Goal: Information Seeking & Learning: Learn about a topic

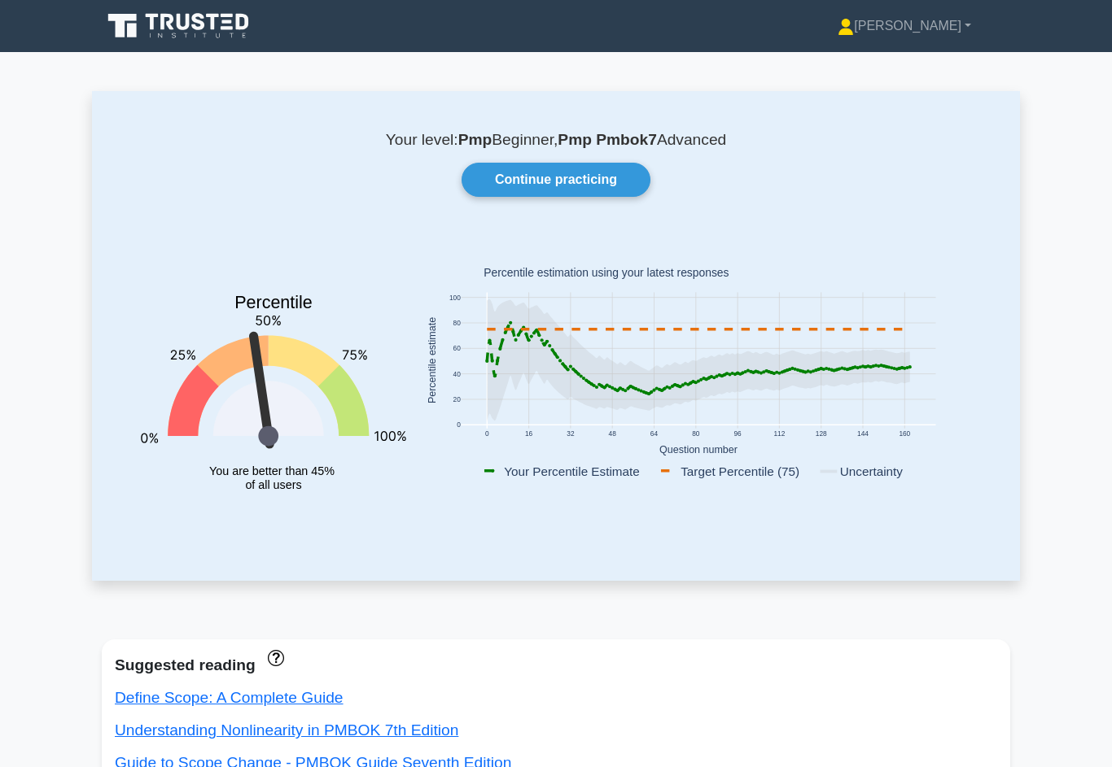
click at [586, 173] on link "Continue practicing" at bounding box center [555, 180] width 189 height 34
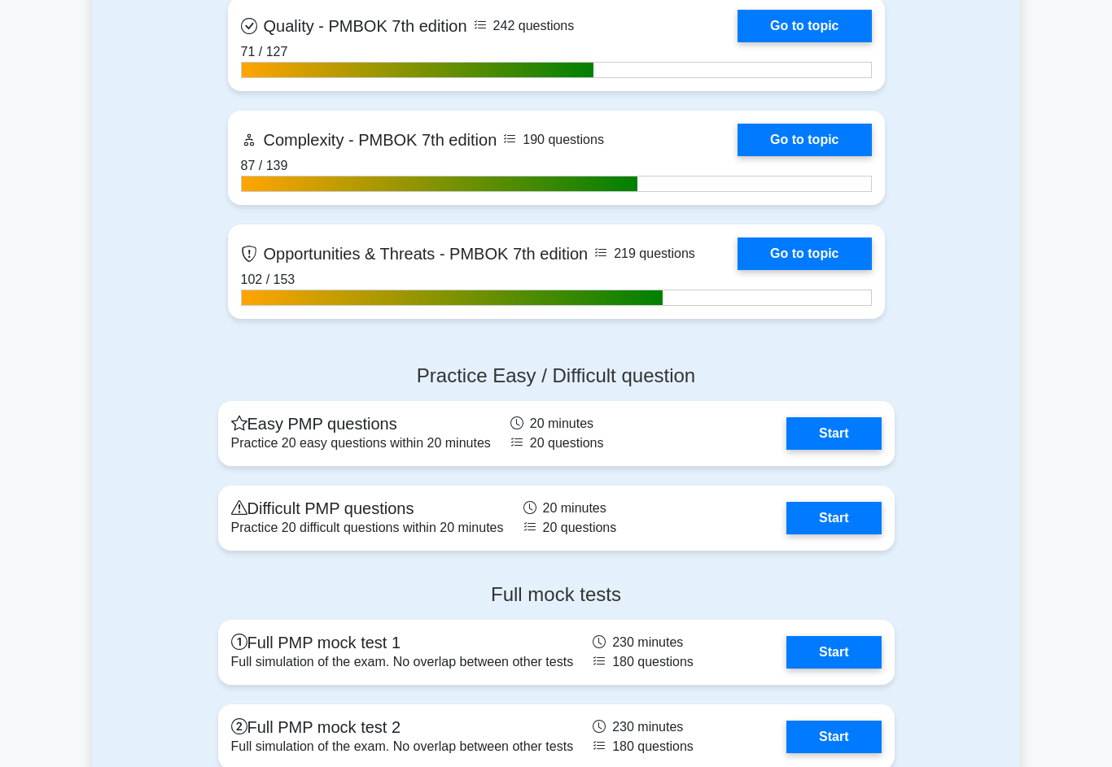
scroll to position [5038, 0]
click at [867, 535] on link "Start" at bounding box center [833, 518] width 94 height 33
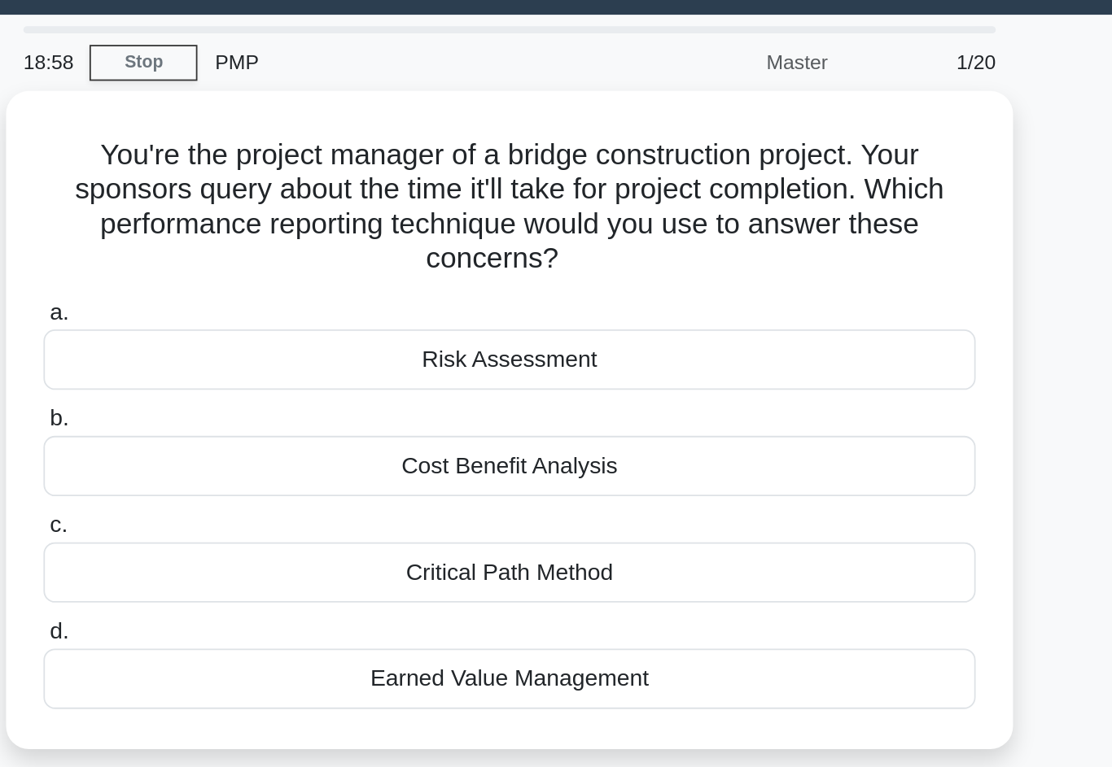
click at [418, 411] on div "Earned Value Management" at bounding box center [555, 428] width 527 height 34
click at [292, 396] on input "d. Earned Value Management" at bounding box center [292, 401] width 0 height 11
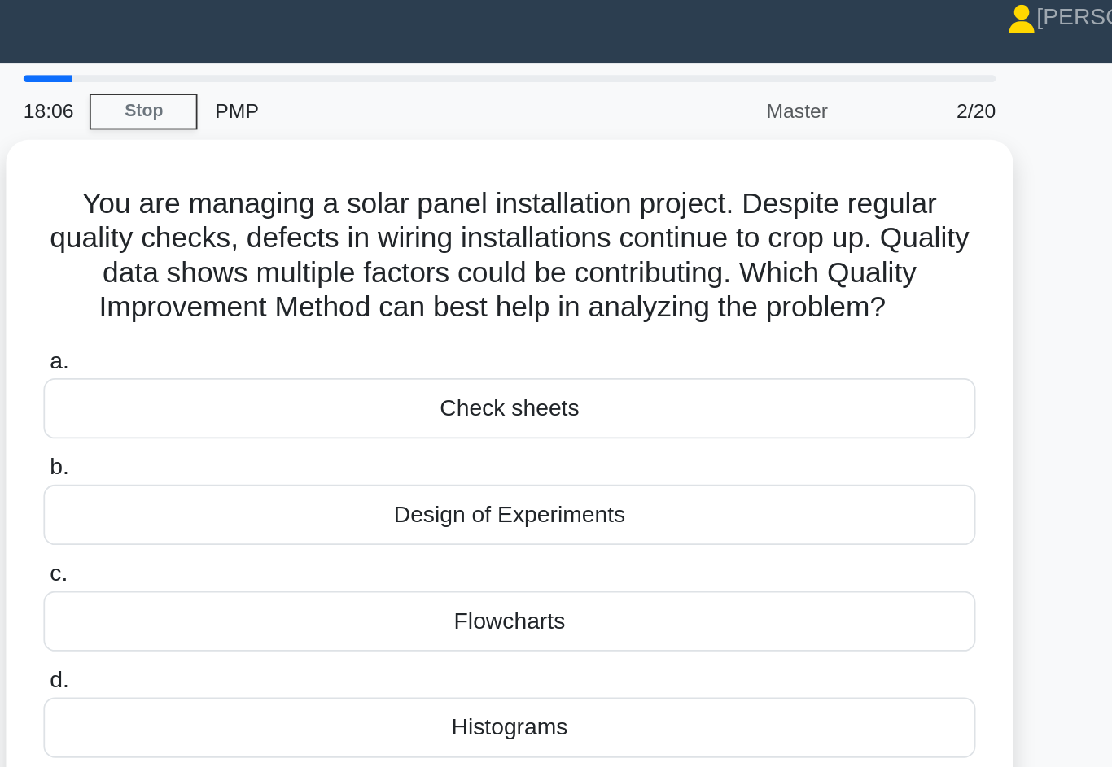
click at [292, 249] on div "Check sheets" at bounding box center [555, 247] width 527 height 34
click at [292, 226] on input "a. Check sheets" at bounding box center [292, 221] width 0 height 11
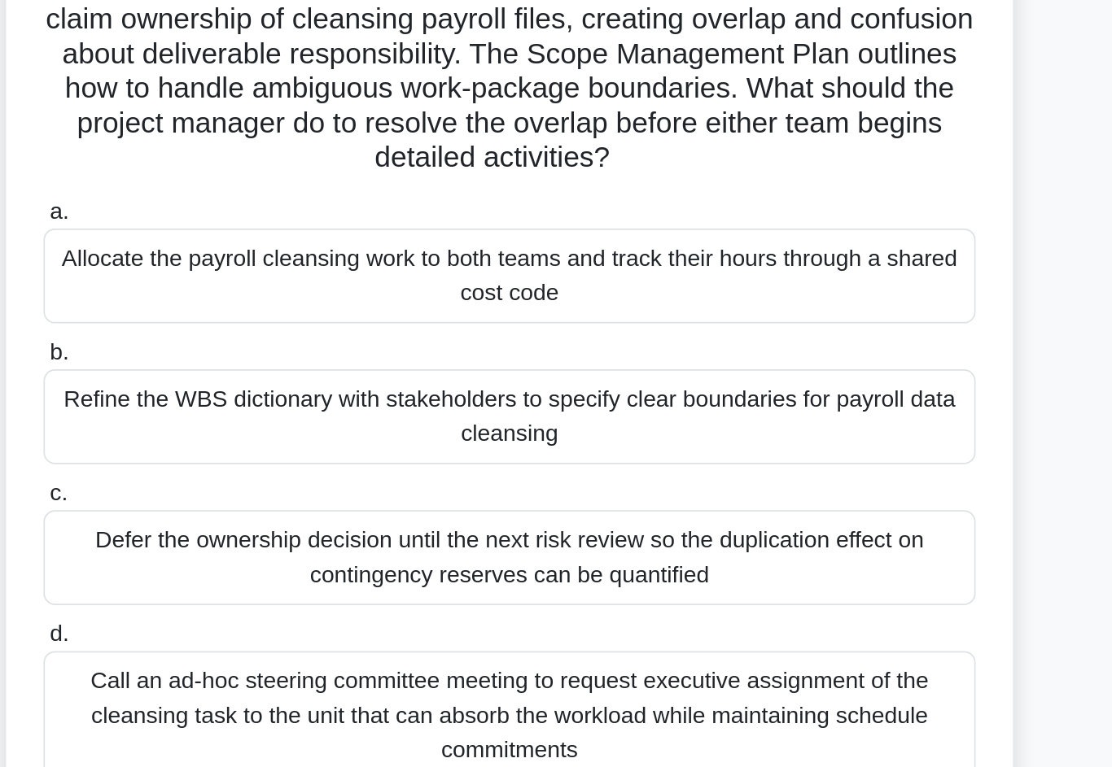
click at [292, 349] on div "Refine the WBS dictionary with stakeholders to specify clear boundaries for pay…" at bounding box center [555, 376] width 527 height 54
click at [292, 334] on input "b. Refine the WBS dictionary with stakeholders to specify clear boundaries for …" at bounding box center [292, 339] width 0 height 11
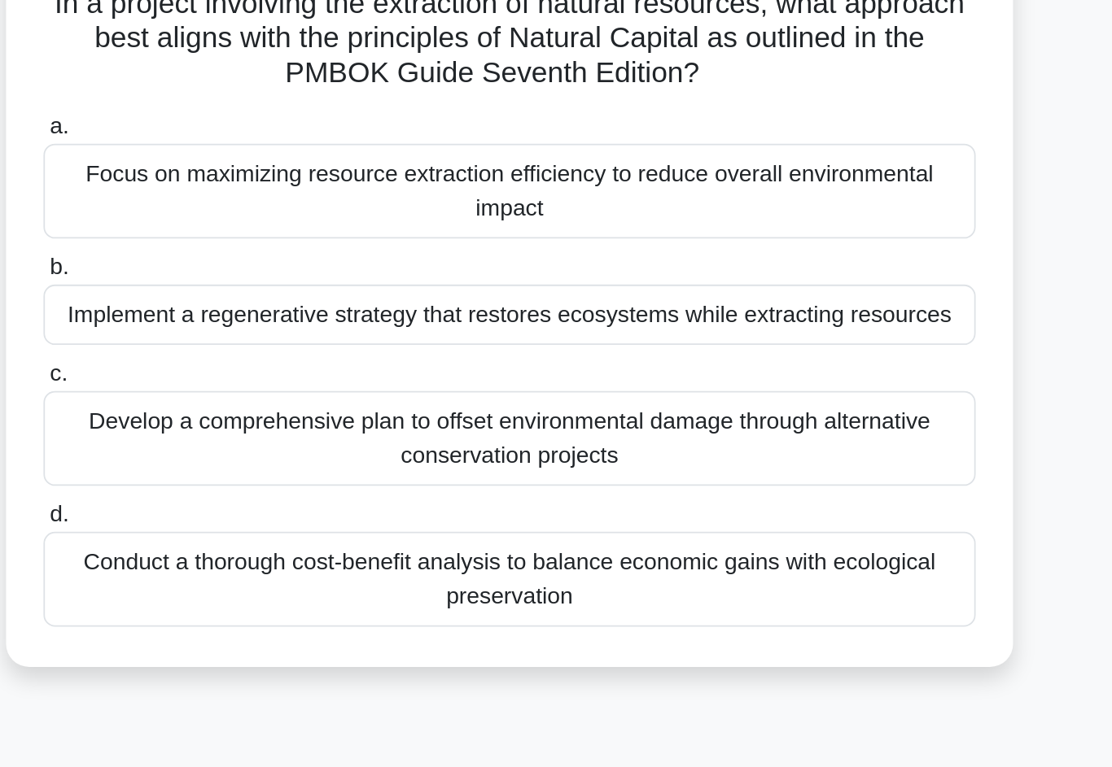
click at [292, 351] on div "Develop a comprehensive plan to offset environmental damage through alternative…" at bounding box center [555, 378] width 527 height 54
click at [292, 336] on input "c. Develop a comprehensive plan to offset environmental damage through alternat…" at bounding box center [292, 341] width 0 height 11
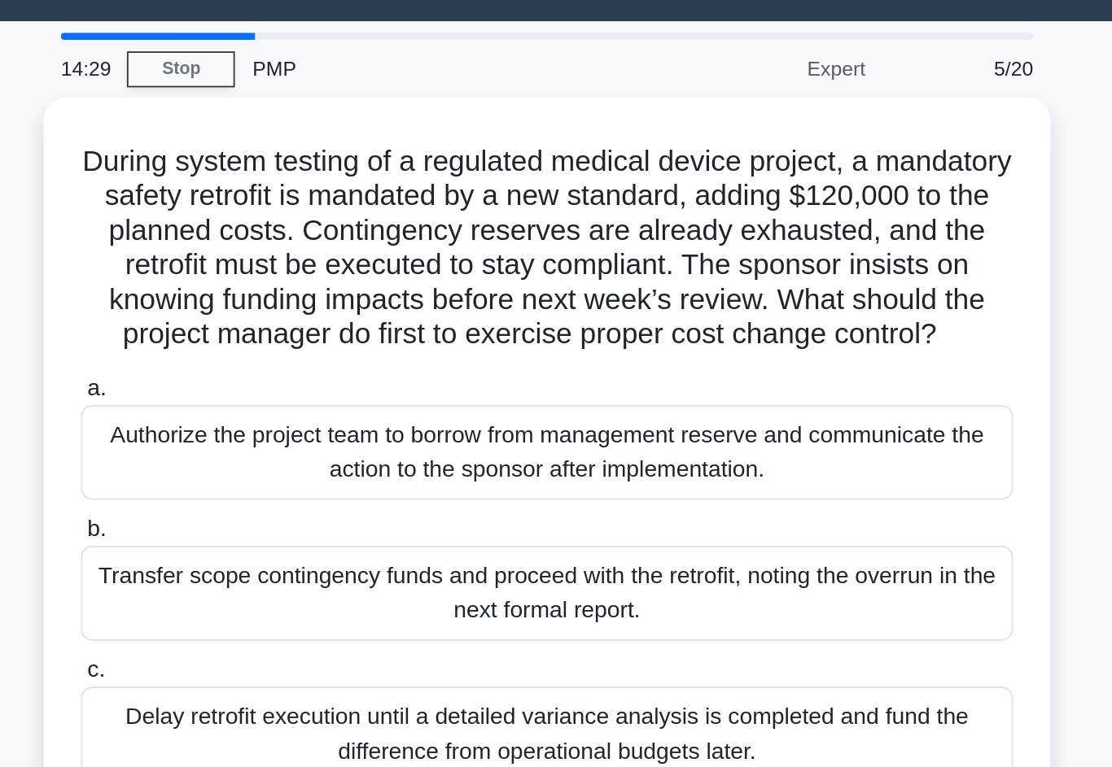
click at [292, 271] on div "Authorize the project team to borrow from management reserve and communicate th…" at bounding box center [555, 296] width 527 height 54
click at [292, 265] on input "a. Authorize the project team to borrow from management reserve and communicate…" at bounding box center [292, 260] width 0 height 11
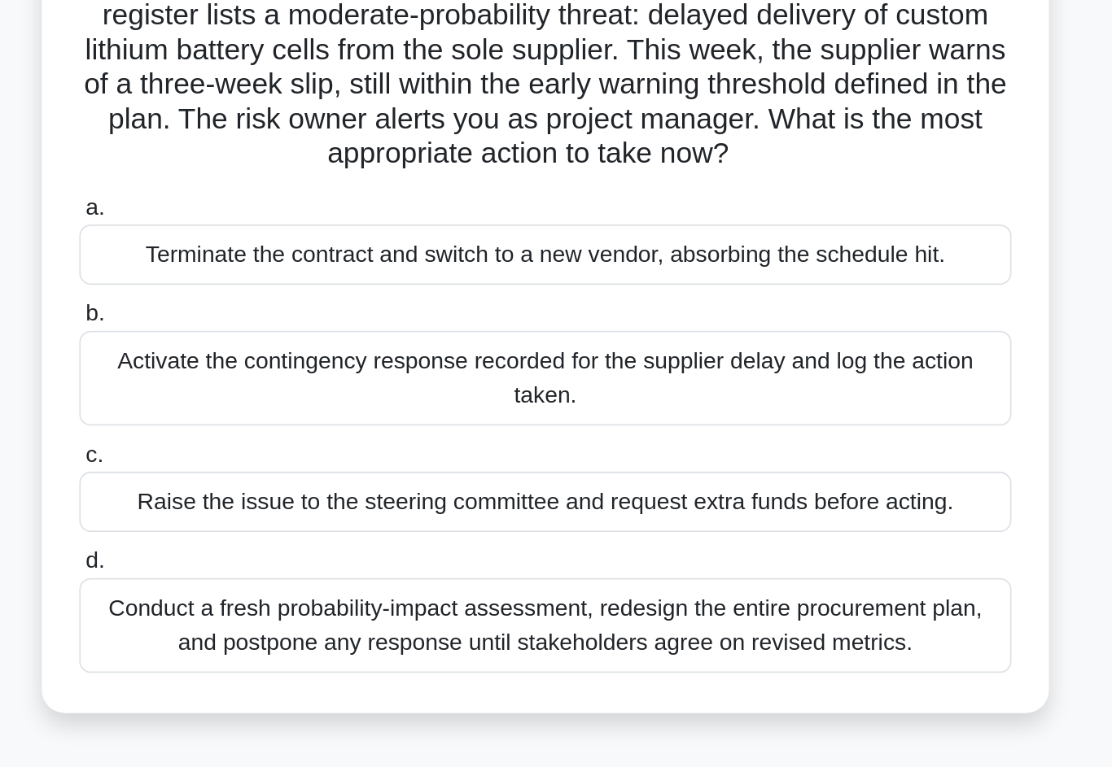
click at [292, 330] on div "Activate the contingency response recorded for the supplier delay and log the a…" at bounding box center [555, 357] width 527 height 54
click at [292, 315] on input "b. Activate the contingency response recorded for the supplier delay and log th…" at bounding box center [292, 320] width 0 height 11
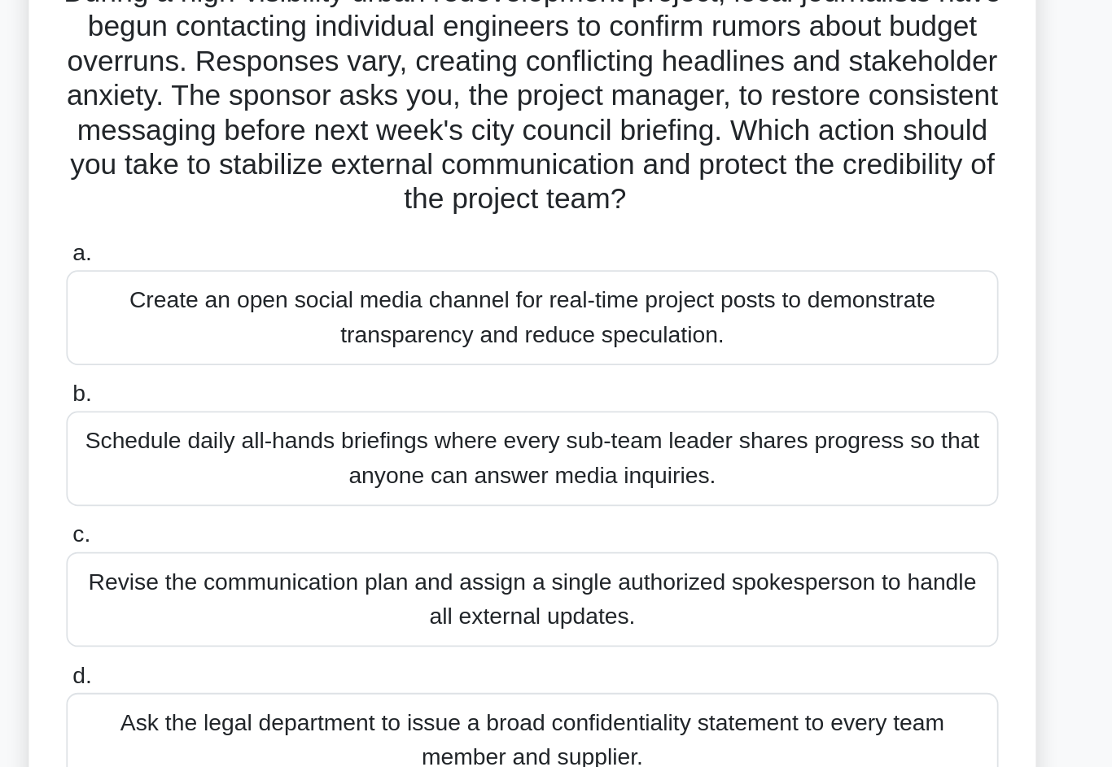
click at [292, 448] on div "Revise the communication plan and assign a single authorized spokesperson to ha…" at bounding box center [555, 475] width 527 height 54
click at [292, 434] on input "c. Revise the communication plan and assign a single authorized spokesperson to…" at bounding box center [292, 439] width 0 height 11
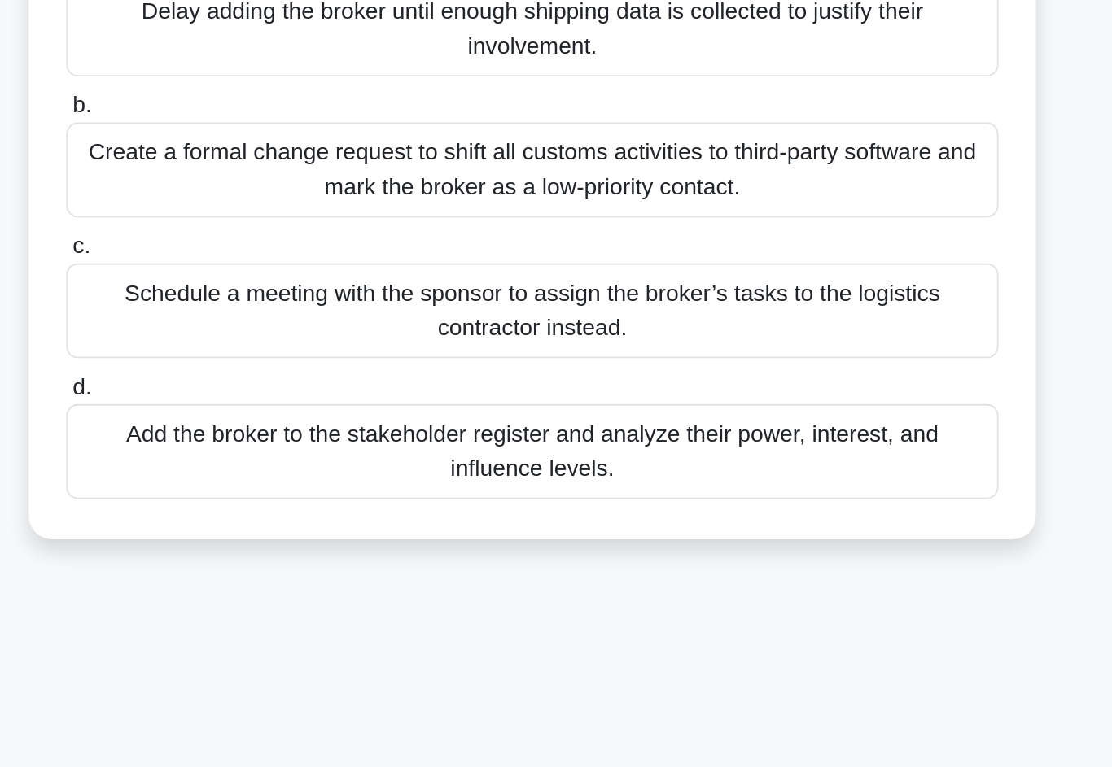
click at [524, 528] on div "Add the broker to the stakeholder register and analyze their power, interest, a…" at bounding box center [555, 555] width 527 height 54
click at [292, 513] on input "d. Add the broker to the stakeholder register and analyze their power, interest…" at bounding box center [292, 518] width 0 height 11
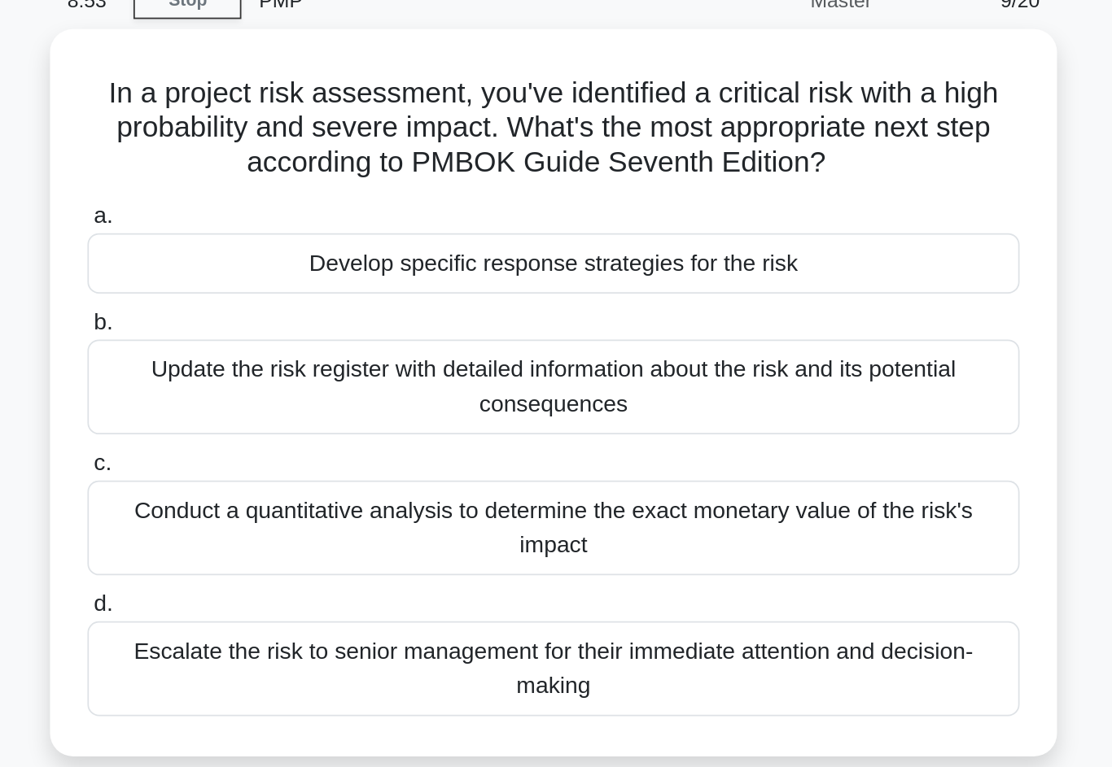
click at [549, 351] on div "Conduct a quantitative analysis to determine the exact monetary value of the ri…" at bounding box center [555, 378] width 527 height 54
click at [292, 336] on input "c. Conduct a quantitative analysis to determine the exact monetary value of the…" at bounding box center [292, 341] width 0 height 11
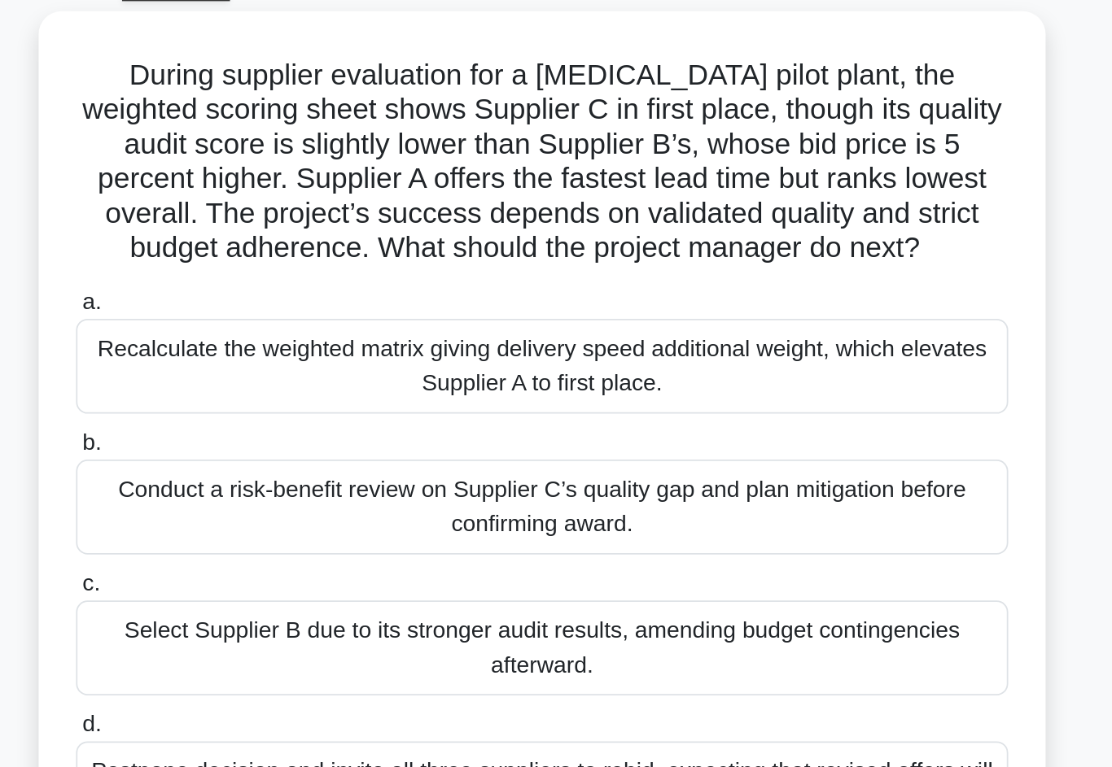
click at [561, 269] on div "Recalculate the weighted matrix giving delivery speed additional weight, which …" at bounding box center [555, 296] width 527 height 54
click at [292, 255] on input "a. Recalculate the weighted matrix giving delivery speed additional weight, whi…" at bounding box center [292, 260] width 0 height 11
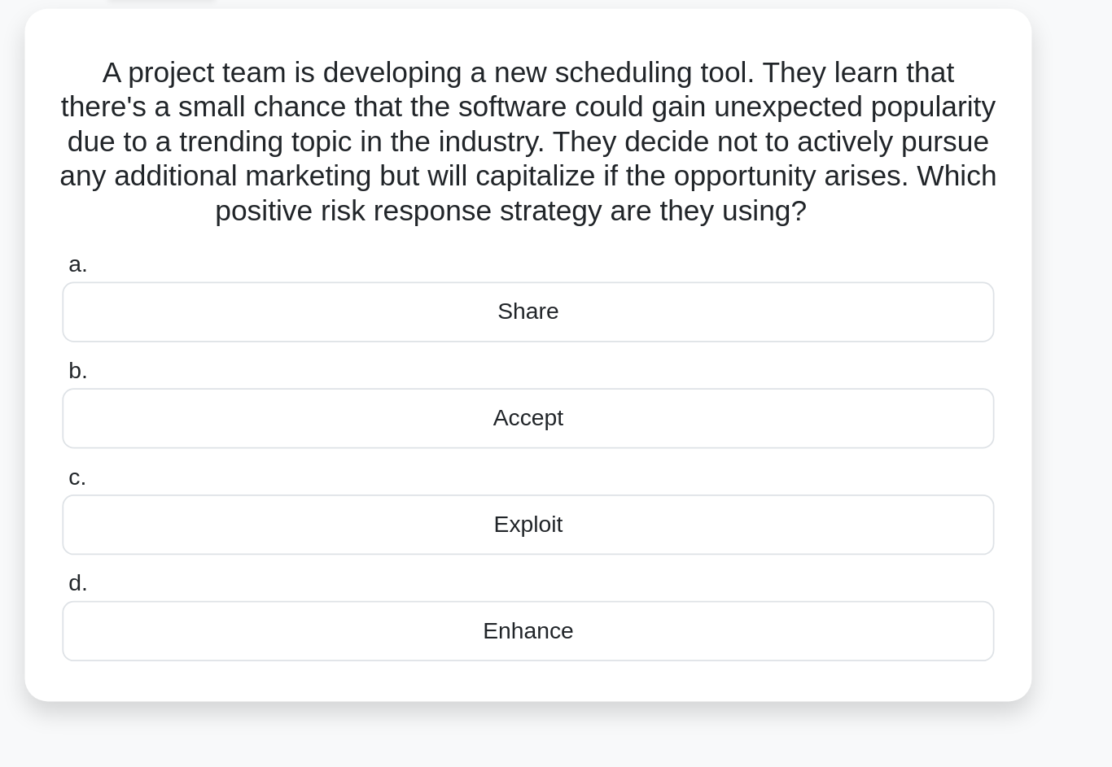
click at [544, 310] on div "Accept" at bounding box center [555, 327] width 527 height 34
click at [292, 295] on input "b. Accept" at bounding box center [292, 300] width 0 height 11
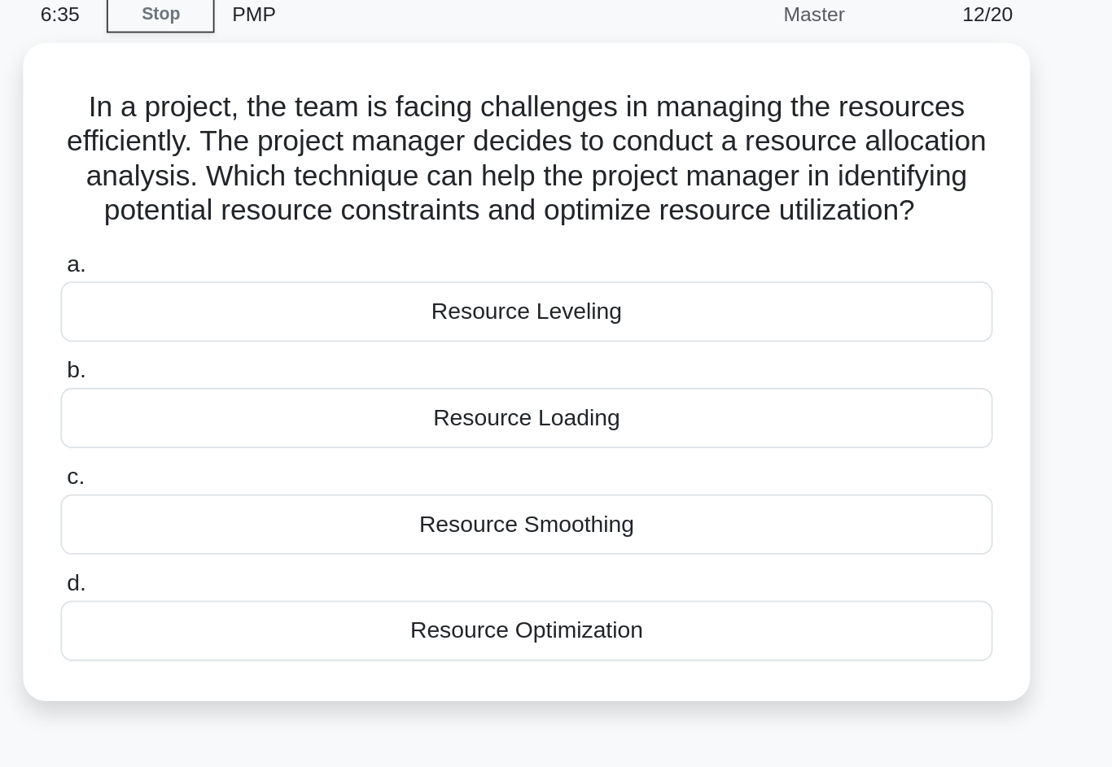
click at [292, 411] on div "Resource Optimization" at bounding box center [555, 428] width 527 height 34
click at [292, 396] on input "d. Resource Optimization" at bounding box center [292, 401] width 0 height 11
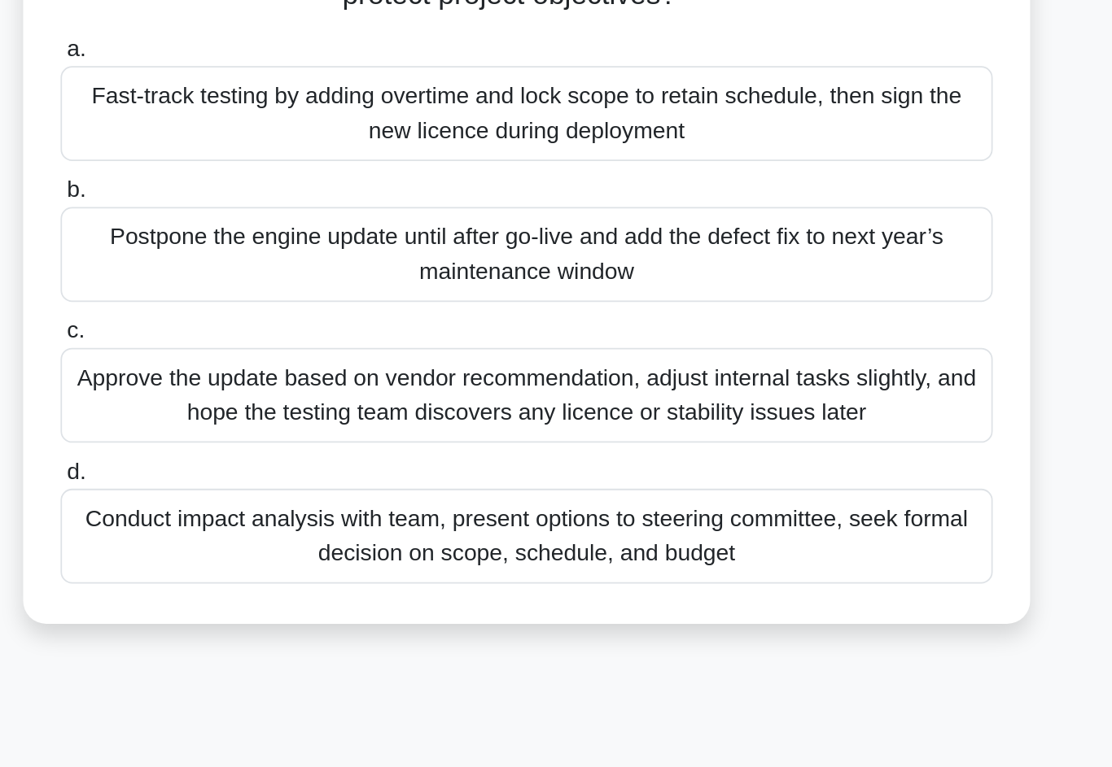
click at [292, 528] on div "Conduct impact analysis with team, present options to steering committee, seek …" at bounding box center [555, 555] width 527 height 54
click at [292, 513] on input "d. Conduct impact analysis with team, present options to steering committee, se…" at bounding box center [292, 518] width 0 height 11
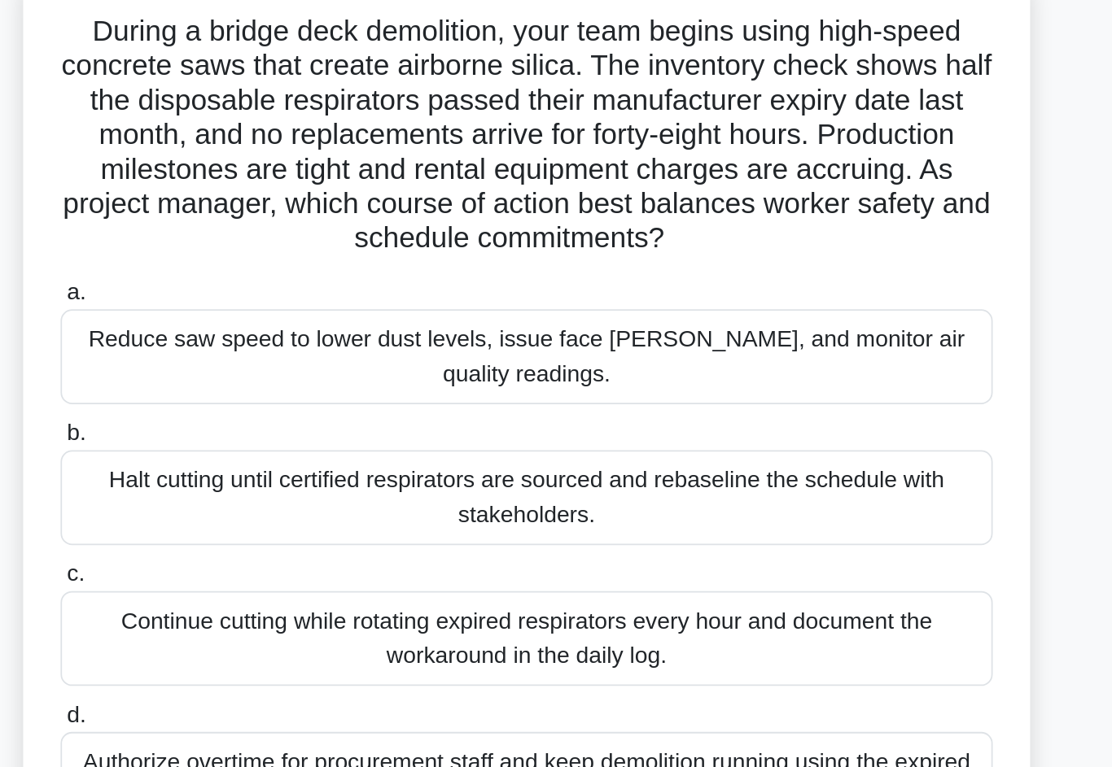
click at [292, 369] on div "Halt cutting until certified respirators are sourced and rebaseline the schedul…" at bounding box center [555, 396] width 527 height 54
click at [292, 354] on input "b. Halt cutting until certified respirators are sourced and rebaseline the sche…" at bounding box center [292, 359] width 0 height 11
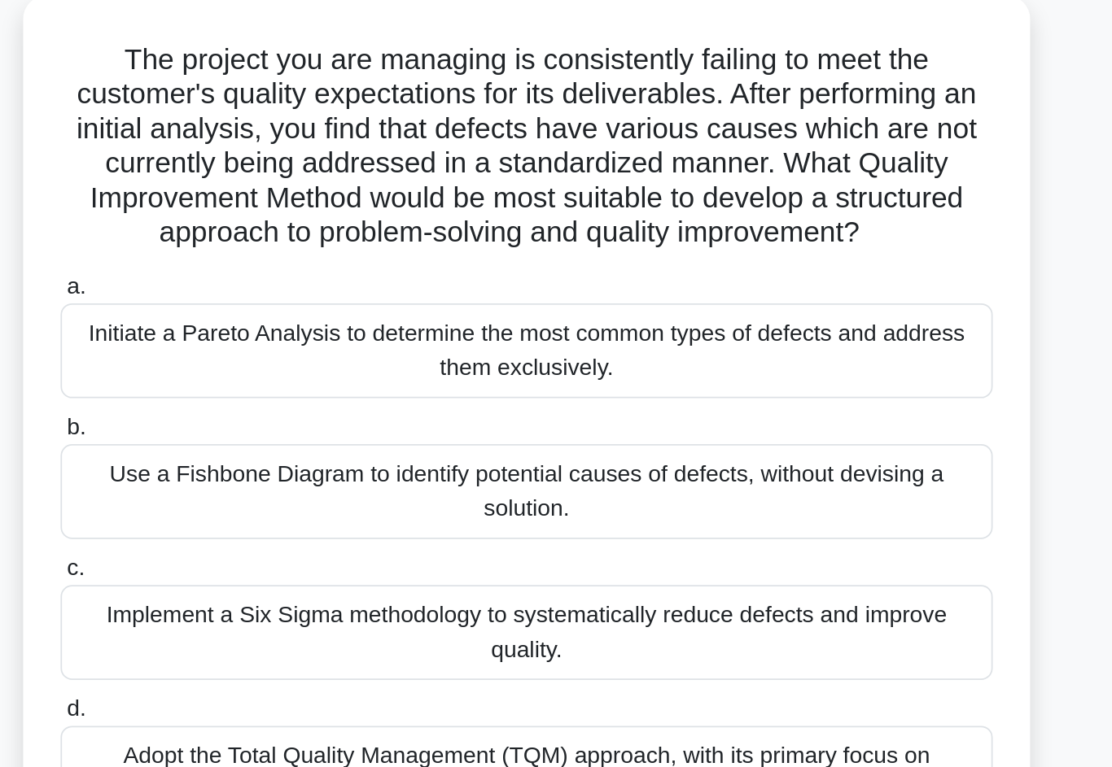
click at [292, 269] on div "Initiate a Pareto Analysis to determine the most common types of defects and ad…" at bounding box center [555, 296] width 527 height 54
click at [292, 255] on input "a. Initiate a Pareto Analysis to determine the most common types of defects and…" at bounding box center [292, 260] width 0 height 11
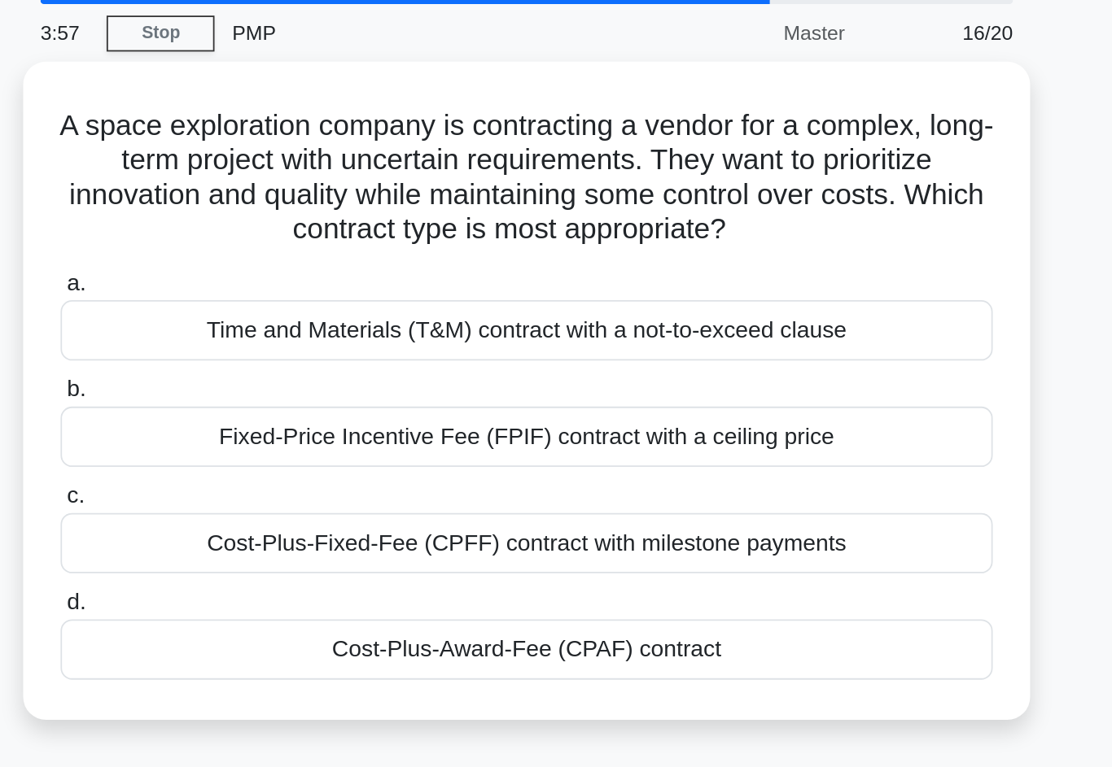
click at [292, 230] on div "Time and Materials (T&M) contract with a not-to-exceed clause" at bounding box center [555, 247] width 527 height 34
click at [292, 216] on input "a. Time and Materials (T&M) contract with a not-to-exceed clause" at bounding box center [292, 221] width 0 height 11
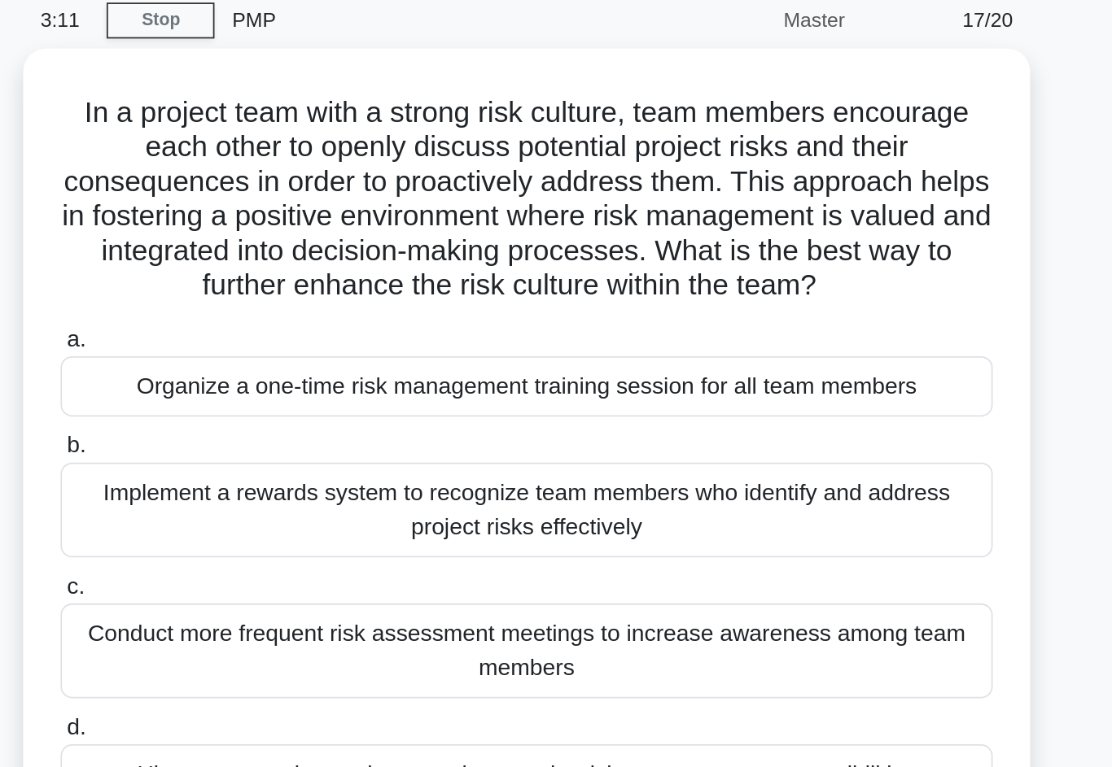
click at [292, 330] on div "Implement a rewards system to recognize team members who identify and address p…" at bounding box center [555, 357] width 527 height 54
click at [292, 315] on input "b. Implement a rewards system to recognize team members who identify and addres…" at bounding box center [292, 320] width 0 height 11
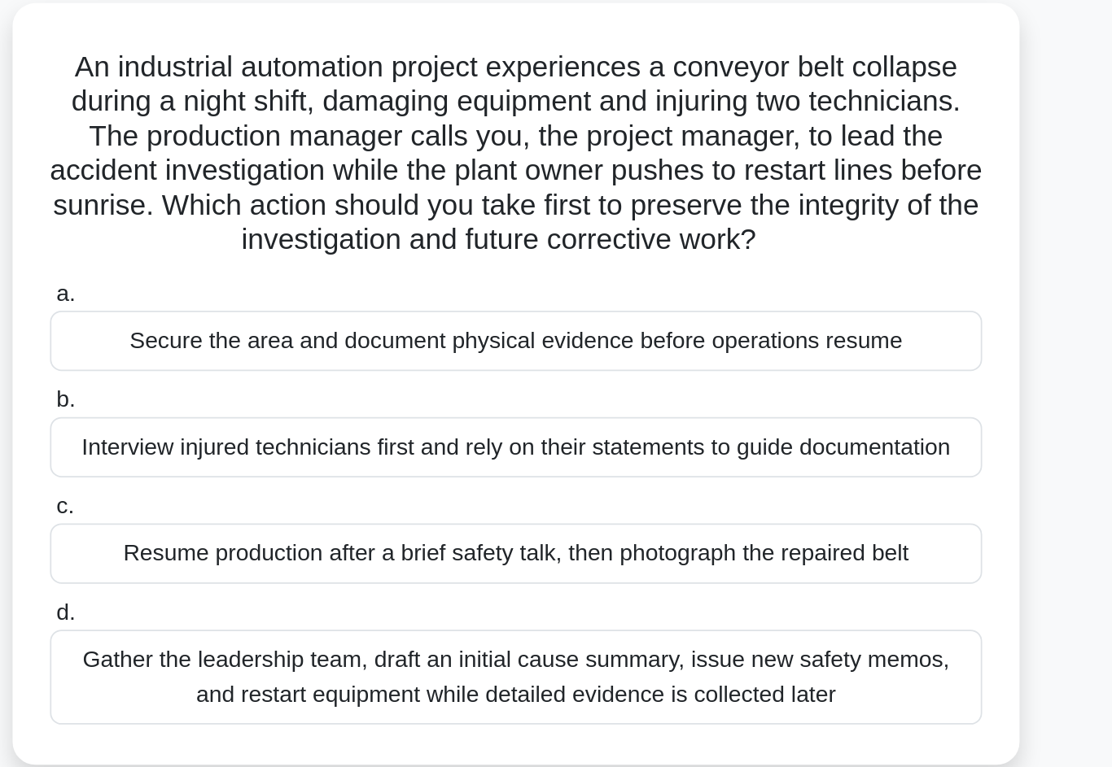
click at [292, 330] on div "Interview injured technicians first and rely on their statements to guide docum…" at bounding box center [555, 347] width 527 height 34
click at [292, 315] on input "b. Interview injured technicians first and rely on their statements to guide do…" at bounding box center [292, 320] width 0 height 11
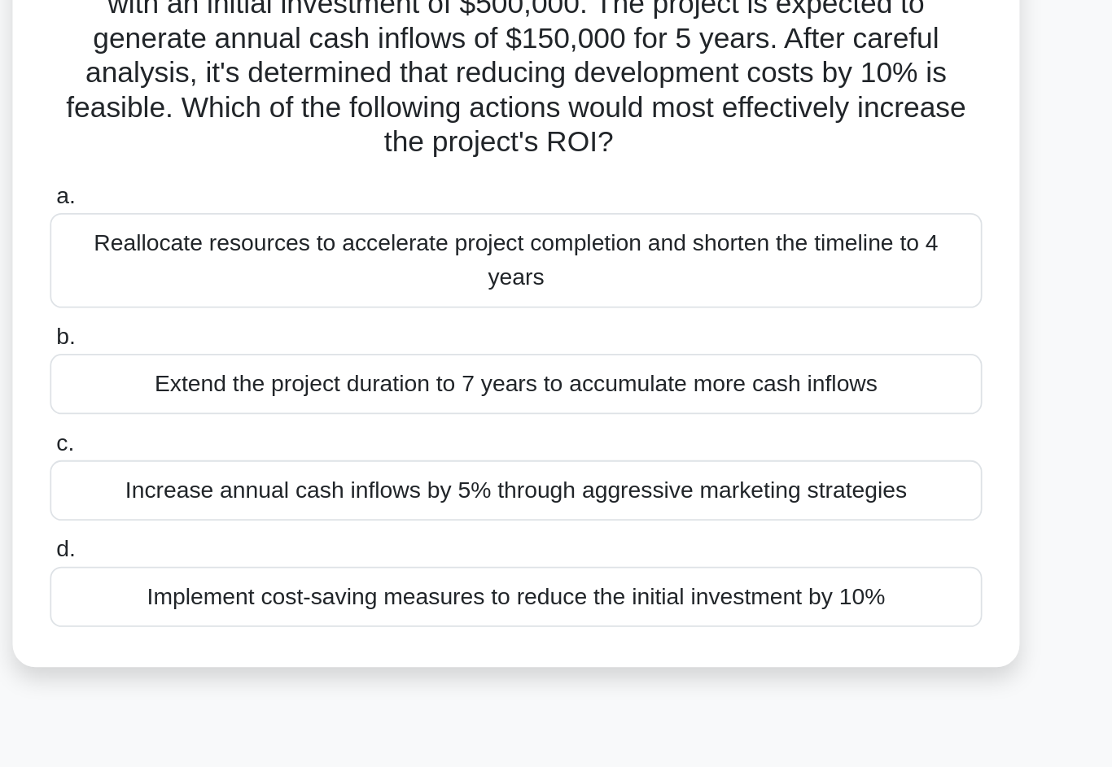
click at [292, 470] on div "Implement cost-saving measures to reduce the initial investment by 10%" at bounding box center [555, 487] width 527 height 34
click at [292, 455] on input "d. Implement cost-saving measures to reduce the initial investment by 10%" at bounding box center [292, 460] width 0 height 11
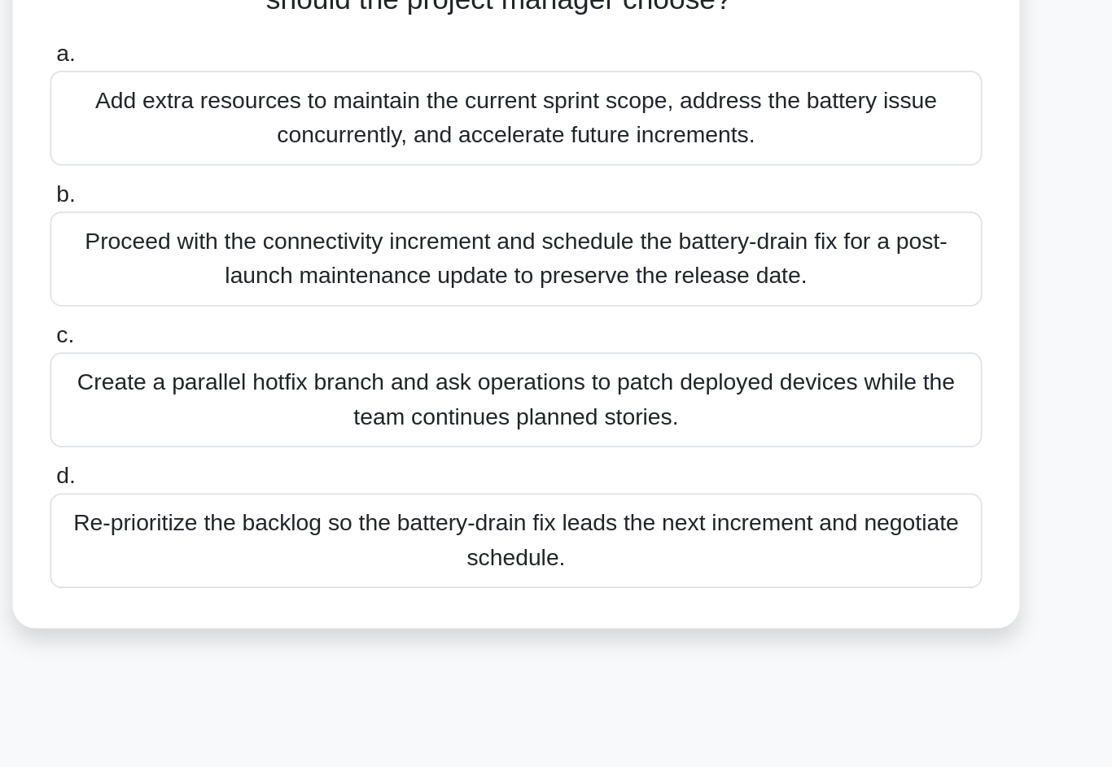
click at [292, 509] on div "Re-prioritize the backlog so the battery-drain fix leads the next increment and…" at bounding box center [555, 536] width 527 height 54
click at [292, 494] on input "d. Re-prioritize the backlog so the battery-drain fix leads the next increment …" at bounding box center [292, 499] width 0 height 11
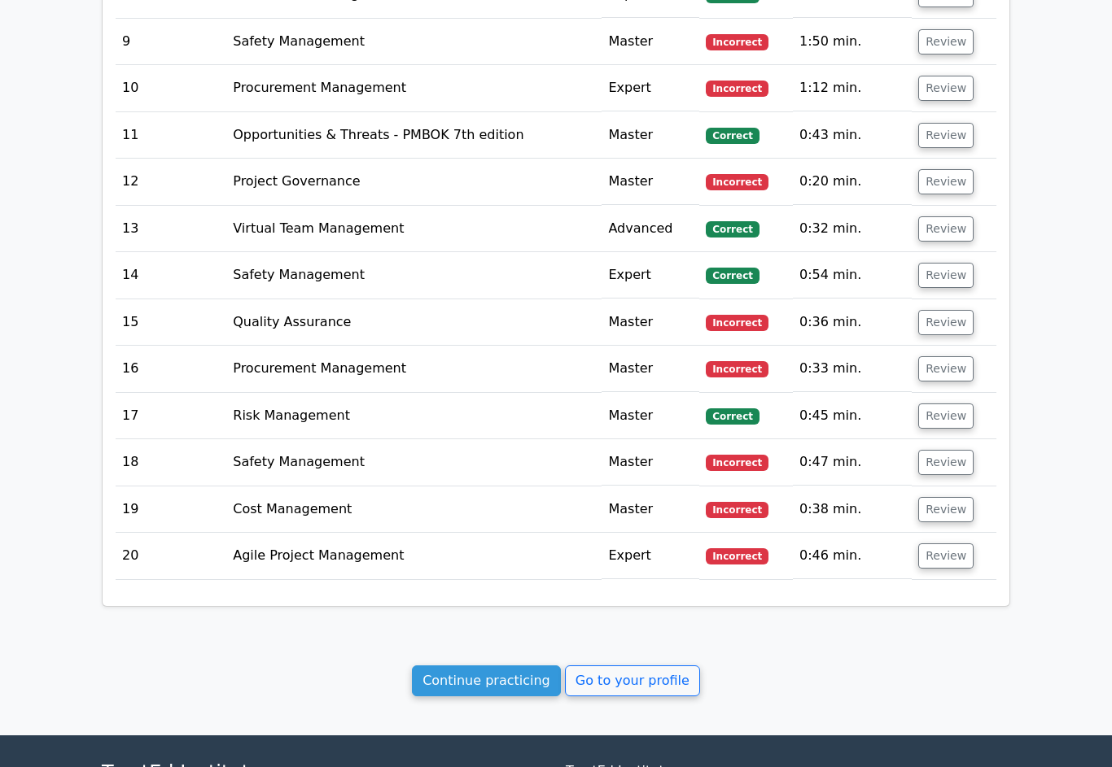
scroll to position [2580, 0]
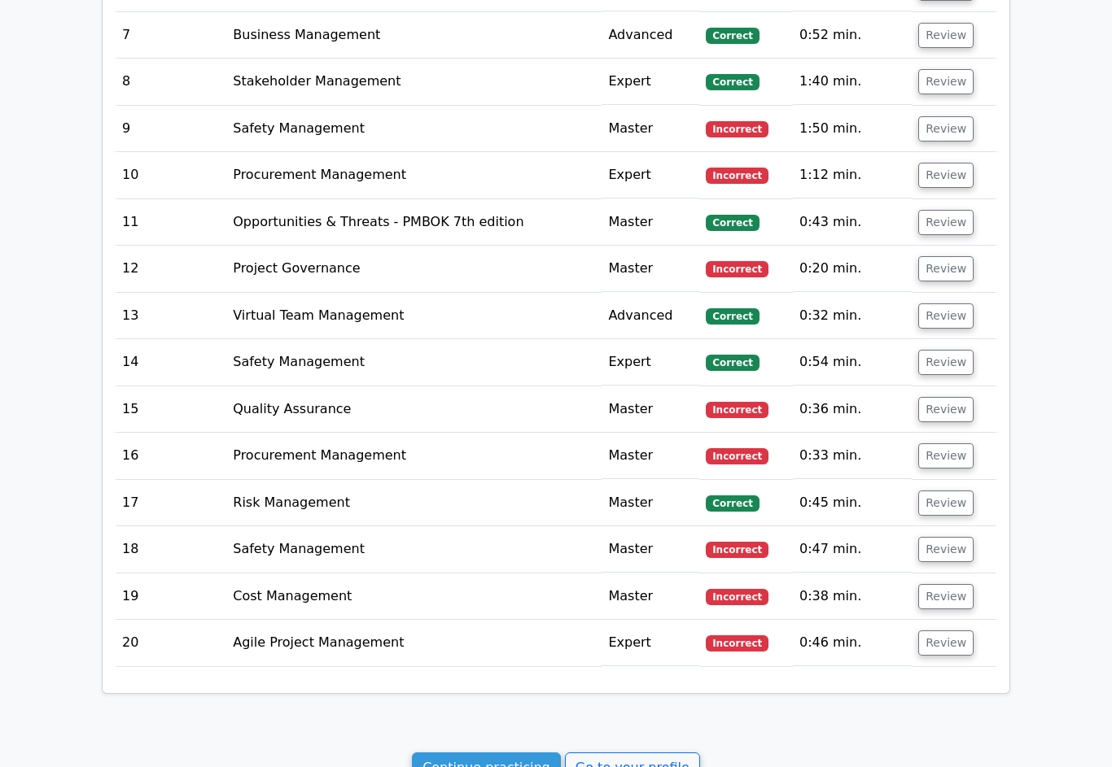
click at [970, 631] on button "Review" at bounding box center [945, 643] width 55 height 25
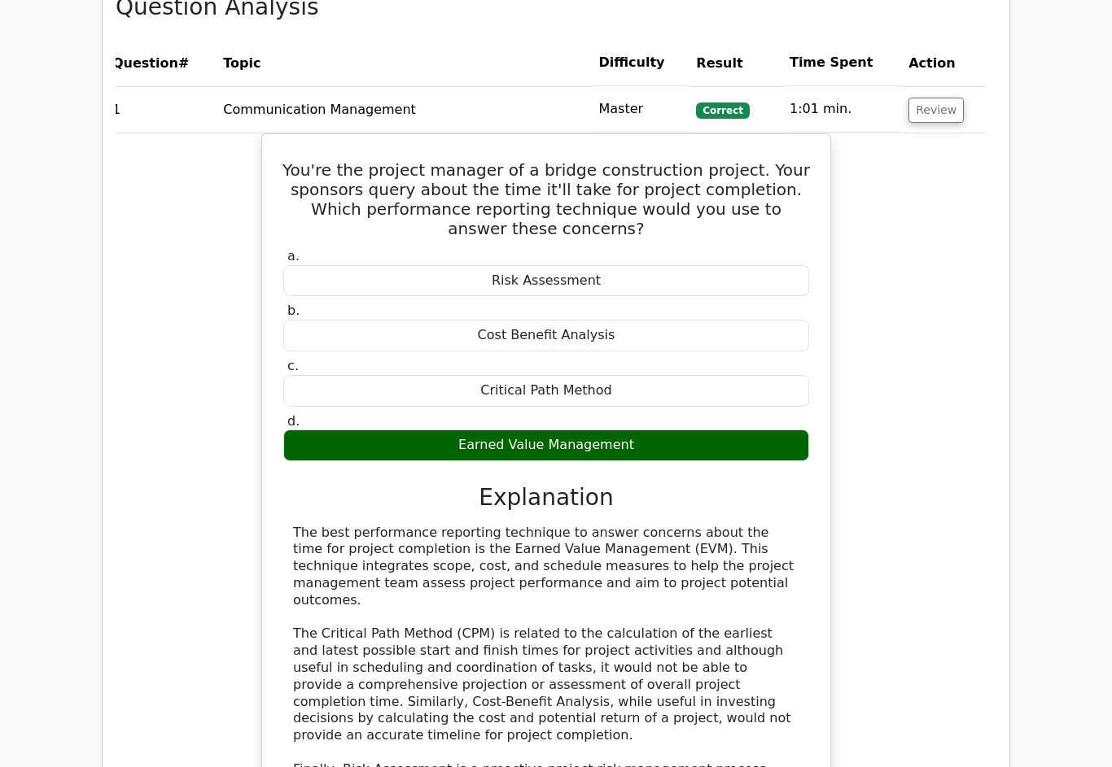
scroll to position [1217, 0]
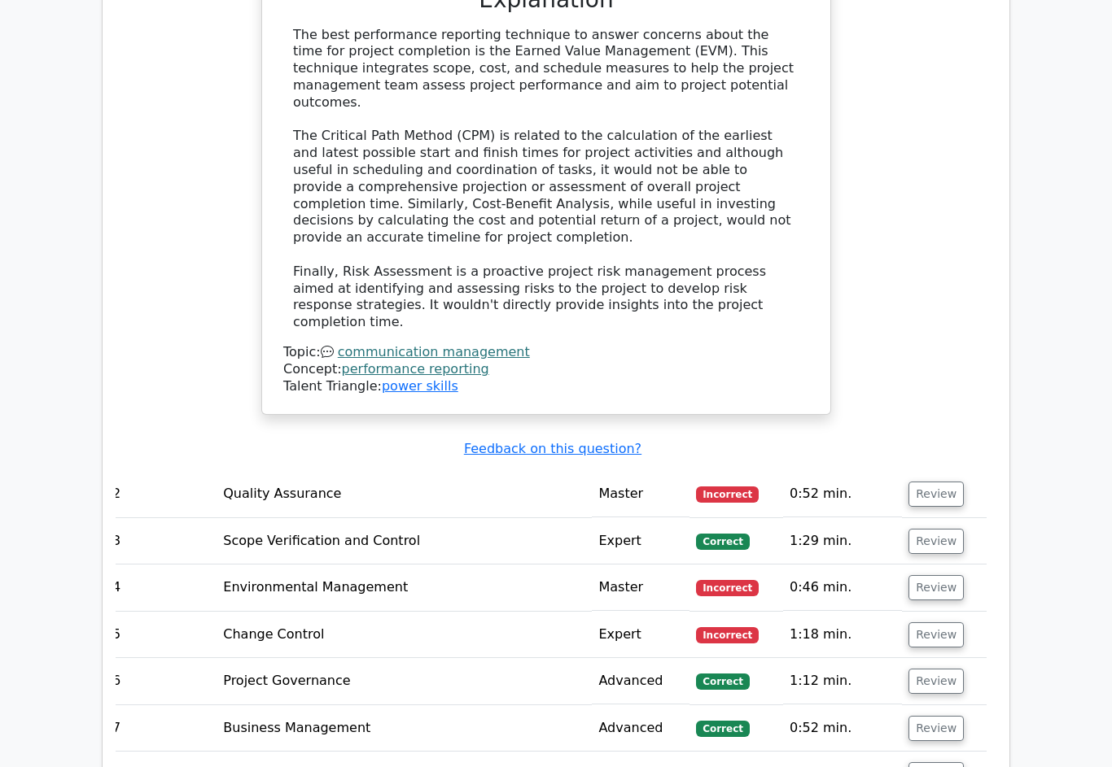
click at [945, 483] on button "Review" at bounding box center [935, 495] width 55 height 25
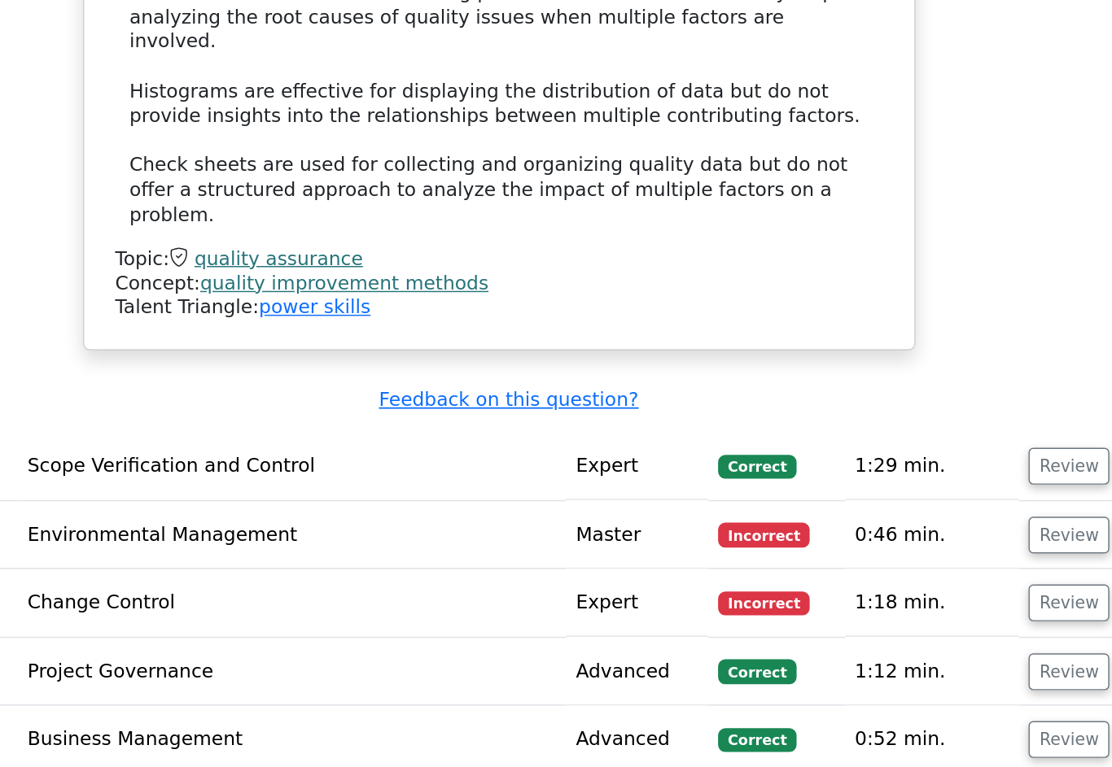
scroll to position [2597, 0]
click at [908, 528] on button "Review" at bounding box center [935, 540] width 55 height 25
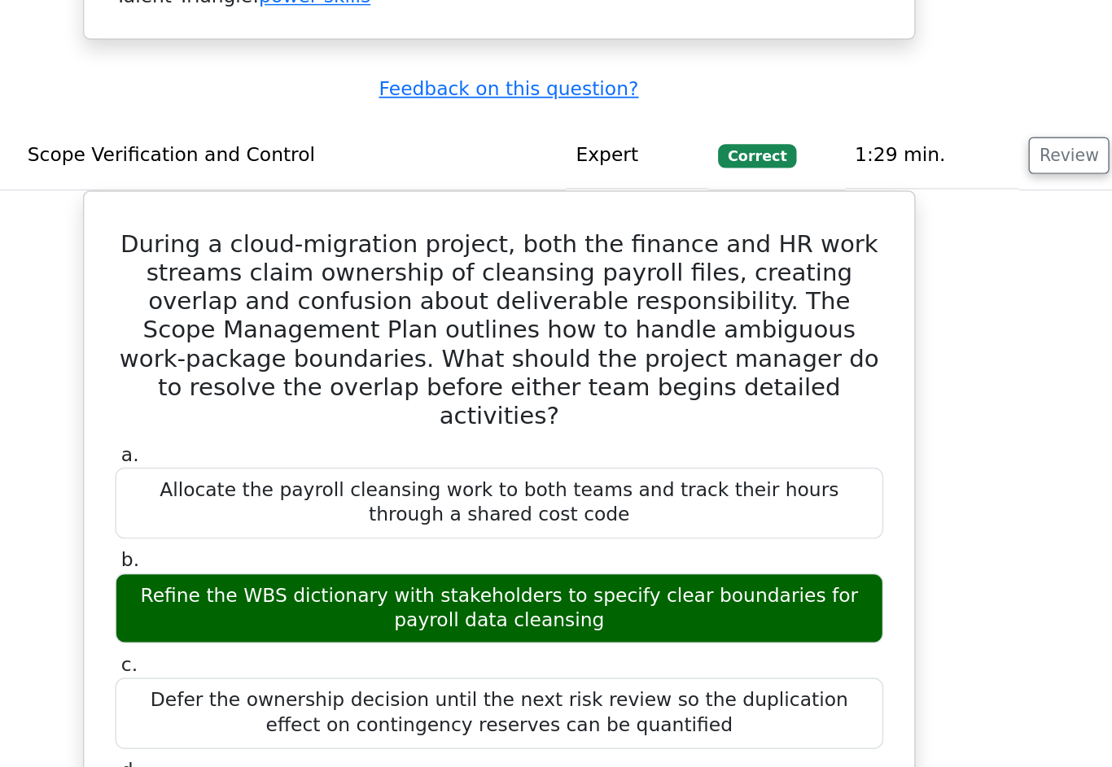
scroll to position [2812, 0]
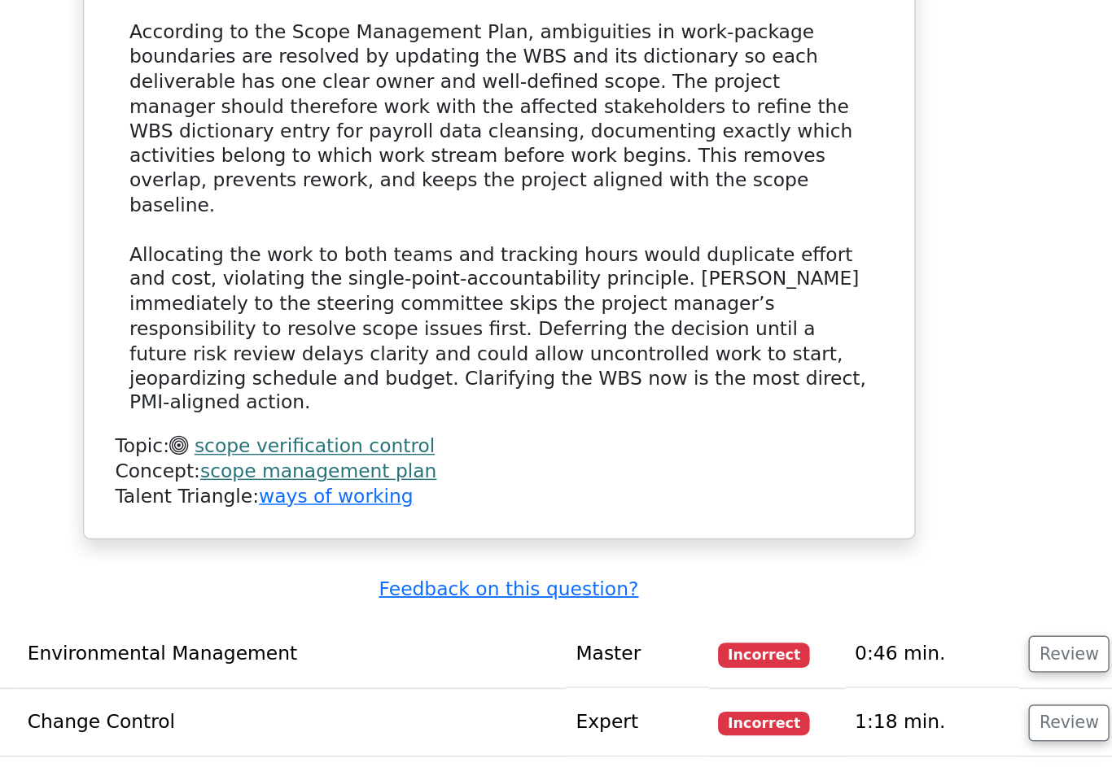
click at [908, 657] on button "Review" at bounding box center [935, 669] width 55 height 25
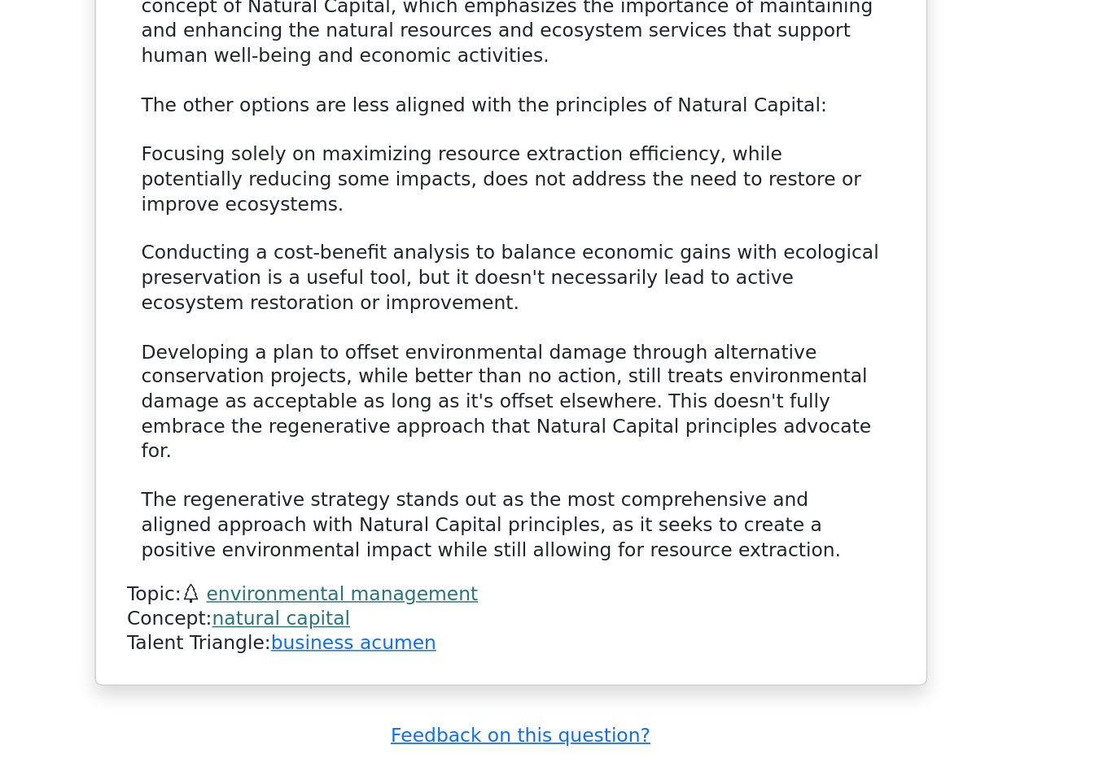
scroll to position [4587, 0]
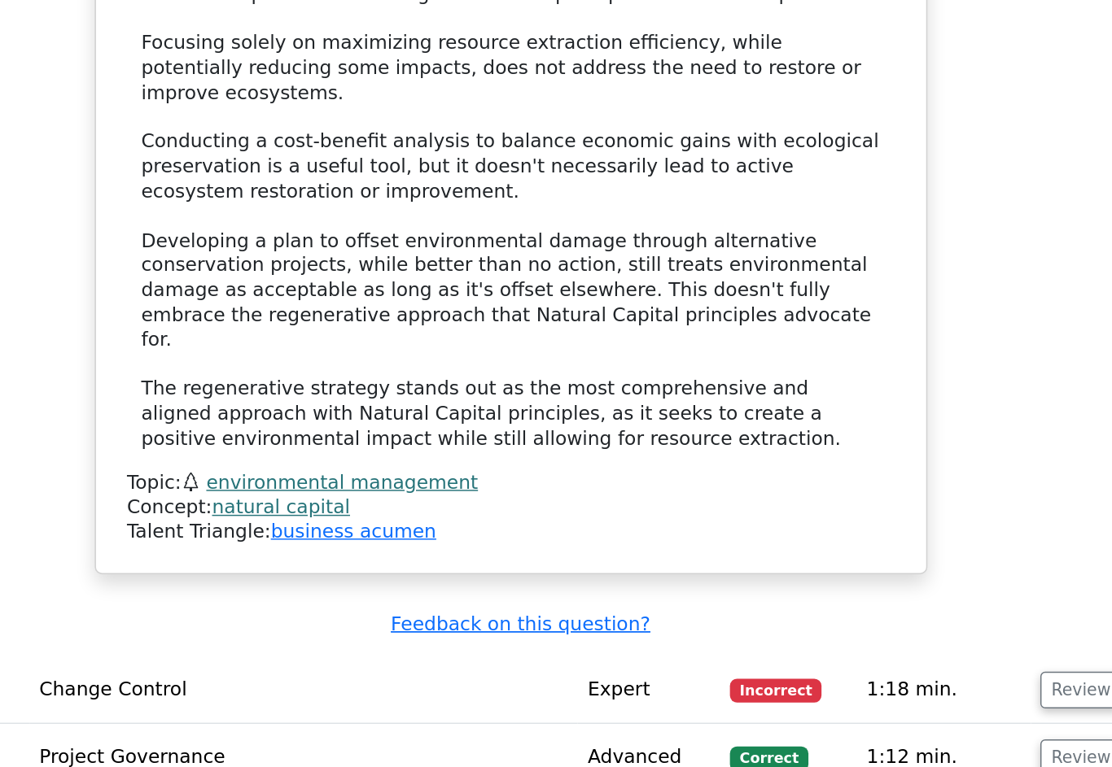
click at [918, 682] on button "Review" at bounding box center [945, 694] width 55 height 25
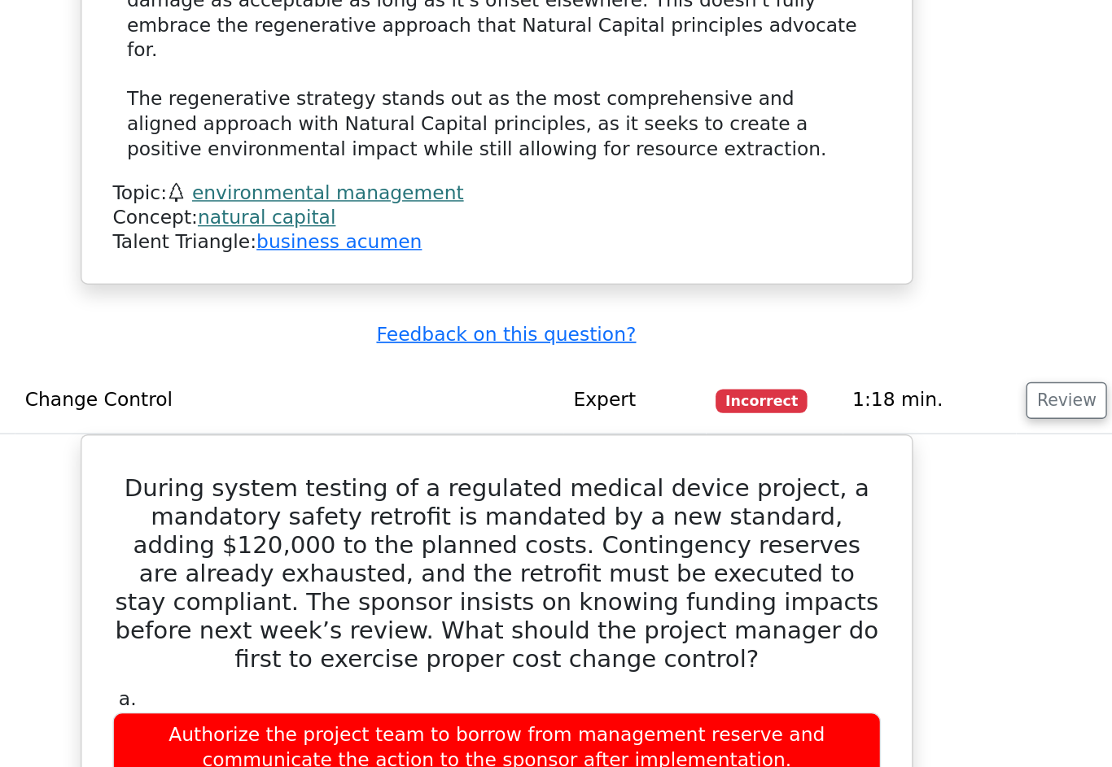
scroll to position [5007, 0]
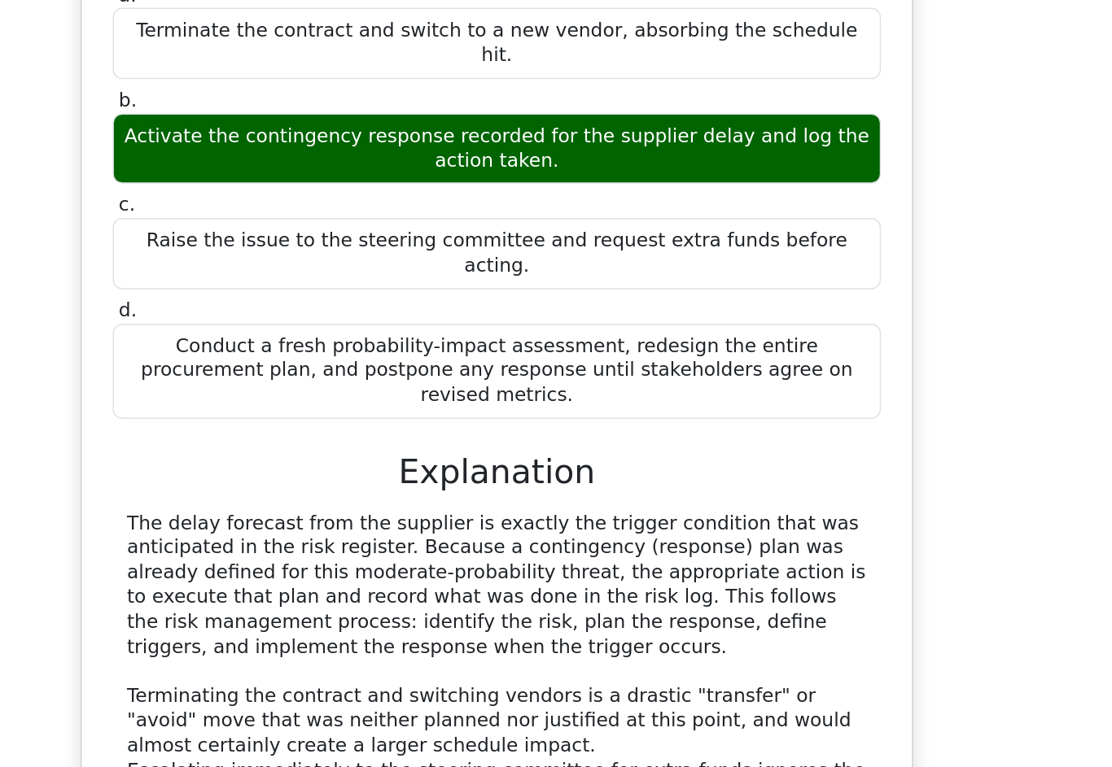
scroll to position [6279, 0]
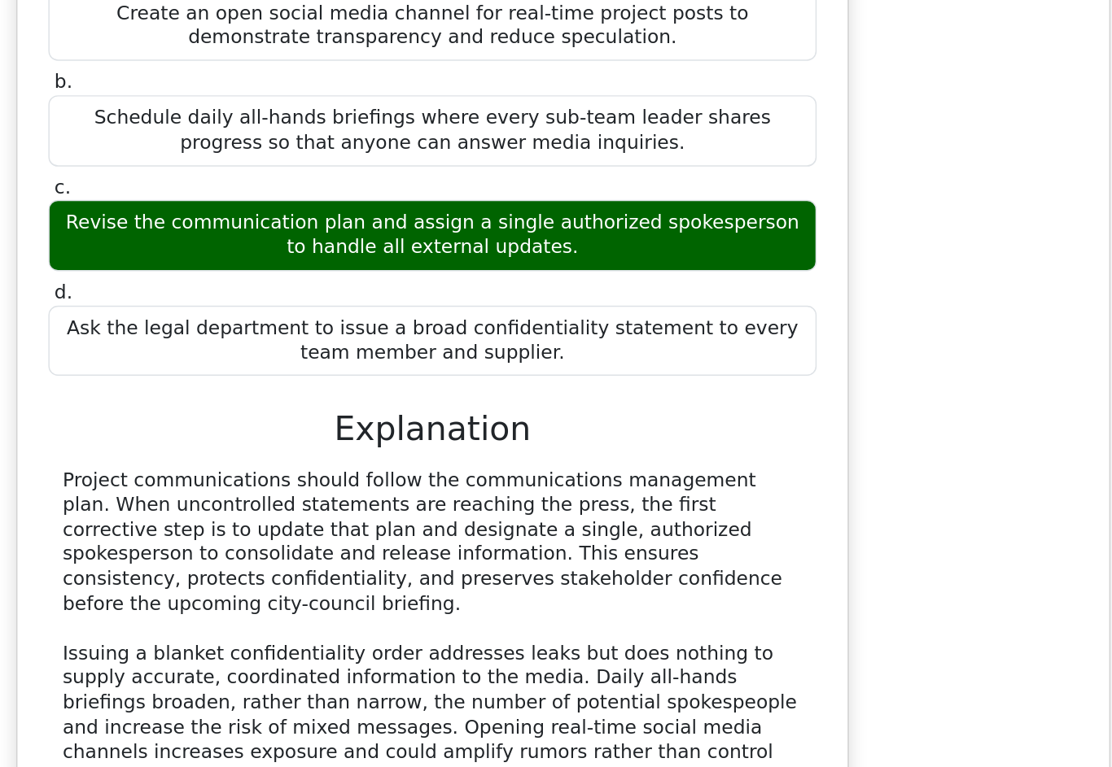
scroll to position [7318, 0]
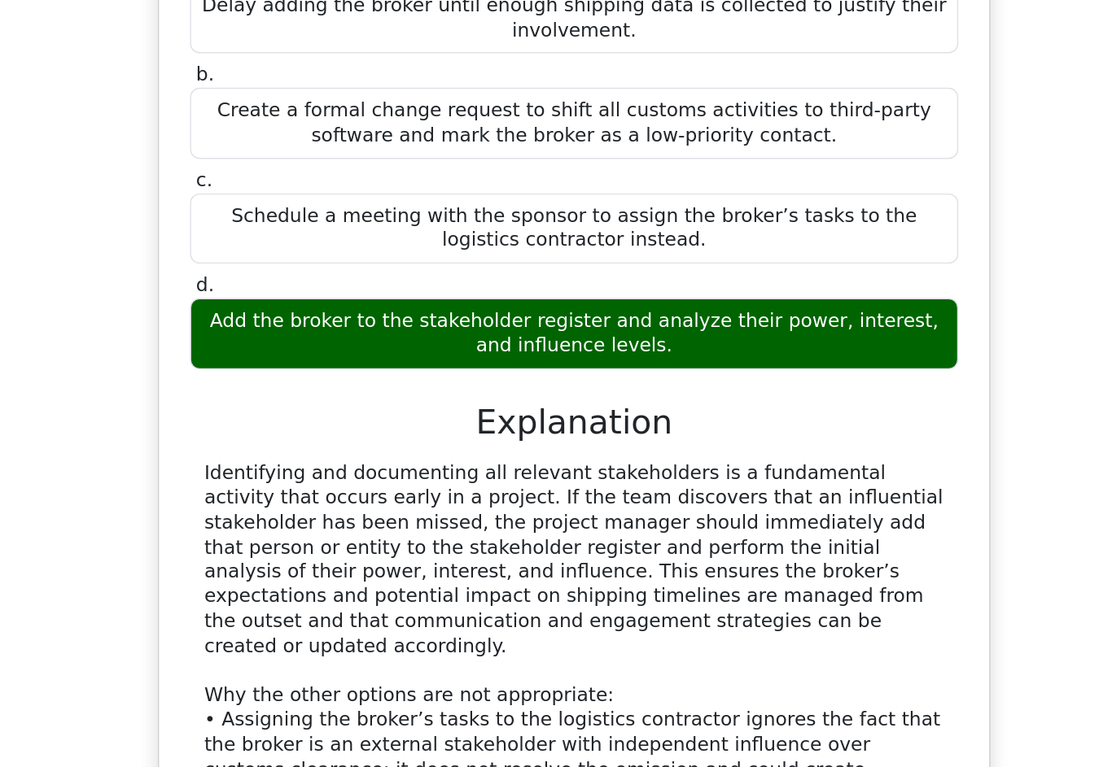
scroll to position [0, 10]
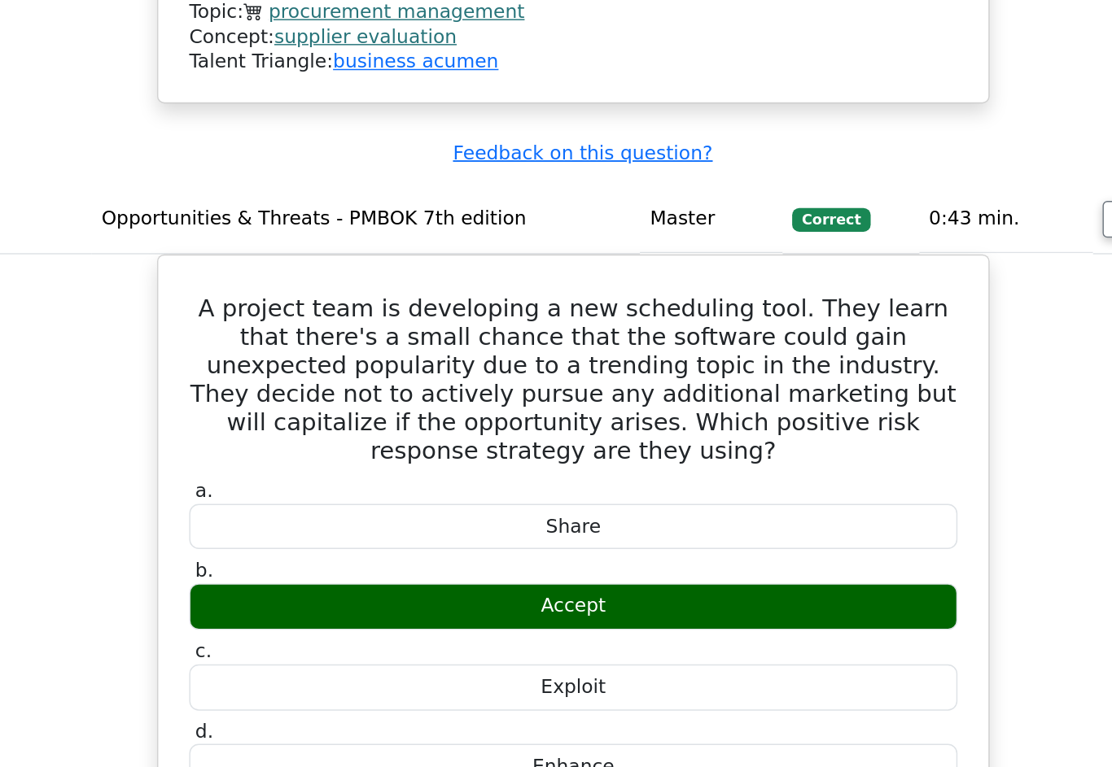
scroll to position [11072, 0]
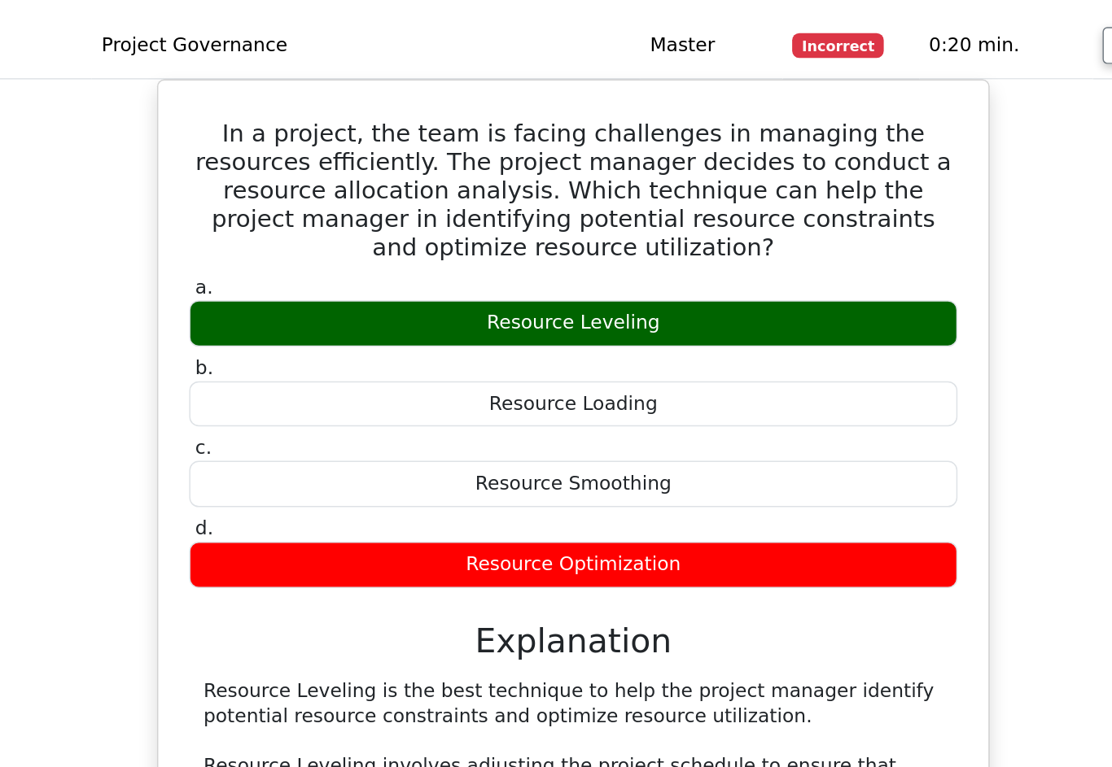
scroll to position [12020, 0]
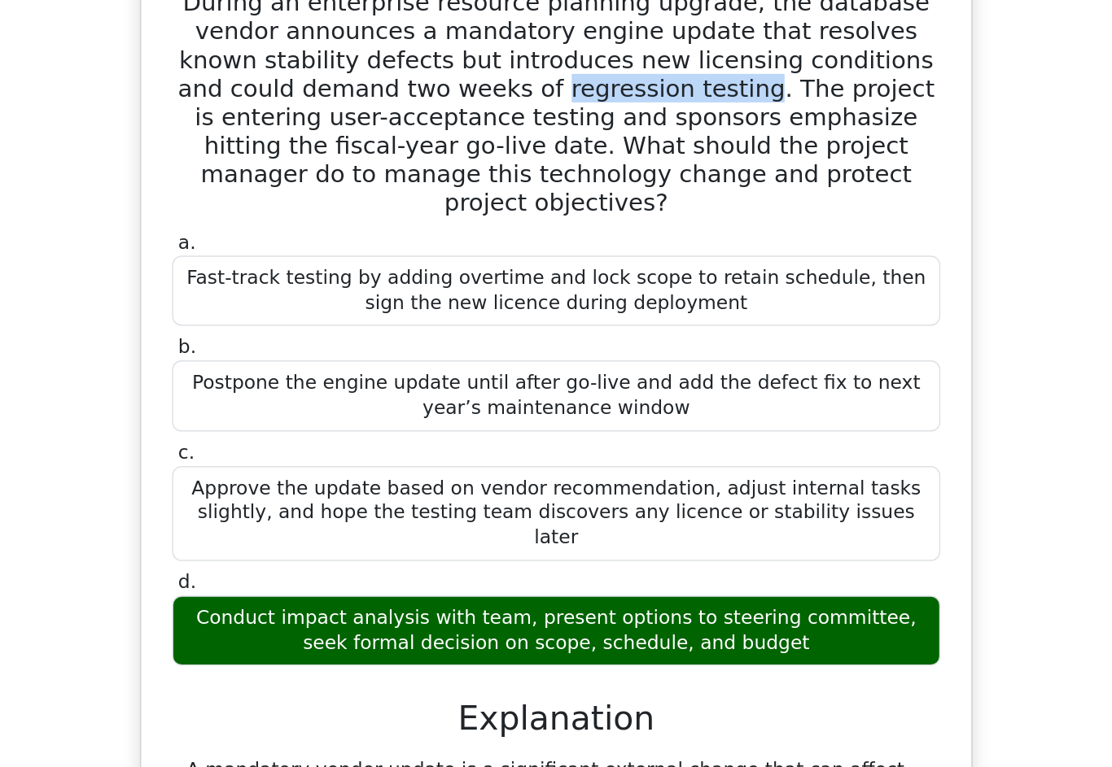
scroll to position [13114, 0]
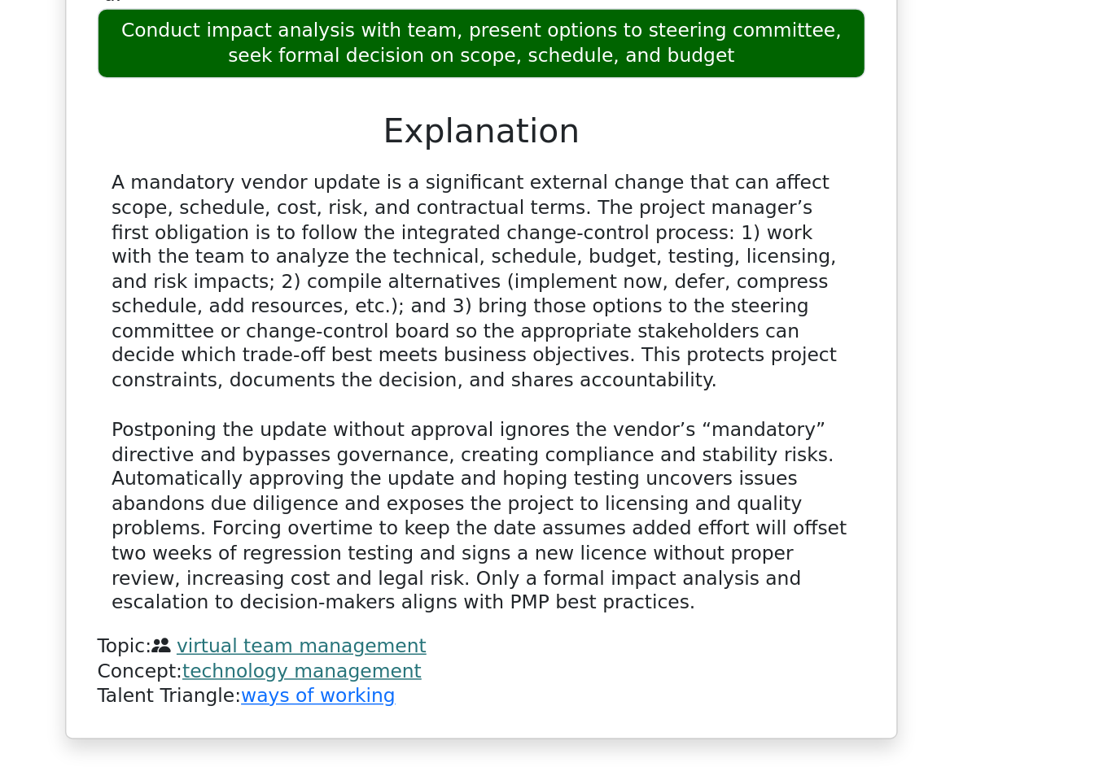
scroll to position [13517, 0]
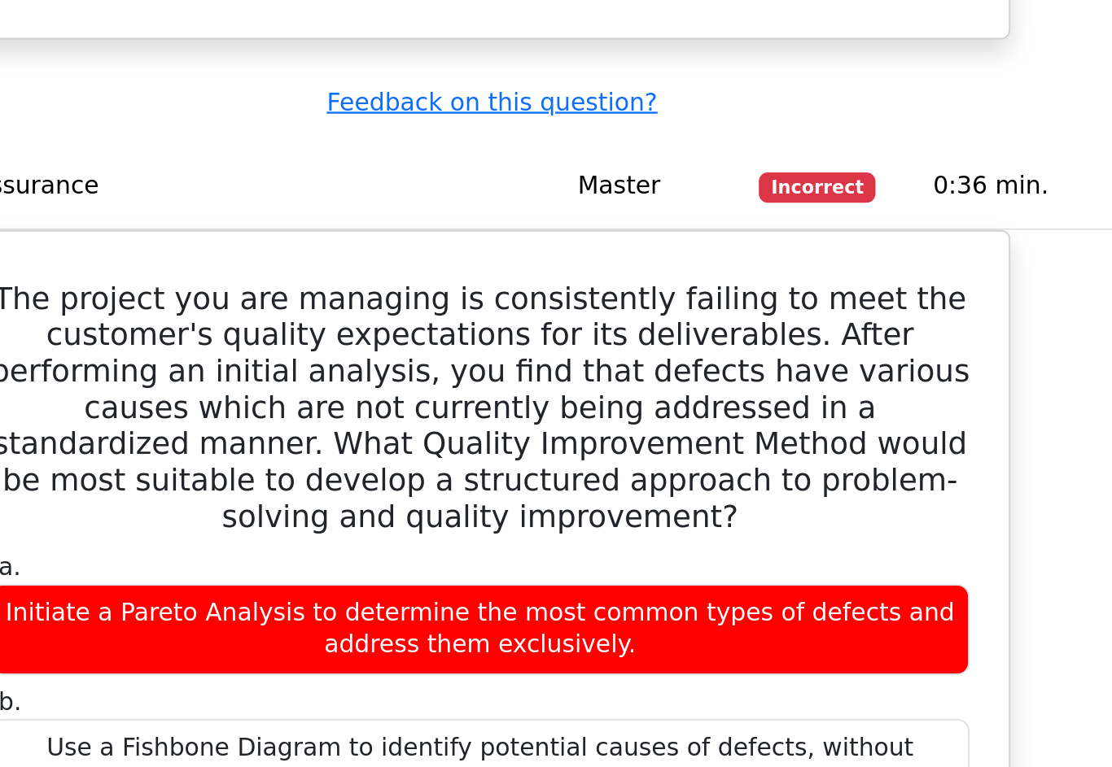
scroll to position [14928, 0]
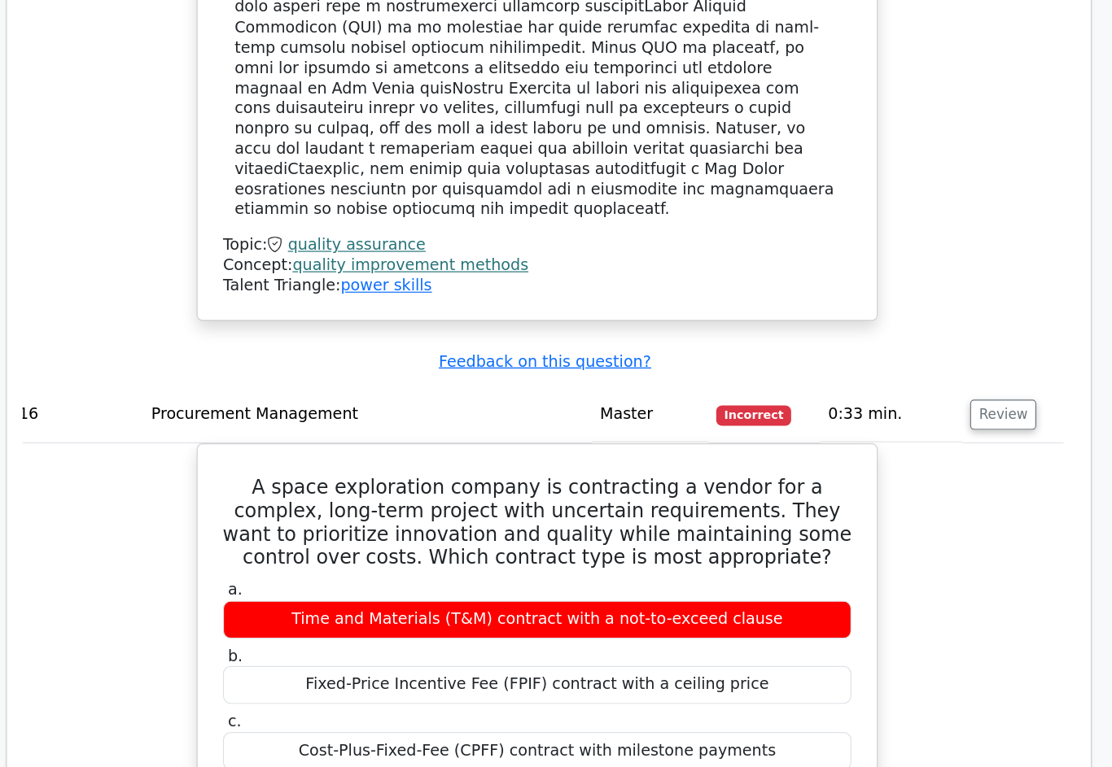
scroll to position [15915, 0]
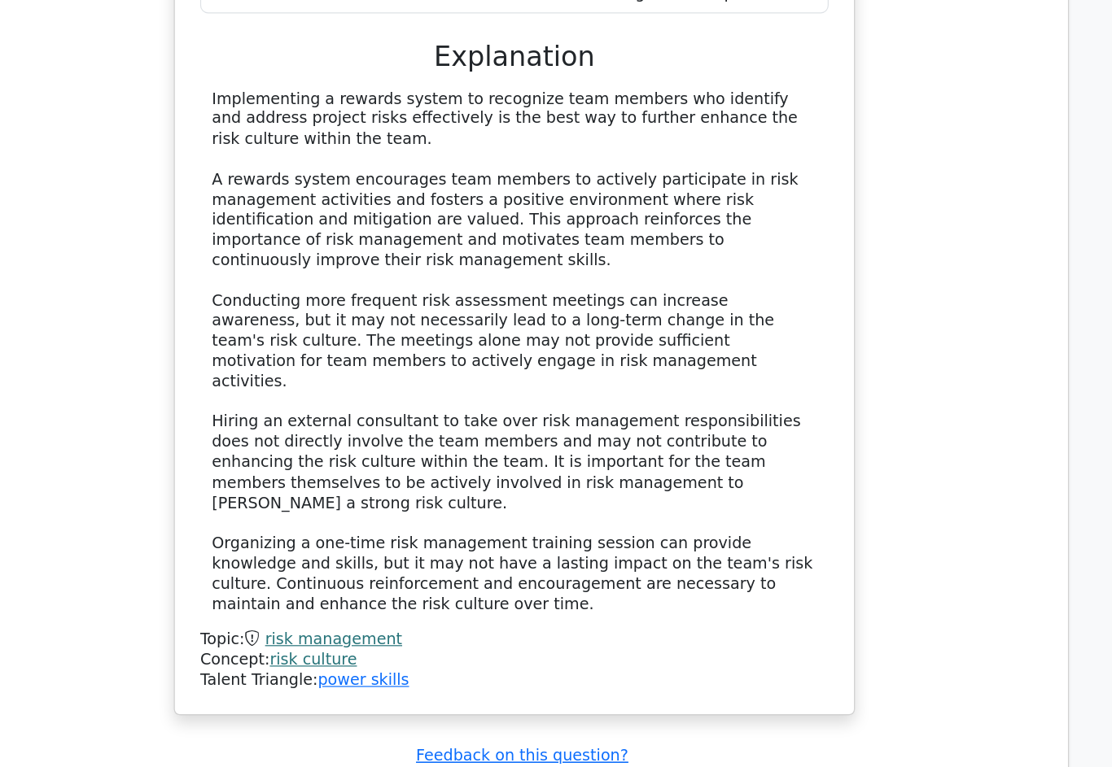
scroll to position [17802, 0]
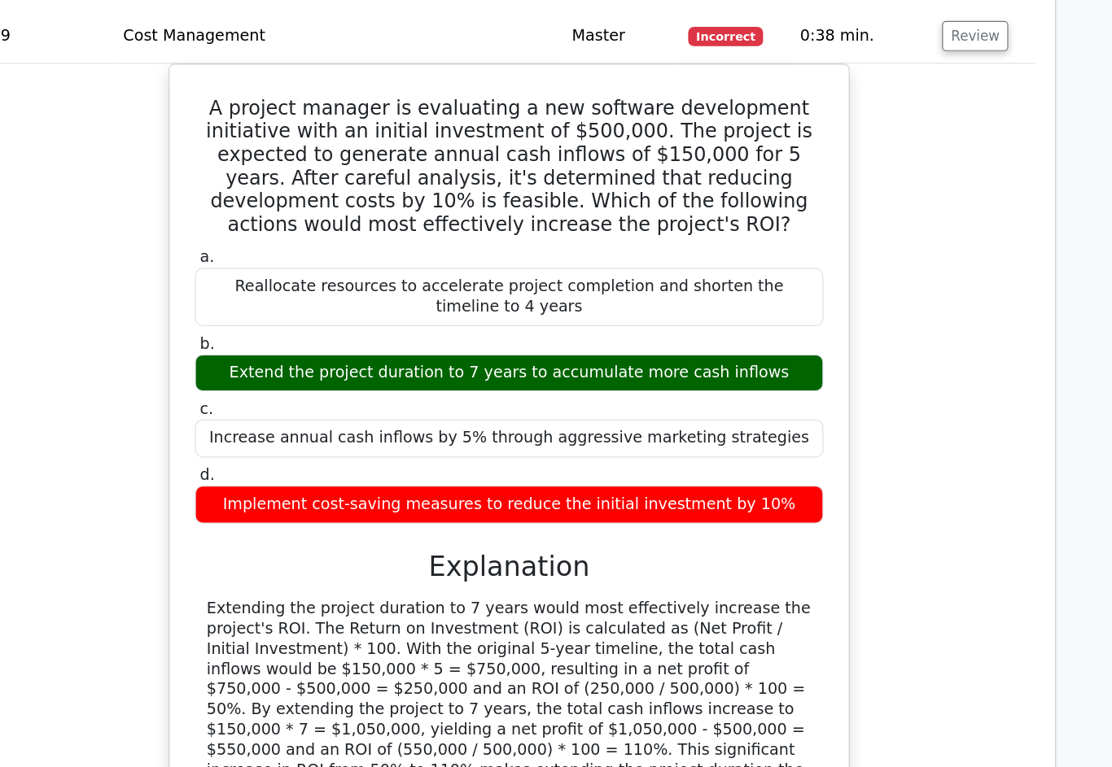
scroll to position [19539, 0]
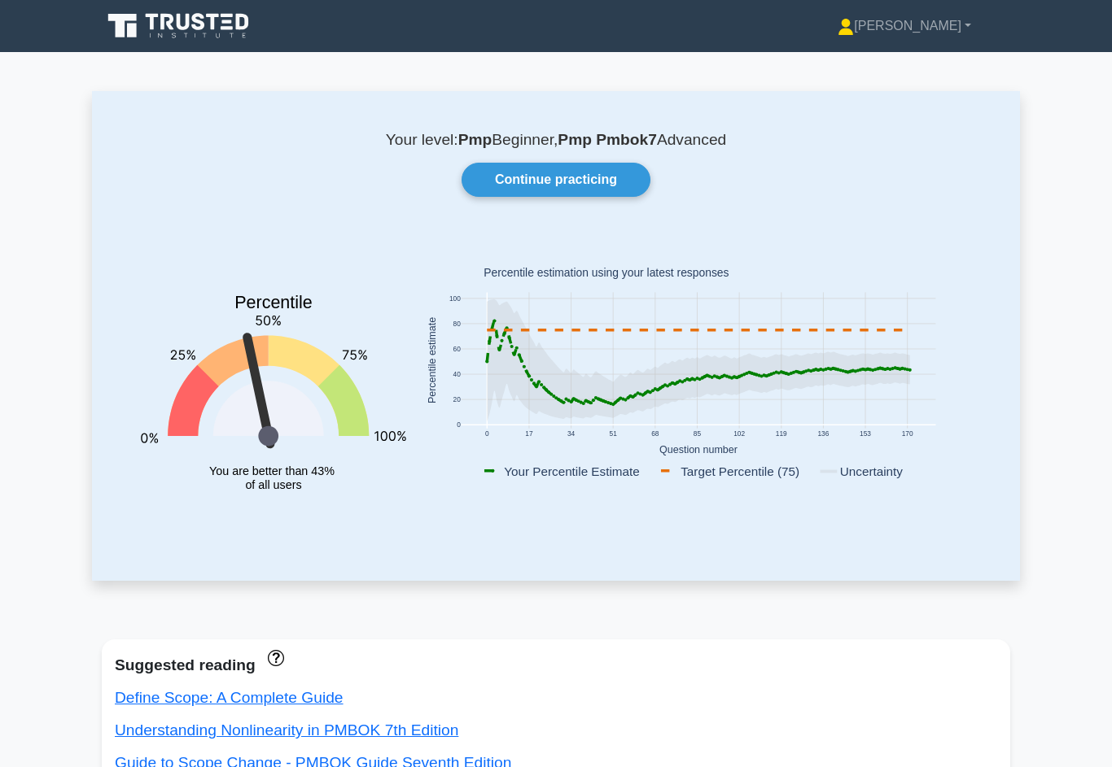
click at [613, 193] on link "Continue practicing" at bounding box center [555, 180] width 189 height 34
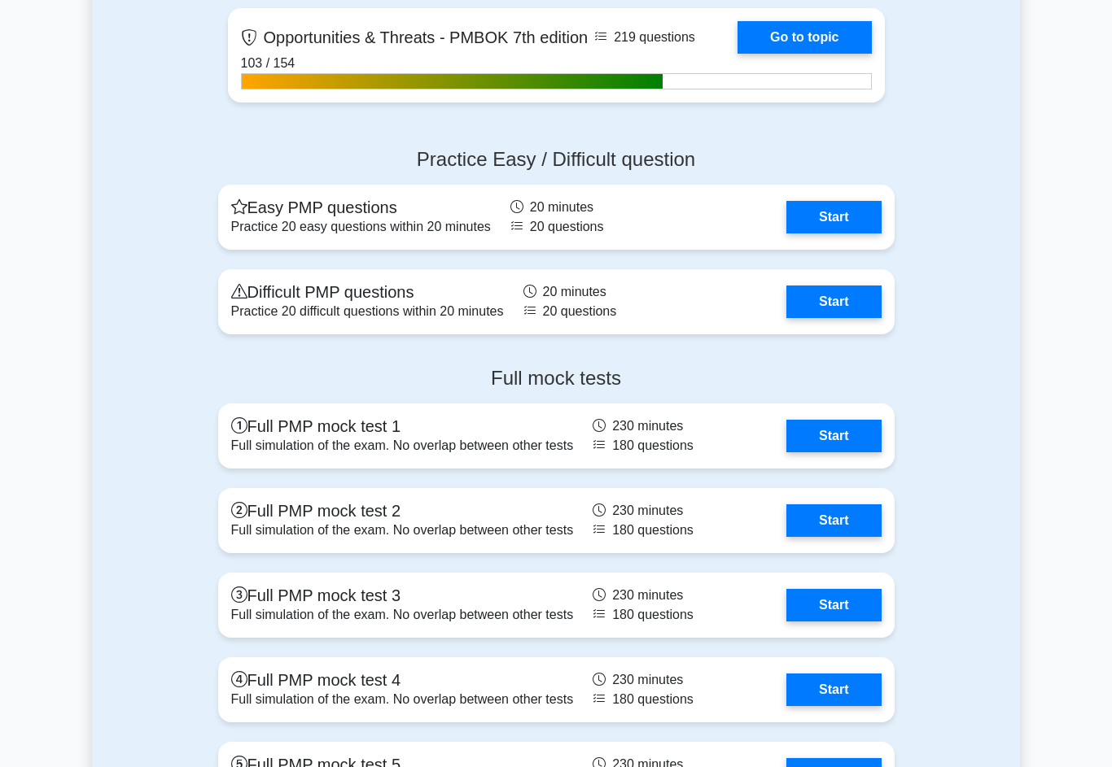
scroll to position [5254, 0]
click at [836, 318] on link "Start" at bounding box center [833, 302] width 94 height 33
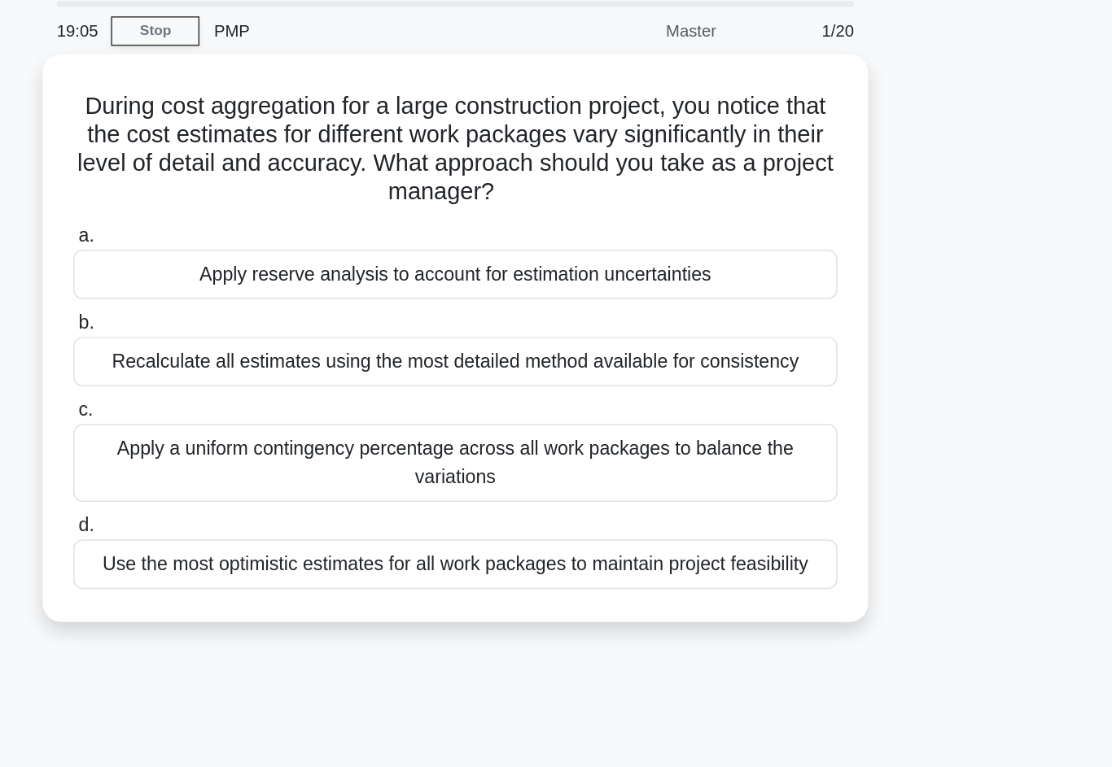
click at [447, 290] on div "Recalculate all estimates using the most detailed method available for consiste…" at bounding box center [555, 307] width 527 height 34
click at [292, 276] on input "b. Recalculate all estimates using the most detailed method available for consi…" at bounding box center [292, 281] width 0 height 11
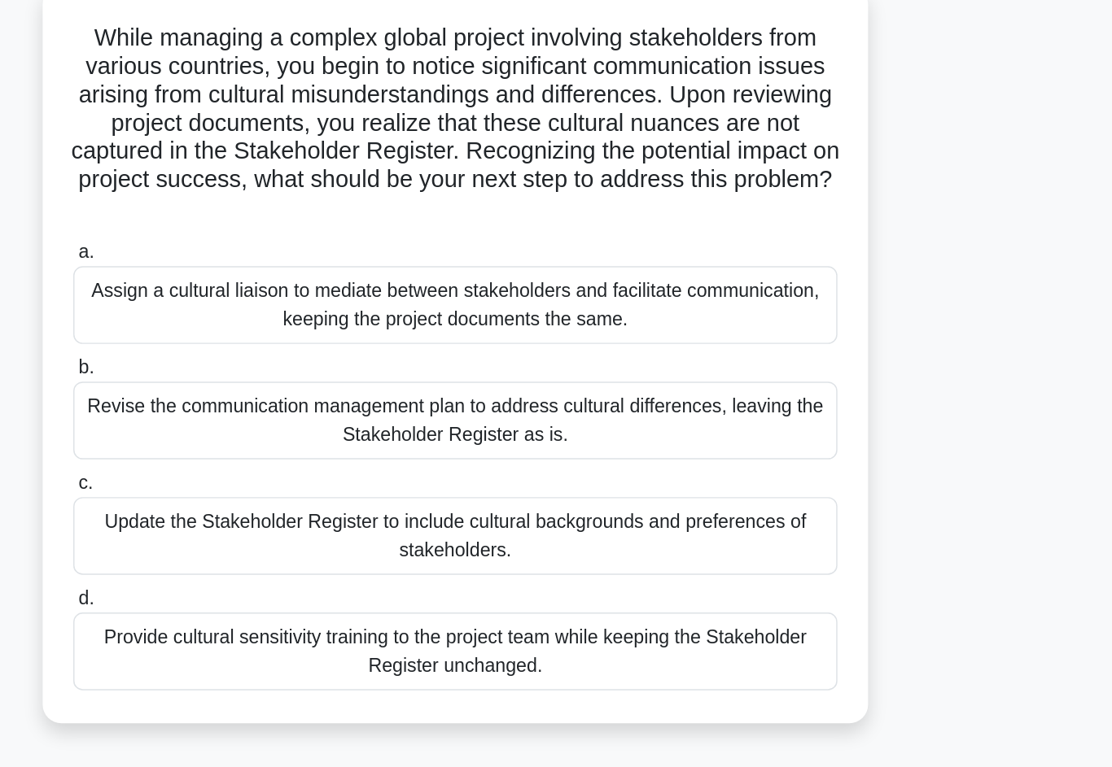
click at [417, 448] on div "Update the Stakeholder Register to include cultural backgrounds and preferences…" at bounding box center [555, 475] width 527 height 54
click at [292, 434] on input "c. Update the Stakeholder Register to include cultural backgrounds and preferen…" at bounding box center [292, 439] width 0 height 11
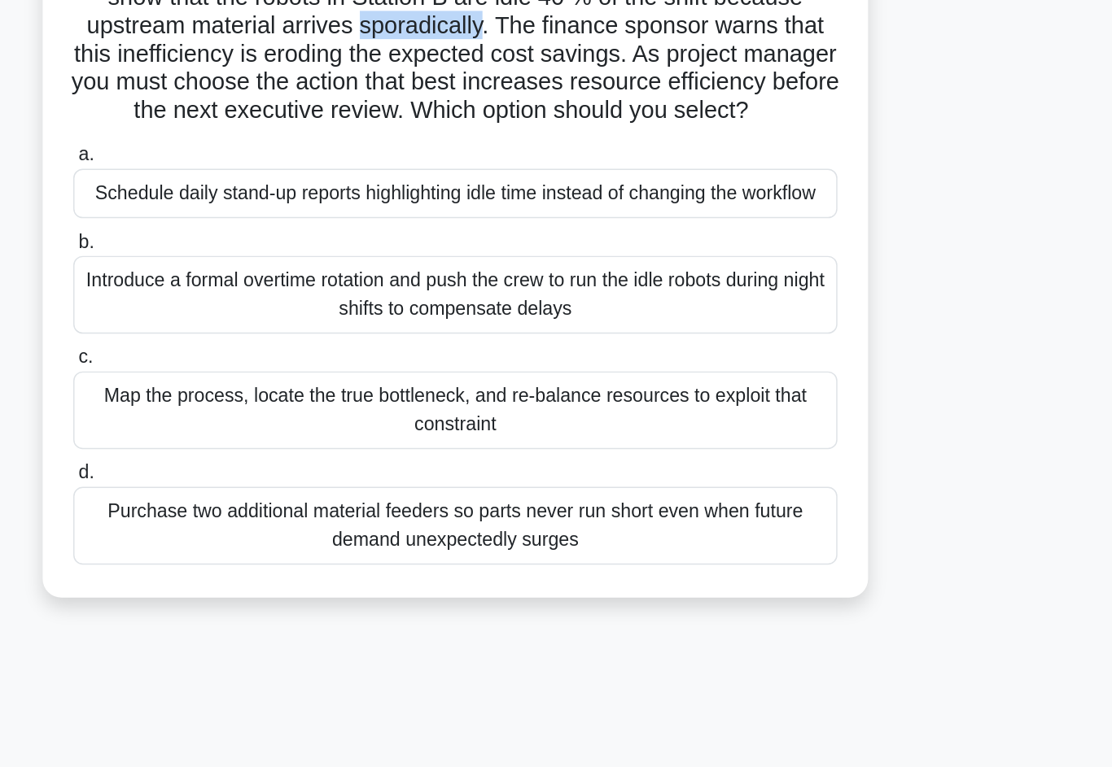
click at [400, 409] on div "Map the process, locate the true bottleneck, and re-balance resources to exploi…" at bounding box center [555, 436] width 527 height 54
click at [292, 395] on input "c. Map the process, locate the true bottleneck, and re-balance resources to exp…" at bounding box center [292, 400] width 0 height 11
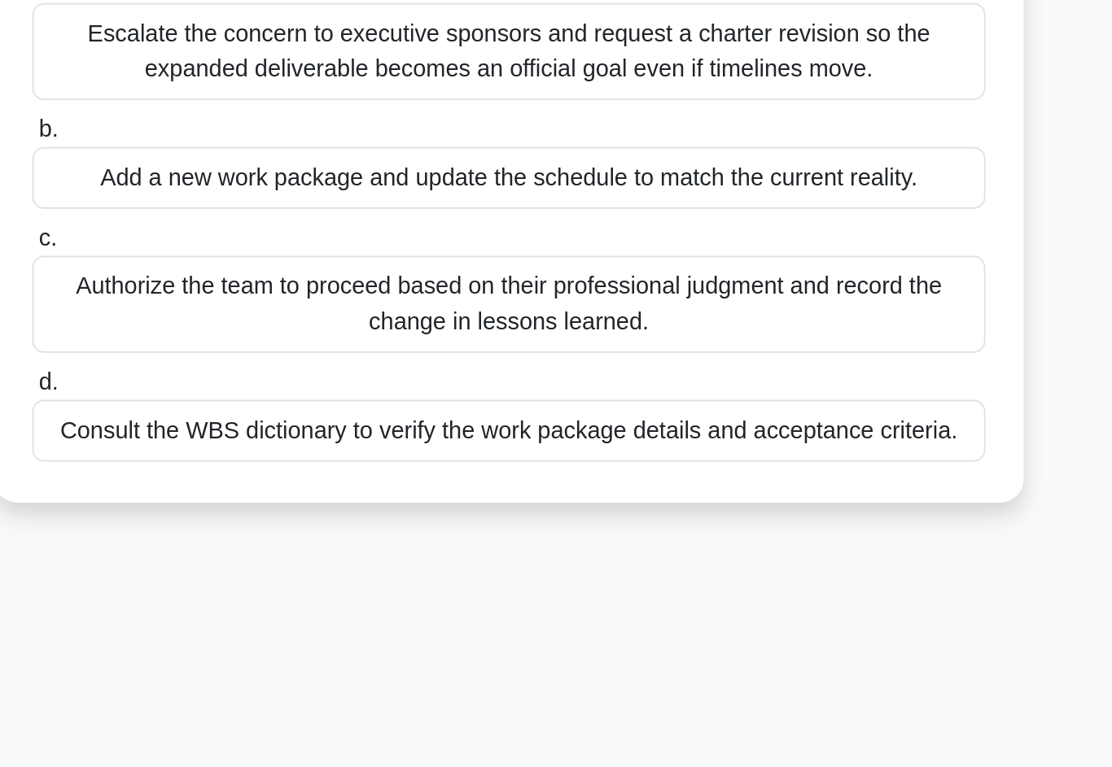
click at [292, 470] on div "Consult the WBS dictionary to verify the work package details and acceptance cr…" at bounding box center [555, 487] width 527 height 34
click at [292, 455] on input "d. Consult the WBS dictionary to verify the work package details and acceptance…" at bounding box center [292, 460] width 0 height 11
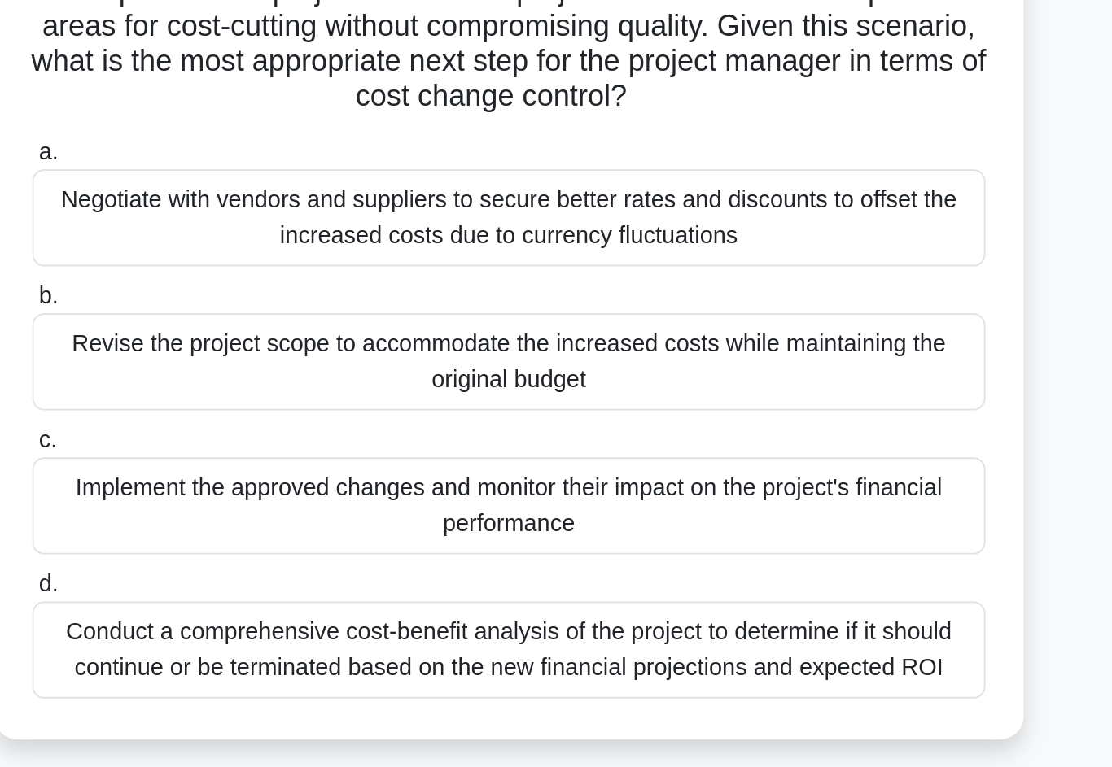
click at [338, 487] on div "Implement the approved changes and monitor their impact on the project's financ…" at bounding box center [555, 514] width 527 height 54
click at [292, 473] on input "c. Implement the approved changes and monitor their impact on the project's fin…" at bounding box center [292, 478] width 0 height 11
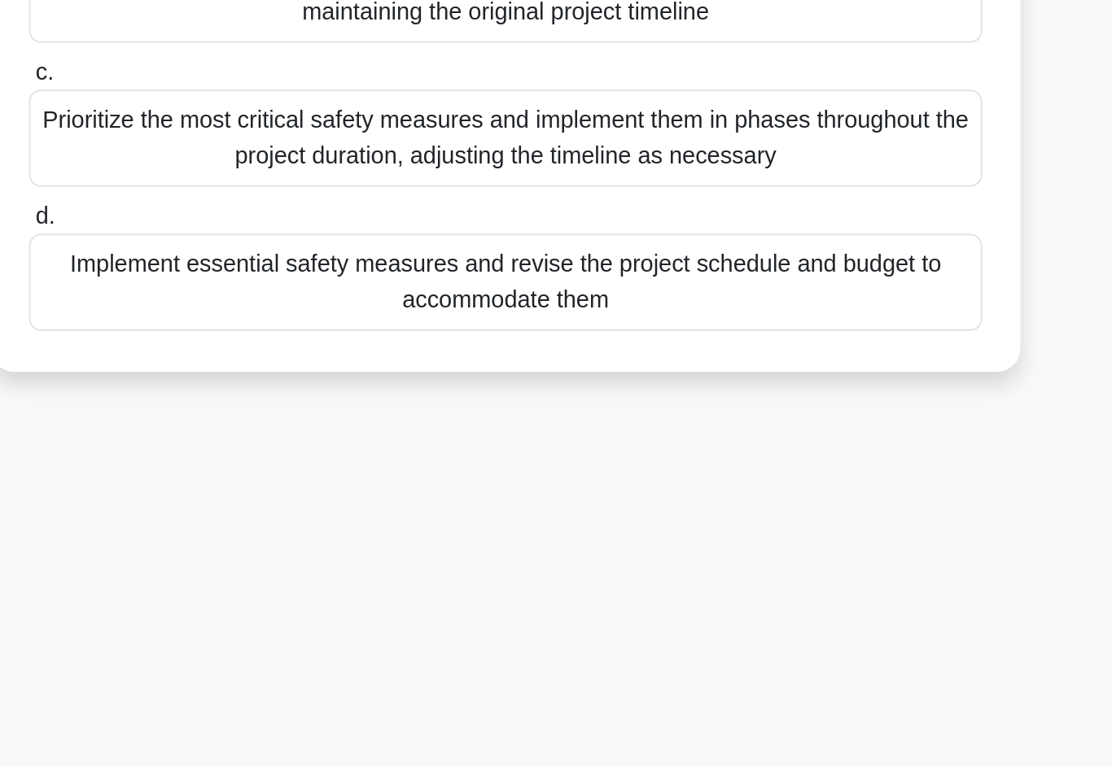
scroll to position [111, 0]
click at [494, 456] on div "Implement essential safety measures and revise the project schedule and budget …" at bounding box center [555, 483] width 527 height 54
click at [292, 441] on input "d. Implement essential safety measures and revise the project schedule and budg…" at bounding box center [292, 446] width 0 height 11
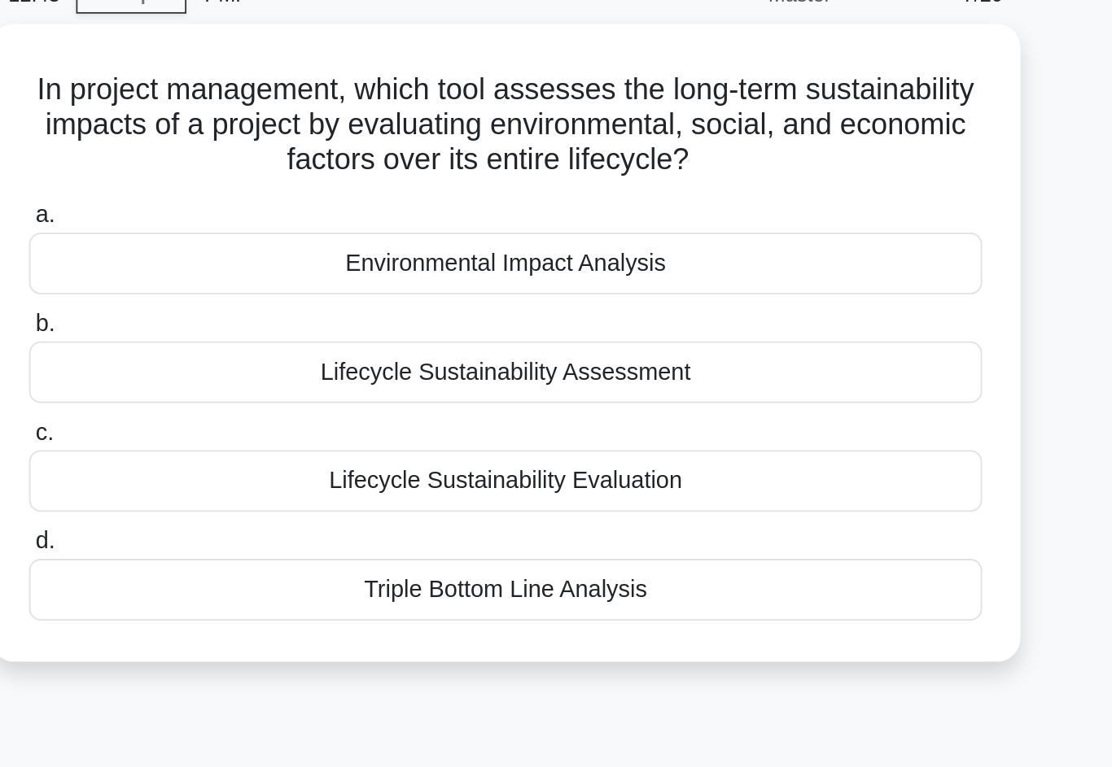
scroll to position [0, 0]
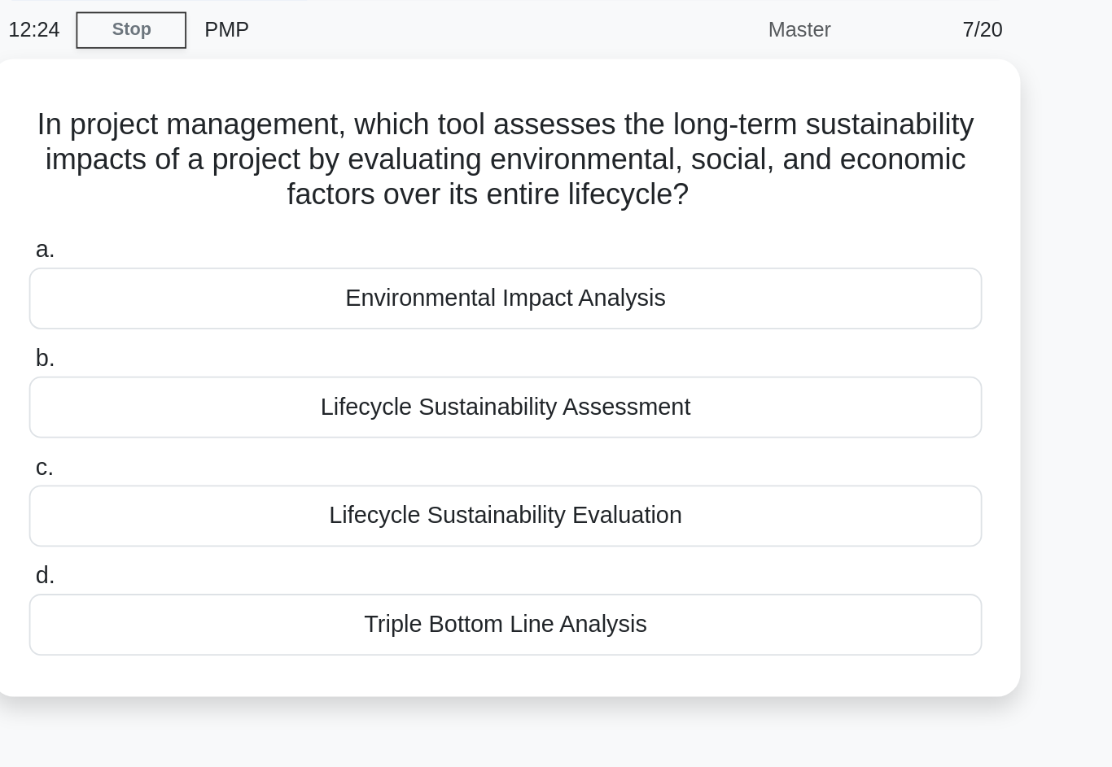
click at [415, 211] on div "Environmental Impact Analysis" at bounding box center [555, 228] width 527 height 34
click at [292, 196] on input "a. Environmental Impact Analysis" at bounding box center [292, 201] width 0 height 11
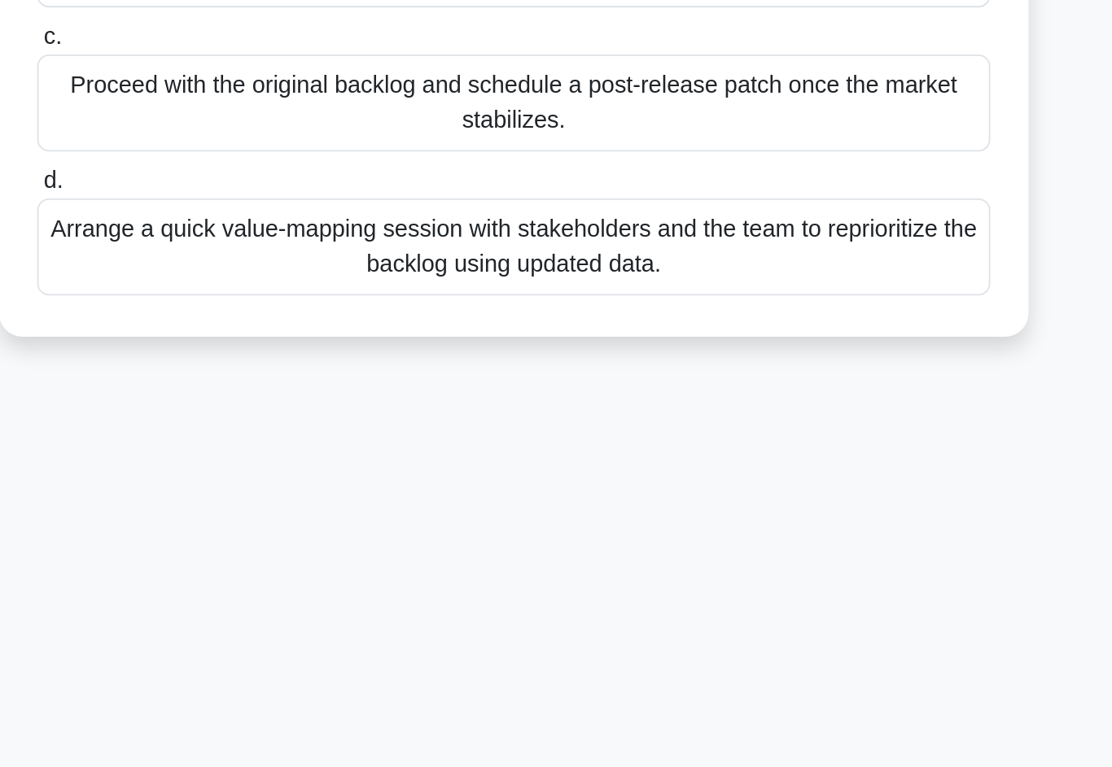
scroll to position [111, 0]
click at [528, 436] on div "Arrange a quick value-mapping session with stakeholders and the team to reprior…" at bounding box center [555, 463] width 527 height 54
click at [292, 422] on input "d. Arrange a quick value-mapping session with stakeholders and the team to repr…" at bounding box center [292, 427] width 0 height 11
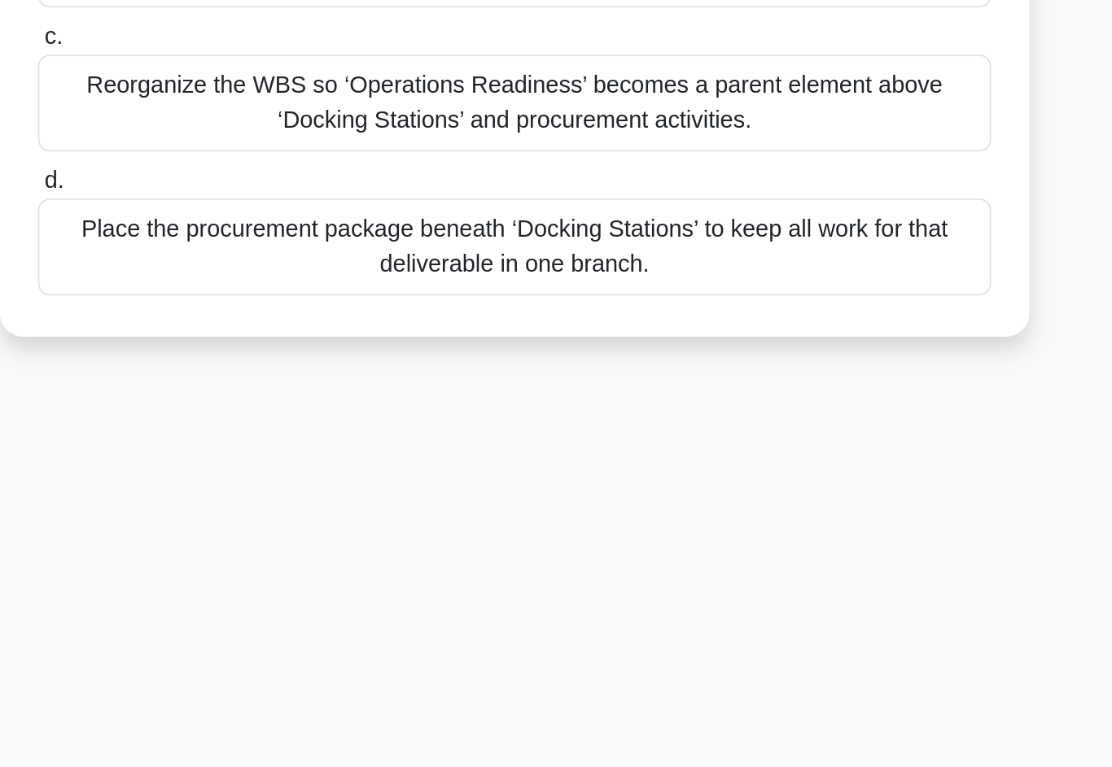
click at [505, 436] on div "Place the procurement package beneath ‘Docking Stations’ to keep all work for t…" at bounding box center [555, 463] width 527 height 54
click at [292, 422] on input "d. Place the procurement package beneath ‘Docking Stations’ to keep all work fo…" at bounding box center [292, 427] width 0 height 11
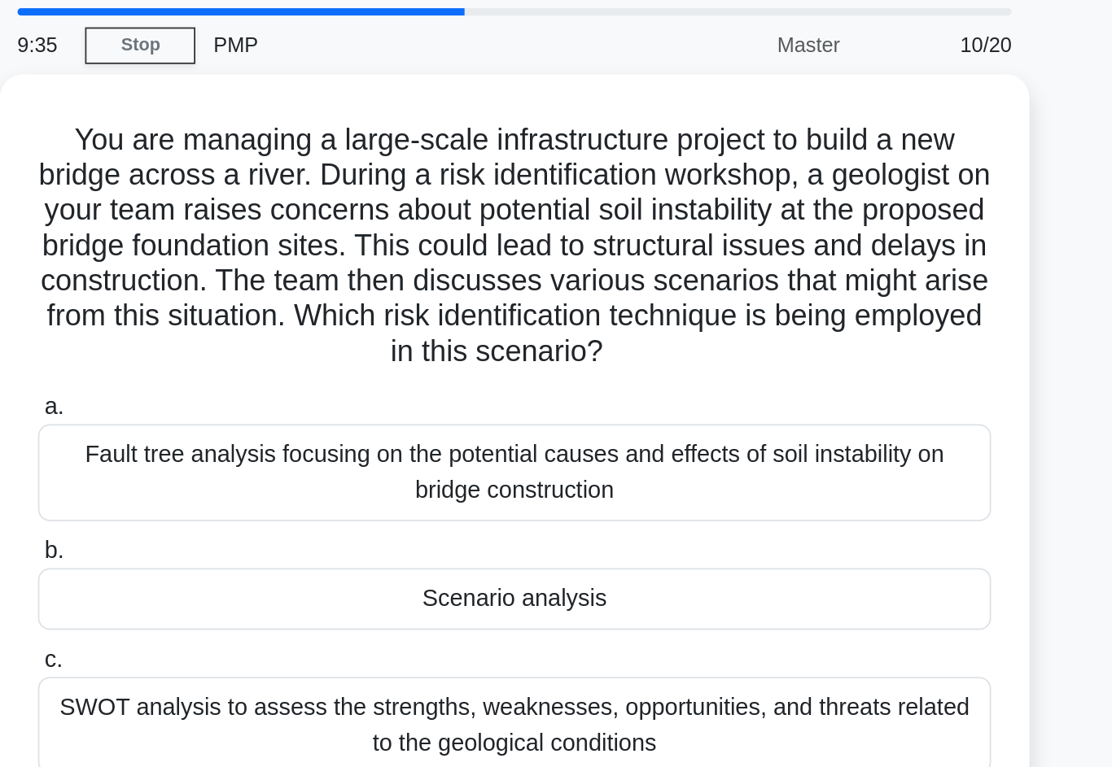
scroll to position [0, 0]
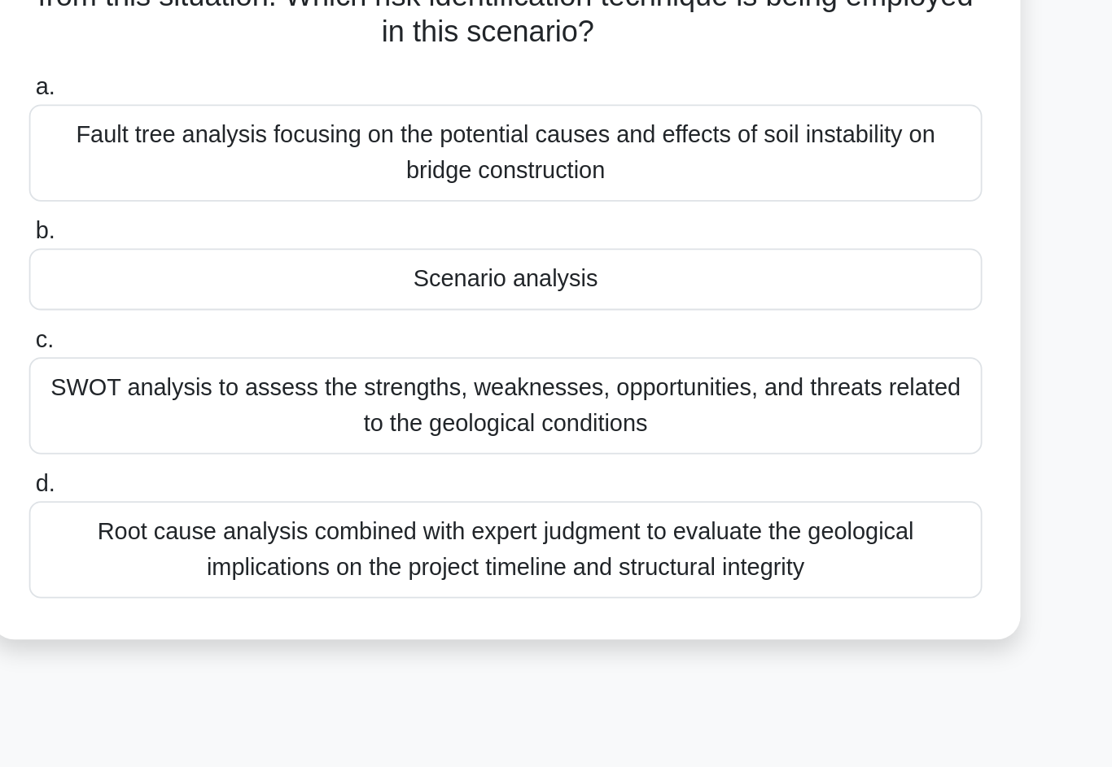
click at [370, 369] on div "Scenario analysis" at bounding box center [555, 386] width 527 height 34
click at [292, 354] on input "b. Scenario analysis" at bounding box center [292, 359] width 0 height 11
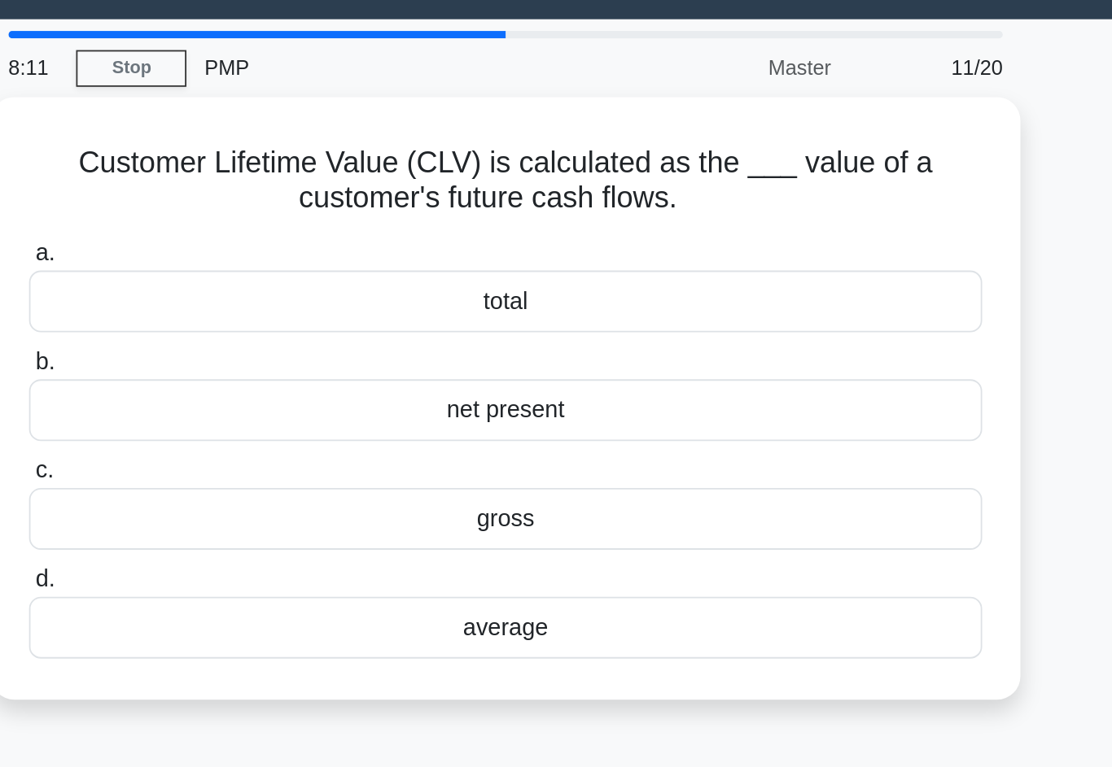
click at [369, 191] on div "total" at bounding box center [555, 208] width 527 height 34
click at [292, 177] on input "a. total" at bounding box center [292, 182] width 0 height 11
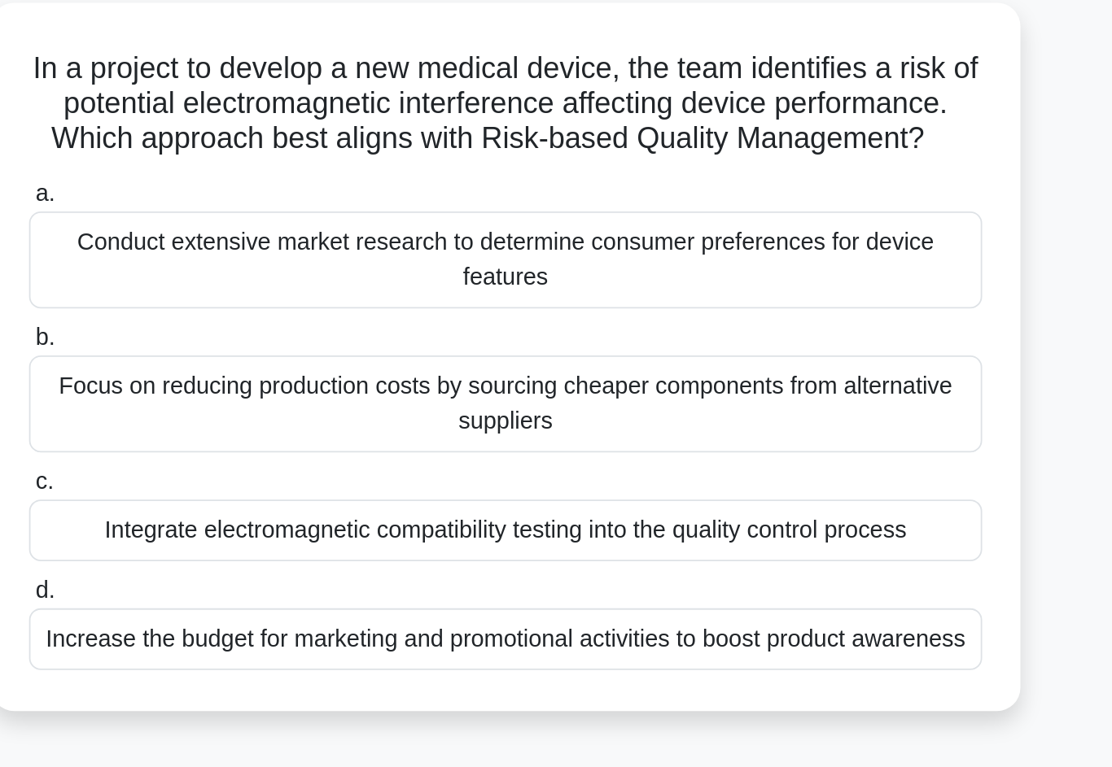
click at [507, 211] on div "Conduct extensive market research to determine consumer preferences for device …" at bounding box center [555, 238] width 527 height 54
click at [292, 196] on input "a. Conduct extensive market research to determine consumer preferences for devi…" at bounding box center [292, 201] width 0 height 11
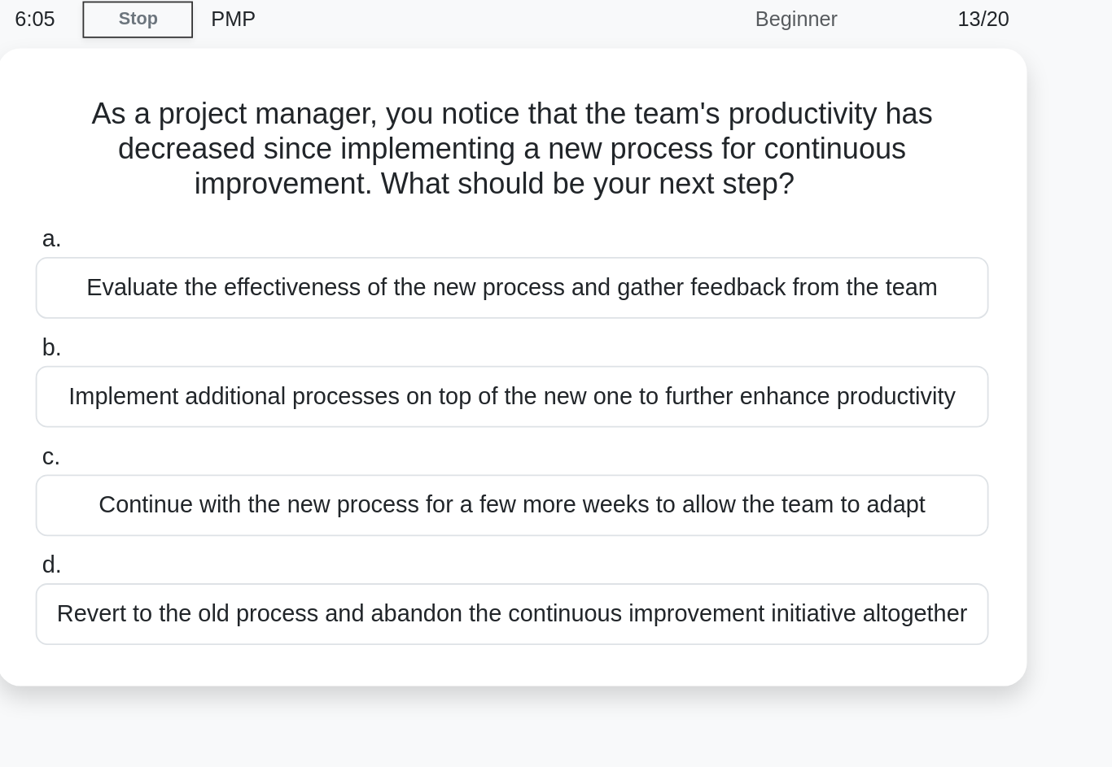
click at [470, 211] on div "Evaluate the effectiveness of the new process and gather feedback from the team" at bounding box center [555, 228] width 527 height 34
click at [292, 196] on input "a. Evaluate the effectiveness of the new process and gather feedback from the t…" at bounding box center [292, 201] width 0 height 11
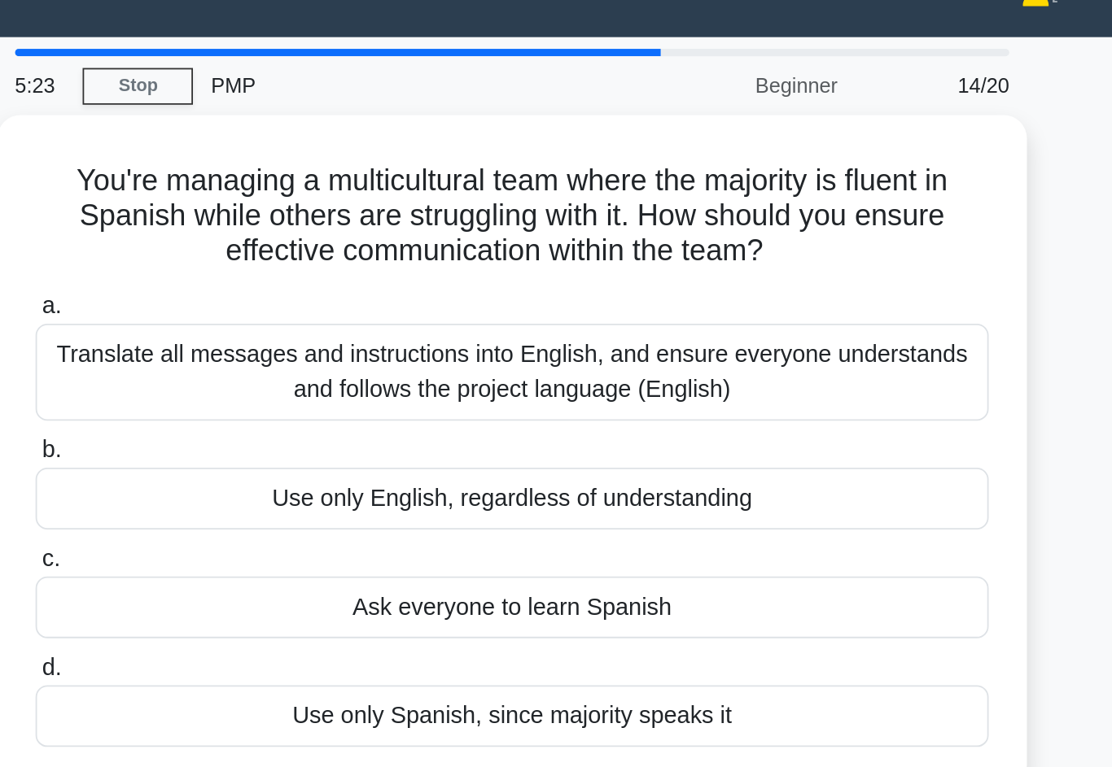
click at [486, 211] on div "Translate all messages and instructions into English, and ensure everyone under…" at bounding box center [555, 238] width 527 height 54
click at [292, 197] on input "a. Translate all messages and instructions into English, and ensure everyone un…" at bounding box center [292, 201] width 0 height 11
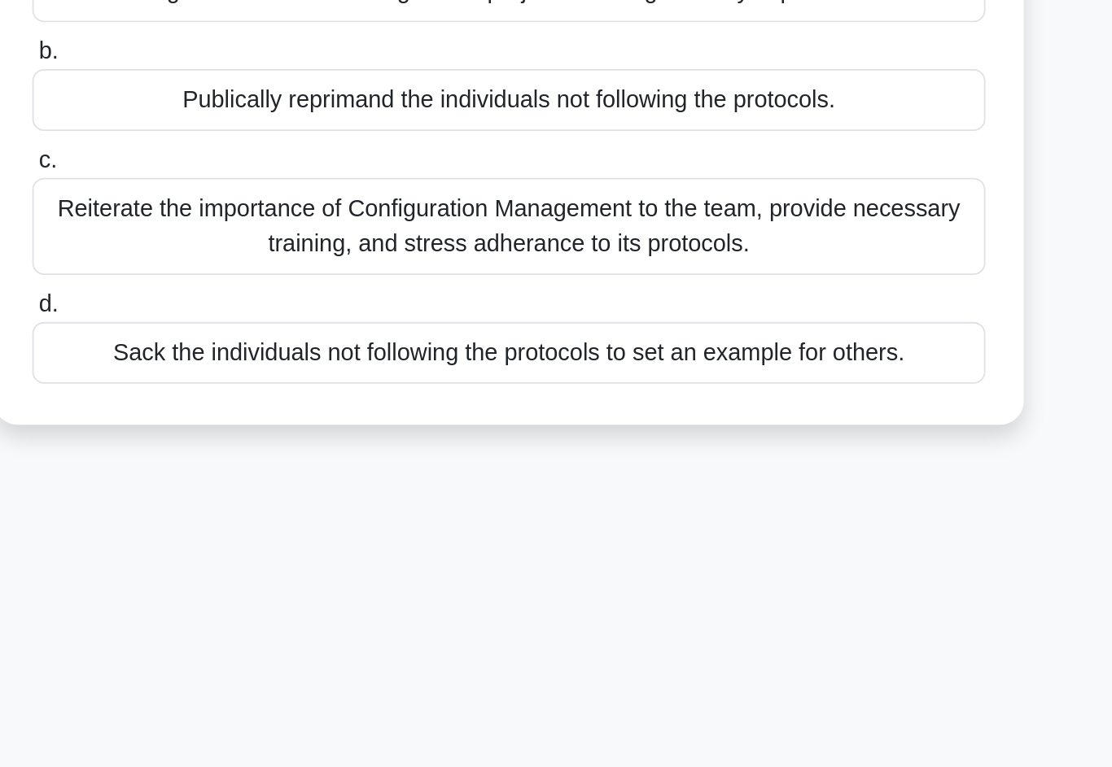
click at [497, 351] on div "Reiterate the importance of Configuration Management to the team, provide neces…" at bounding box center [555, 378] width 527 height 54
click at [292, 336] on input "c. Reiterate the importance of Configuration Management to the team, provide ne…" at bounding box center [292, 341] width 0 height 11
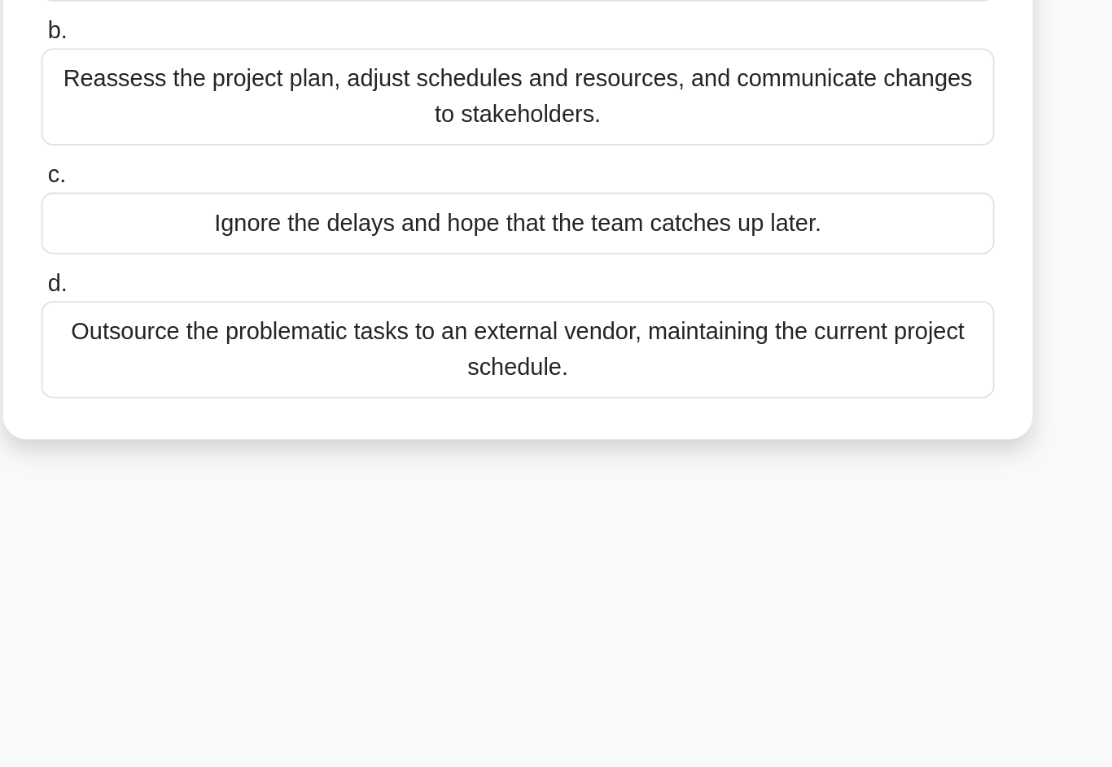
scroll to position [15, 0]
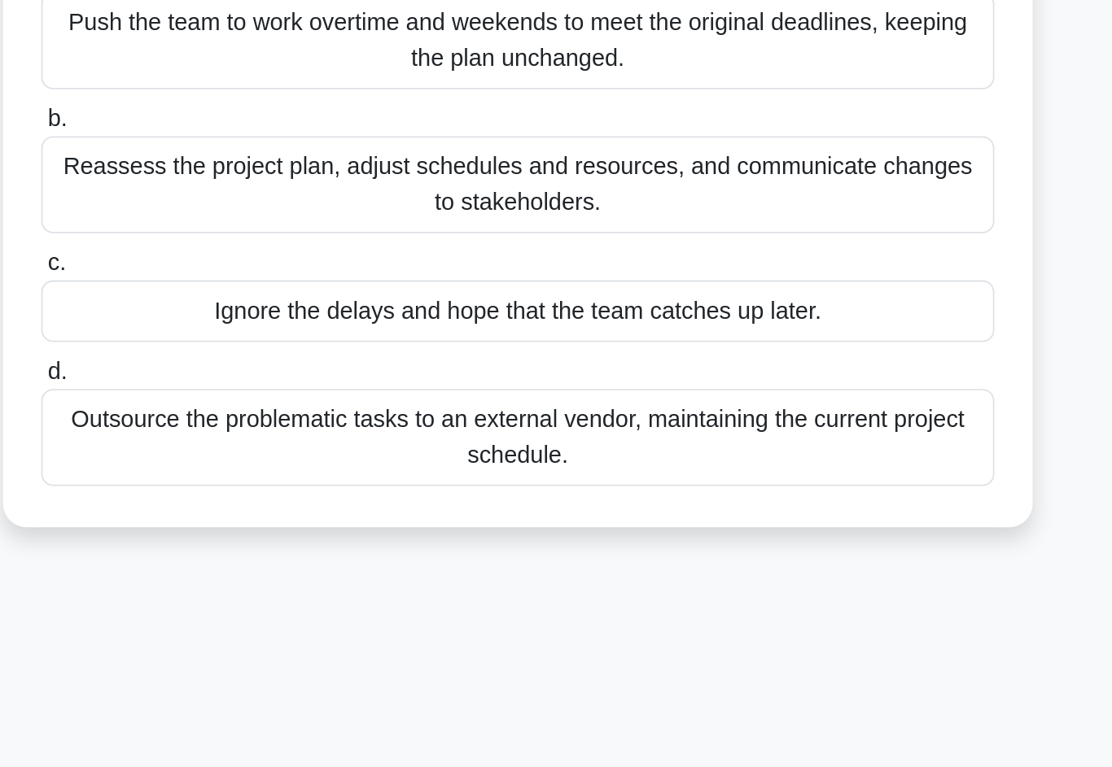
click at [539, 354] on div "Reassess the project plan, adjust schedules and resources, and communicate chan…" at bounding box center [555, 381] width 527 height 54
click at [292, 339] on input "b. Reassess the project plan, adjust schedules and resources, and communicate c…" at bounding box center [292, 344] width 0 height 11
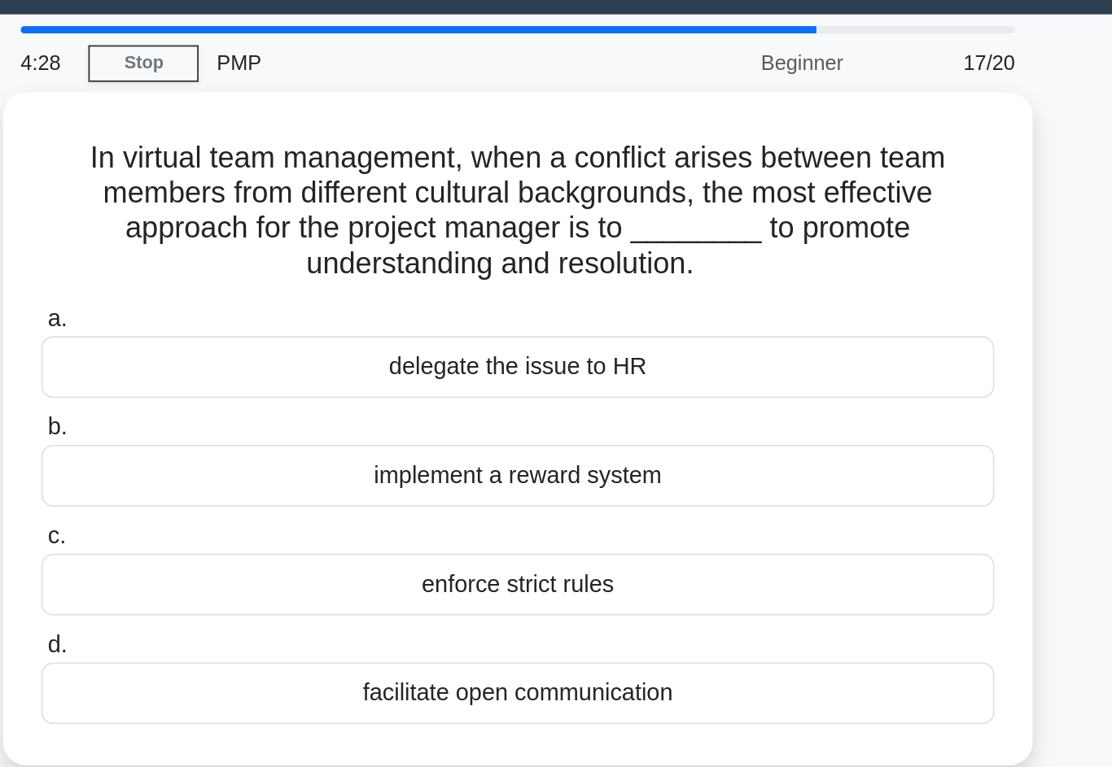
scroll to position [0, 0]
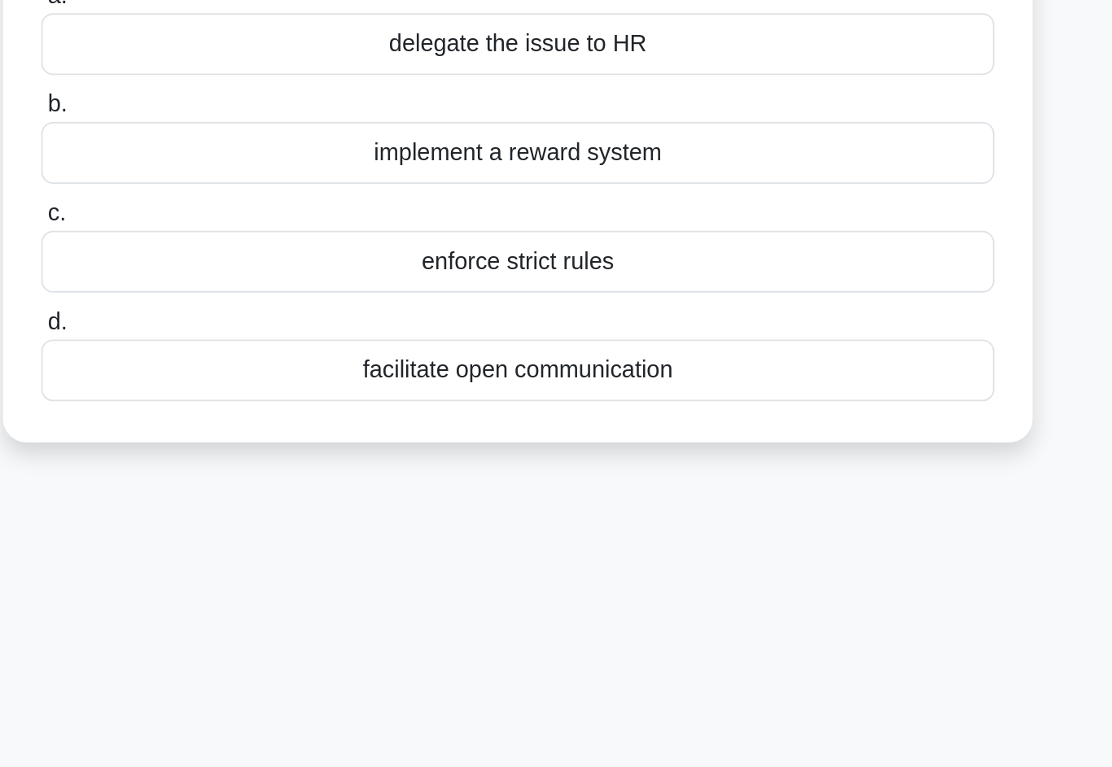
click at [495, 411] on div "facilitate open communication" at bounding box center [555, 428] width 527 height 34
click at [292, 396] on input "d. facilitate open communication" at bounding box center [292, 401] width 0 height 11
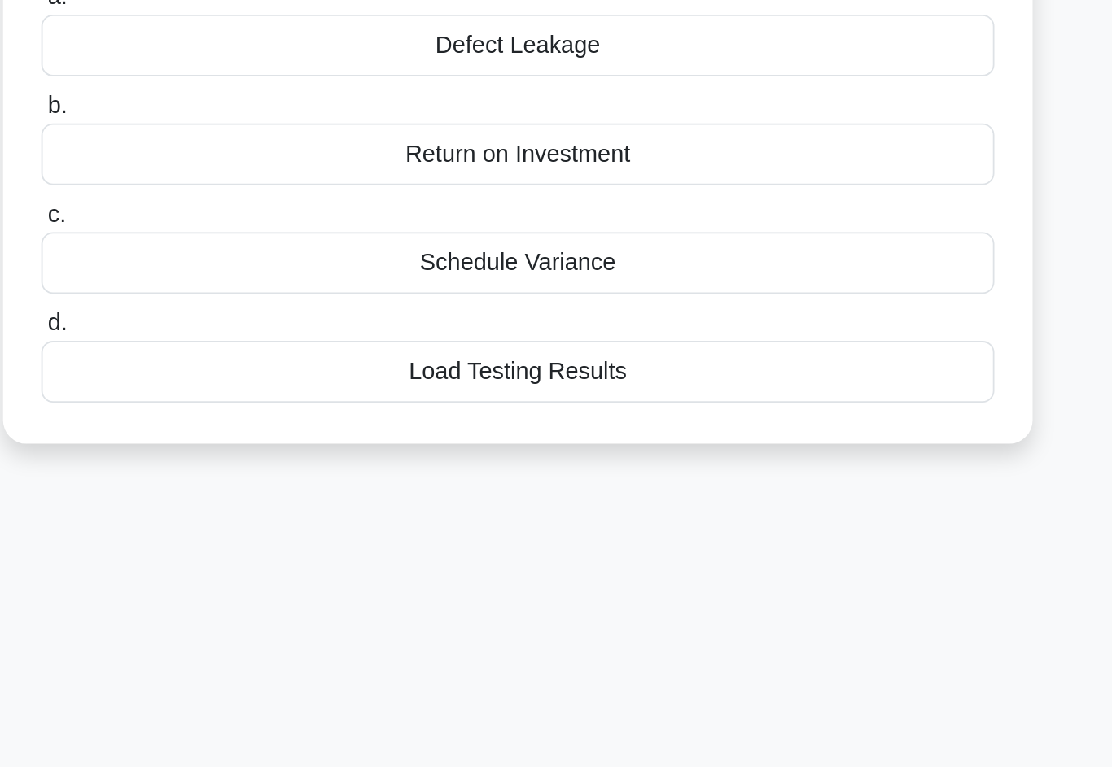
click at [488, 244] on div "A project manager is evaluating the quality of a recently completed civil engin…" at bounding box center [555, 272] width 557 height 340
click at [483, 391] on div "Load Testing Results" at bounding box center [555, 408] width 527 height 34
click at [292, 377] on input "d. Load Testing Results" at bounding box center [292, 382] width 0 height 11
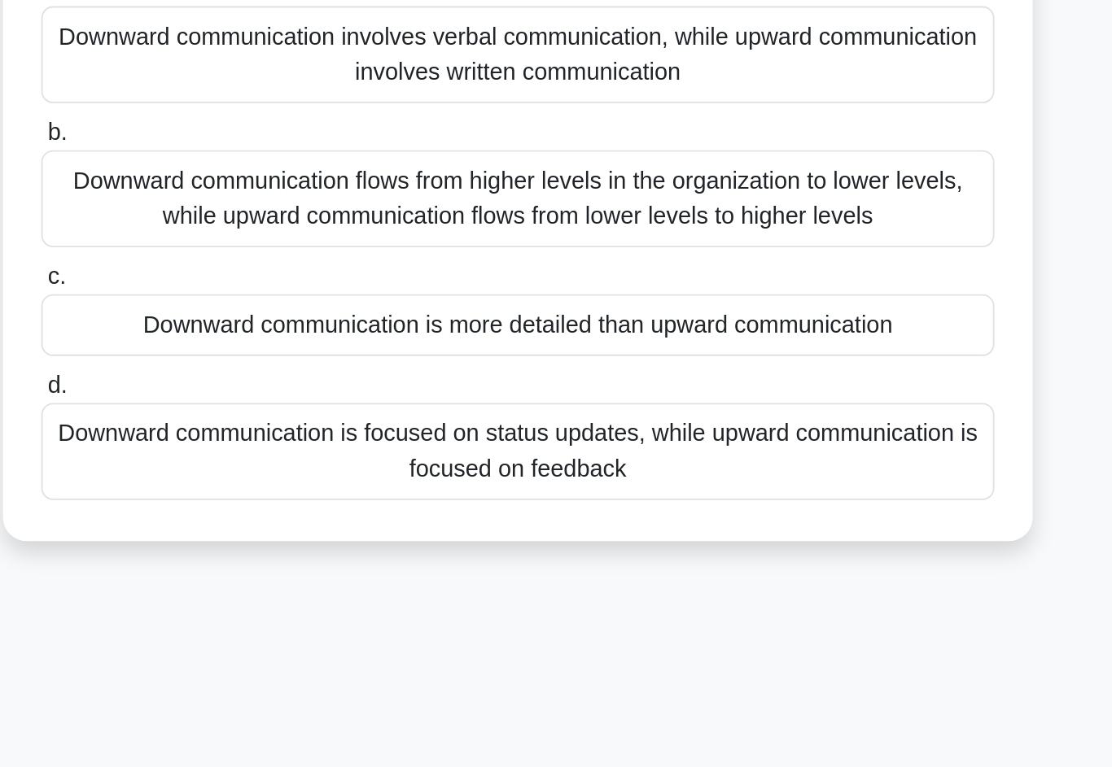
click at [508, 271] on div "Downward communication flows from higher levels in the organization to lower le…" at bounding box center [555, 298] width 527 height 54
click at [292, 256] on input "b. Downward communication flows from higher levels in the organization to lower…" at bounding box center [292, 261] width 0 height 11
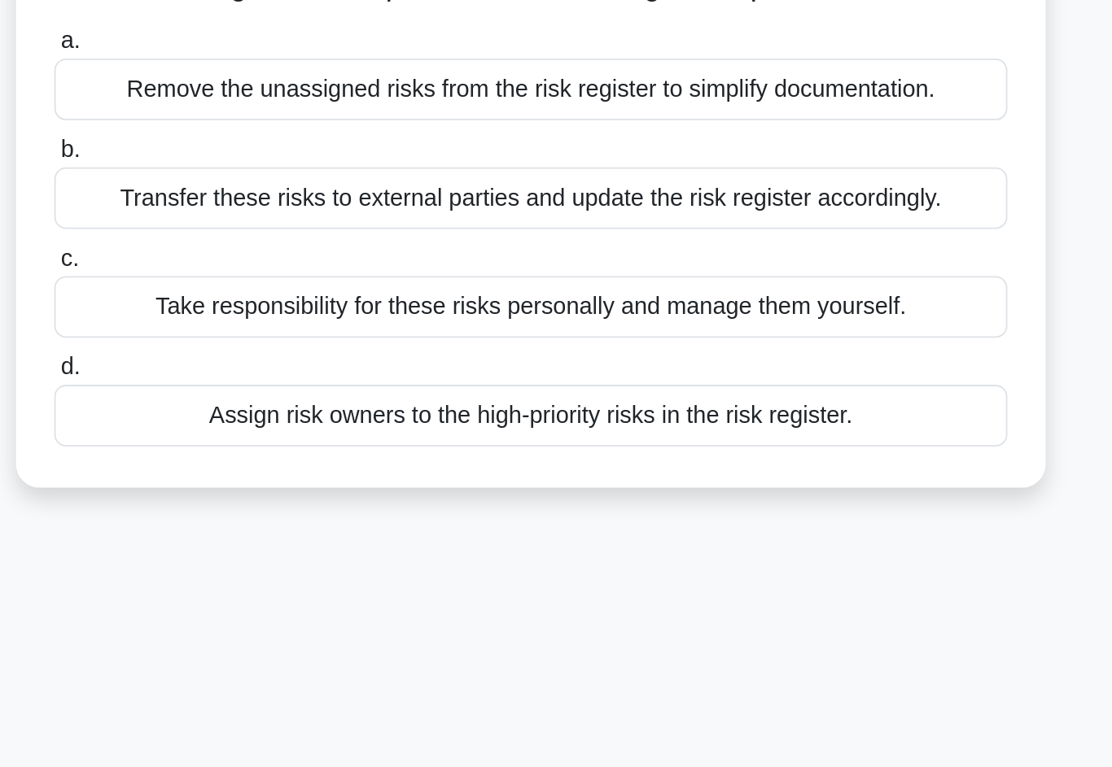
click at [504, 391] on div "Assign risk owners to the high-priority risks in the risk register." at bounding box center [555, 408] width 527 height 34
click at [292, 377] on input "d. Assign risk owners to the high-priority risks in the risk register." at bounding box center [292, 382] width 0 height 11
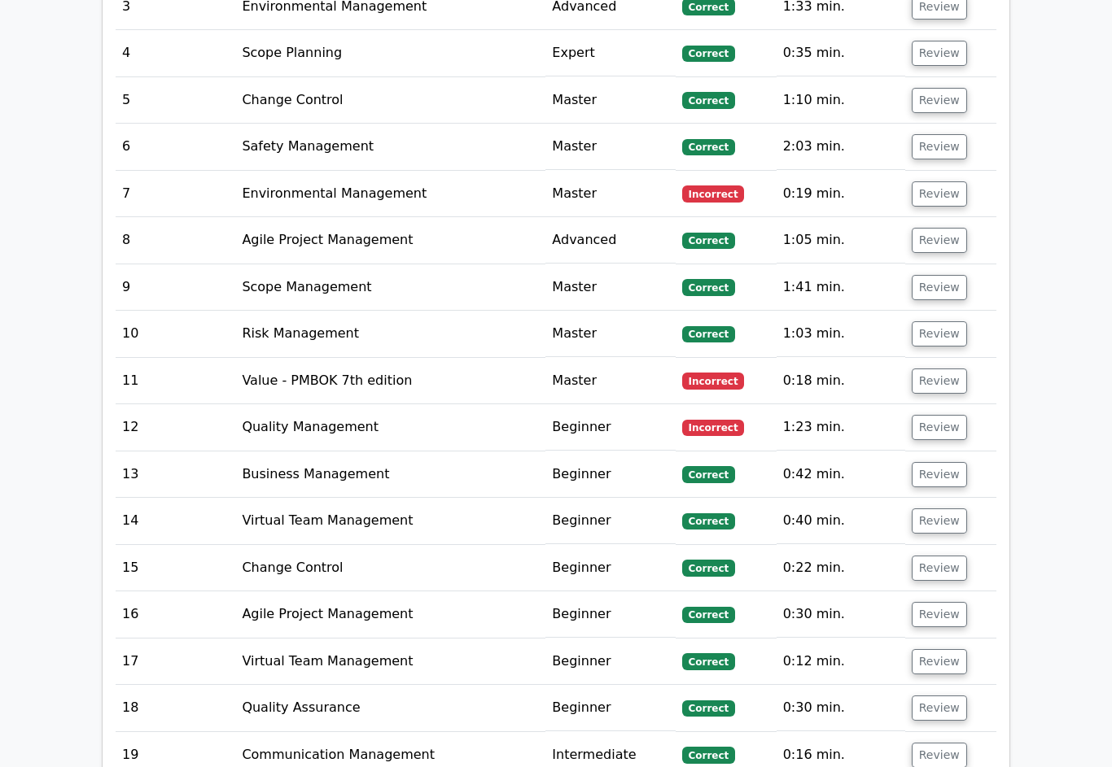
scroll to position [2606, 0]
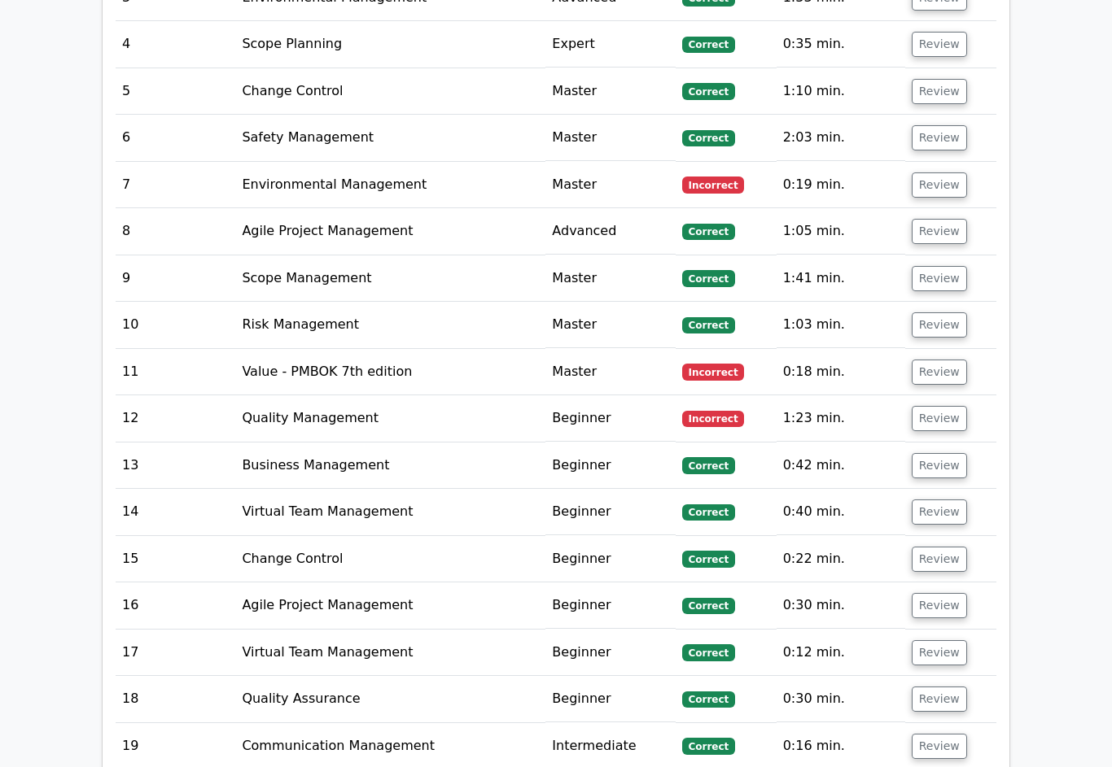
click at [945, 360] on button "Review" at bounding box center [938, 372] width 55 height 25
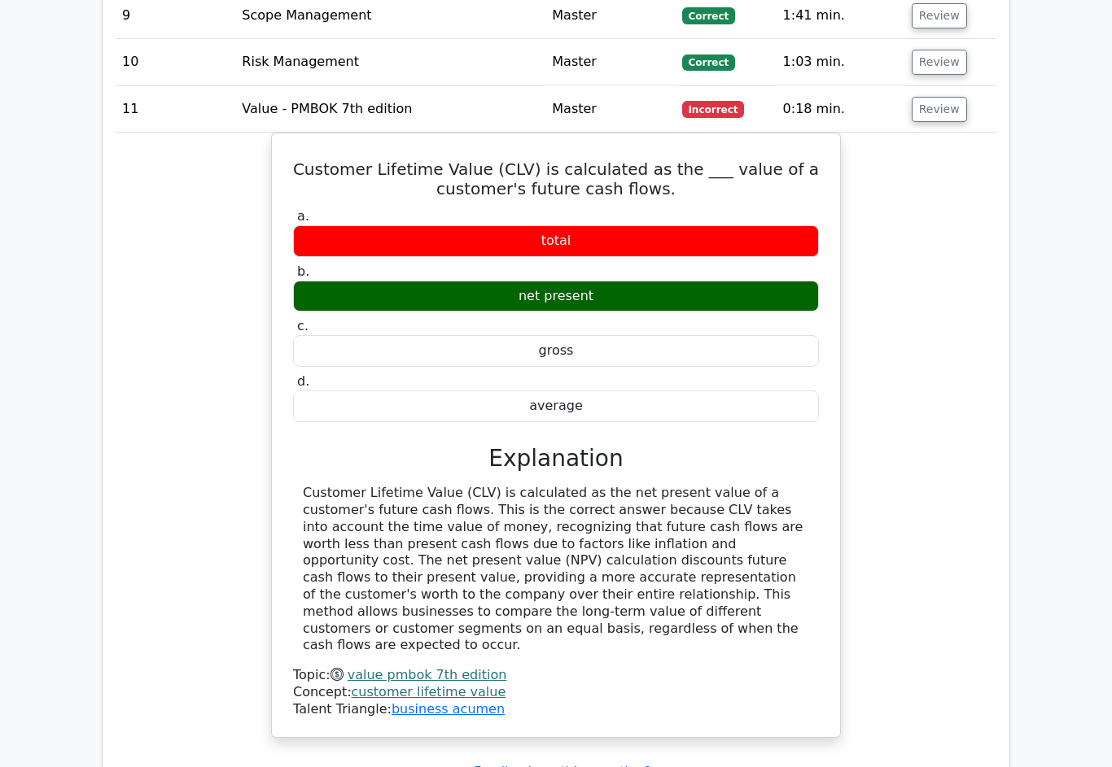
scroll to position [2869, 0]
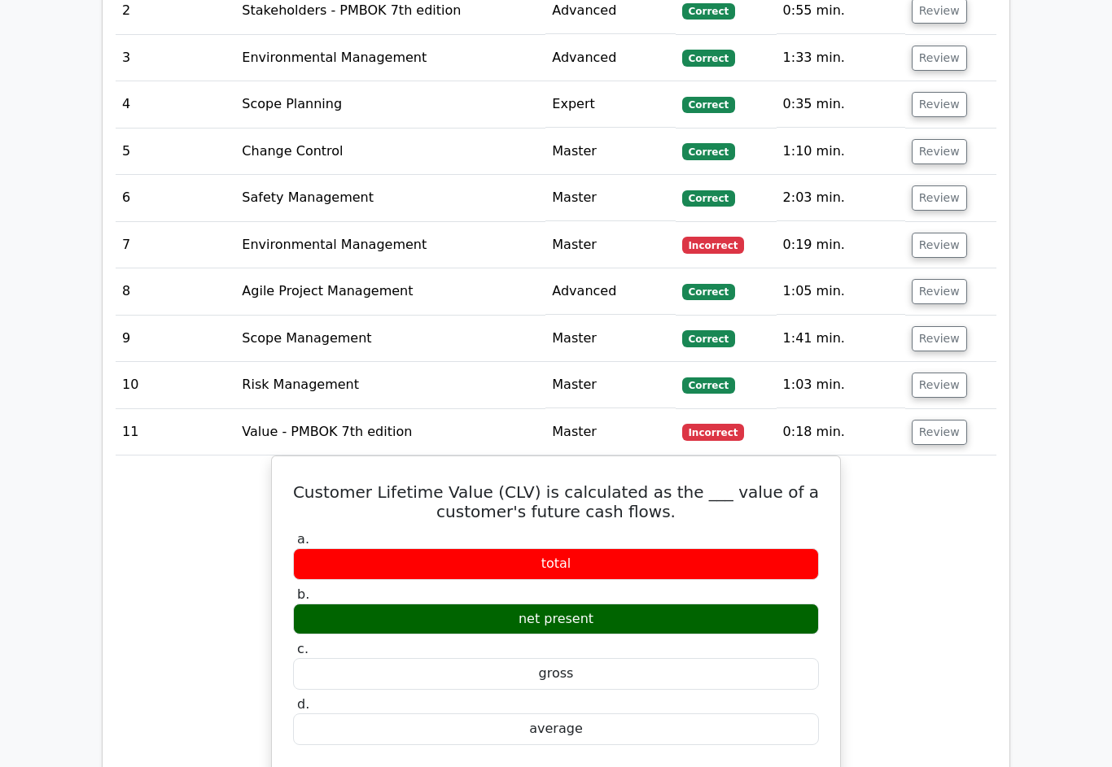
click at [950, 234] on button "Review" at bounding box center [938, 246] width 55 height 25
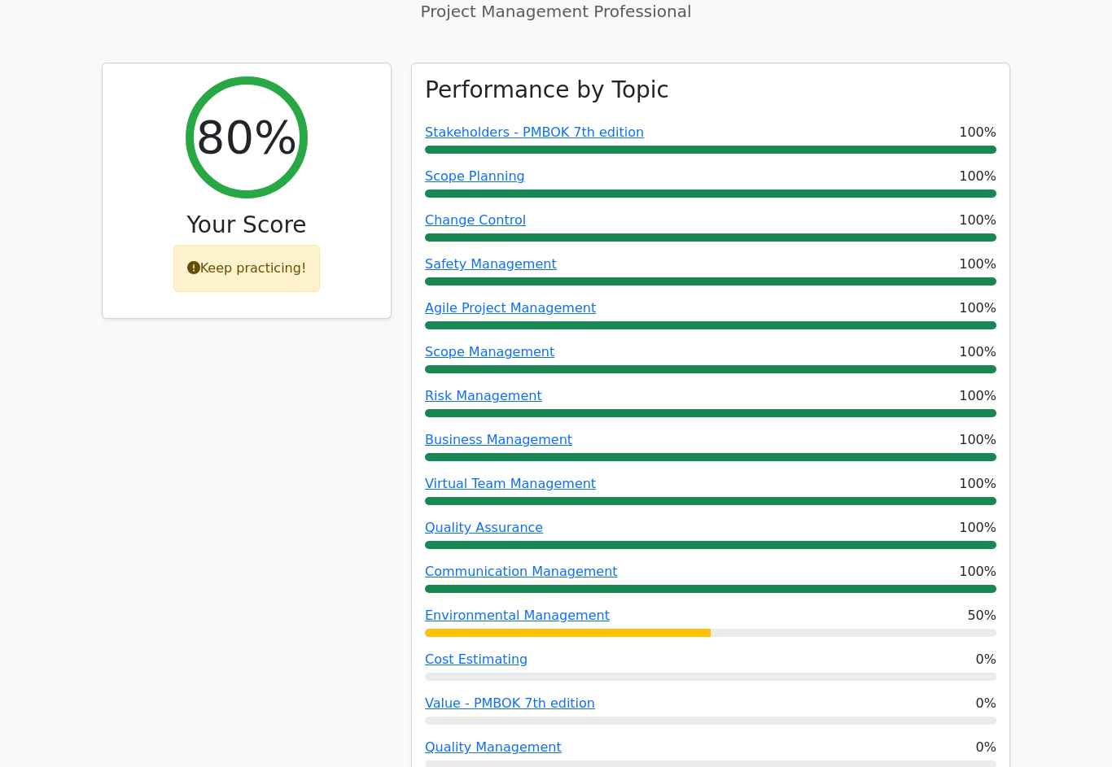
scroll to position [0, 0]
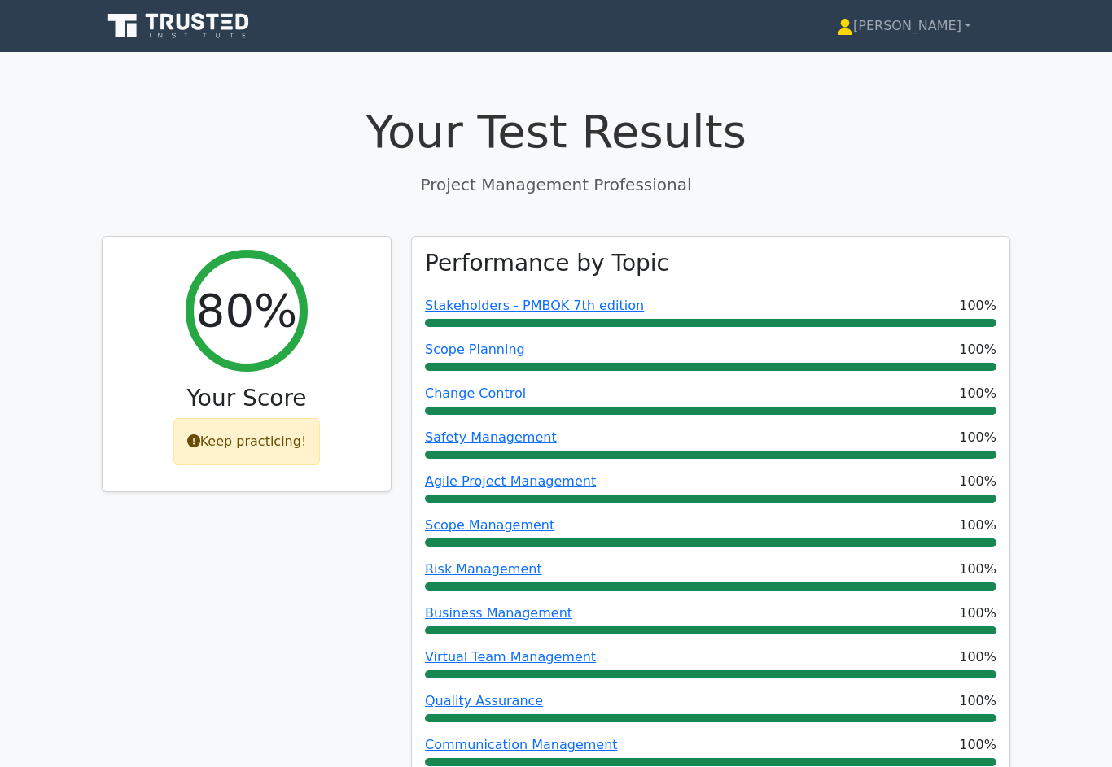
click at [945, 36] on link "[PERSON_NAME]" at bounding box center [903, 26] width 212 height 33
click at [924, 30] on link "[PERSON_NAME]" at bounding box center [903, 26] width 212 height 33
click at [924, 28] on link "[PERSON_NAME]" at bounding box center [903, 26] width 212 height 33
click at [942, 34] on link "[PERSON_NAME]" at bounding box center [903, 26] width 212 height 33
click at [944, 40] on link "[PERSON_NAME]" at bounding box center [903, 26] width 212 height 33
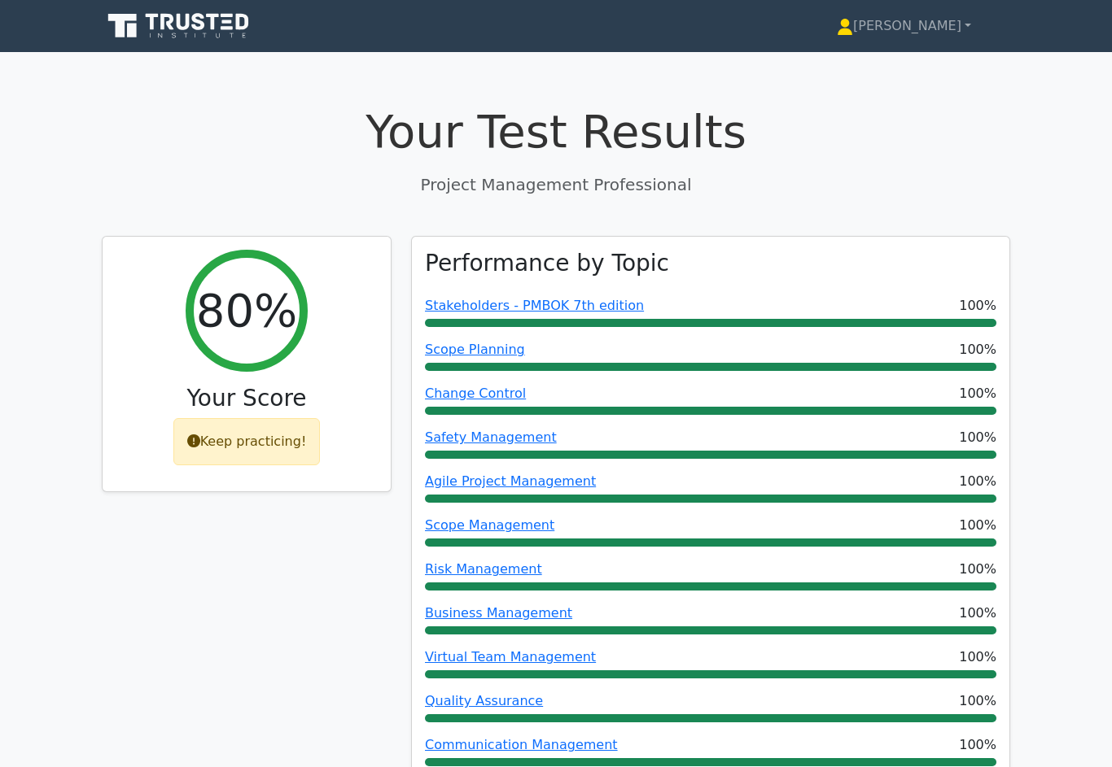
click at [911, 33] on link "[PERSON_NAME]" at bounding box center [903, 26] width 212 height 33
click at [896, 24] on link "[PERSON_NAME]" at bounding box center [903, 26] width 212 height 33
click at [891, 28] on link "[PERSON_NAME]" at bounding box center [903, 26] width 212 height 33
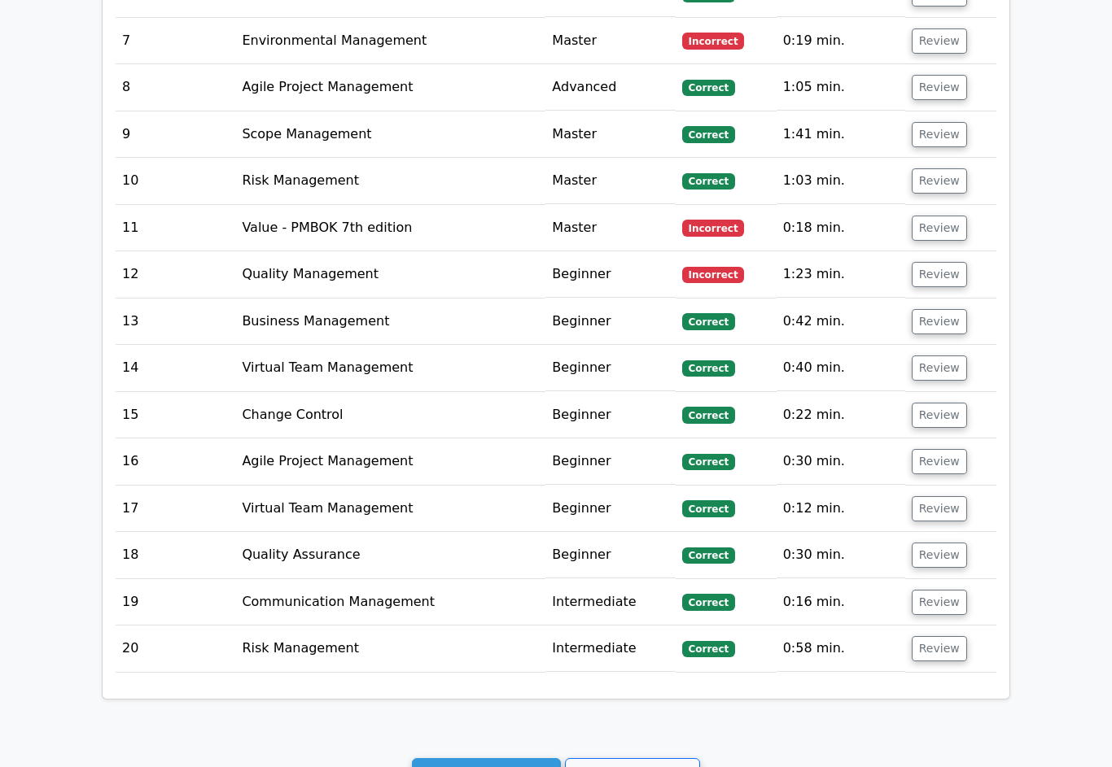
scroll to position [2906, 0]
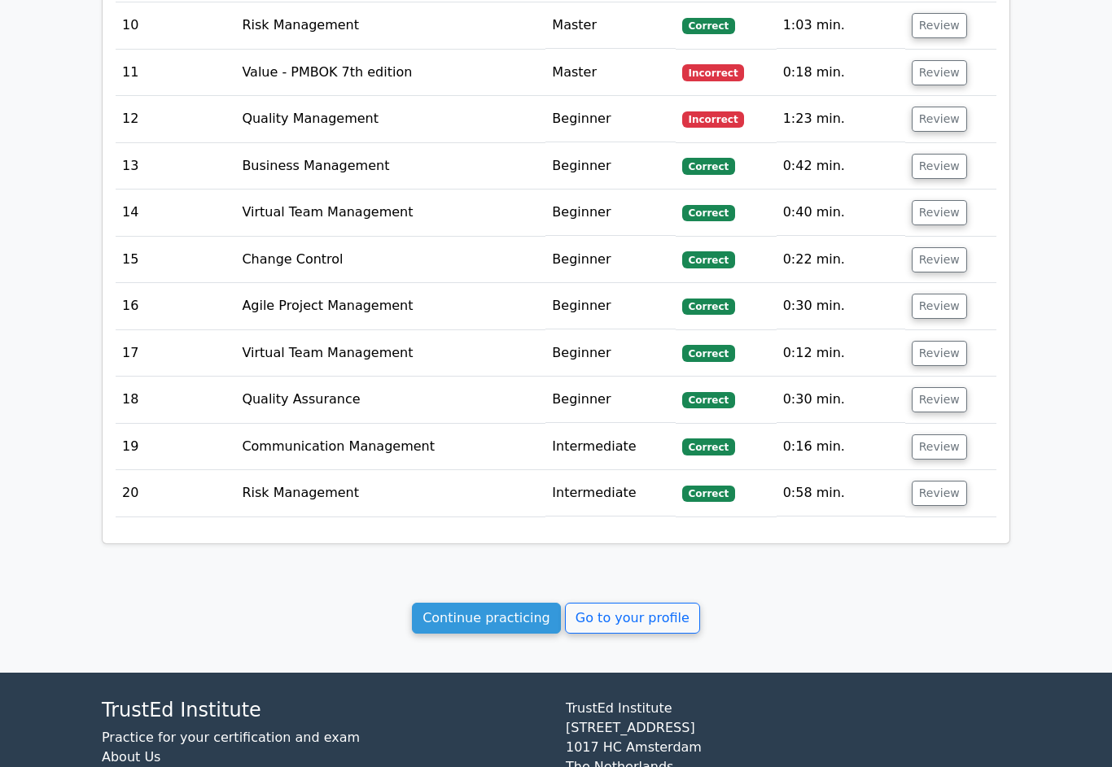
click at [640, 603] on link "Go to your profile" at bounding box center [632, 618] width 135 height 31
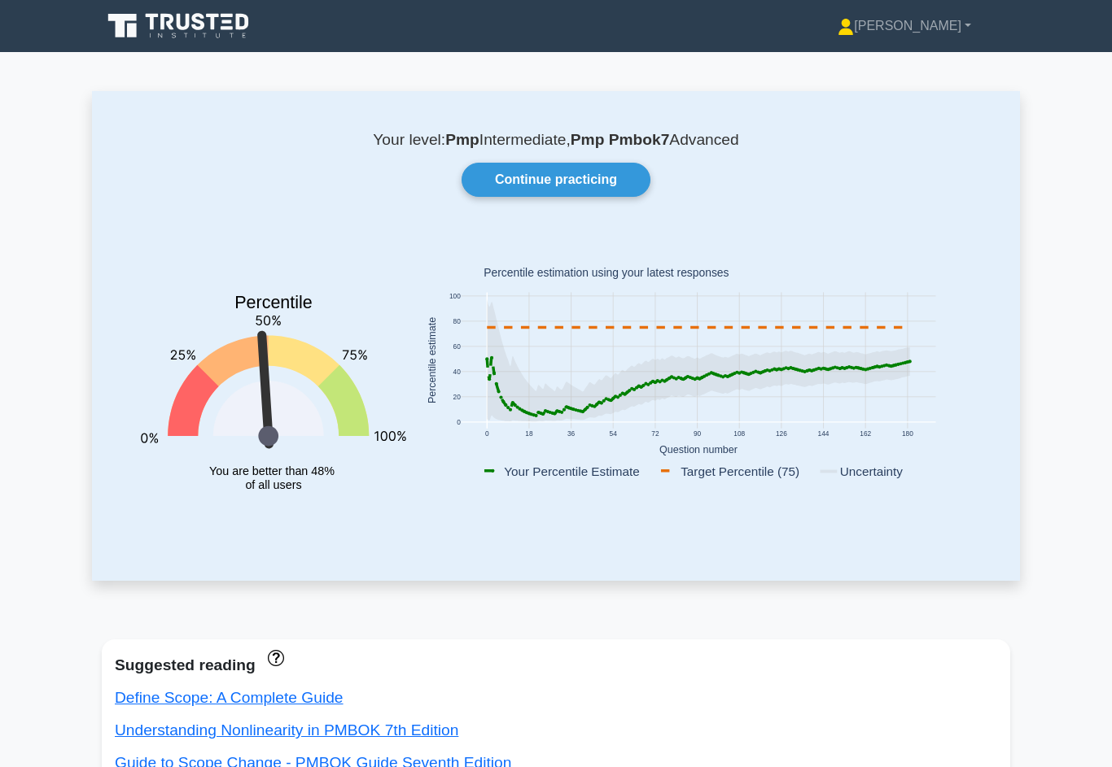
click at [587, 174] on link "Continue practicing" at bounding box center [555, 180] width 189 height 34
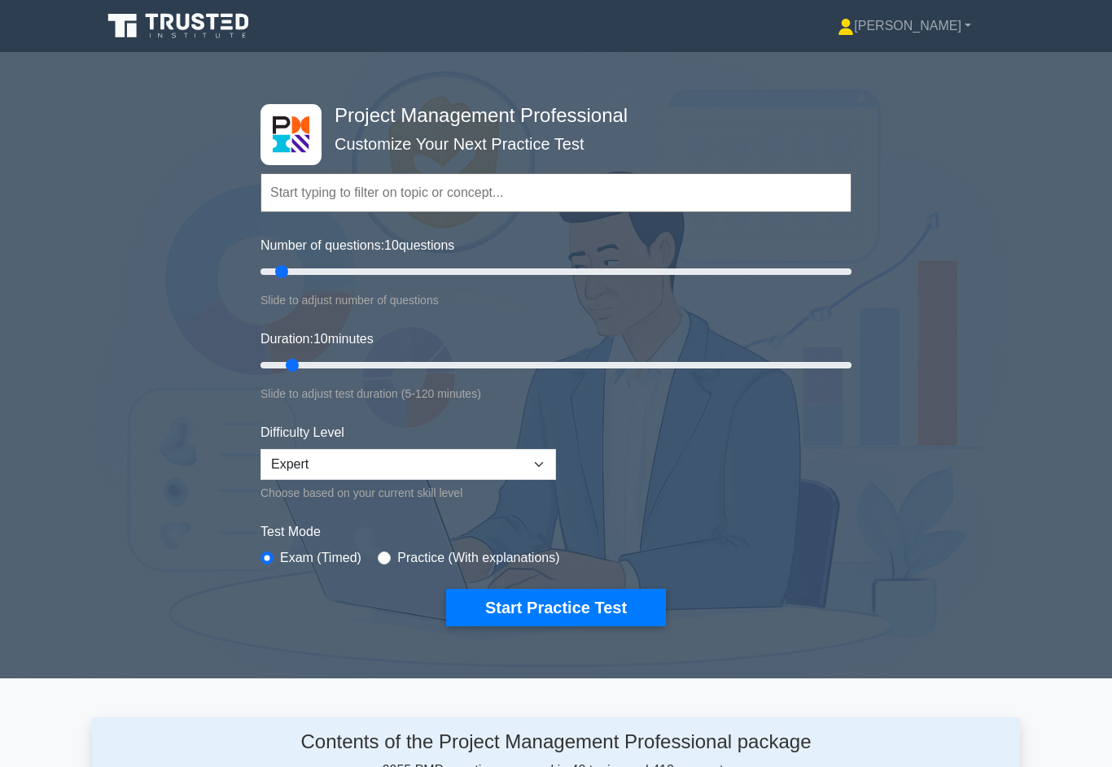
click at [929, 27] on link "[PERSON_NAME]" at bounding box center [904, 26] width 212 height 33
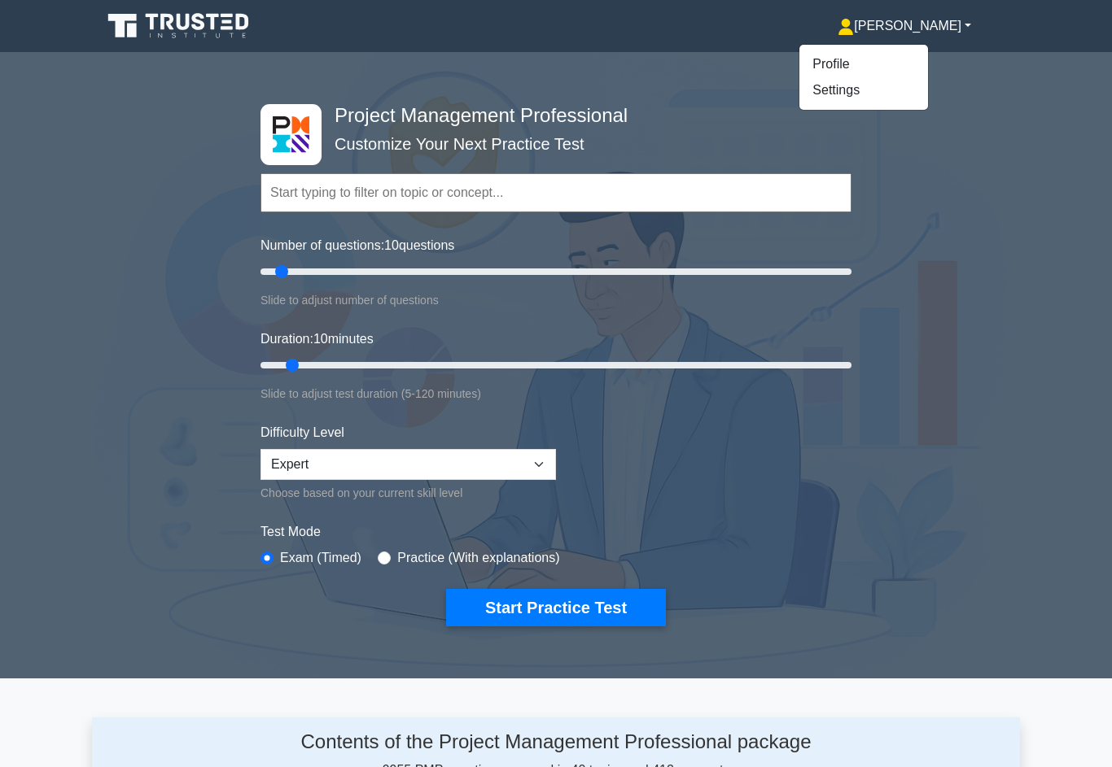
click at [911, 71] on link "Profile" at bounding box center [863, 64] width 129 height 26
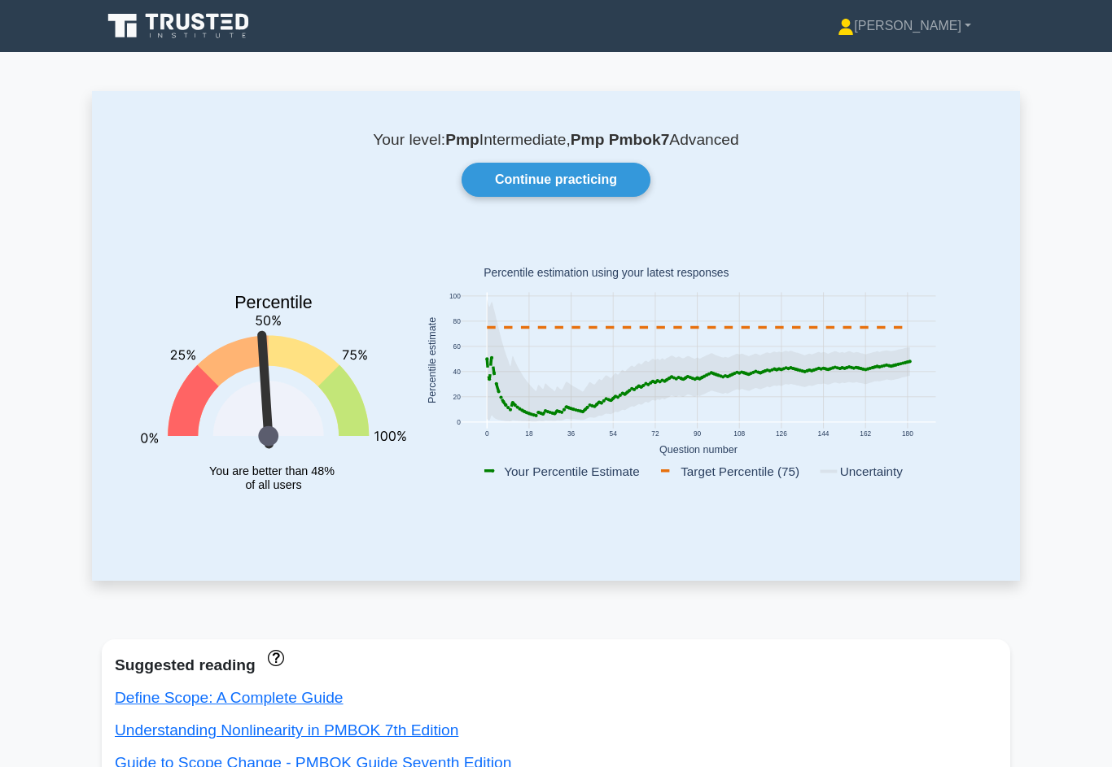
click at [611, 173] on link "Continue practicing" at bounding box center [555, 180] width 189 height 34
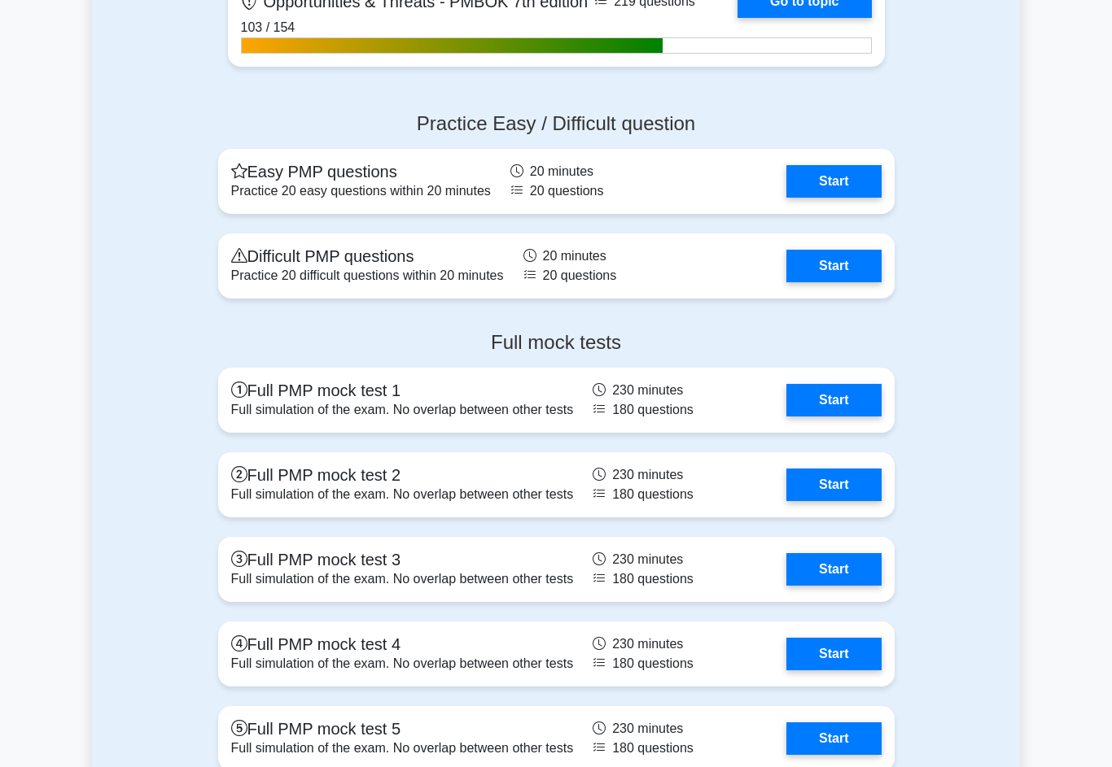
scroll to position [5290, 0]
click at [842, 280] on link "Start" at bounding box center [833, 266] width 94 height 33
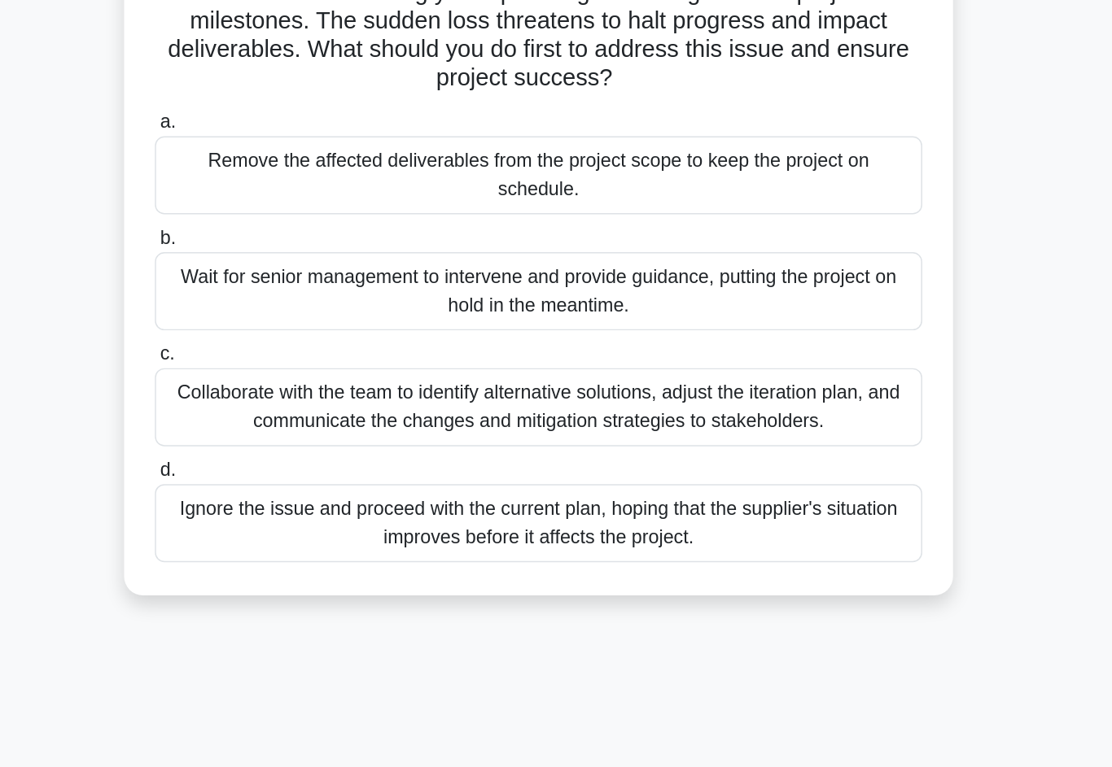
click at [292, 429] on div "Collaborate with the team to identify alternative solutions, adjust the iterati…" at bounding box center [555, 456] width 527 height 54
click at [292, 414] on input "c. Collaborate with the team to identify alternative solutions, adjust the iter…" at bounding box center [292, 419] width 0 height 11
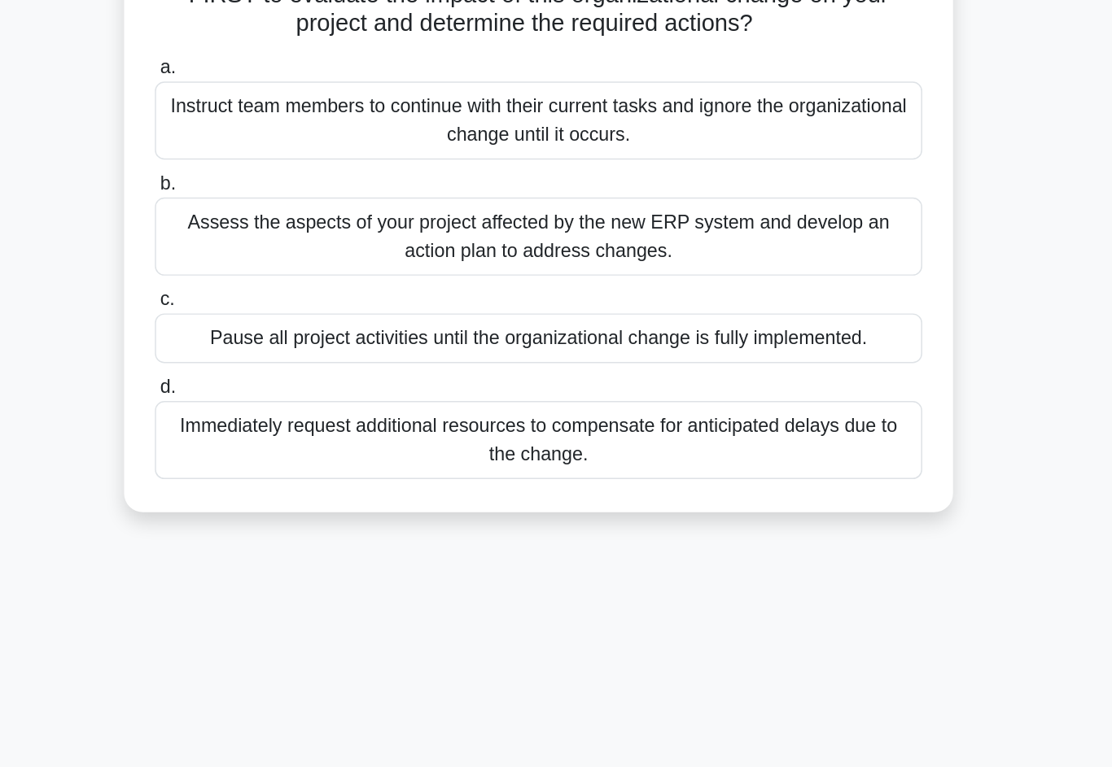
scroll to position [52, 0]
click at [588, 356] on div "Assess the aspects of your project affected by the new ERP system and develop a…" at bounding box center [555, 383] width 527 height 54
click at [292, 341] on input "b. Assess the aspects of your project affected by the new ERP system and develo…" at bounding box center [292, 346] width 0 height 11
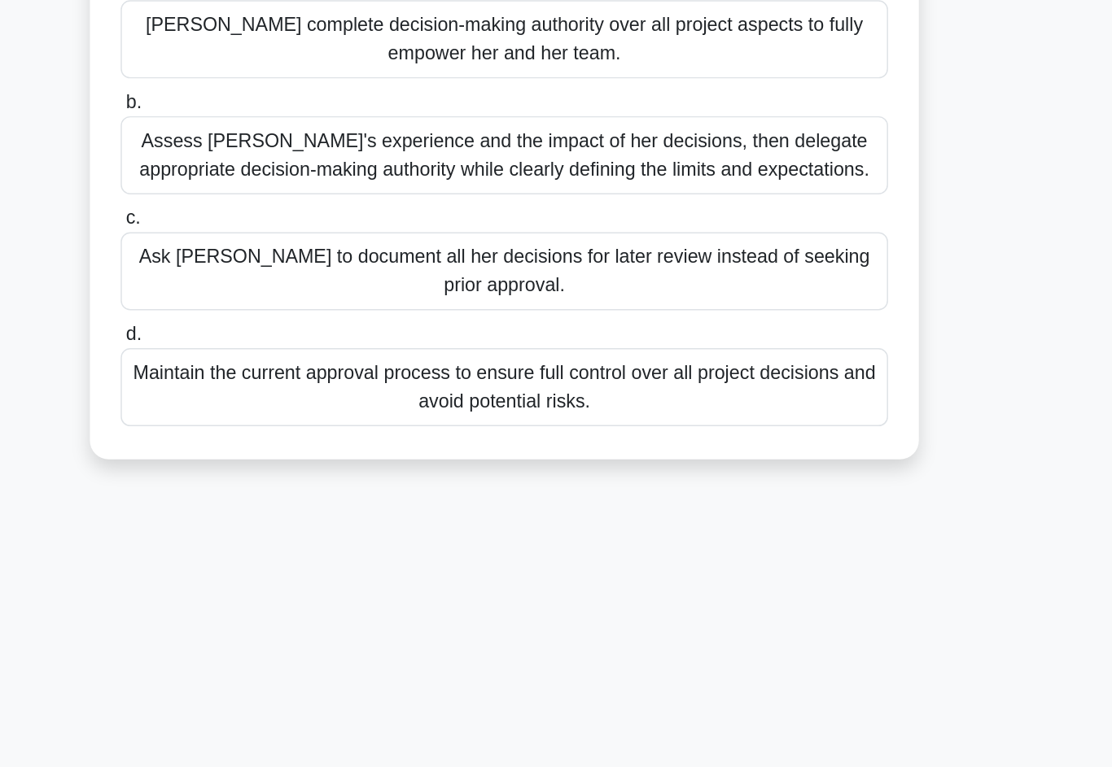
scroll to position [90, 0]
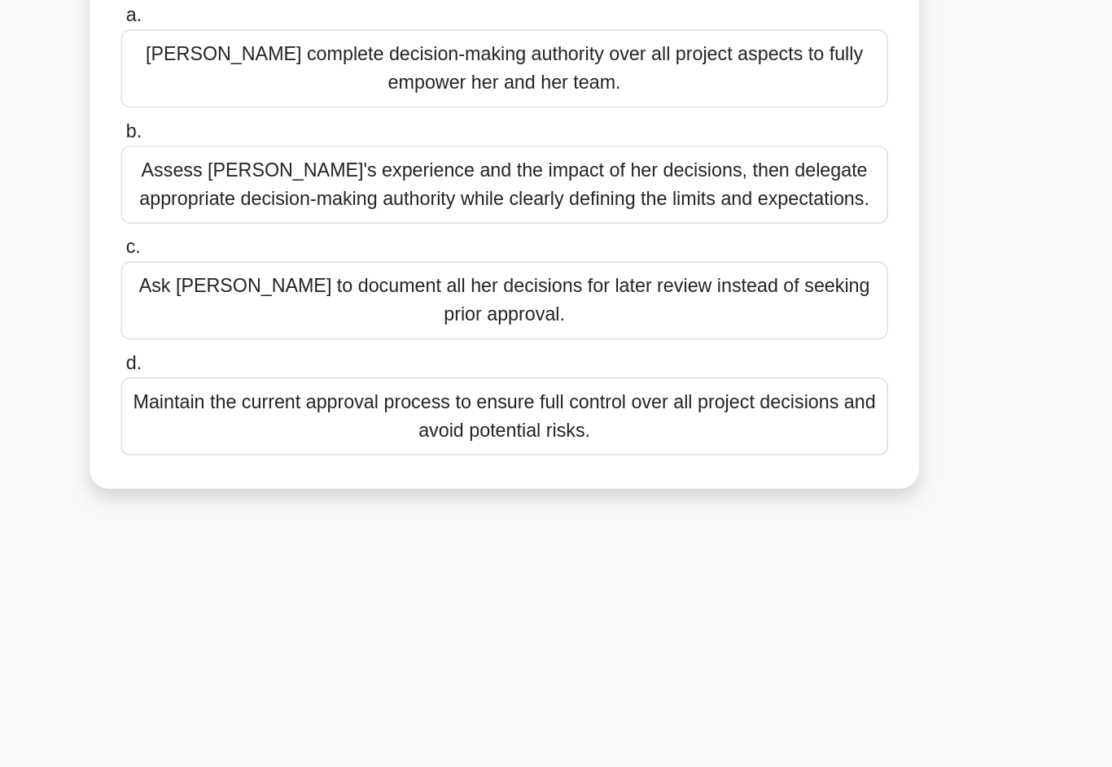
click at [292, 298] on div "Assess Emily's experience and the impact of her decisions, then delegate approp…" at bounding box center [555, 325] width 527 height 54
click at [292, 283] on input "b. Assess Emily's experience and the impact of her decisions, then delegate app…" at bounding box center [292, 288] width 0 height 11
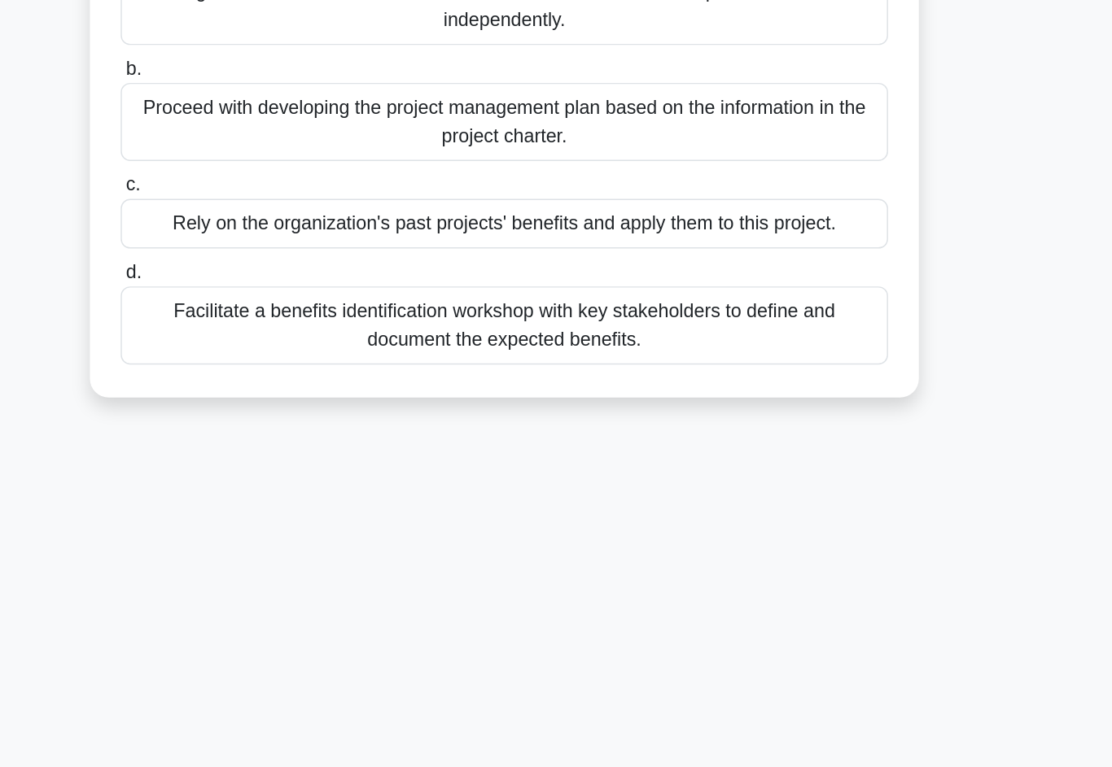
scroll to position [111, 0]
click at [292, 417] on div "Facilitate a benefits identification workshop with key stakeholders to define a…" at bounding box center [555, 444] width 527 height 54
click at [292, 402] on input "d. Facilitate a benefits identification workshop with key stakeholders to defin…" at bounding box center [292, 407] width 0 height 11
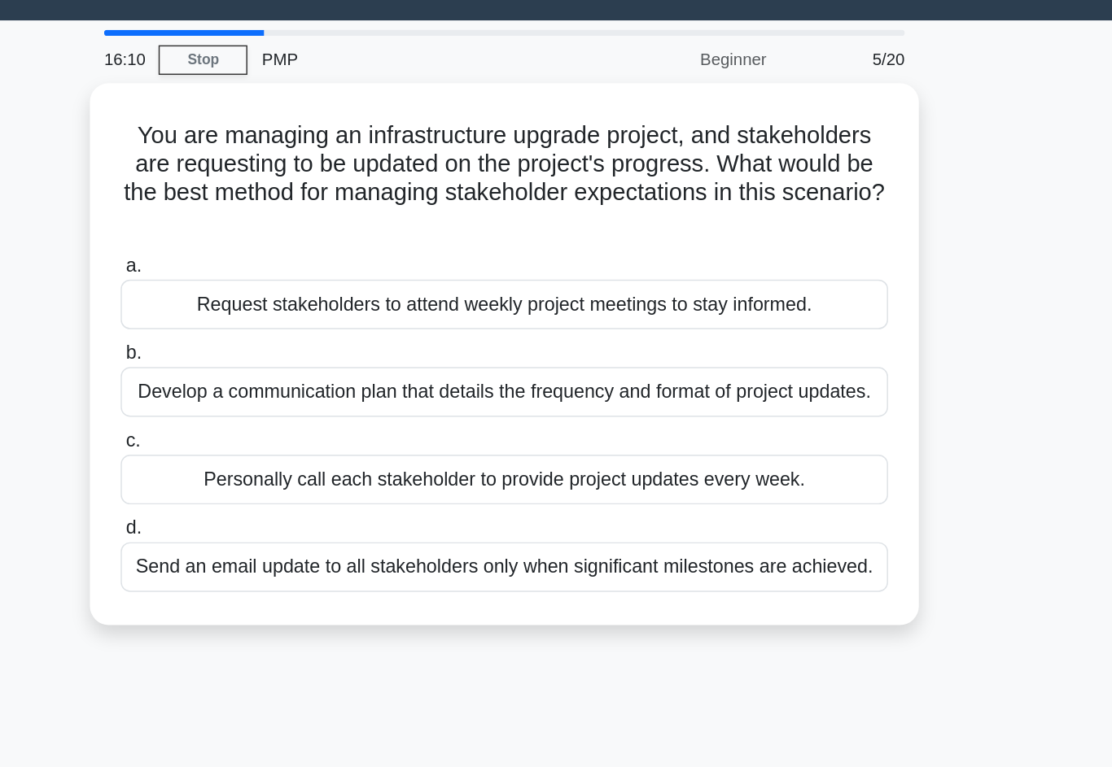
scroll to position [0, 0]
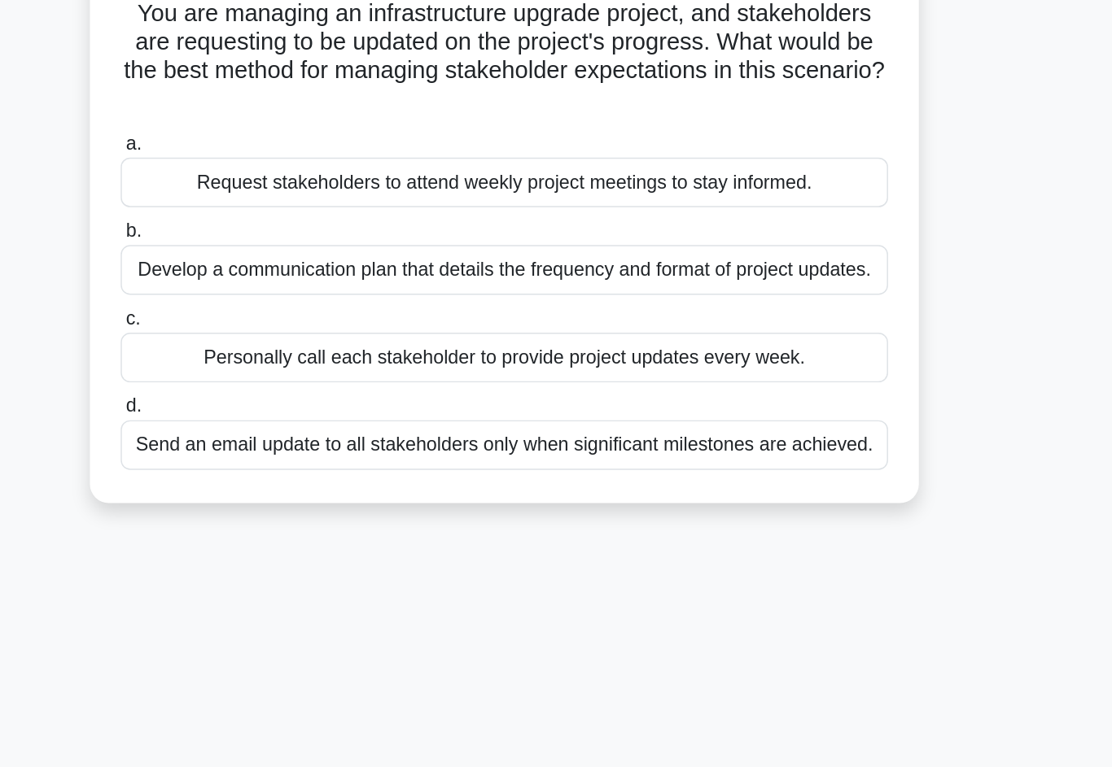
click at [292, 290] on div "Develop a communication plan that details the frequency and format of project u…" at bounding box center [555, 307] width 527 height 34
click at [292, 276] on input "b. Develop a communication plan that details the frequency and format of projec…" at bounding box center [292, 281] width 0 height 11
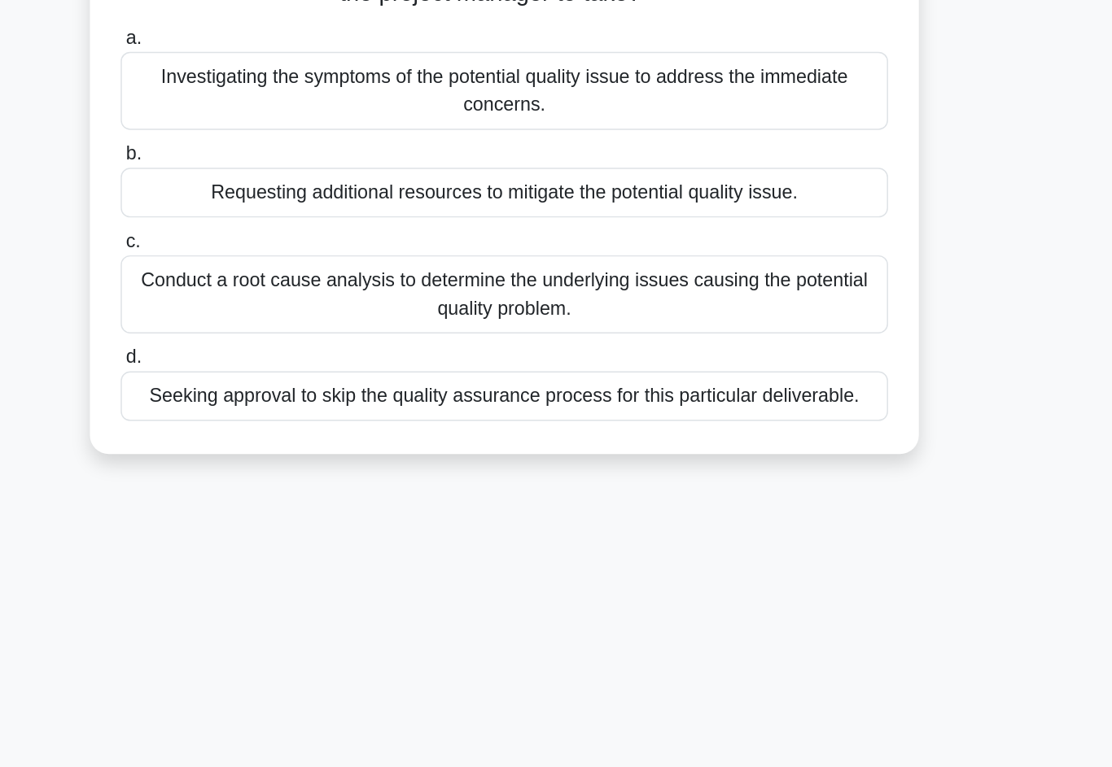
click at [292, 370] on div "Conduct a root cause analysis to determine the underlying issues causing the po…" at bounding box center [555, 397] width 527 height 54
click at [292, 356] on input "c. Conduct a root cause analysis to determine the underlying issues causing the…" at bounding box center [292, 361] width 0 height 11
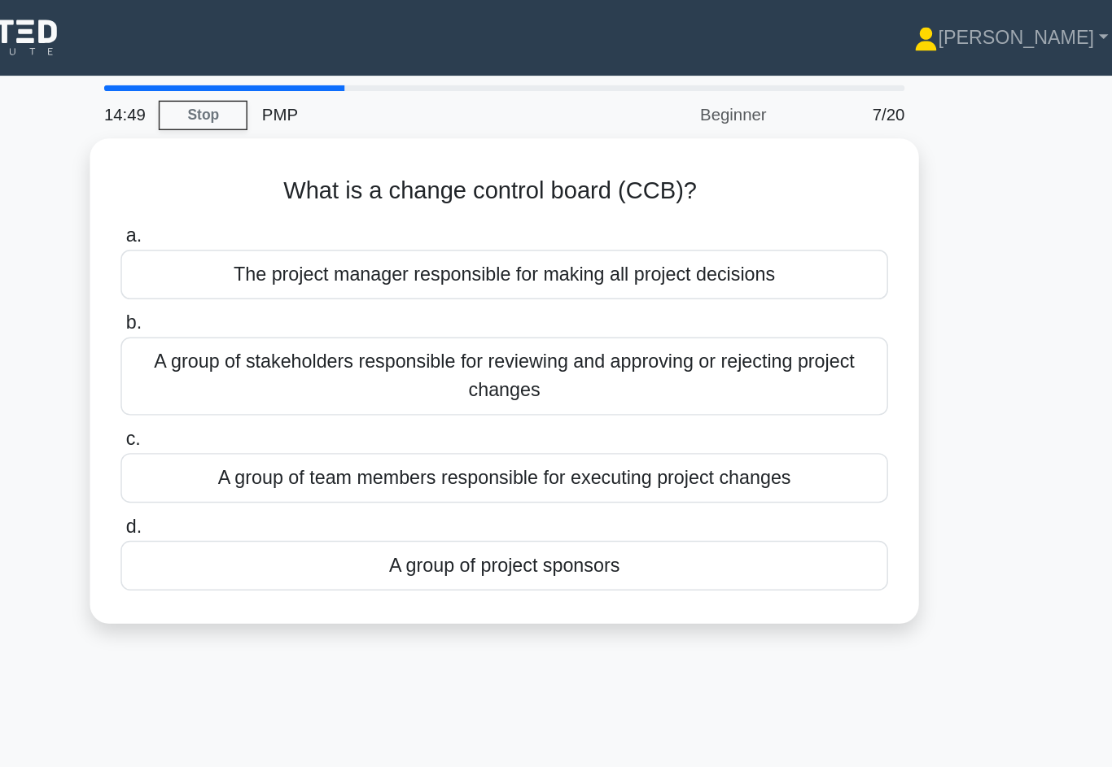
click at [292, 248] on div "A group of stakeholders responsible for reviewing and approving or rejecting pr…" at bounding box center [555, 259] width 527 height 54
click at [292, 228] on input "b. A group of stakeholders responsible for reviewing and approving or rejecting…" at bounding box center [292, 222] width 0 height 11
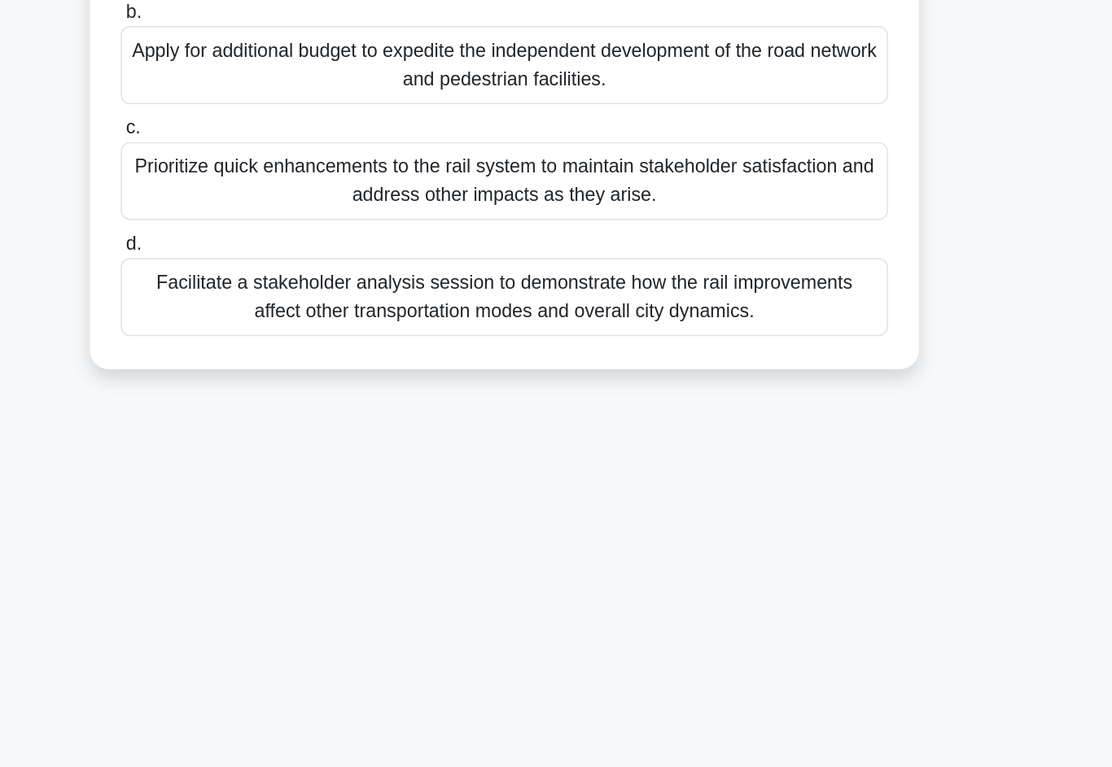
scroll to position [111, 0]
click at [292, 397] on div "Facilitate a stakeholder analysis session to demonstrate how the rail improveme…" at bounding box center [555, 424] width 527 height 54
click at [292, 382] on input "d. Facilitate a stakeholder analysis session to demonstrate how the rail improv…" at bounding box center [292, 387] width 0 height 11
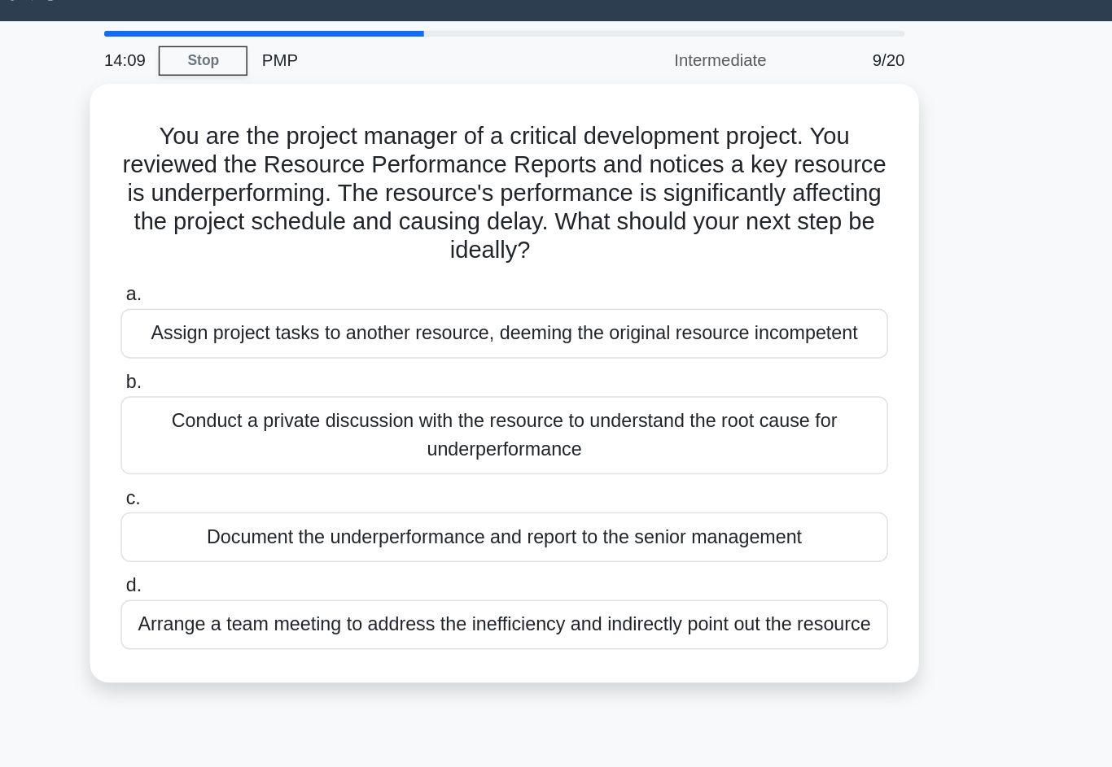
scroll to position [0, 0]
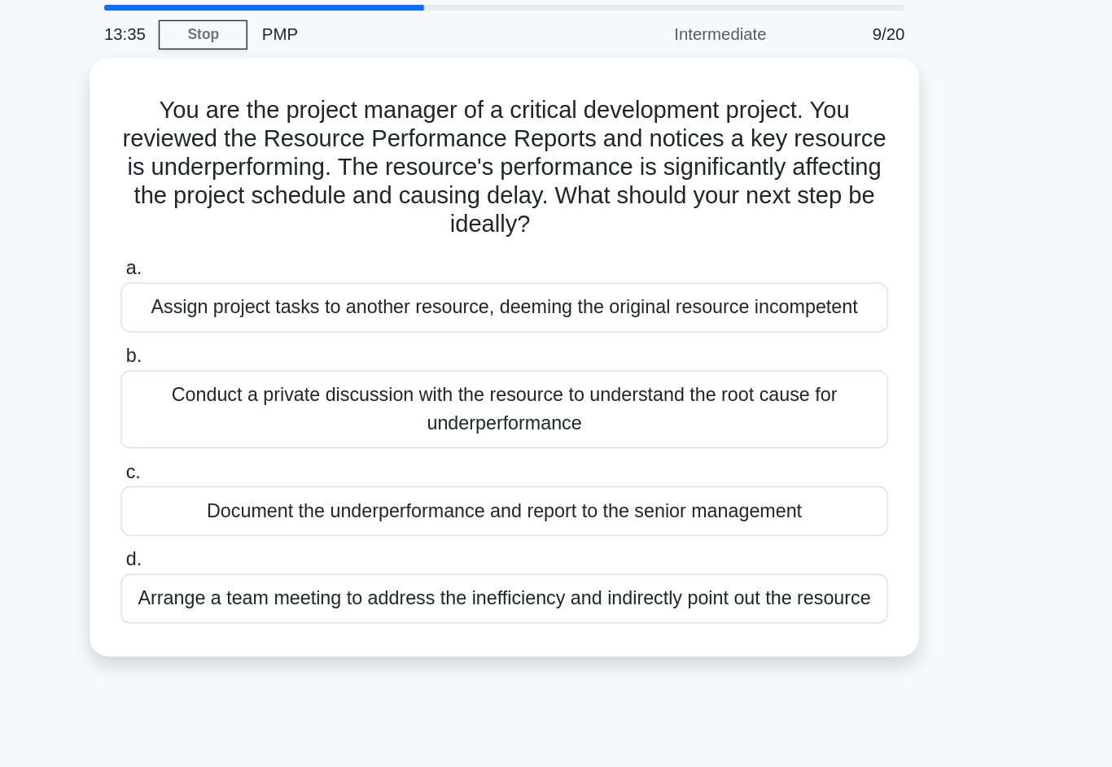
click at [474, 310] on div "Conduct a private discussion with the resource to understand the root cause for…" at bounding box center [555, 337] width 527 height 54
click at [292, 296] on input "b. Conduct a private discussion with the resource to understand the root cause …" at bounding box center [292, 300] width 0 height 11
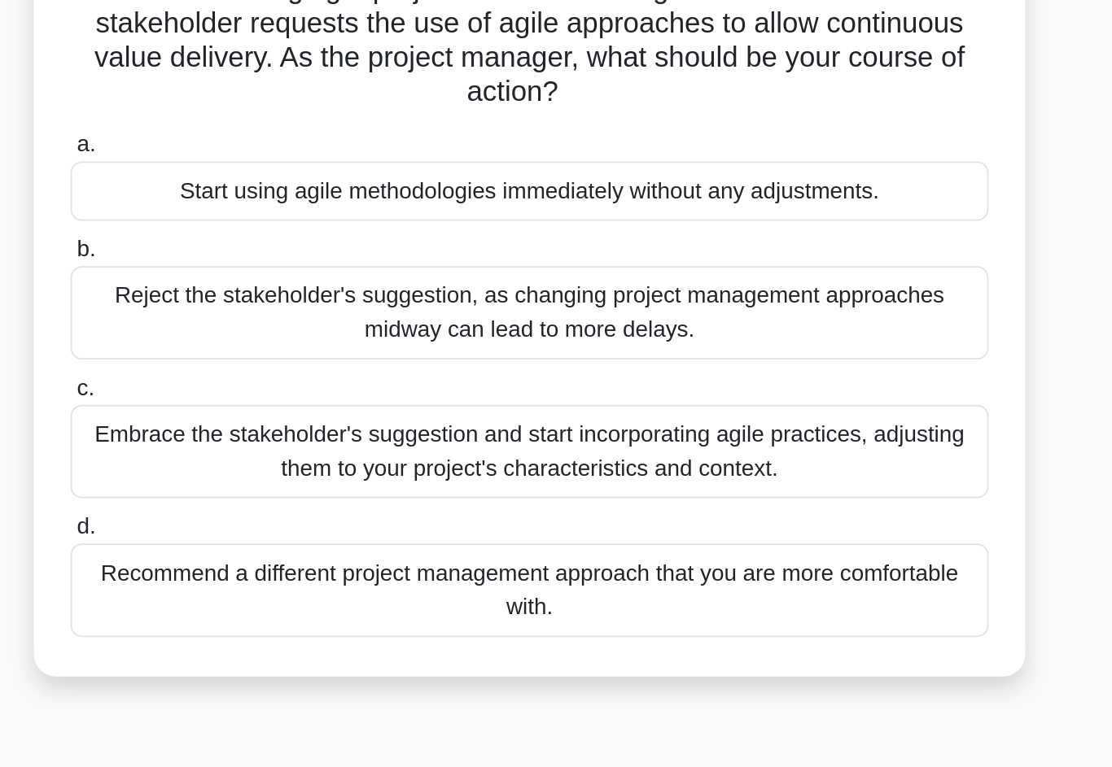
click at [443, 370] on div "Embrace the stakeholder's suggestion and start incorporating agile practices, a…" at bounding box center [555, 397] width 527 height 54
click at [292, 356] on input "c. Embrace the stakeholder's suggestion and start incorporating agile practices…" at bounding box center [292, 361] width 0 height 11
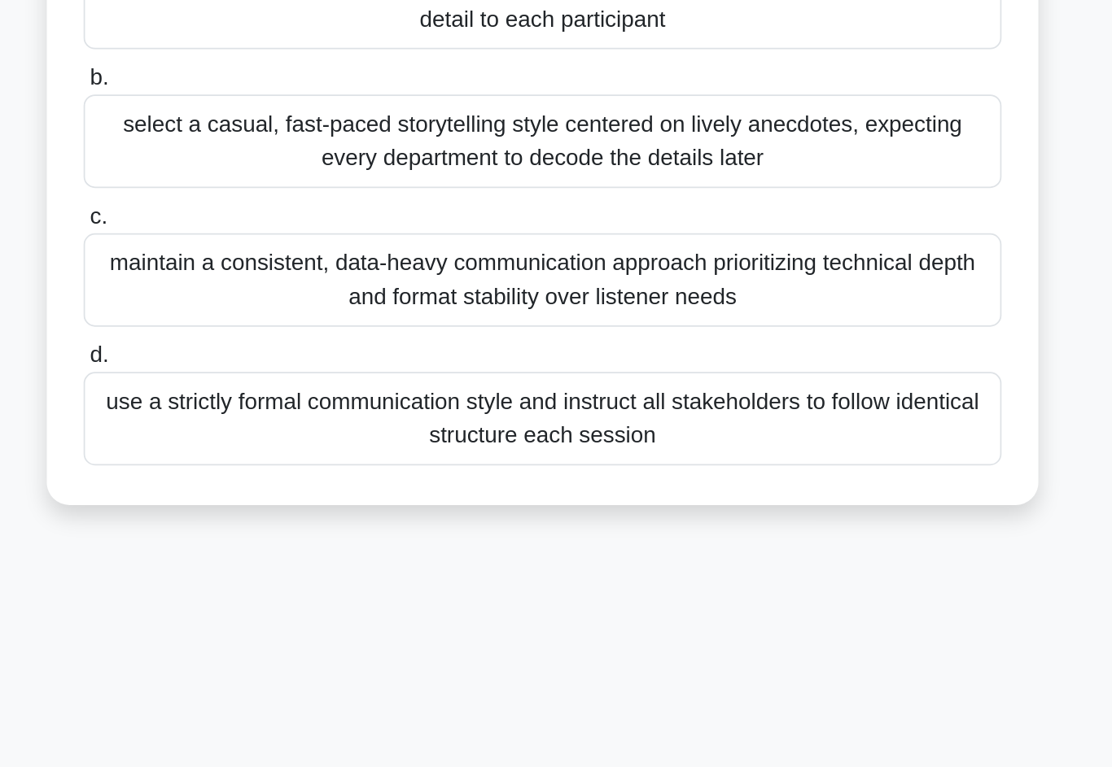
scroll to position [8, 0]
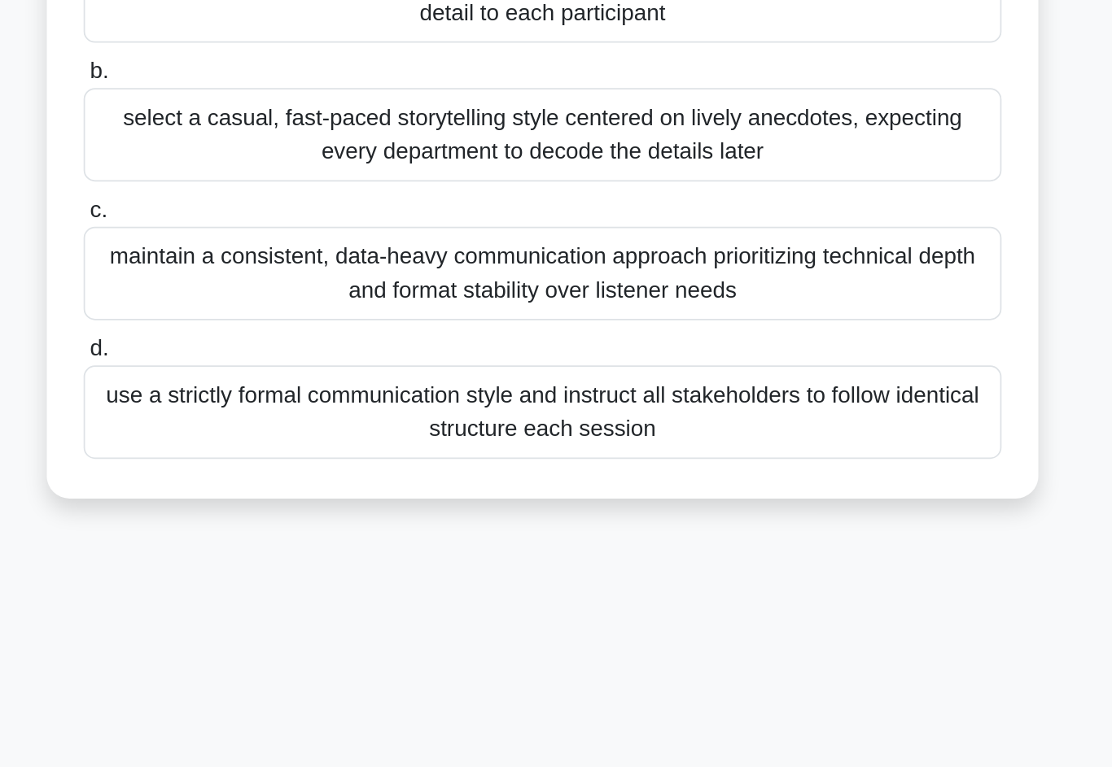
click at [292, 520] on div "use a strictly formal communication style and instruct all stakeholders to foll…" at bounding box center [555, 547] width 527 height 54
click at [292, 505] on input "d. use a strictly formal communication style and instruct all stakeholders to f…" at bounding box center [292, 510] width 0 height 11
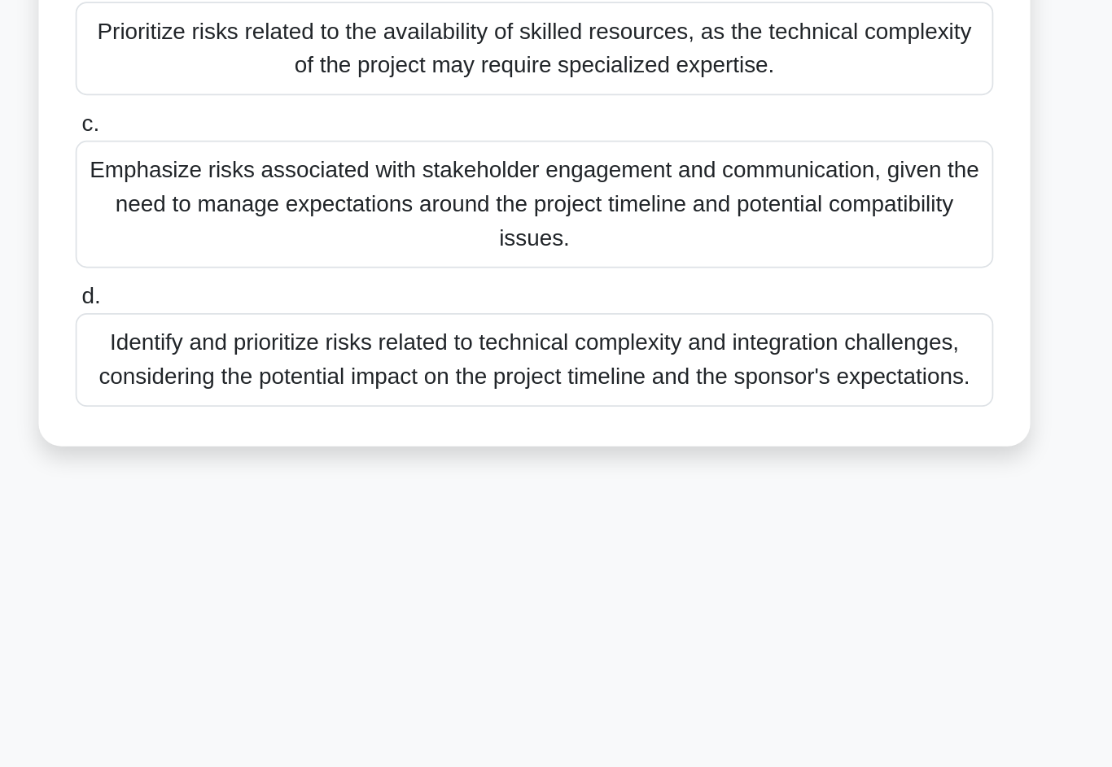
scroll to position [59, 0]
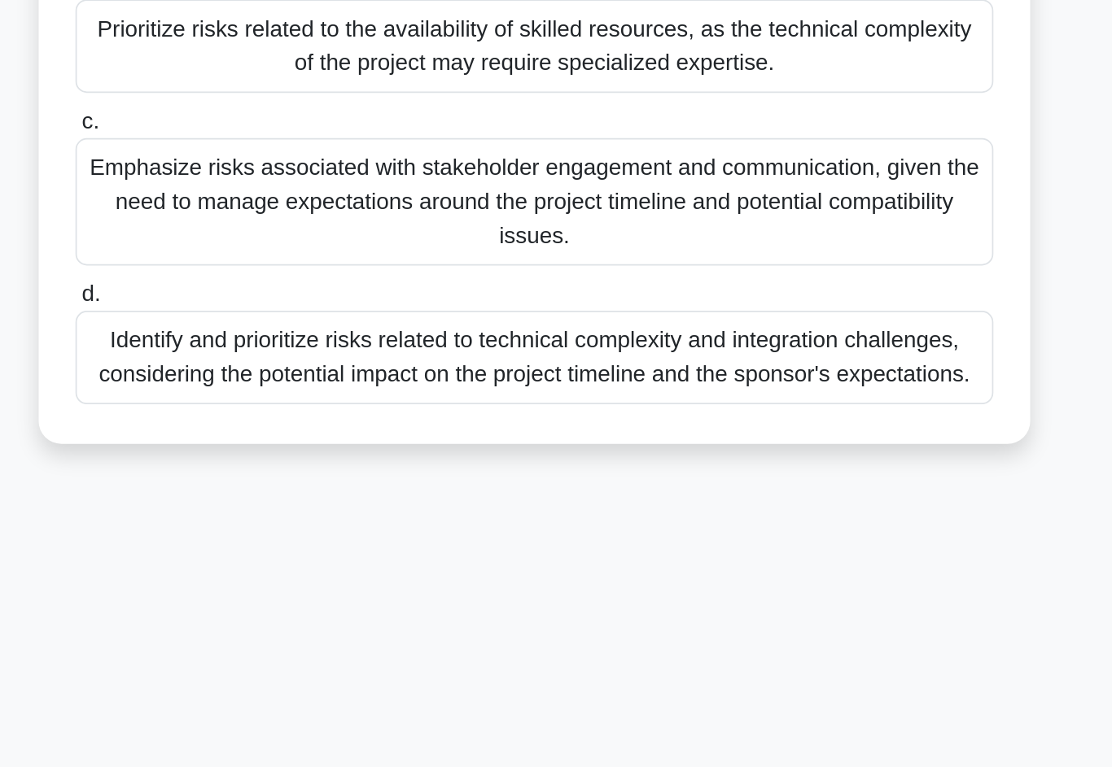
click at [292, 488] on div "Identify and prioritize risks related to technical complexity and integration c…" at bounding box center [555, 515] width 527 height 54
click at [292, 474] on input "d. Identify and prioritize risks related to technical complexity and integratio…" at bounding box center [292, 479] width 0 height 11
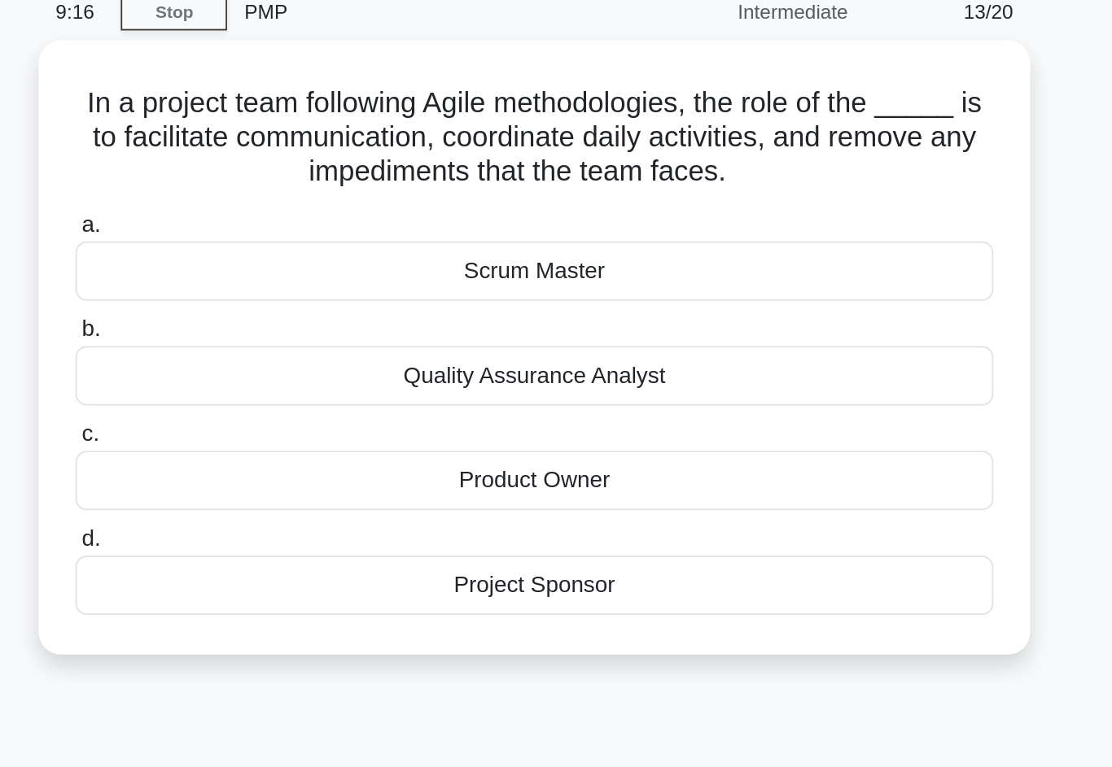
scroll to position [0, 0]
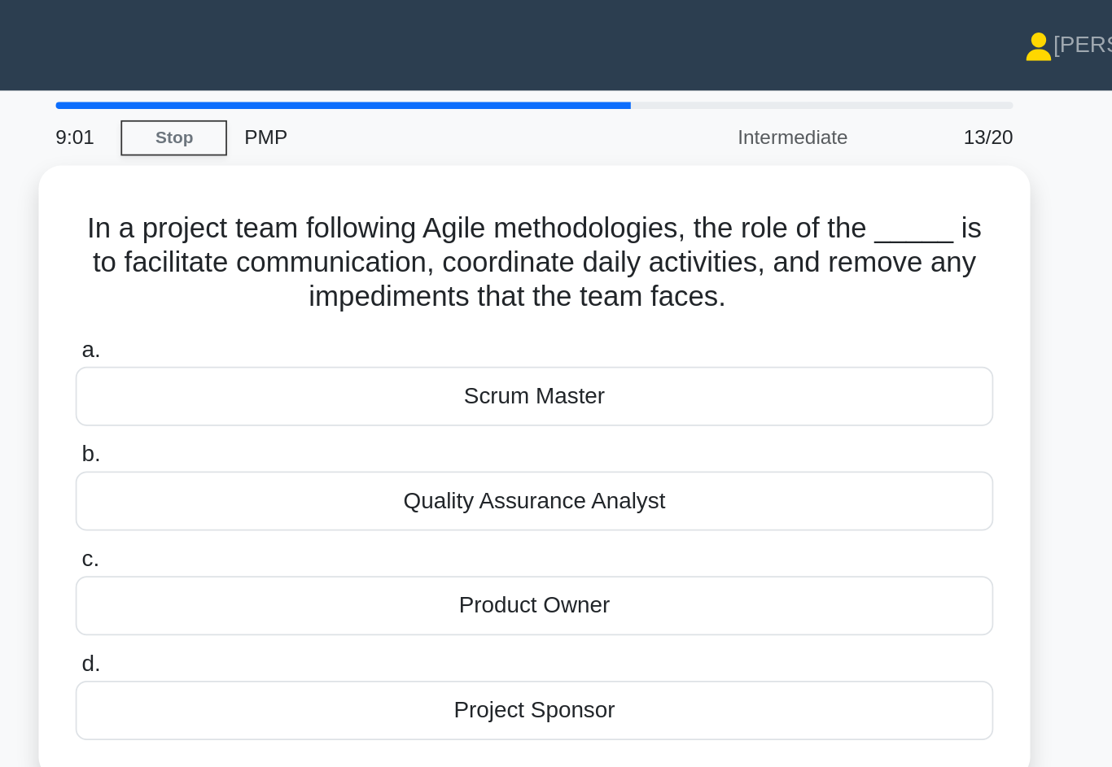
click at [292, 234] on div "Scrum Master" at bounding box center [555, 228] width 527 height 34
click at [292, 207] on input "a. Scrum Master" at bounding box center [292, 201] width 0 height 11
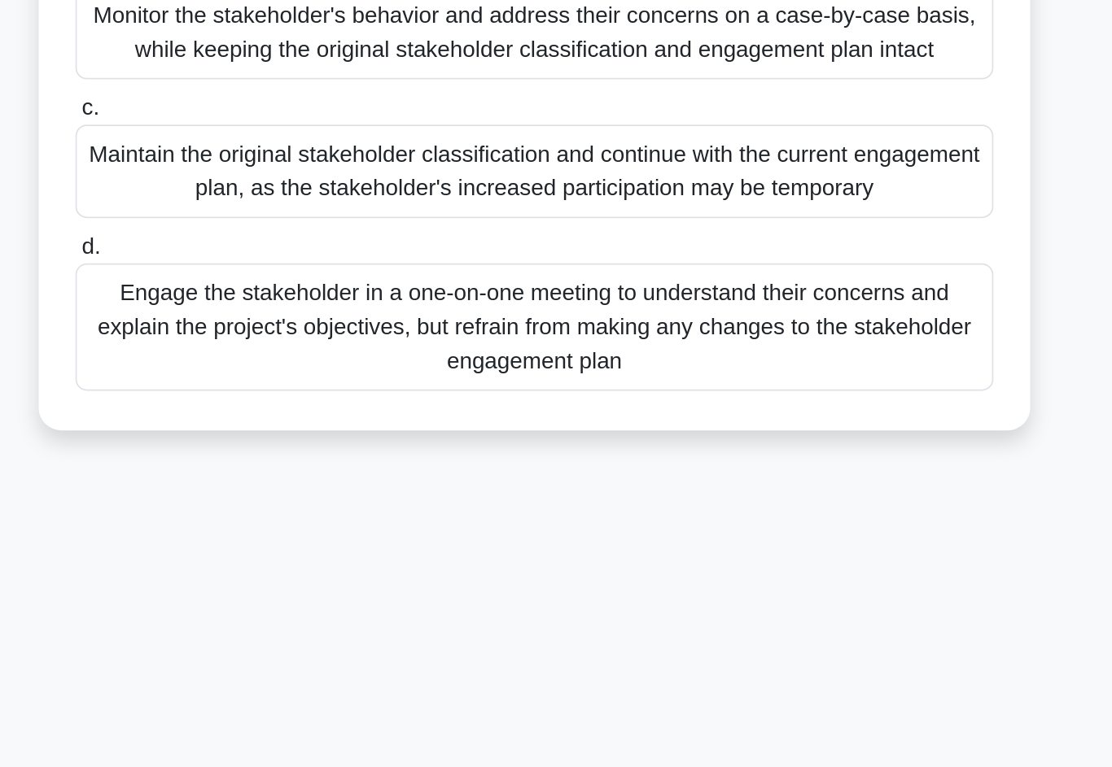
scroll to position [27, 0]
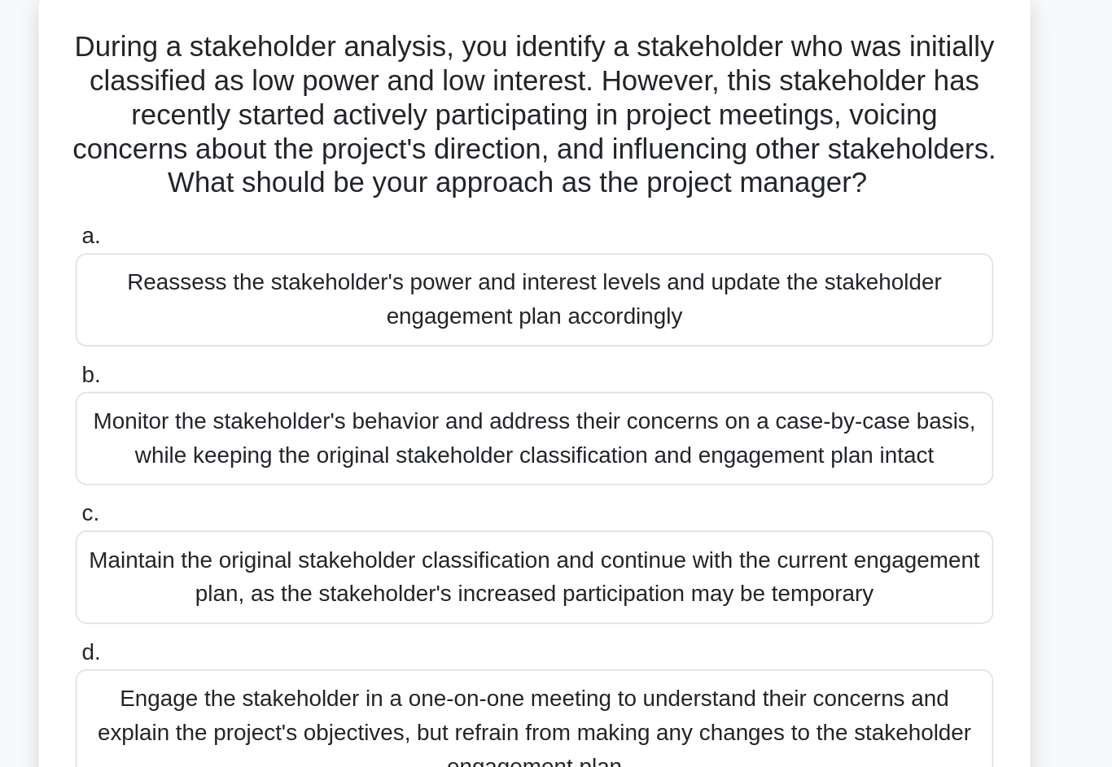
click at [292, 223] on div "Reassess the stakeholder's power and interest levels and update the stakeholder…" at bounding box center [555, 250] width 527 height 54
click at [292, 208] on input "a. Reassess the stakeholder's power and interest levels and update the stakehol…" at bounding box center [292, 213] width 0 height 11
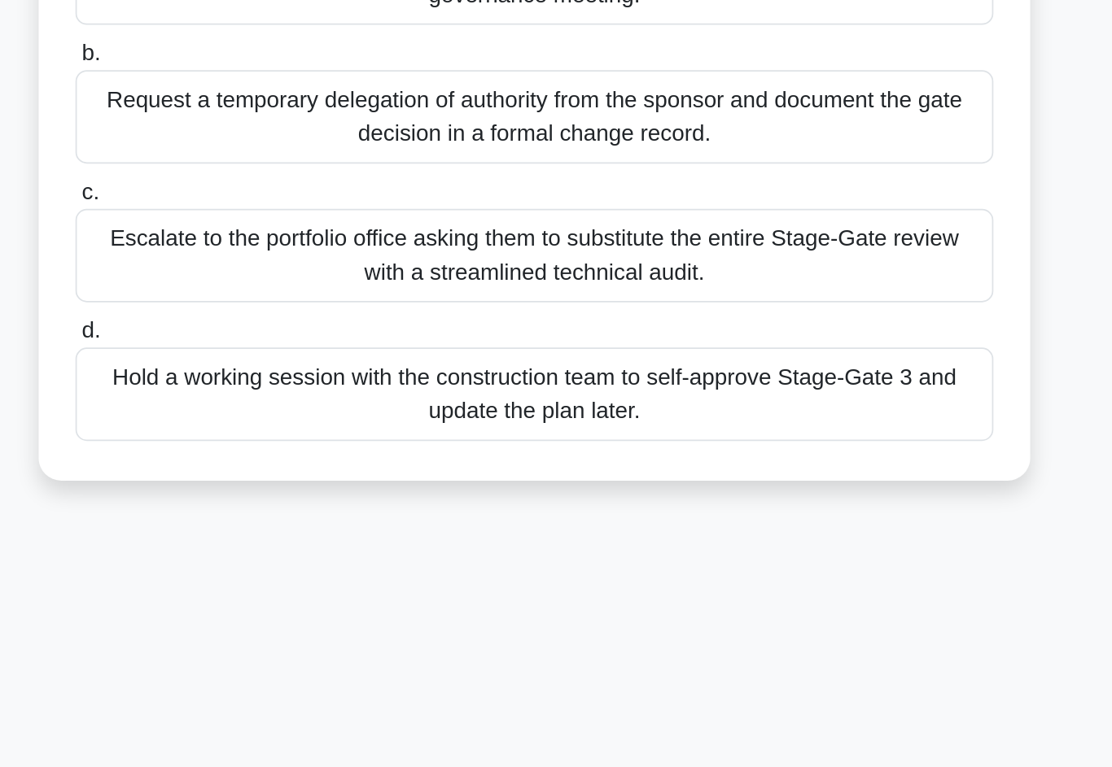
scroll to position [20, 0]
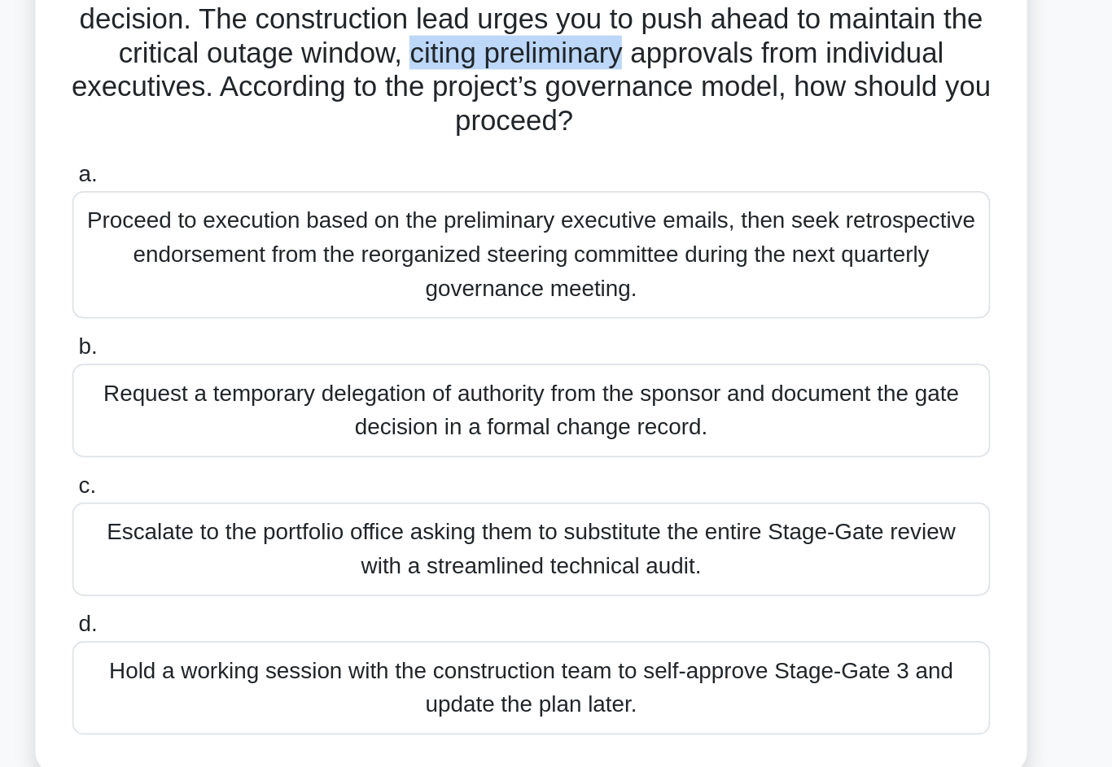
click at [292, 250] on div "Proceed to execution based on the preliminary executive emails, then seek retro…" at bounding box center [555, 286] width 527 height 73
click at [292, 235] on input "a. Proceed to execution based on the preliminary executive emails, then seek re…" at bounding box center [292, 240] width 0 height 11
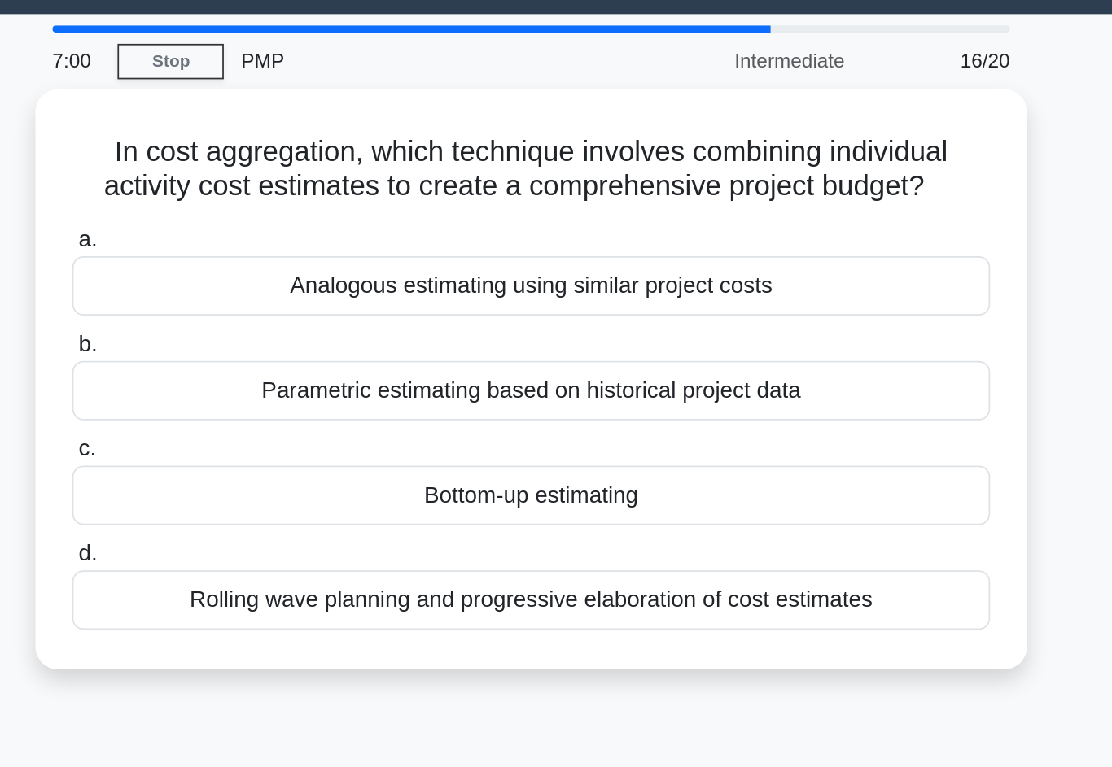
scroll to position [0, 0]
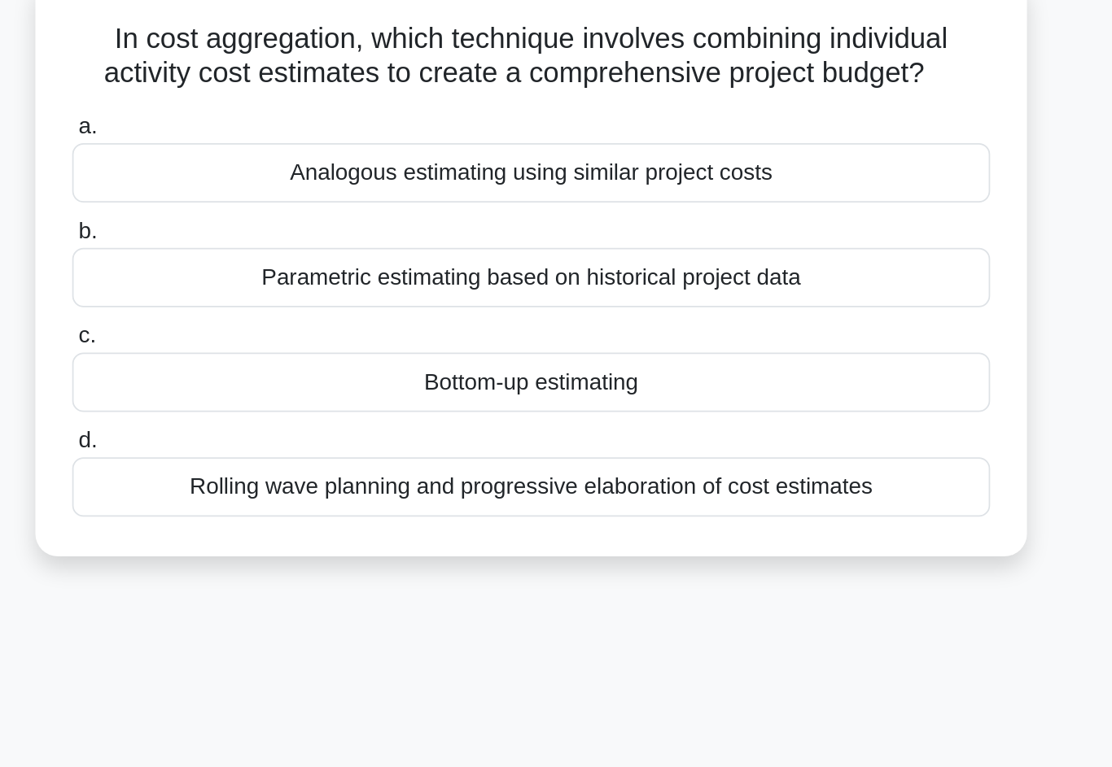
click at [292, 312] on div "Bottom-up estimating" at bounding box center [555, 329] width 527 height 34
click at [292, 297] on input "c. Bottom-up estimating" at bounding box center [292, 302] width 0 height 11
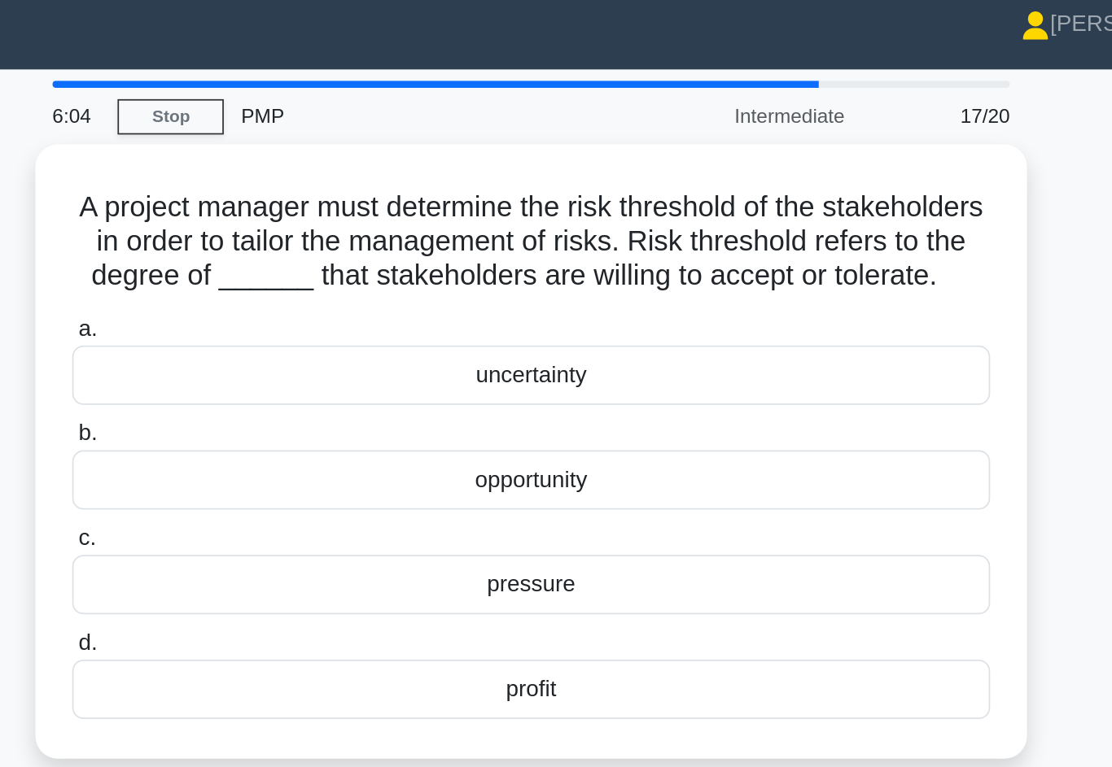
click at [292, 236] on div "uncertainty" at bounding box center [555, 228] width 527 height 34
click at [292, 207] on input "a. uncertainty" at bounding box center [292, 201] width 0 height 11
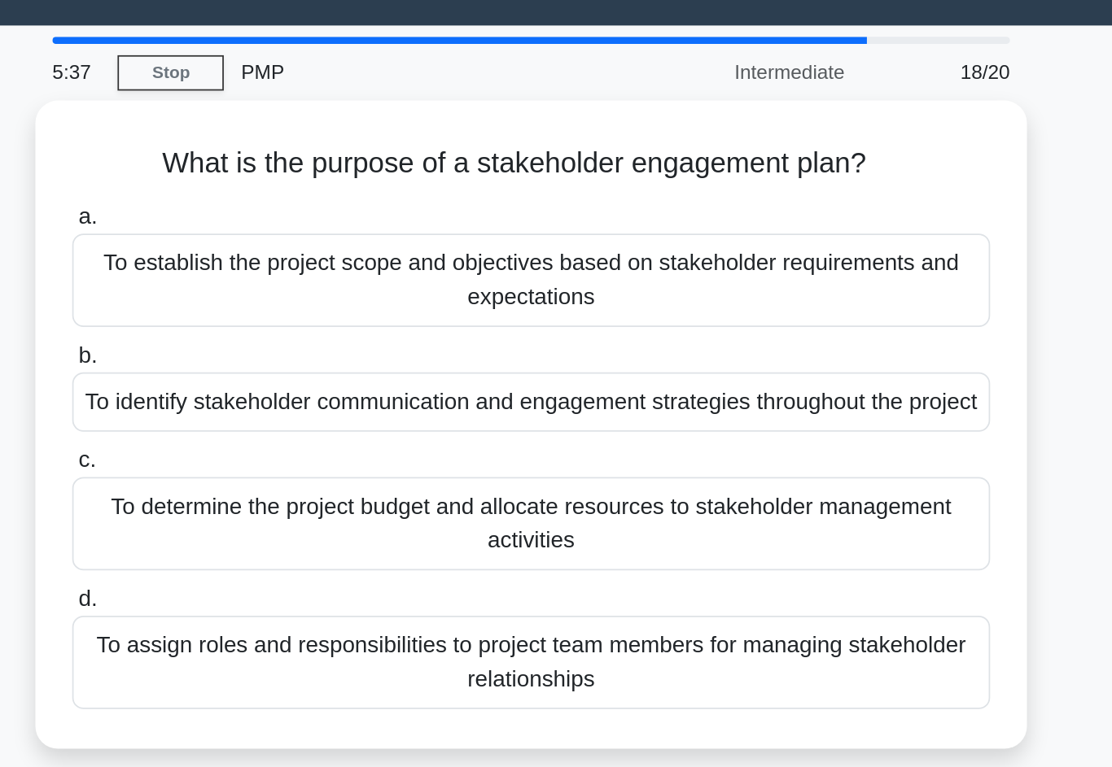
click at [292, 251] on div "To identify stakeholder communication and engagement strategies throughout the …" at bounding box center [555, 268] width 527 height 34
click at [292, 237] on input "b. To identify stakeholder communication and engagement strategies throughout t…" at bounding box center [292, 242] width 0 height 11
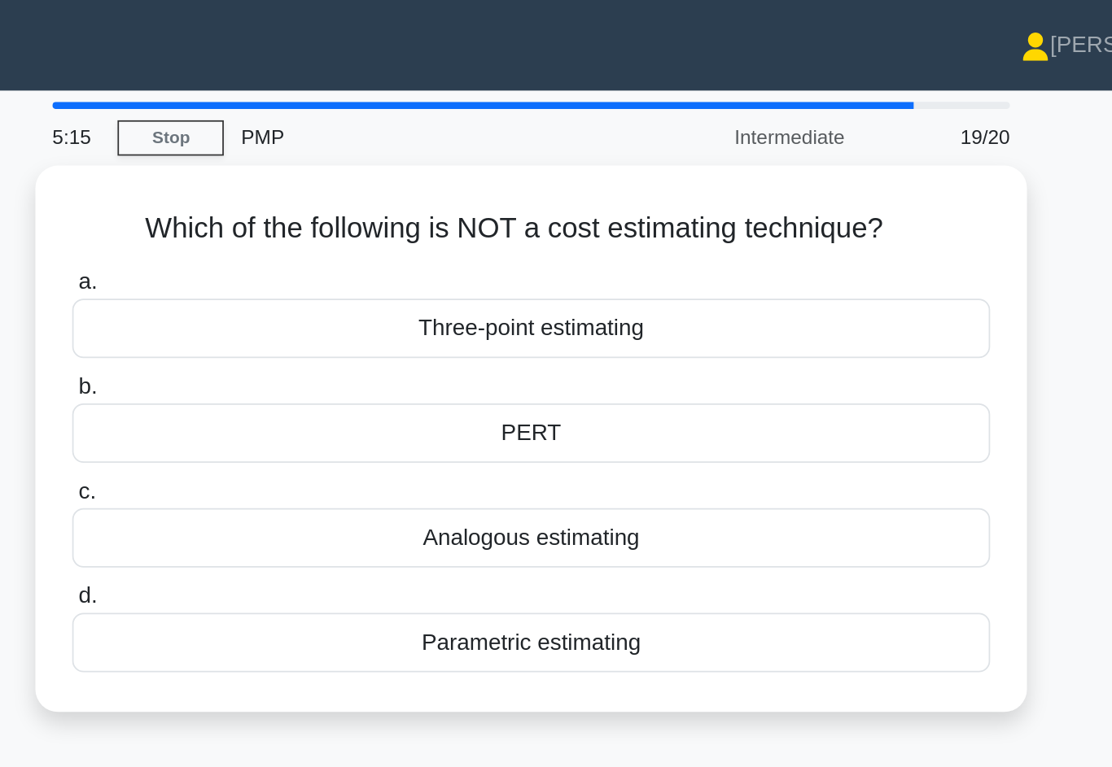
click at [292, 186] on div "Three-point estimating" at bounding box center [555, 189] width 527 height 34
click at [292, 168] on input "a. Three-point estimating" at bounding box center [292, 162] width 0 height 11
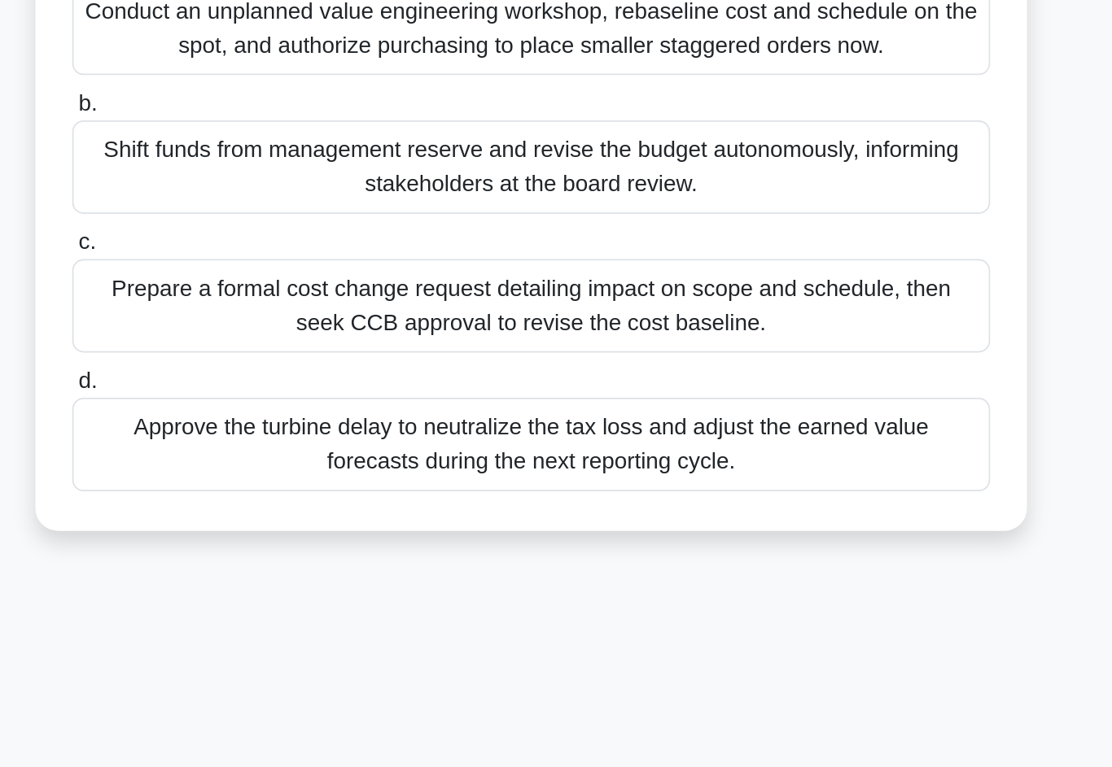
scroll to position [9, 0]
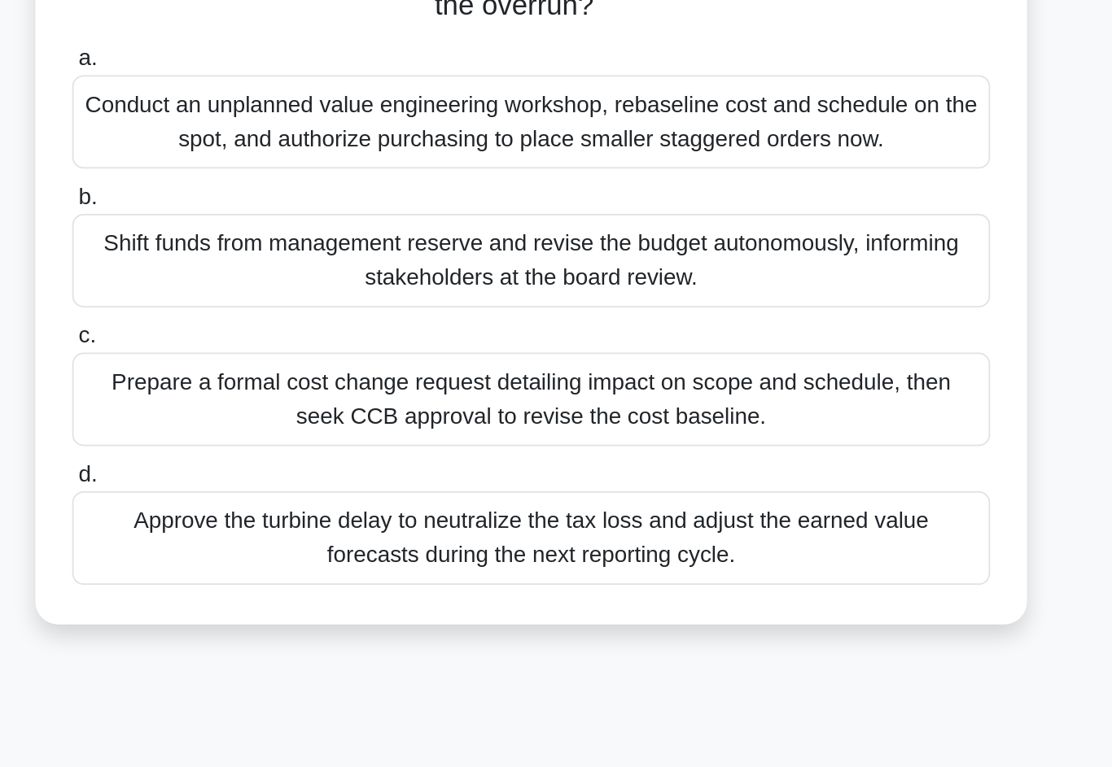
click at [373, 459] on div "Prepare a formal cost change request detailing impact on scope and schedule, th…" at bounding box center [555, 486] width 527 height 54
click at [292, 444] on input "c. Prepare a formal cost change request detailing impact on scope and schedule,…" at bounding box center [292, 449] width 0 height 11
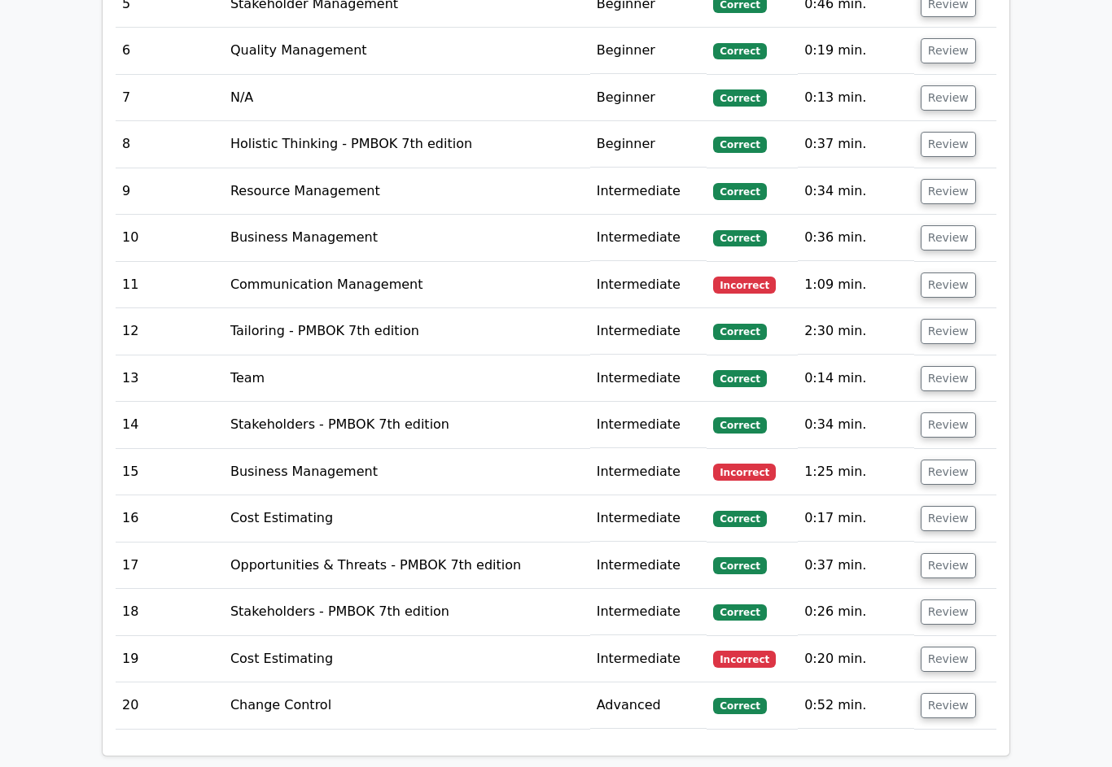
scroll to position [2214, 0]
click at [960, 461] on button "Review" at bounding box center [947, 473] width 55 height 25
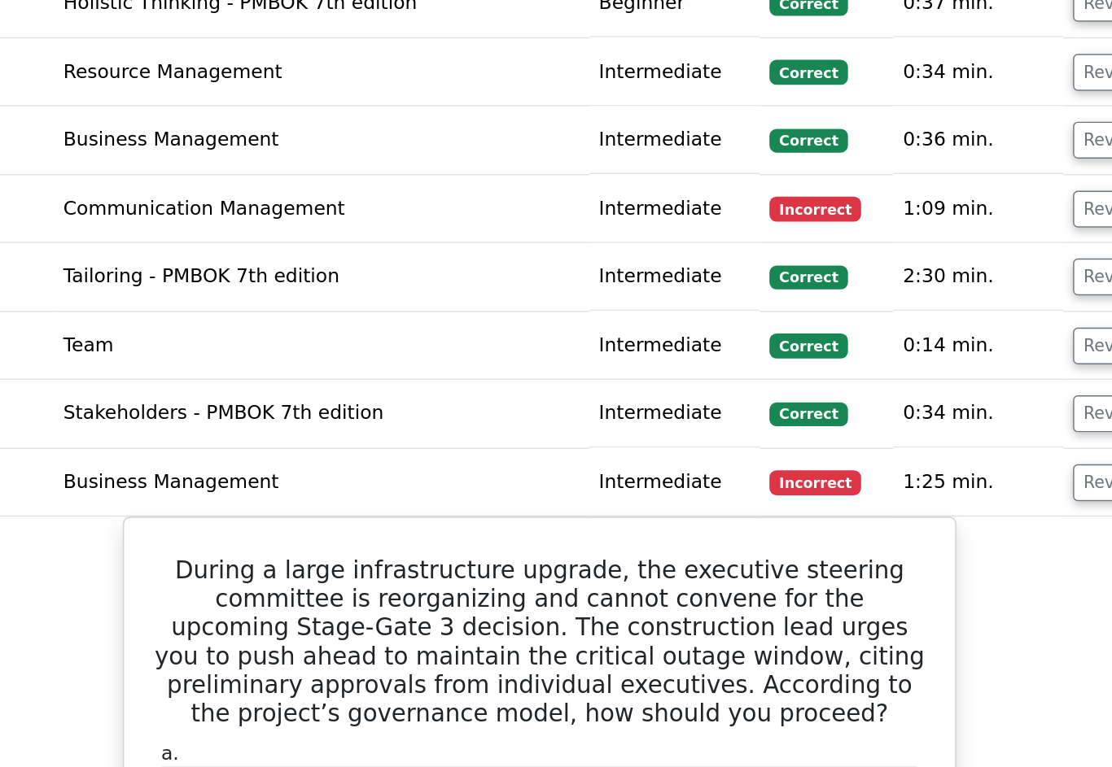
scroll to position [2341, 0]
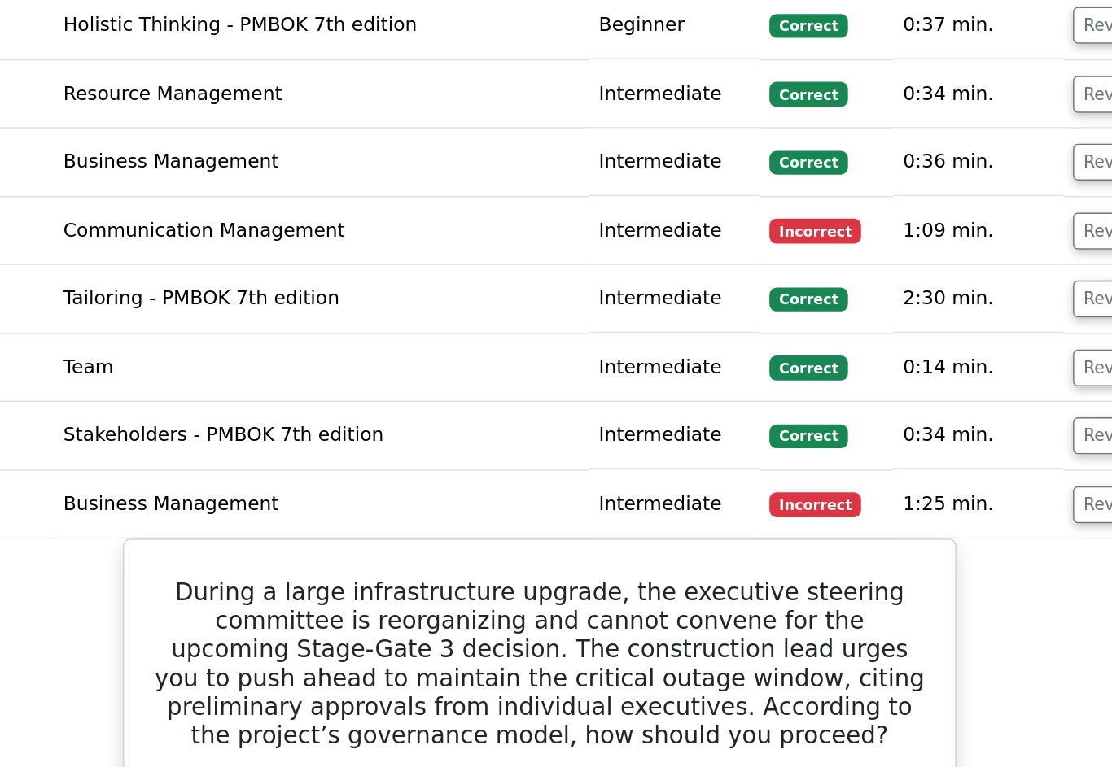
click at [920, 146] on button "Review" at bounding box center [947, 158] width 55 height 25
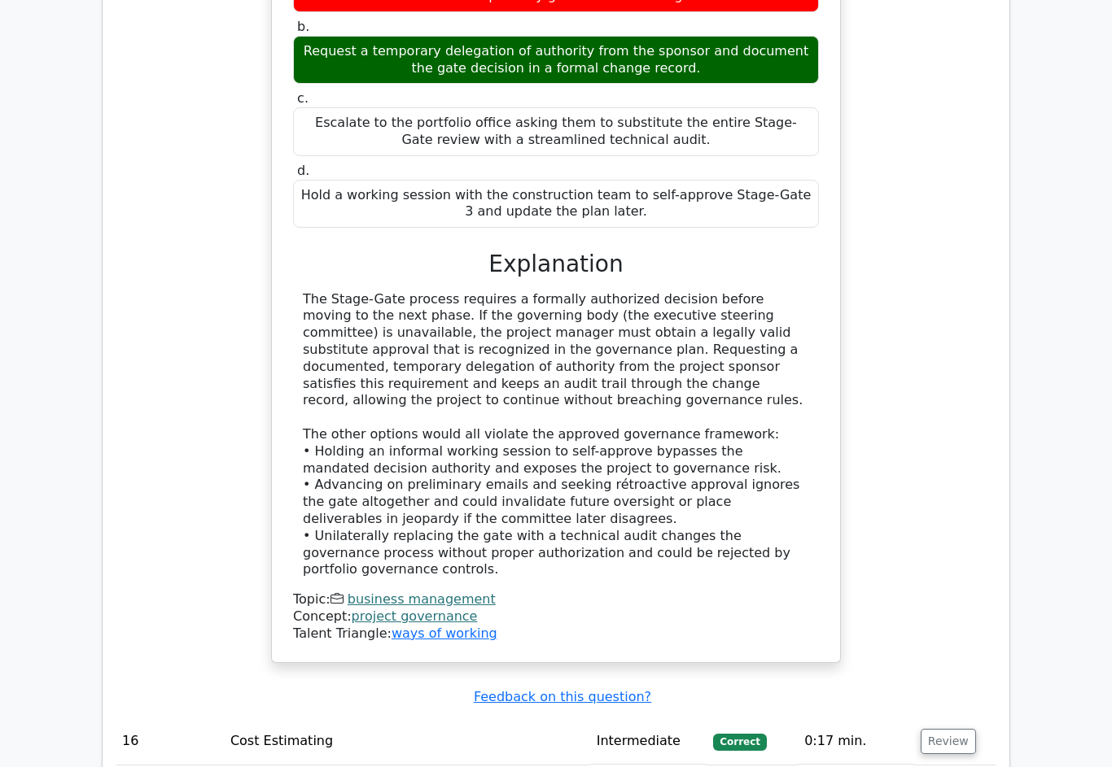
scroll to position [4201, 0]
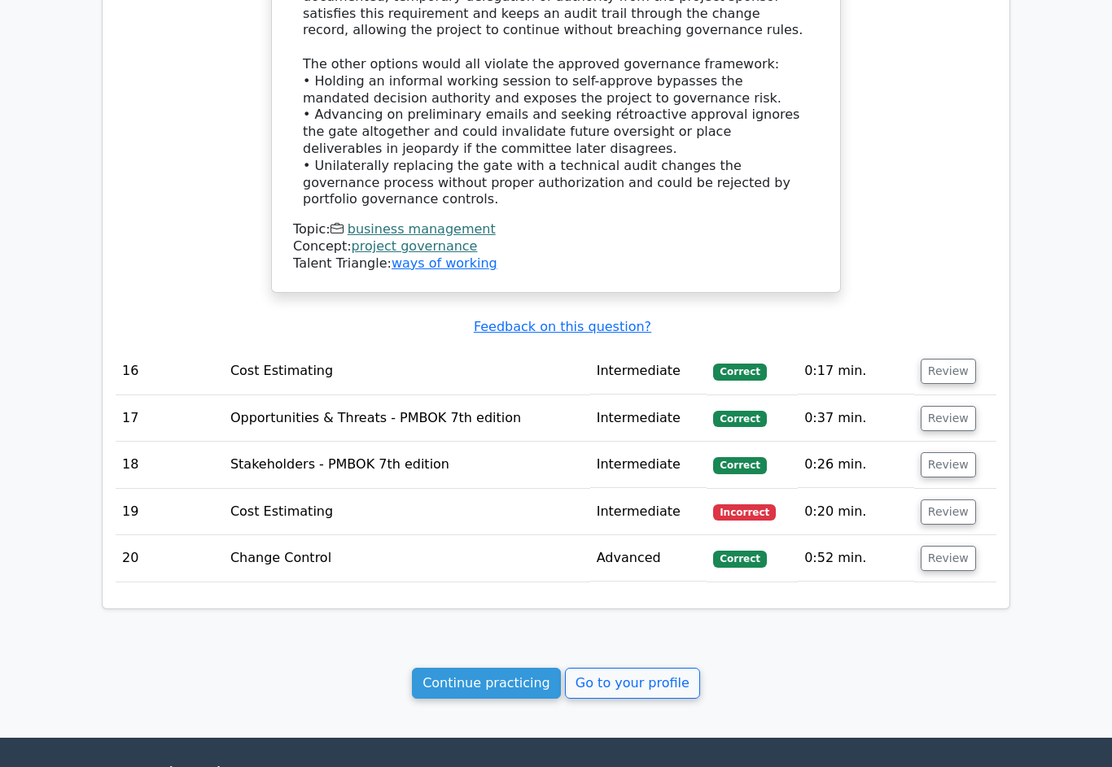
click at [957, 500] on button "Review" at bounding box center [947, 512] width 55 height 25
click at [963, 500] on button "Review" at bounding box center [947, 512] width 55 height 25
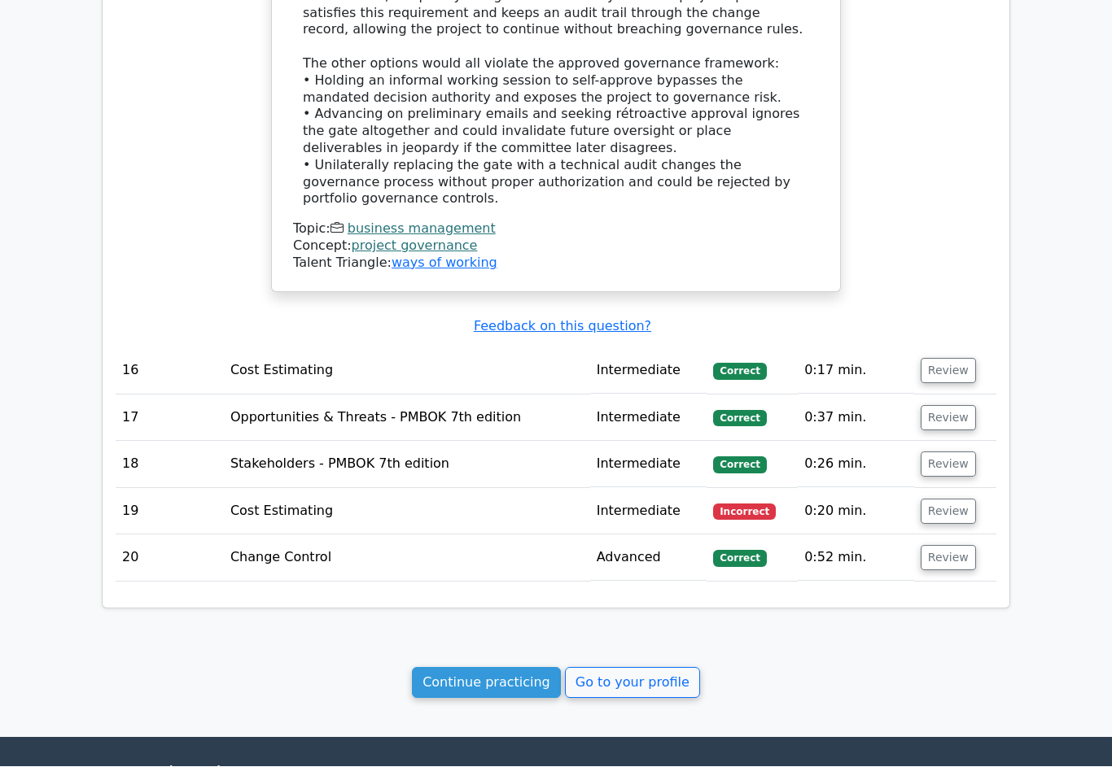
click at [967, 500] on button "Review" at bounding box center [947, 512] width 55 height 25
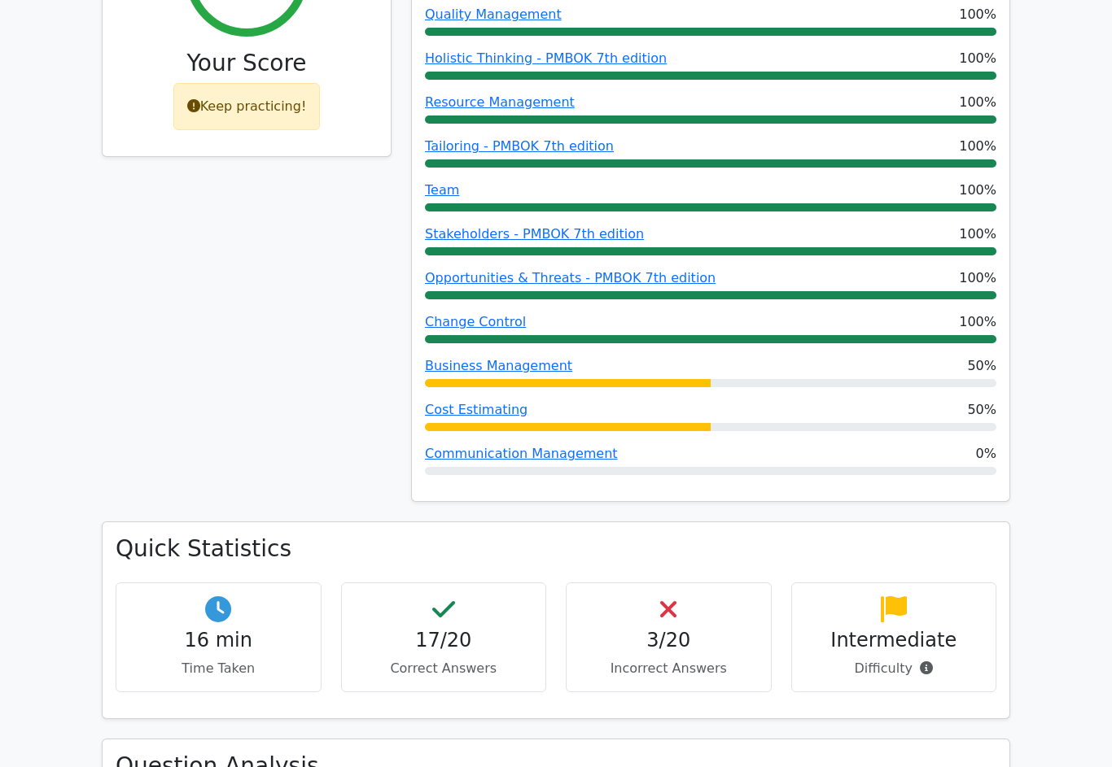
scroll to position [0, 0]
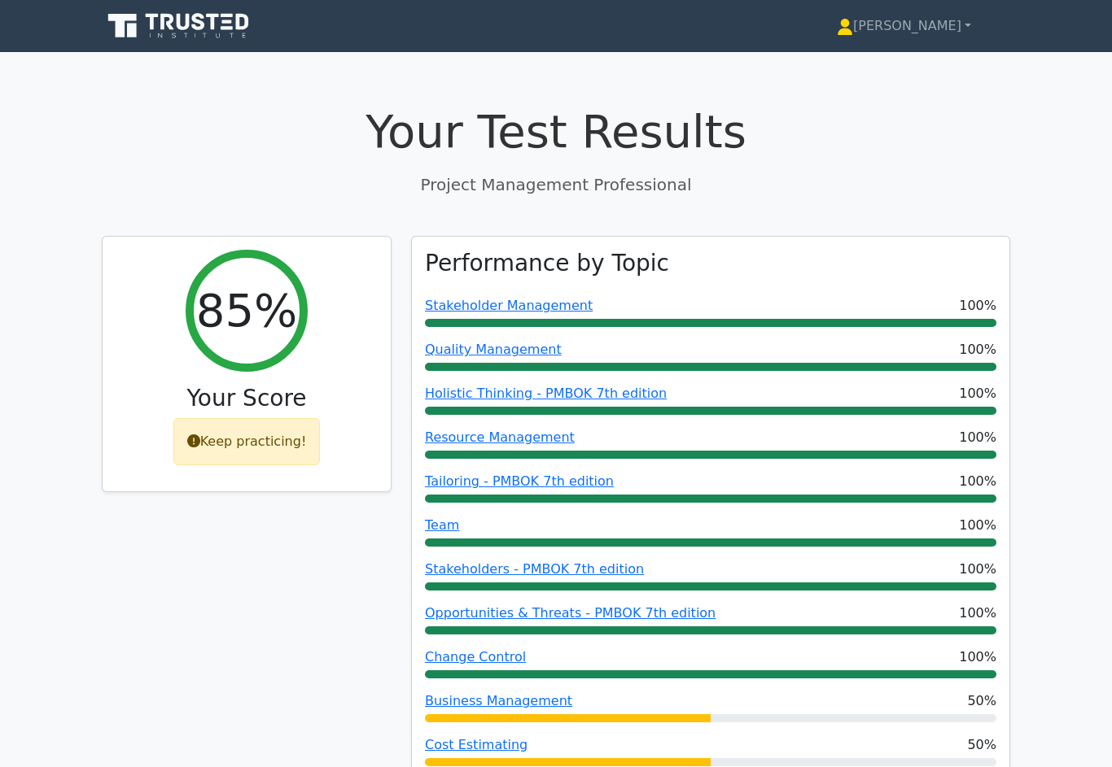
click at [936, 22] on link "[PERSON_NAME]" at bounding box center [903, 26] width 212 height 33
click at [923, 28] on link "[PERSON_NAME]" at bounding box center [903, 26] width 212 height 33
click at [927, 29] on link "[PERSON_NAME]" at bounding box center [903, 26] width 212 height 33
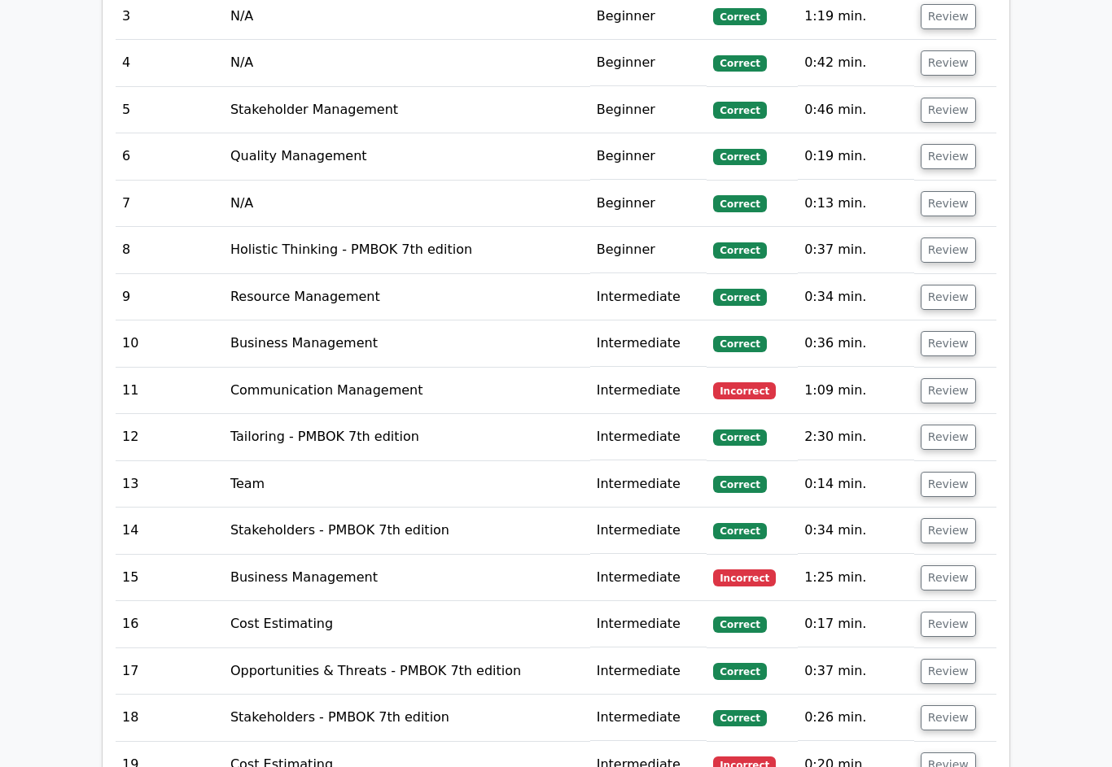
scroll to position [2422, 0]
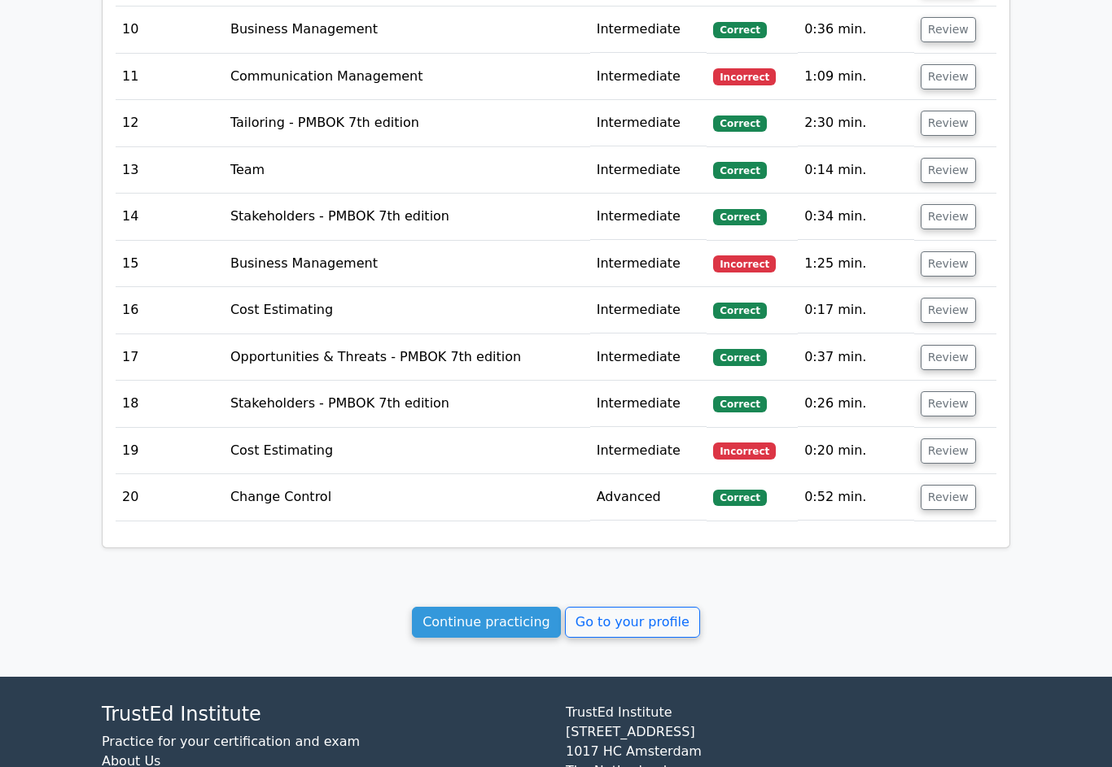
click at [666, 607] on link "Go to your profile" at bounding box center [632, 622] width 135 height 31
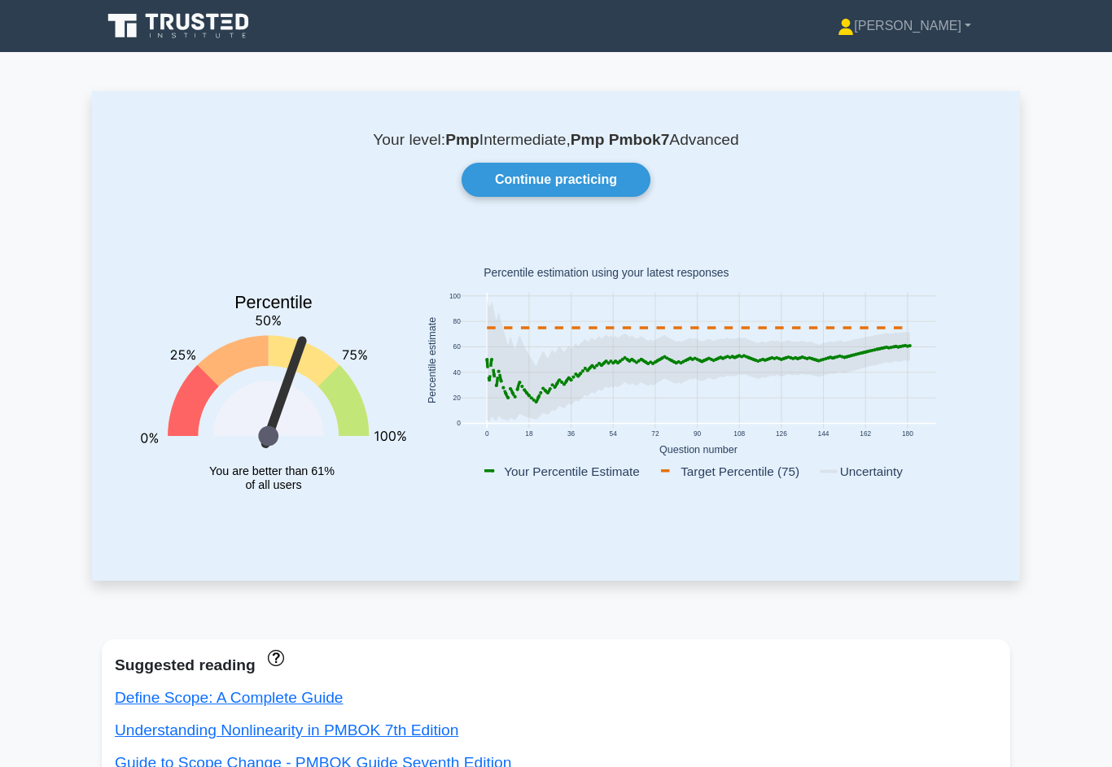
click at [597, 171] on link "Continue practicing" at bounding box center [555, 180] width 189 height 34
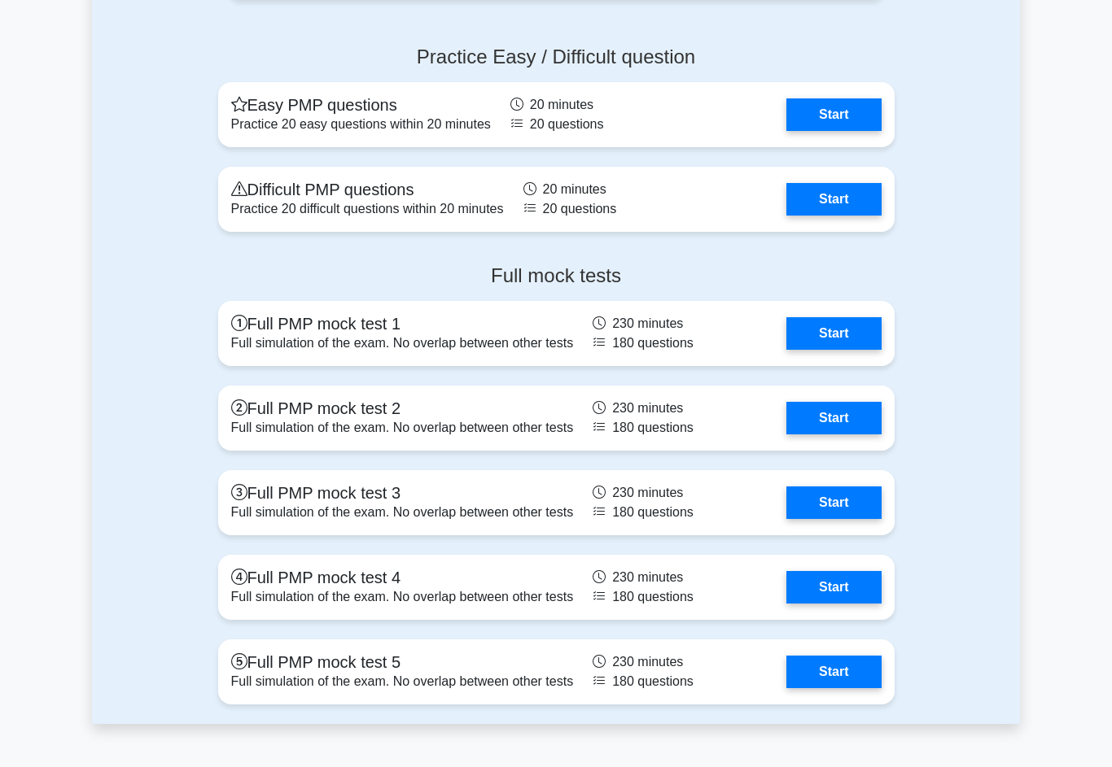
scroll to position [5349, 0]
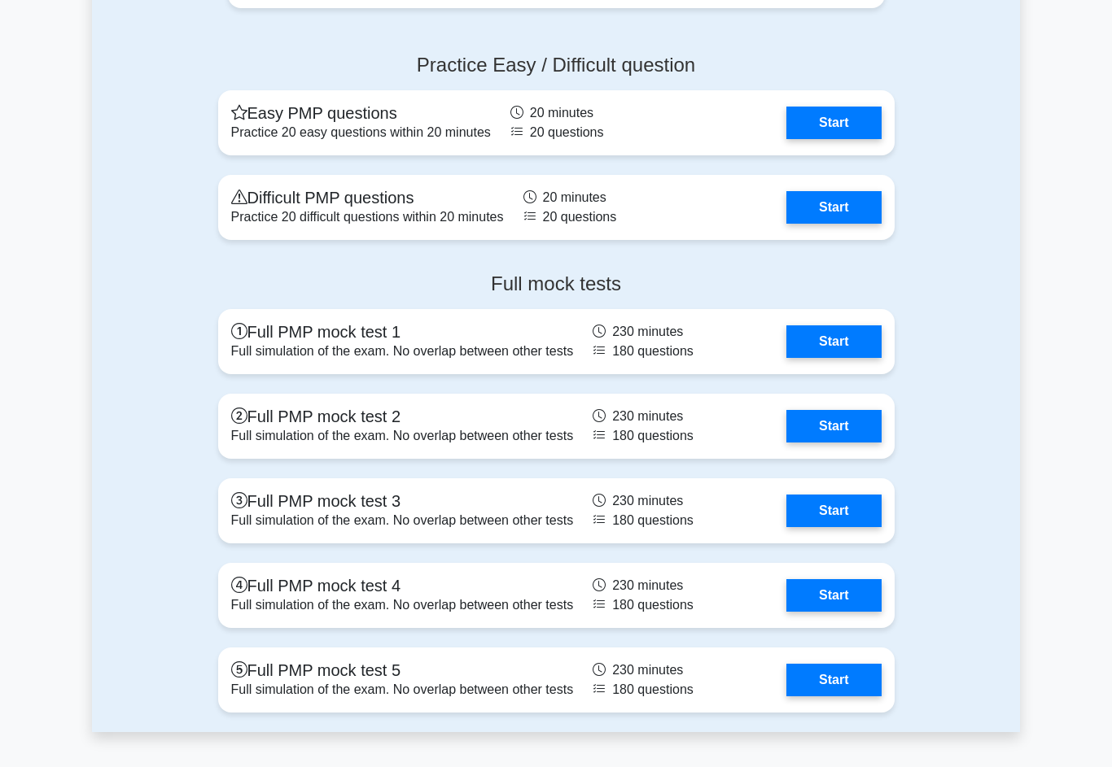
click at [844, 214] on link "Start" at bounding box center [833, 207] width 94 height 33
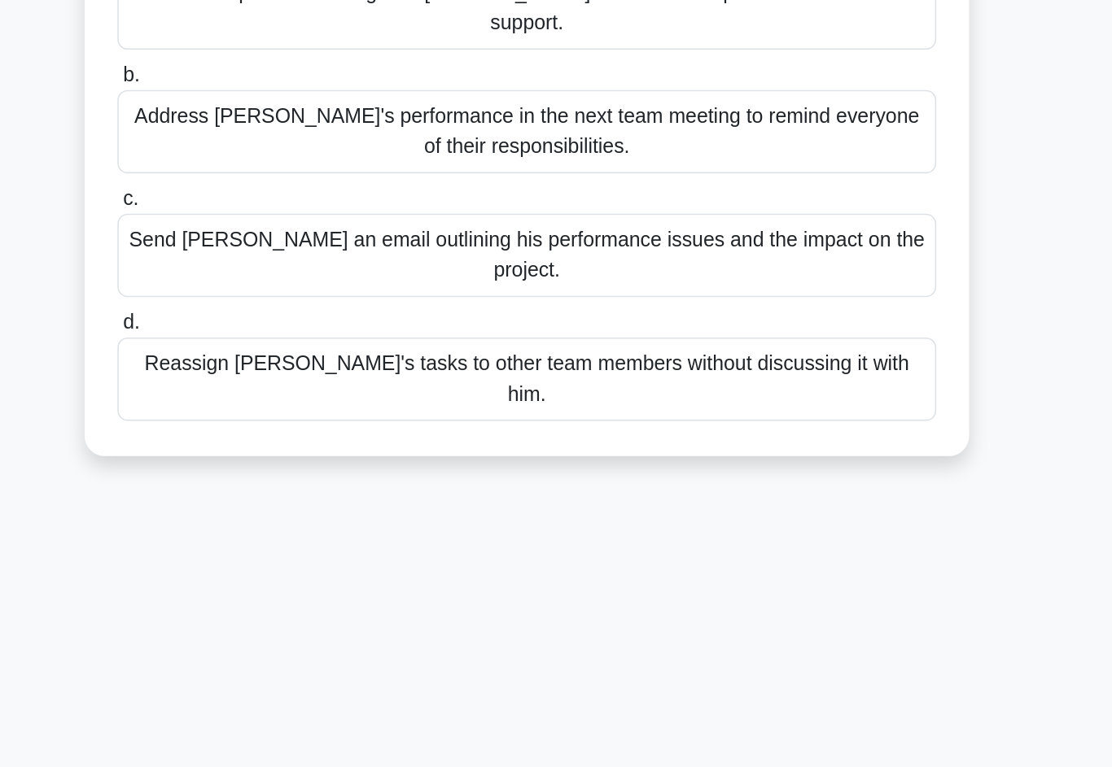
scroll to position [102, 0]
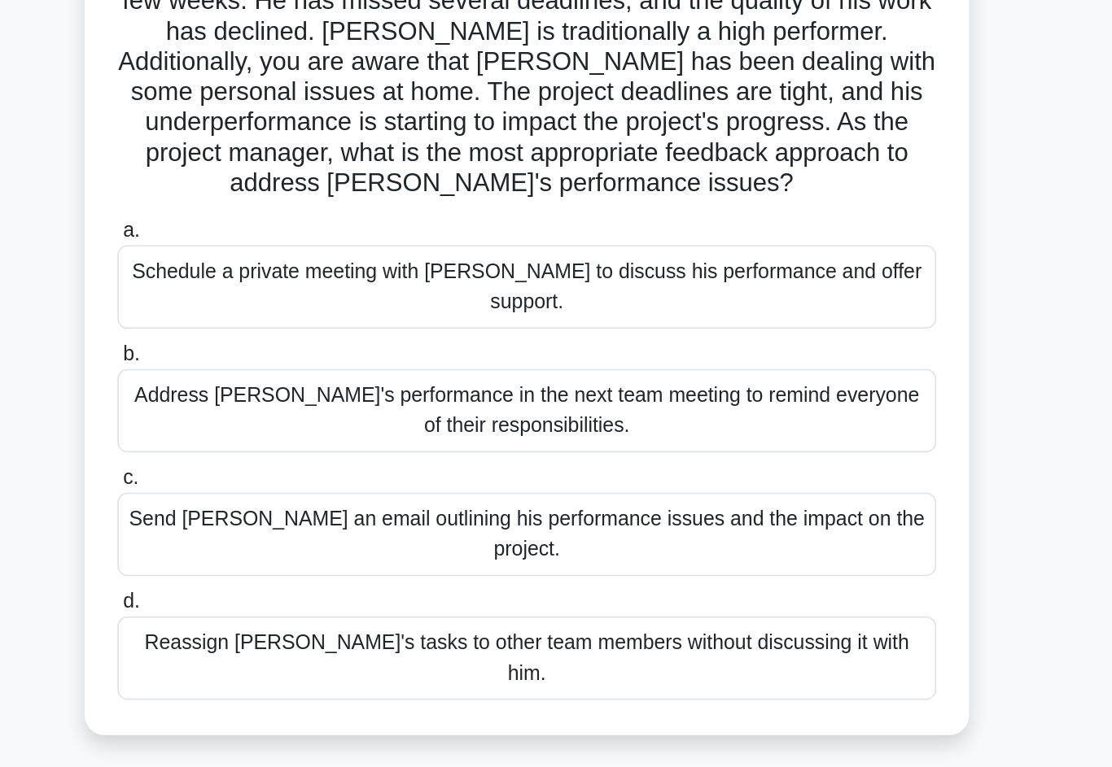
click at [292, 226] on div "Schedule a private meeting with [PERSON_NAME] to discuss his performance and of…" at bounding box center [555, 253] width 527 height 54
click at [292, 212] on input "a. Schedule a private meeting with [PERSON_NAME] to discuss his performance and…" at bounding box center [292, 217] width 0 height 11
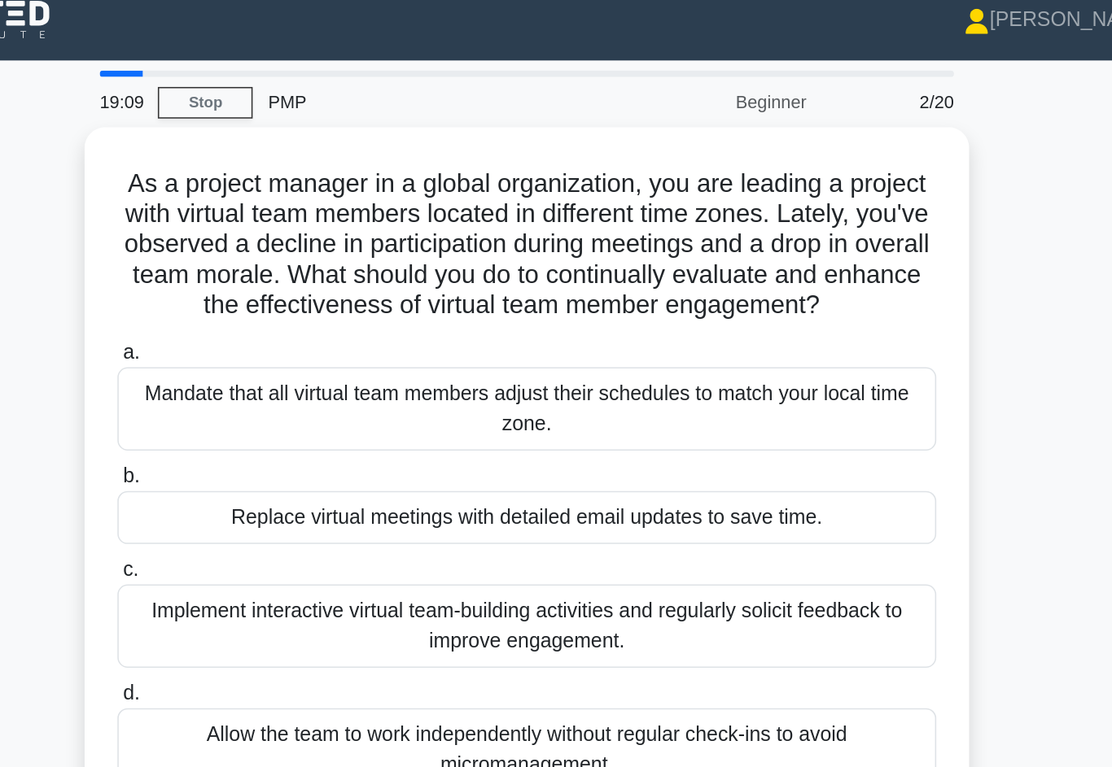
scroll to position [0, 0]
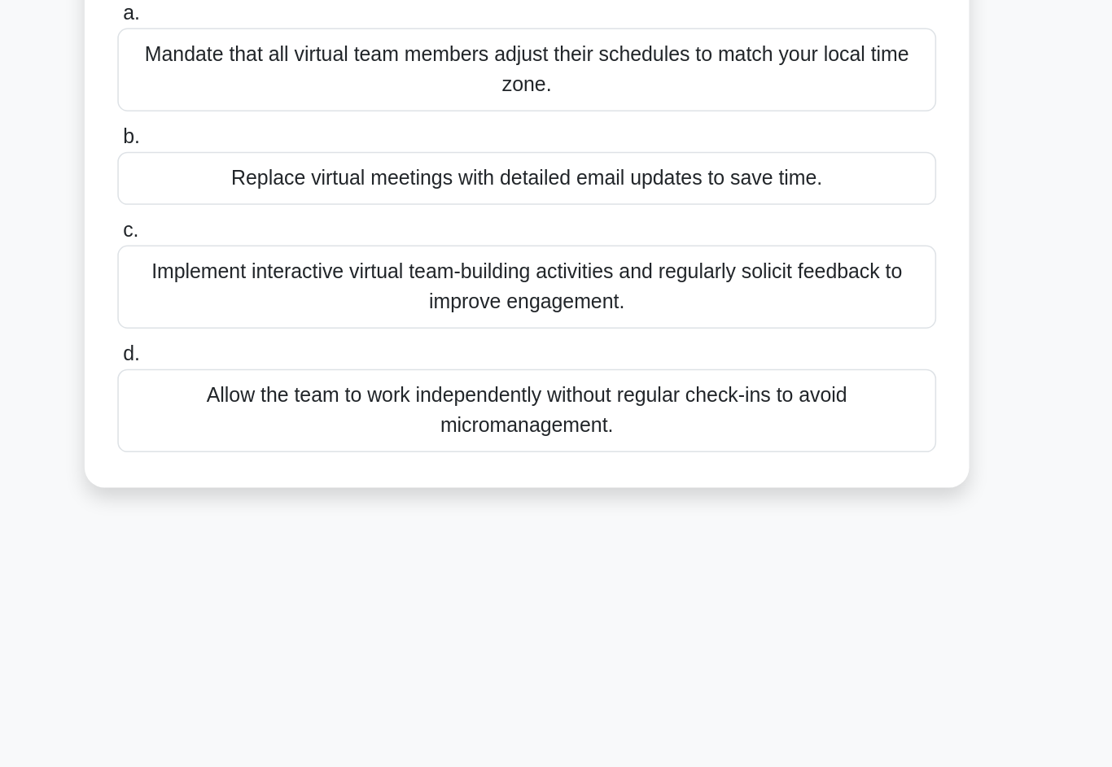
click at [292, 390] on div "Implement interactive virtual team-building activities and regularly solicit fe…" at bounding box center [555, 417] width 527 height 54
click at [292, 375] on input "c. Implement interactive virtual team-building activities and regularly solicit…" at bounding box center [292, 380] width 0 height 11
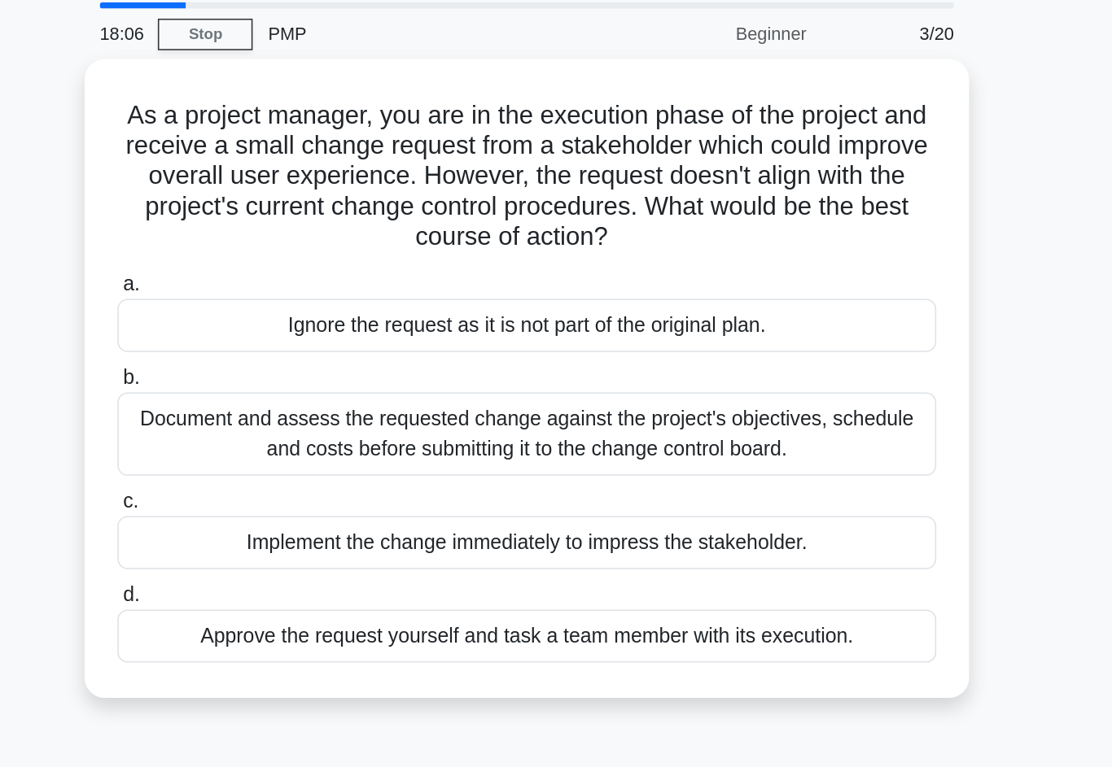
click at [531, 310] on div "Document and assess the requested change against the project's objectives, sche…" at bounding box center [555, 337] width 527 height 54
click at [292, 295] on input "b. Document and assess the requested change against the project's objectives, s…" at bounding box center [292, 300] width 0 height 11
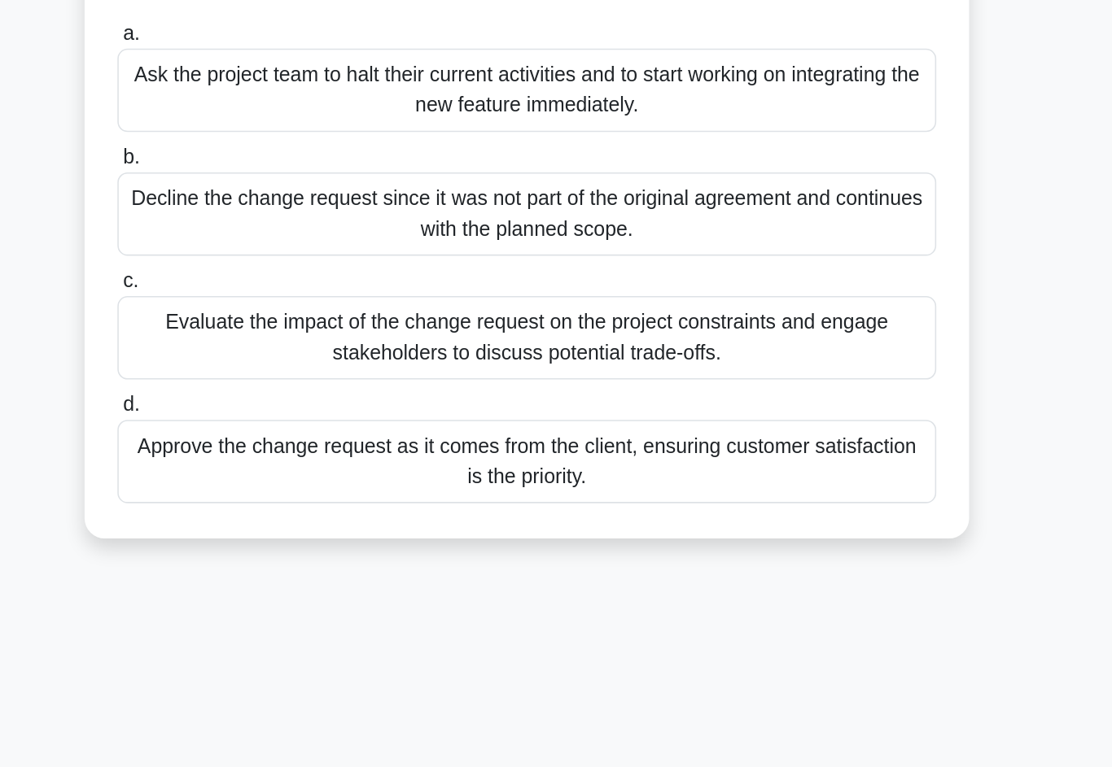
scroll to position [72, 0]
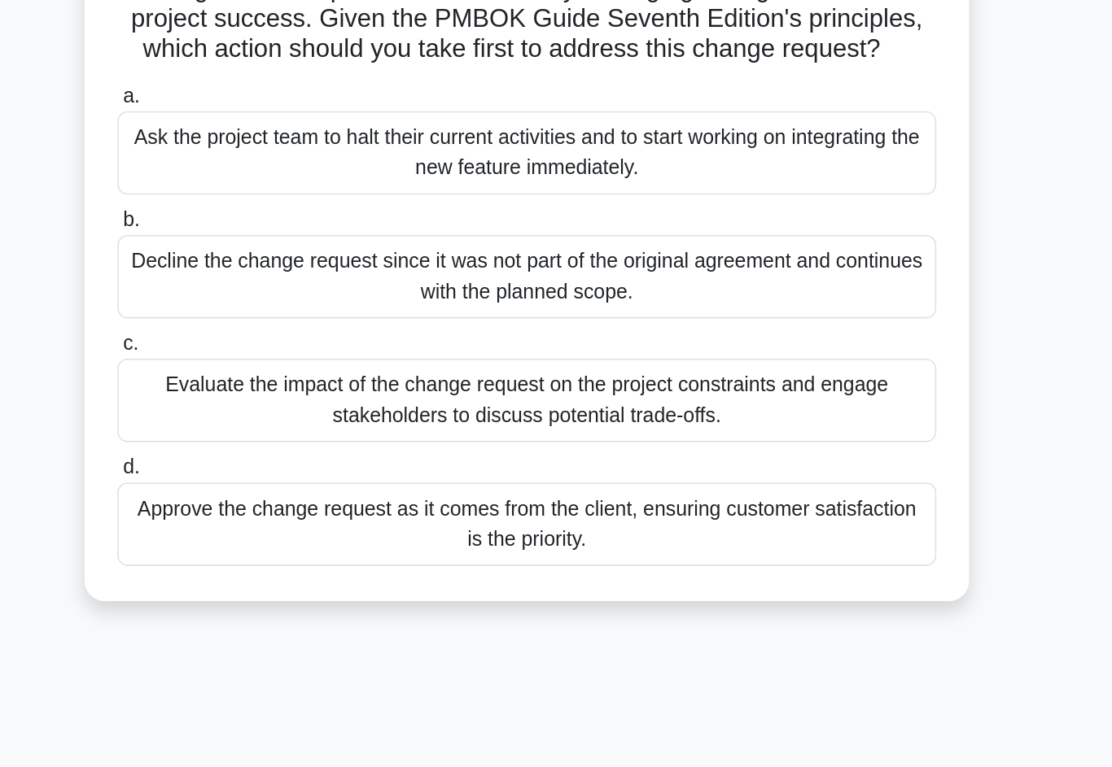
click at [292, 435] on div "Evaluate the impact of the change request on the project constraints and engage…" at bounding box center [555, 462] width 527 height 54
click at [292, 420] on input "c. Evaluate the impact of the change request on the project constraints and eng…" at bounding box center [292, 425] width 0 height 11
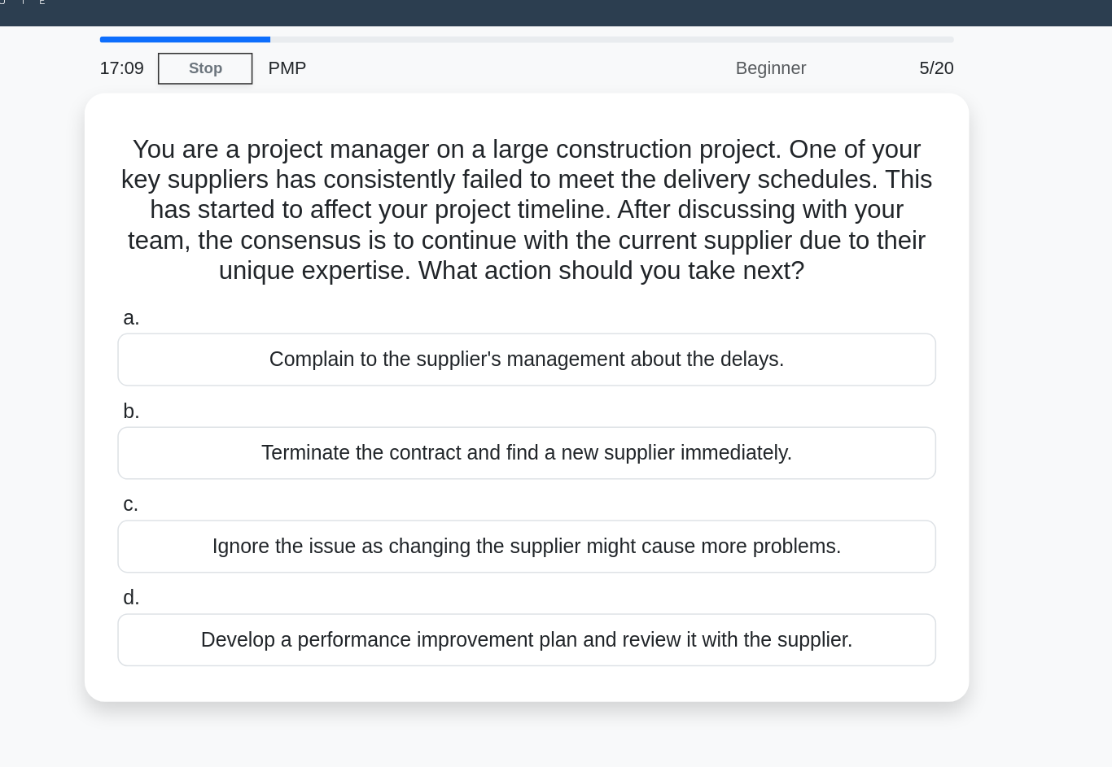
scroll to position [0, 0]
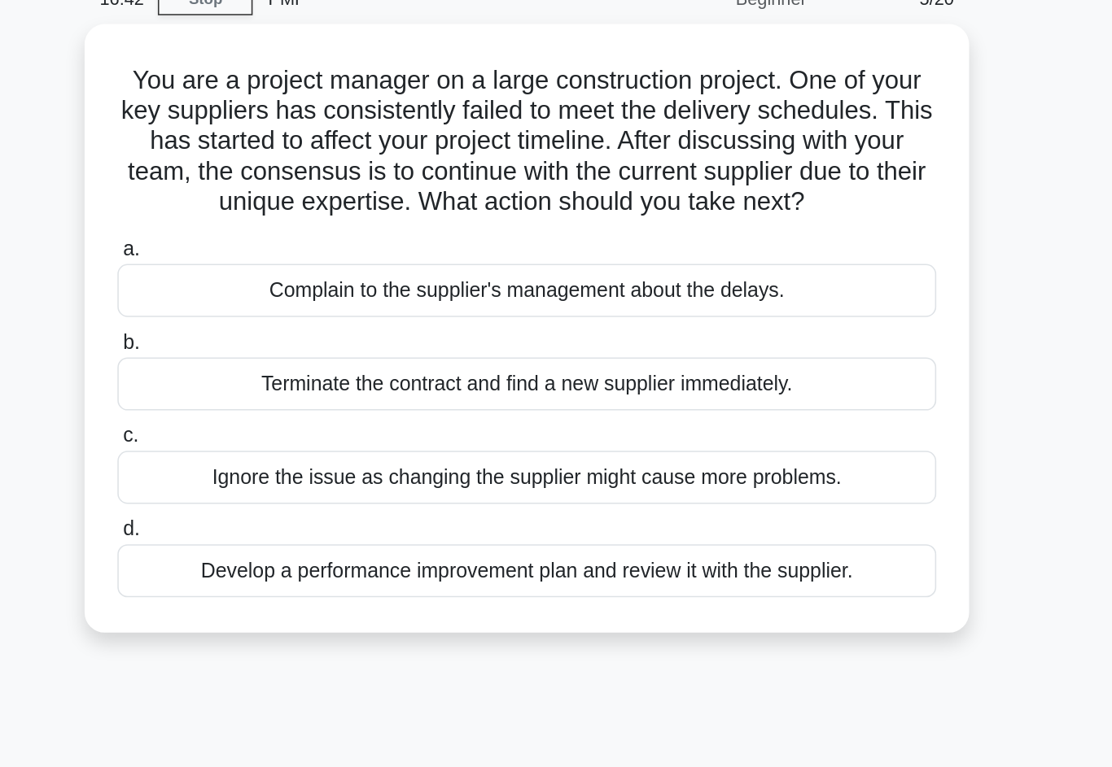
click at [395, 430] on div "Develop a performance improvement plan and review it with the supplier." at bounding box center [555, 447] width 527 height 34
click at [292, 416] on input "d. Develop a performance improvement plan and review it with the supplier." at bounding box center [292, 421] width 0 height 11
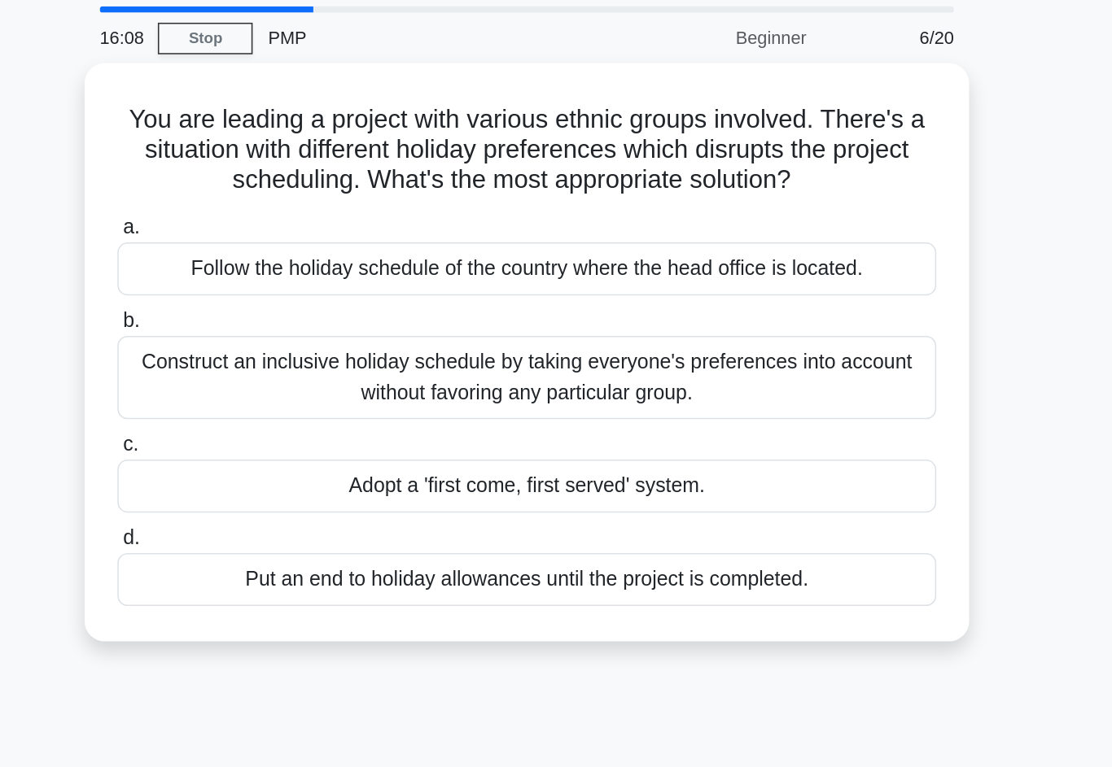
click at [292, 271] on div "Construct an inclusive holiday schedule by taking everyone's preferences into a…" at bounding box center [555, 298] width 527 height 54
click at [292, 264] on input "b. Construct an inclusive holiday schedule by taking everyone's preferences int…" at bounding box center [292, 261] width 0 height 11
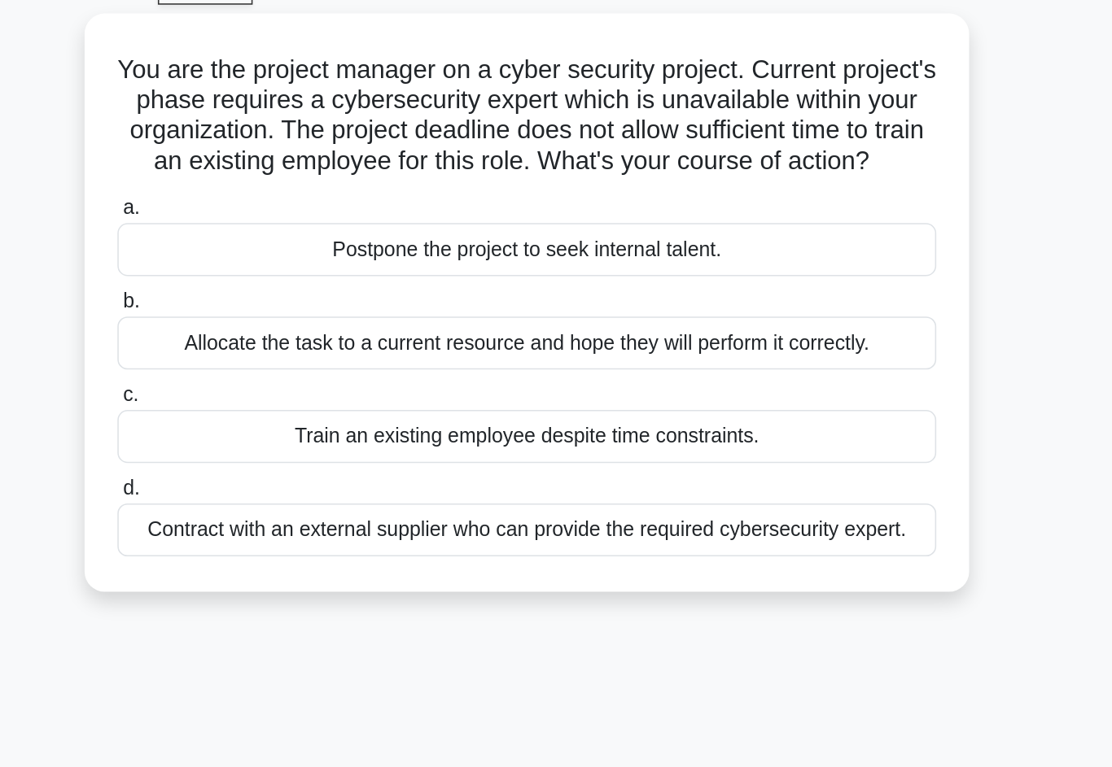
click at [292, 411] on div "Contract with an external supplier who can provide the required cybersecurity e…" at bounding box center [555, 428] width 527 height 34
click at [292, 396] on input "d. Contract with an external supplier who can provide the required cybersecurit…" at bounding box center [292, 401] width 0 height 11
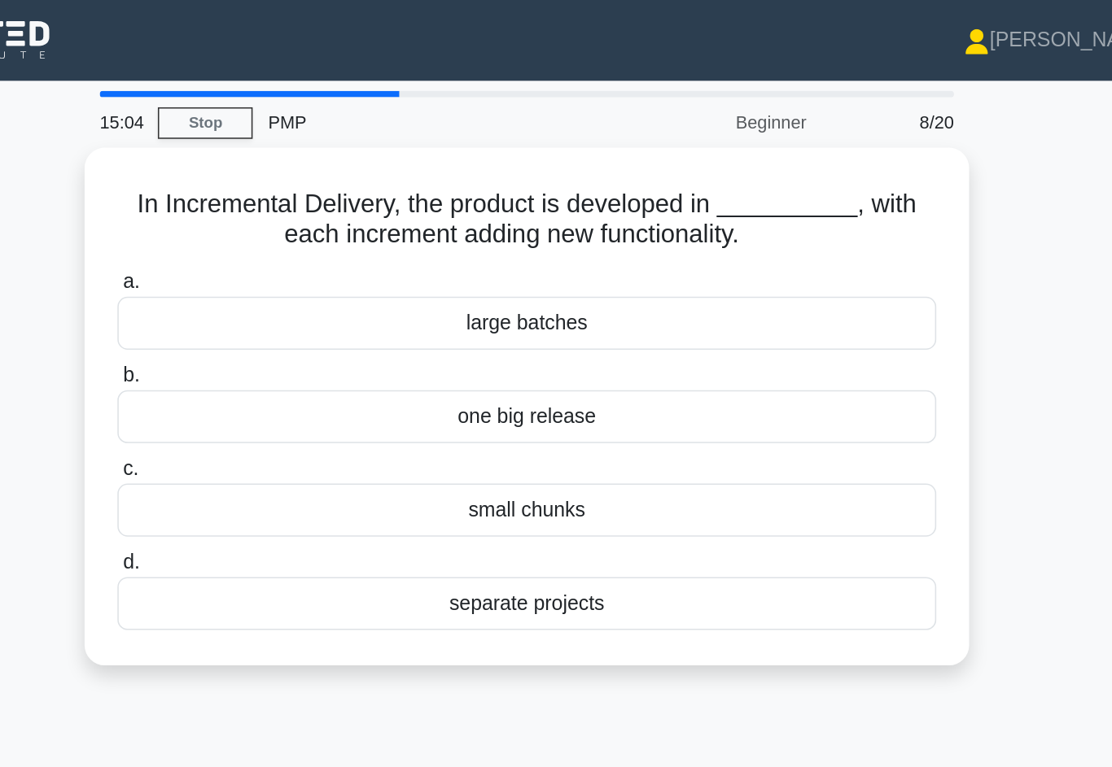
click at [370, 321] on div "small chunks" at bounding box center [555, 329] width 527 height 34
click at [292, 308] on input "c. small chunks" at bounding box center [292, 302] width 0 height 11
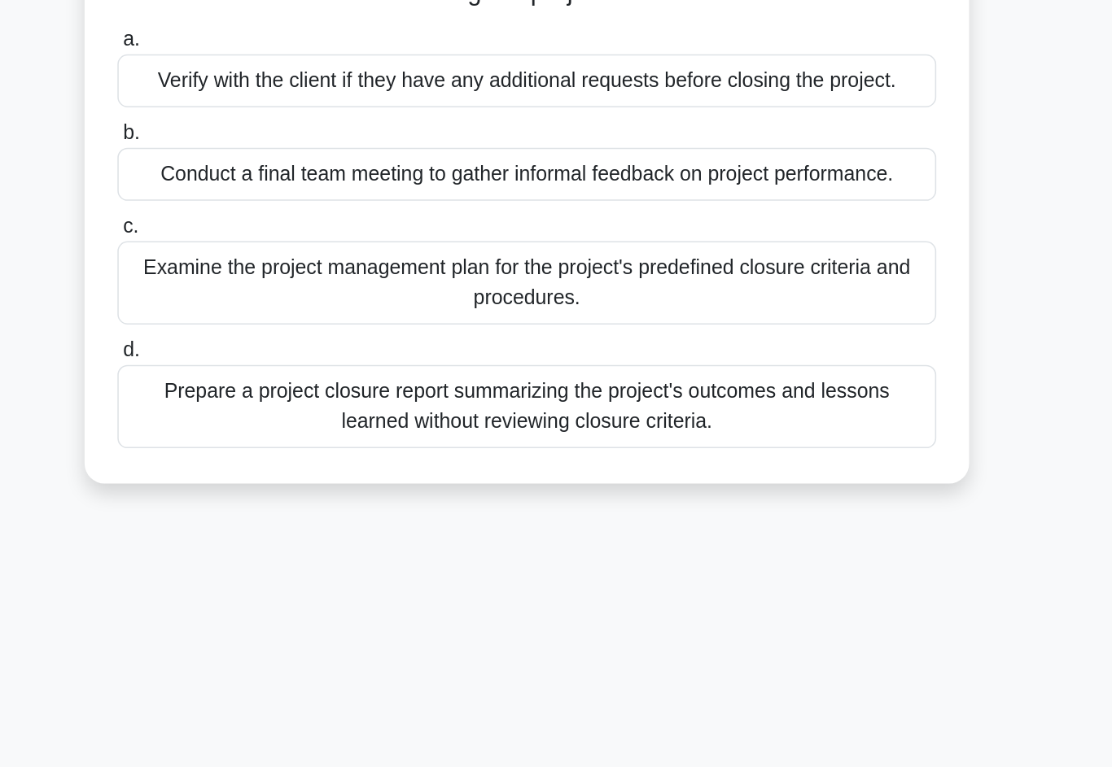
click at [444, 390] on div "Examine the project management plan for the project's predefined closure criter…" at bounding box center [555, 417] width 527 height 54
click at [292, 375] on input "c. Examine the project management plan for the project's predefined closure cri…" at bounding box center [292, 380] width 0 height 11
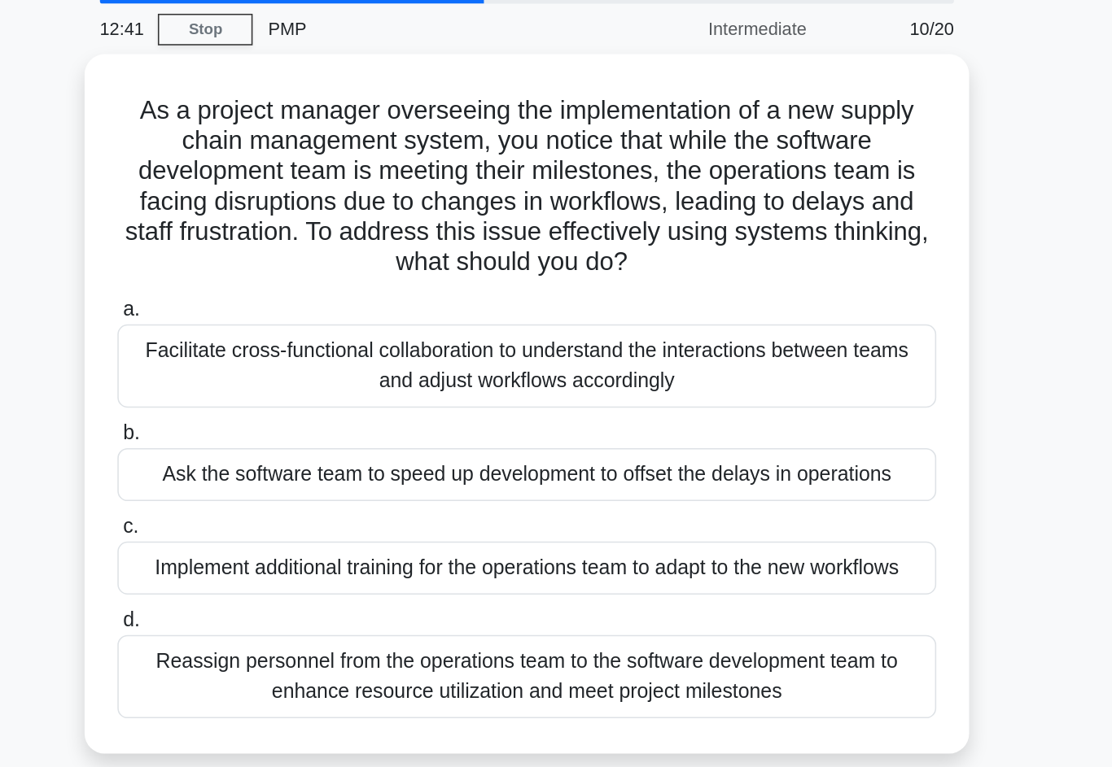
click at [292, 269] on div "Facilitate cross-functional collaboration to understand the interactions betwee…" at bounding box center [555, 296] width 527 height 54
click at [292, 262] on input "a. Facilitate cross-functional collaboration to understand the interactions bet…" at bounding box center [292, 260] width 0 height 11
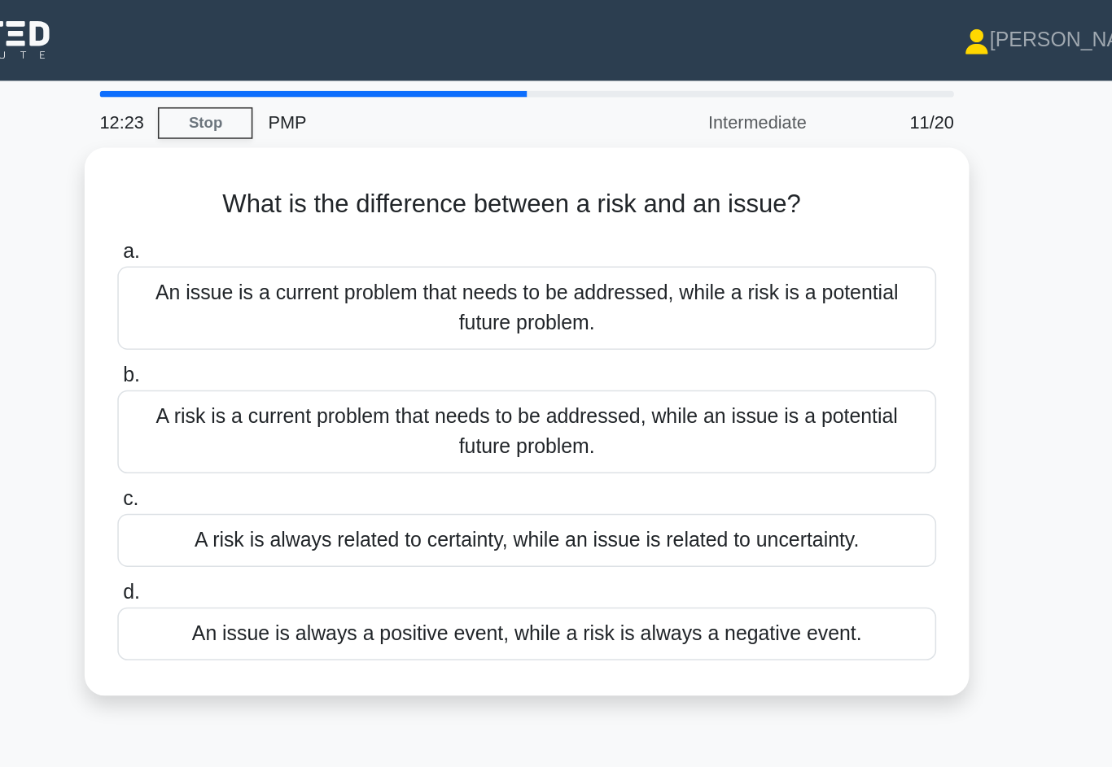
click at [292, 195] on div "An issue is a current problem that needs to be addressed, while a risk is a pot…" at bounding box center [555, 199] width 527 height 54
click at [292, 168] on input "a. An issue is a current problem that needs to be addressed, while a risk is a …" at bounding box center [292, 162] width 0 height 11
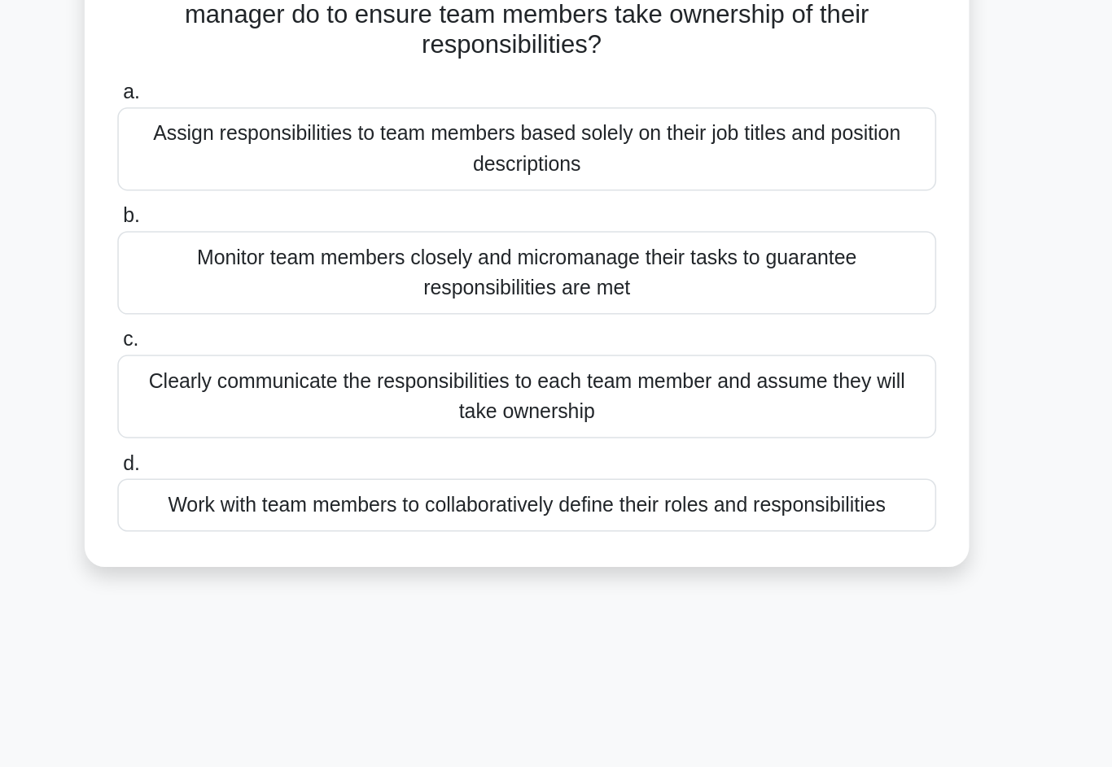
click at [343, 450] on div "Work with team members to collaboratively define their roles and responsibiliti…" at bounding box center [555, 467] width 527 height 34
click at [292, 435] on input "d. Work with team members to collaboratively define their roles and responsibil…" at bounding box center [292, 440] width 0 height 11
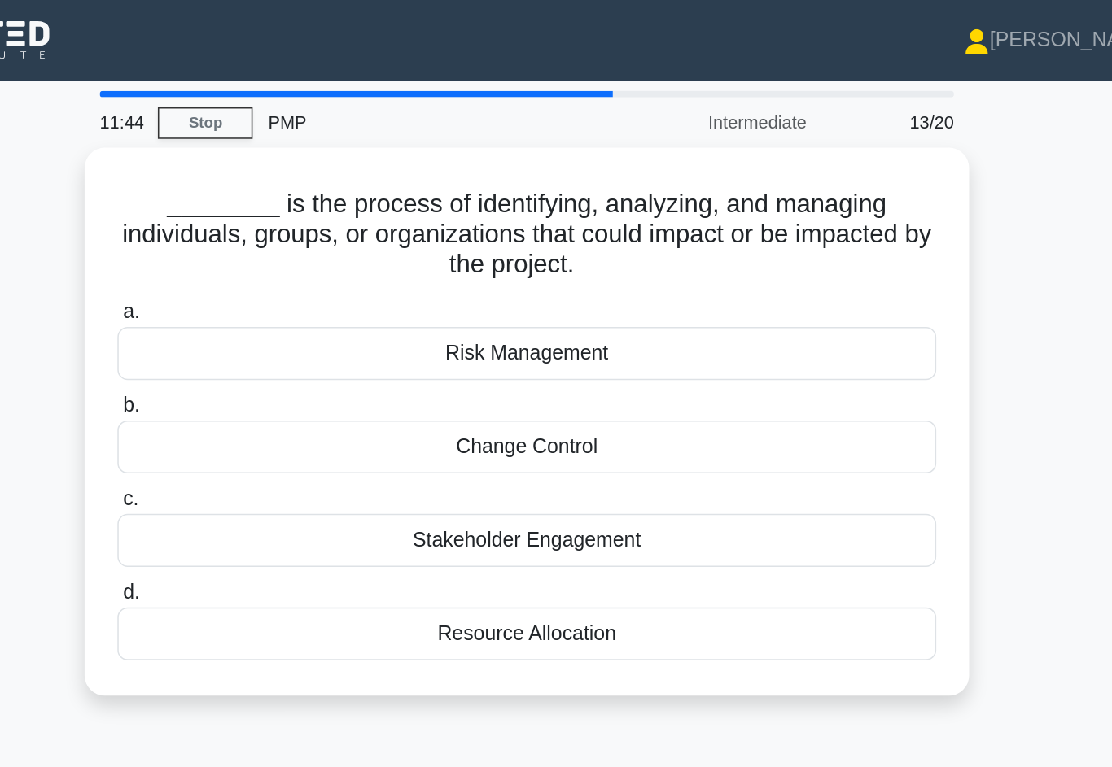
click at [387, 349] on div "Stakeholder Engagement" at bounding box center [555, 348] width 527 height 34
click at [292, 327] on input "c. Stakeholder Engagement" at bounding box center [292, 322] width 0 height 11
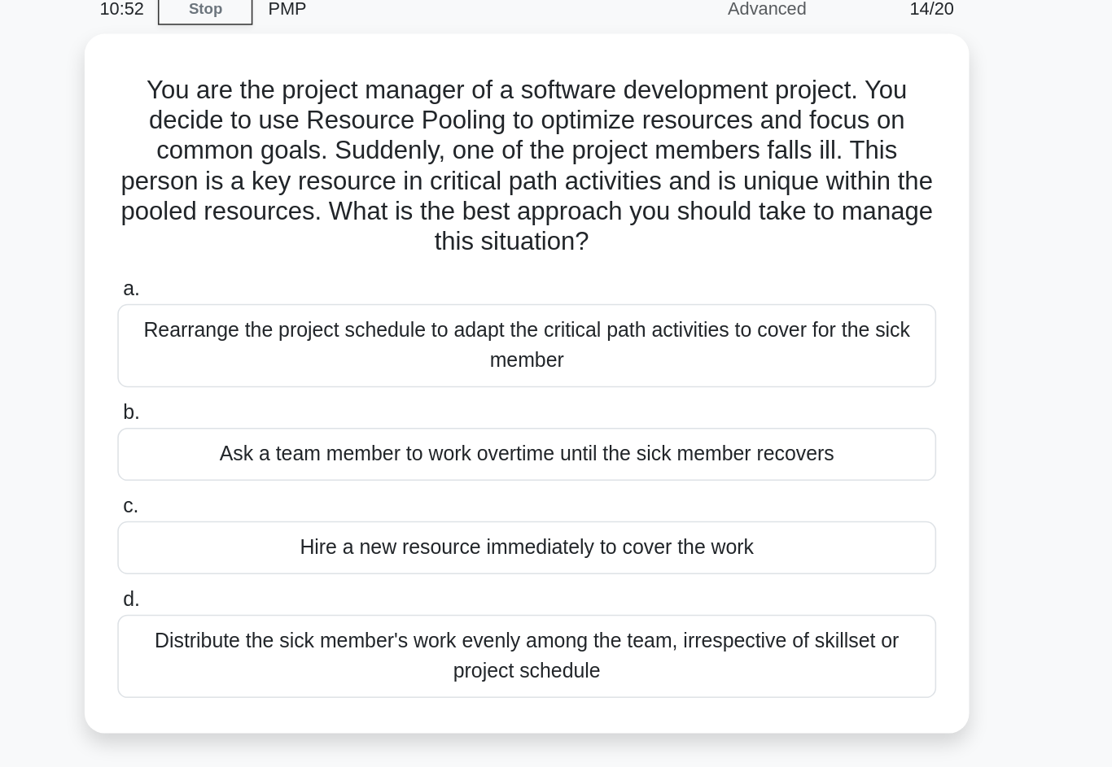
click at [292, 269] on div "Rearrange the project schedule to adapt the critical path activities to cover f…" at bounding box center [555, 296] width 527 height 54
click at [292, 255] on input "a. Rearrange the project schedule to adapt the critical path activities to cove…" at bounding box center [292, 260] width 0 height 11
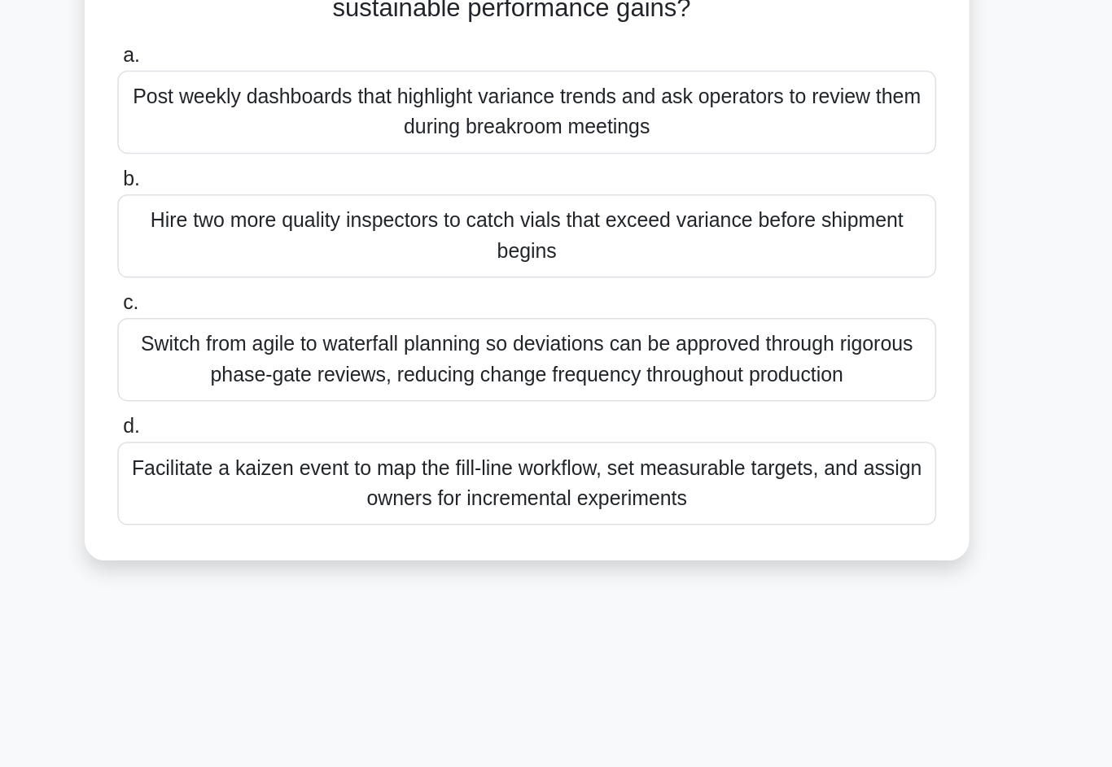
click at [292, 509] on div "Facilitate a kaizen event to map the fill-line workflow, set measurable targets…" at bounding box center [555, 536] width 527 height 54
click at [292, 494] on input "d. Facilitate a kaizen event to map the fill-line workflow, set measurable targ…" at bounding box center [292, 499] width 0 height 11
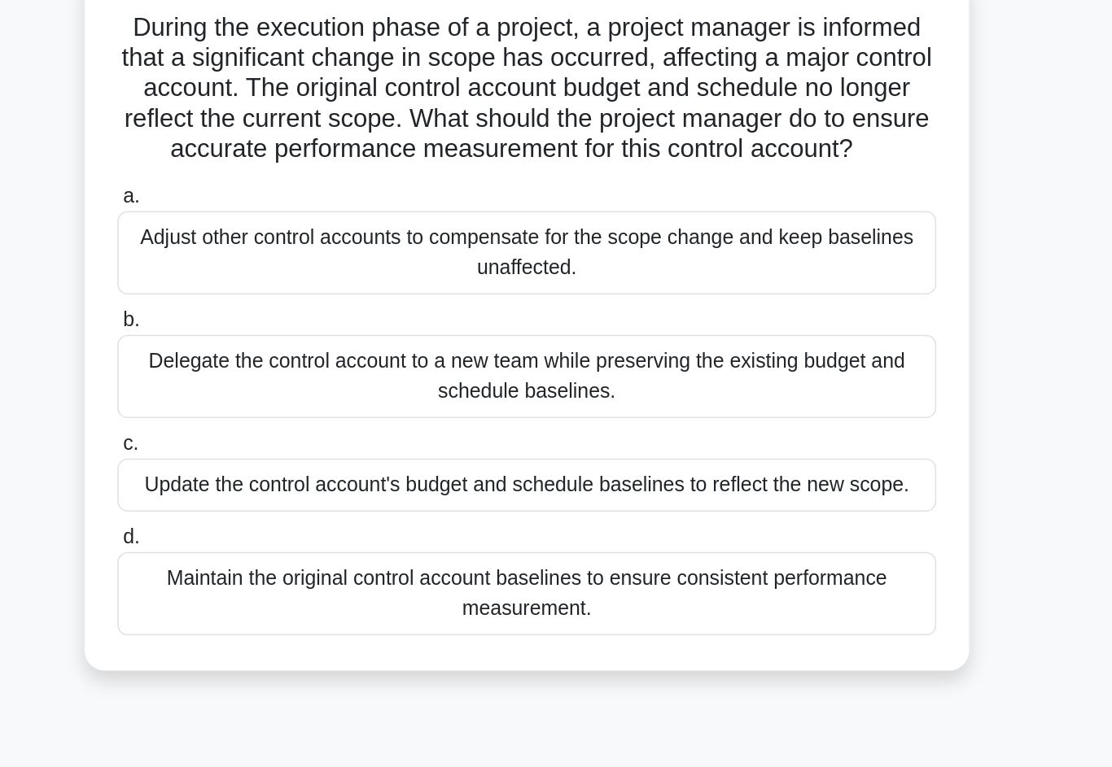
click at [292, 409] on div "Update the control account's budget and schedule baselines to reflect the new s…" at bounding box center [555, 426] width 527 height 34
click at [292, 395] on input "c. Update the control account's budget and schedule baselines to reflect the ne…" at bounding box center [292, 400] width 0 height 11
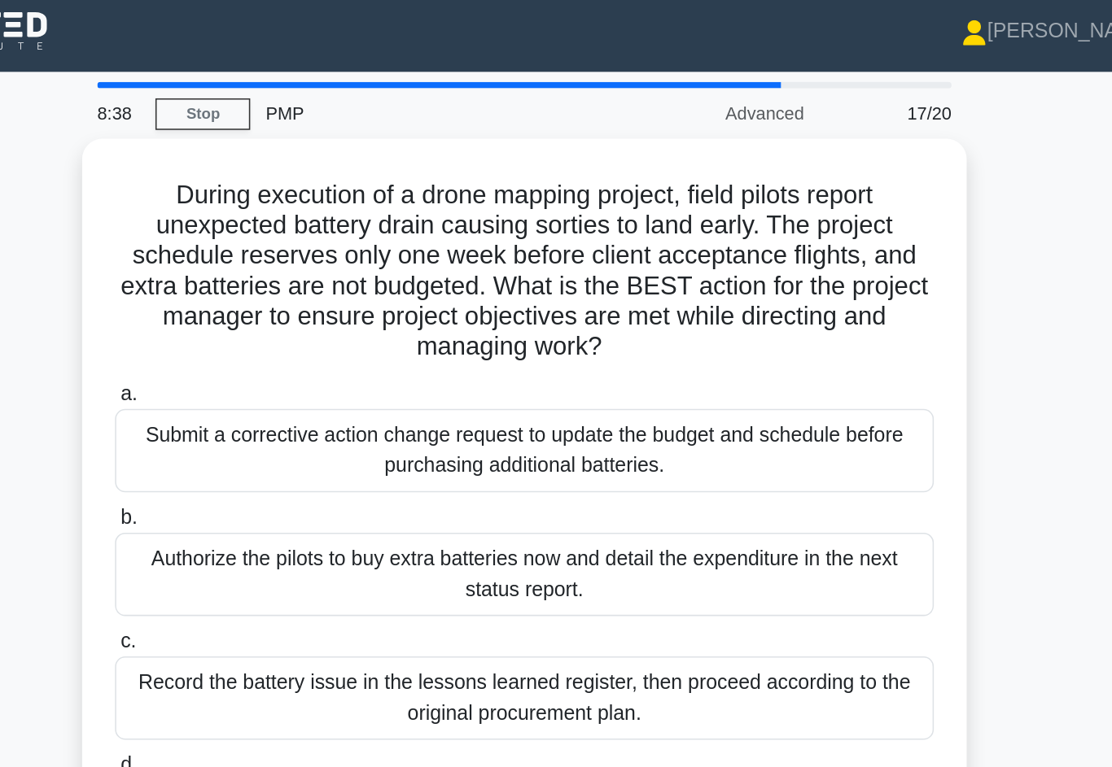
click at [292, 290] on div "Submit a corrective action change request to update the budget and schedule bef…" at bounding box center [555, 296] width 527 height 54
click at [292, 265] on input "a. Submit a corrective action change request to update the budget and schedule …" at bounding box center [292, 260] width 0 height 11
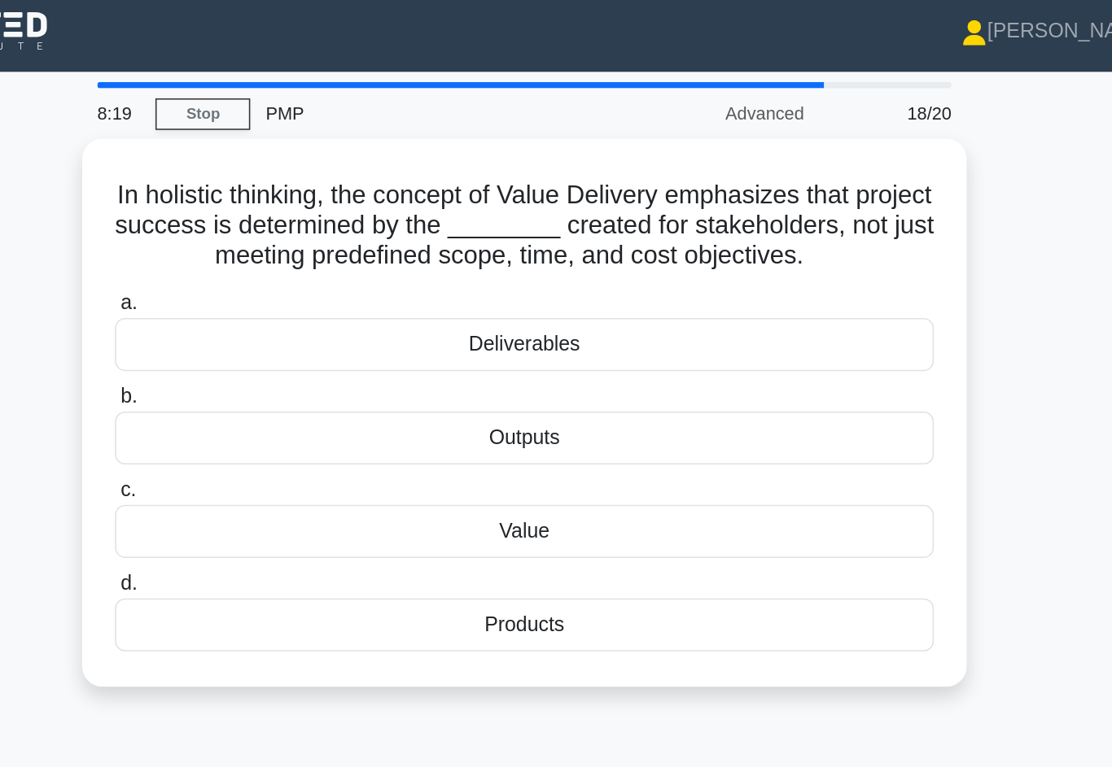
click at [292, 355] on div "Value" at bounding box center [555, 348] width 527 height 34
click at [292, 327] on input "c. Value" at bounding box center [292, 322] width 0 height 11
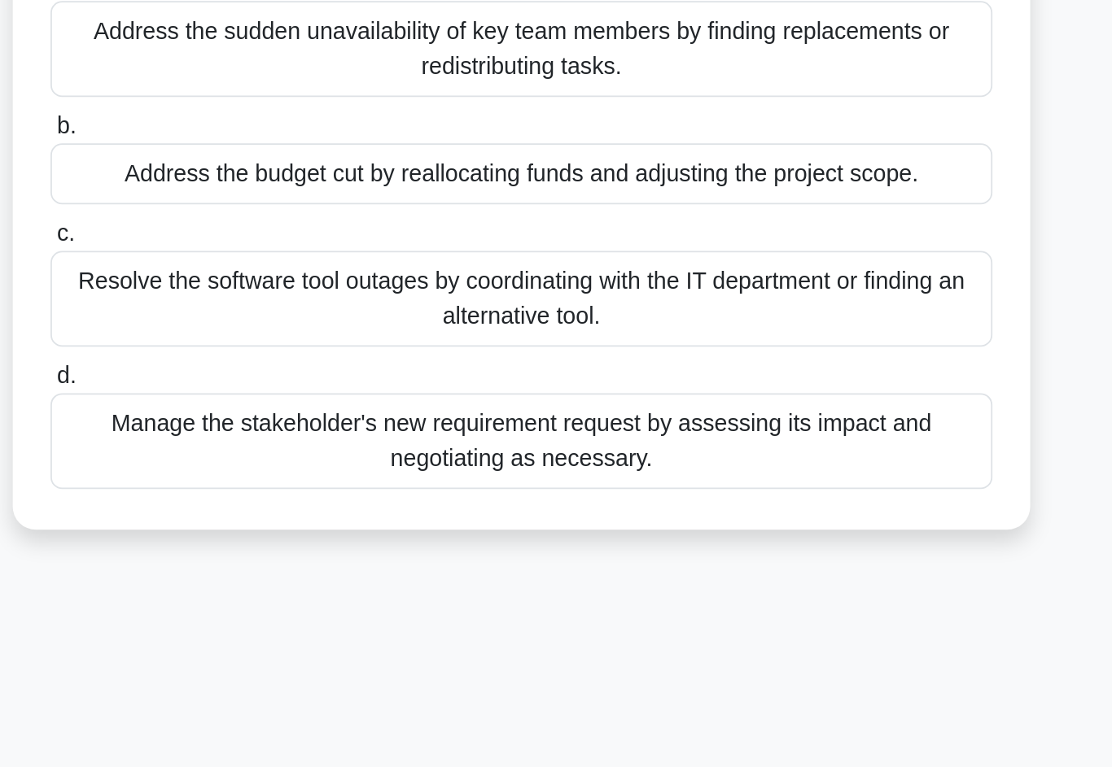
scroll to position [44, 0]
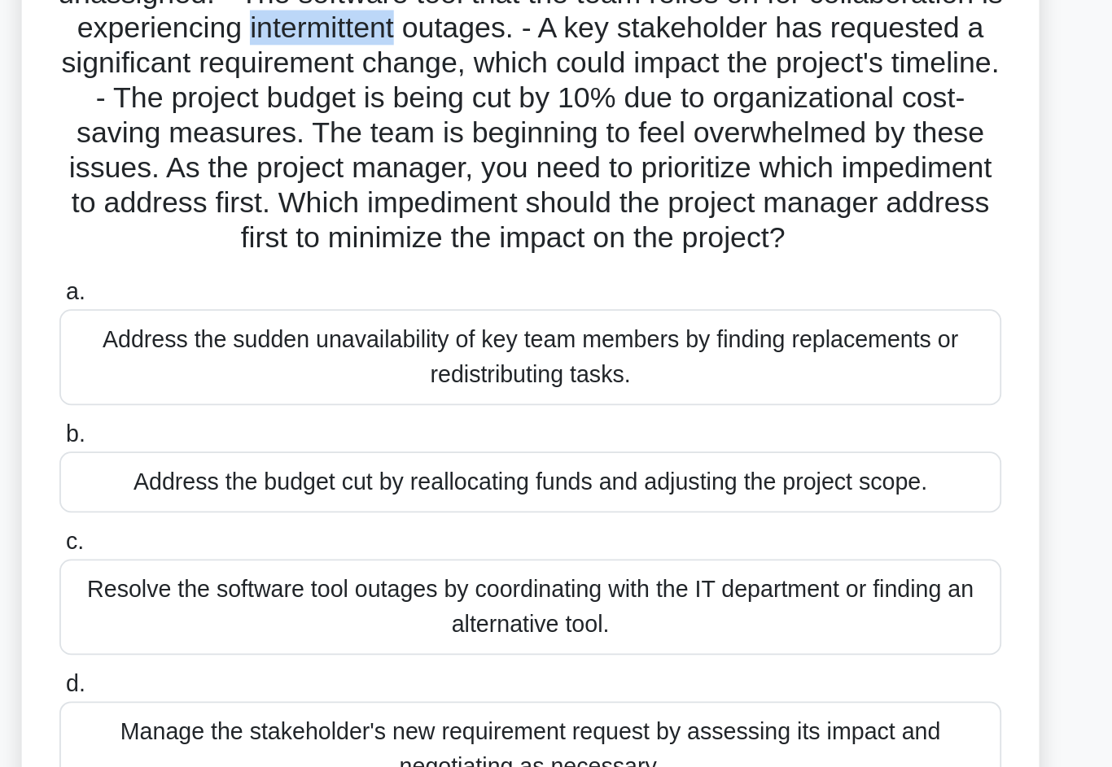
click at [383, 323] on div "Address the sudden unavailability of key team members by finding replacements o…" at bounding box center [555, 350] width 527 height 54
click at [292, 308] on input "a. Address the sudden unavailability of key team members by finding replacement…" at bounding box center [292, 313] width 0 height 11
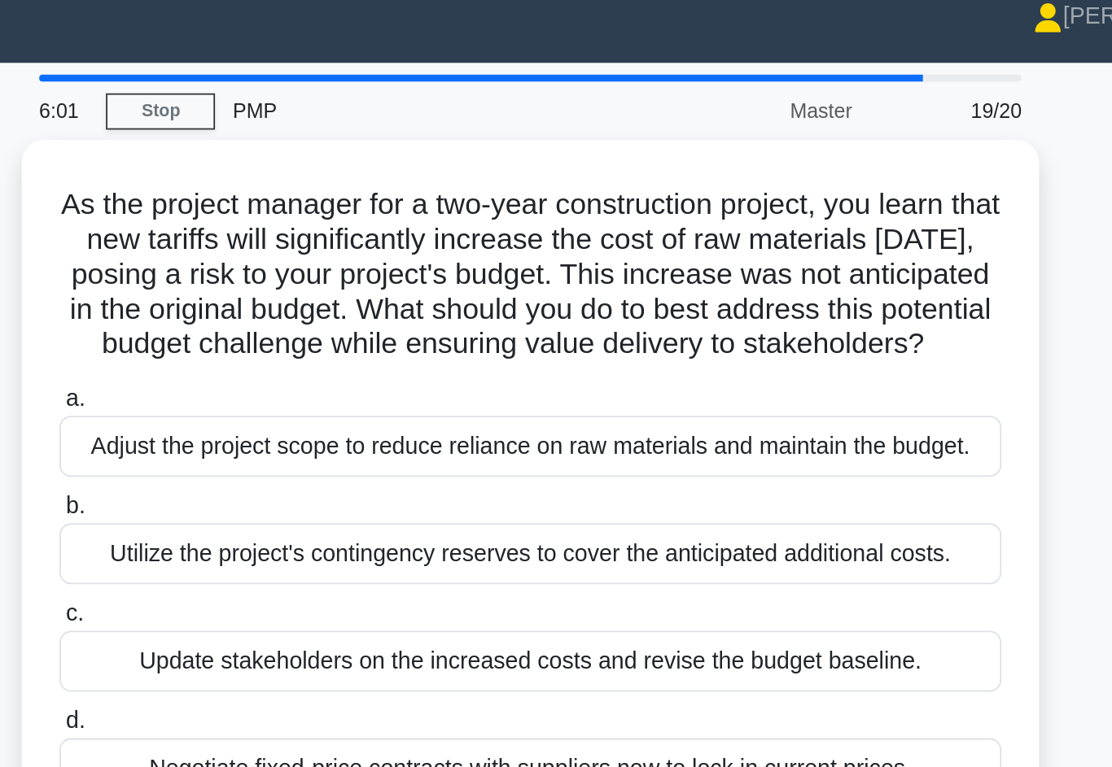
scroll to position [0, 0]
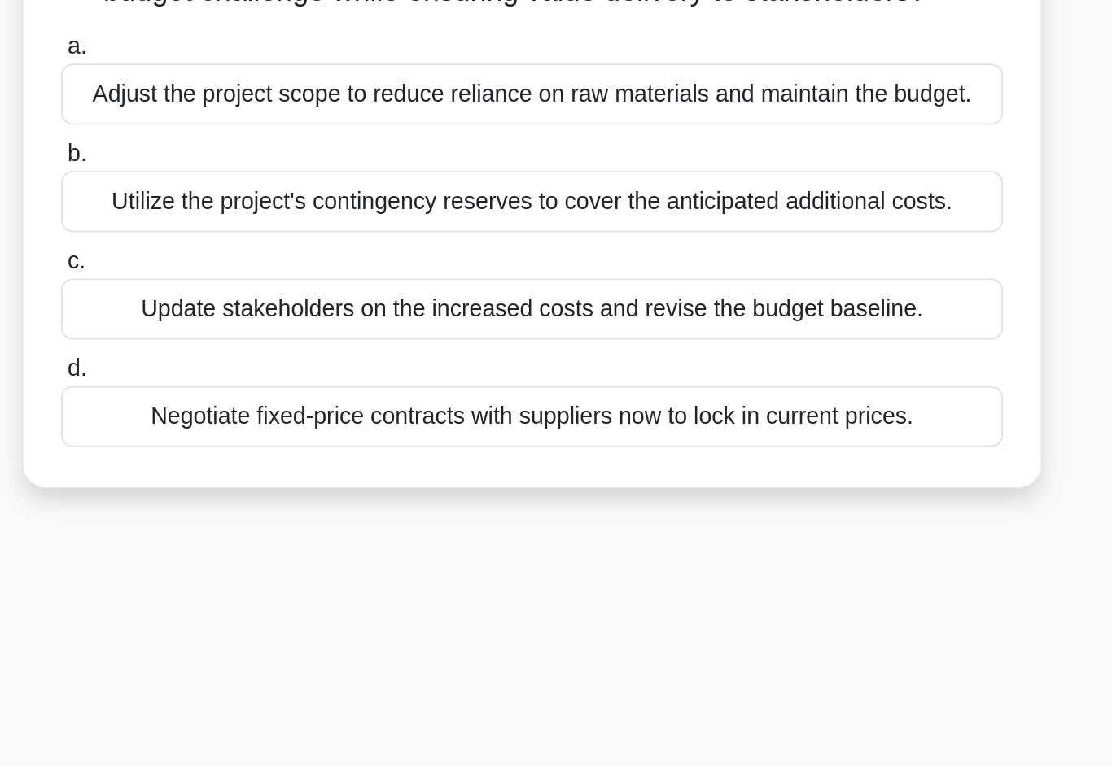
click at [347, 430] on div "Negotiate fixed-price contracts with suppliers now to lock in current prices." at bounding box center [555, 447] width 527 height 34
click at [292, 416] on input "d. Negotiate fixed-price contracts with suppliers now to lock in current prices." at bounding box center [292, 421] width 0 height 11
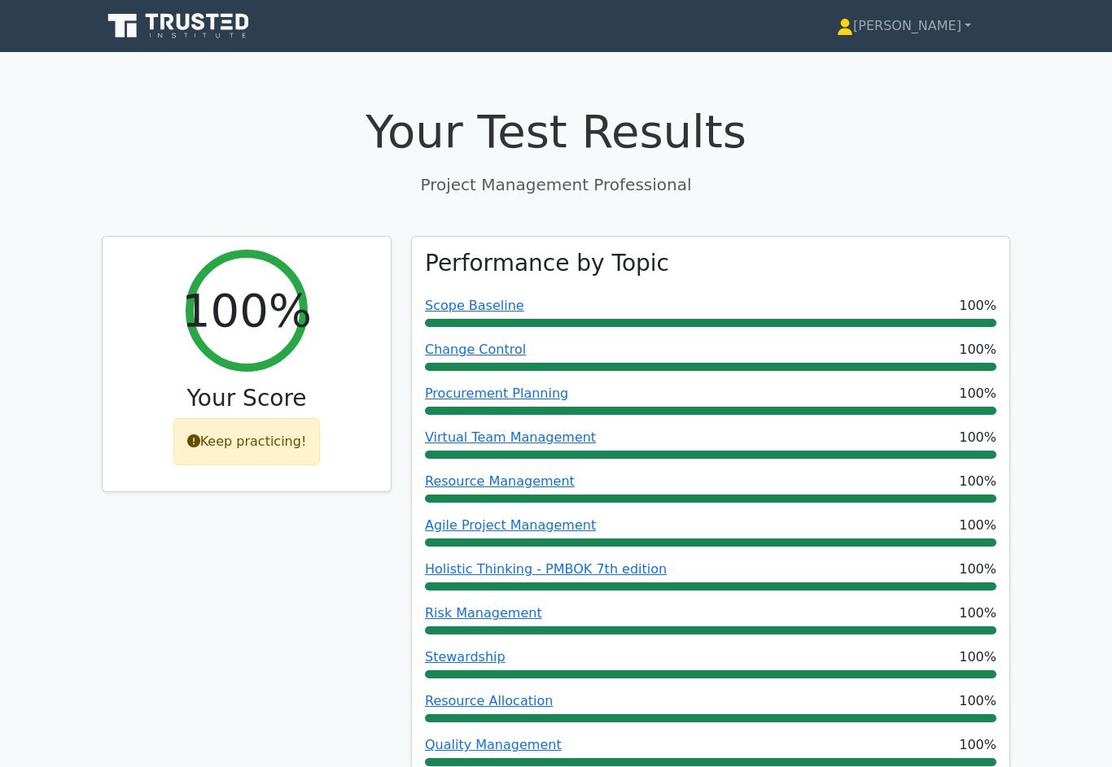
click at [927, 40] on link "[PERSON_NAME]" at bounding box center [903, 26] width 212 height 33
click at [927, 39] on link "[PERSON_NAME]" at bounding box center [903, 26] width 212 height 33
click at [946, 17] on link "[PERSON_NAME]" at bounding box center [903, 26] width 212 height 33
click at [934, 23] on link "[PERSON_NAME]" at bounding box center [903, 26] width 212 height 33
click at [943, 31] on link "[PERSON_NAME]" at bounding box center [903, 26] width 212 height 33
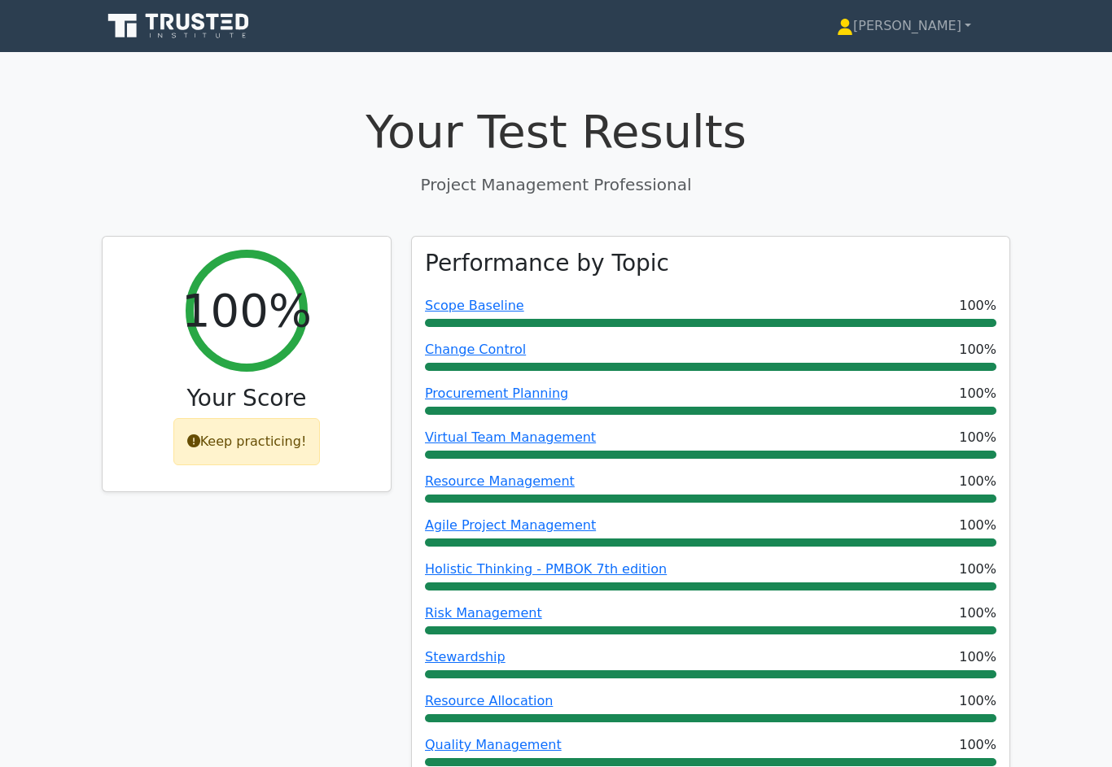
click at [933, 30] on link "[PERSON_NAME]" at bounding box center [903, 26] width 212 height 33
click at [943, 28] on link "[PERSON_NAME]" at bounding box center [903, 26] width 212 height 33
click at [937, 41] on link "[PERSON_NAME]" at bounding box center [903, 26] width 212 height 33
click at [194, 314] on h2 "100%" at bounding box center [246, 310] width 130 height 55
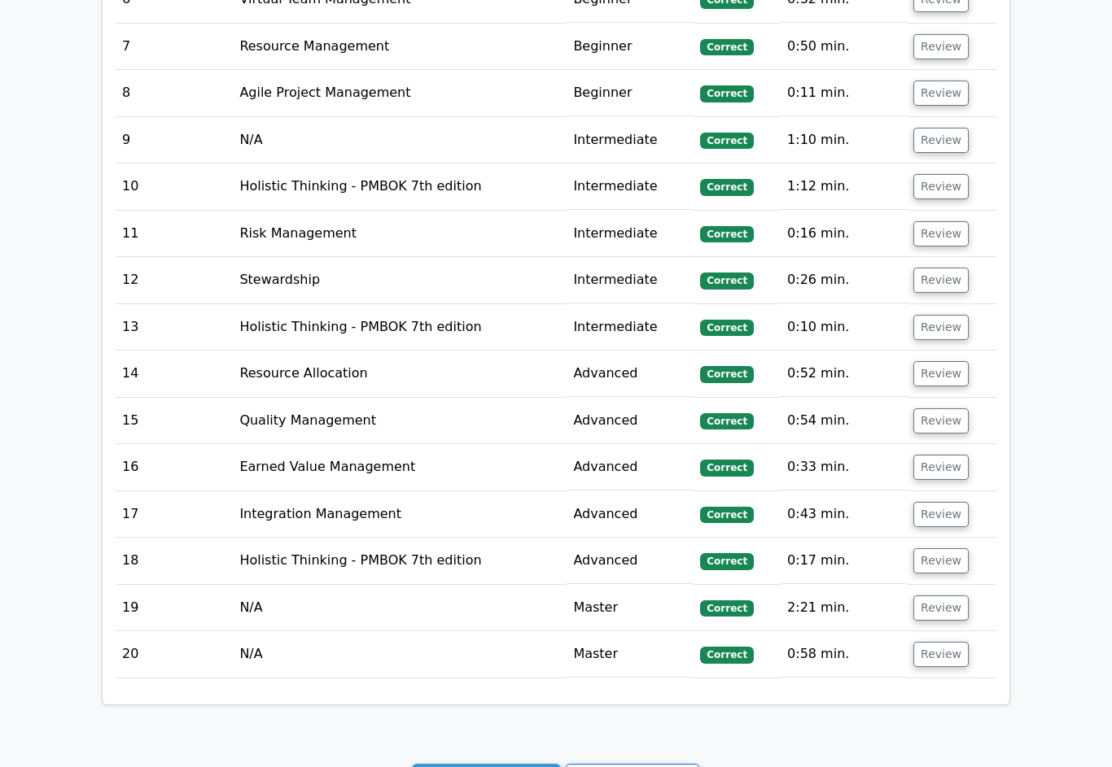
scroll to position [2411, 0]
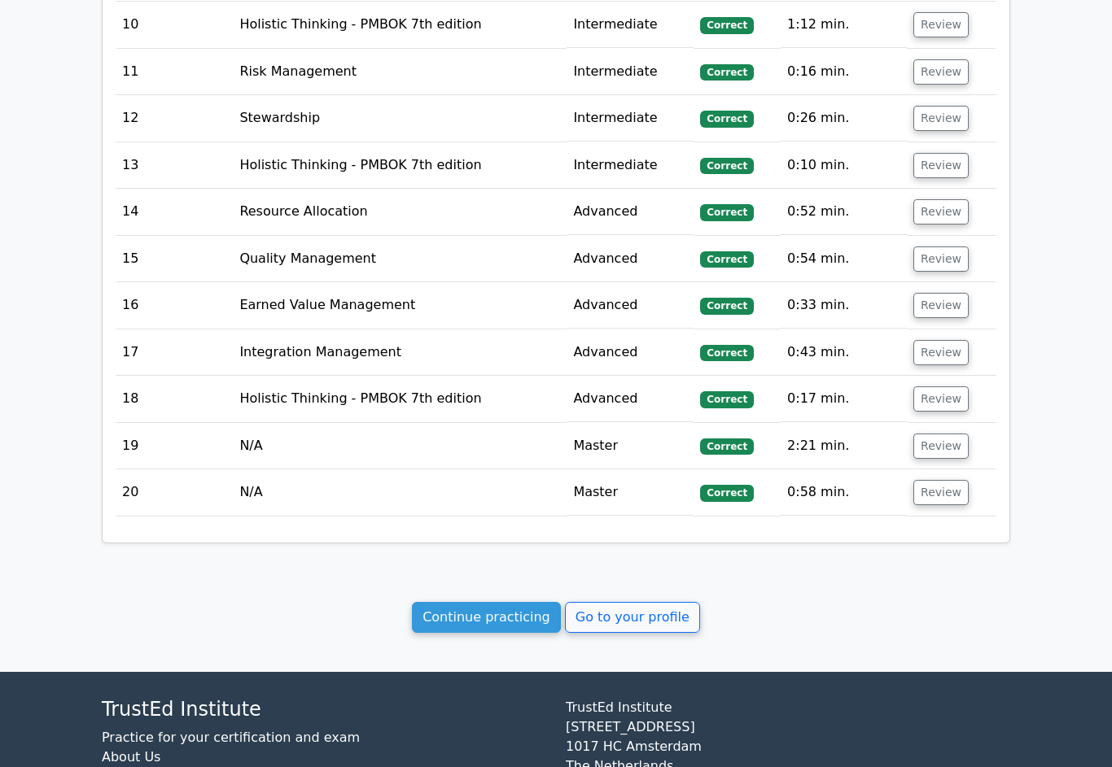
click at [635, 602] on link "Go to your profile" at bounding box center [632, 617] width 135 height 31
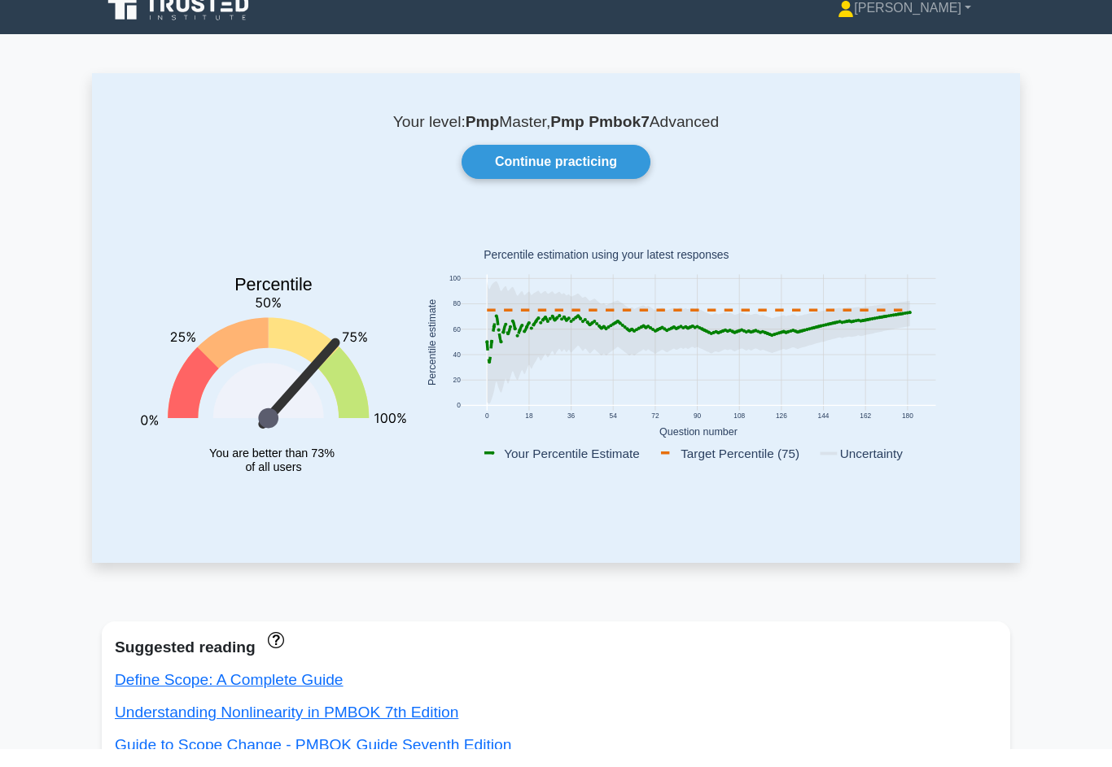
scroll to position [18, 0]
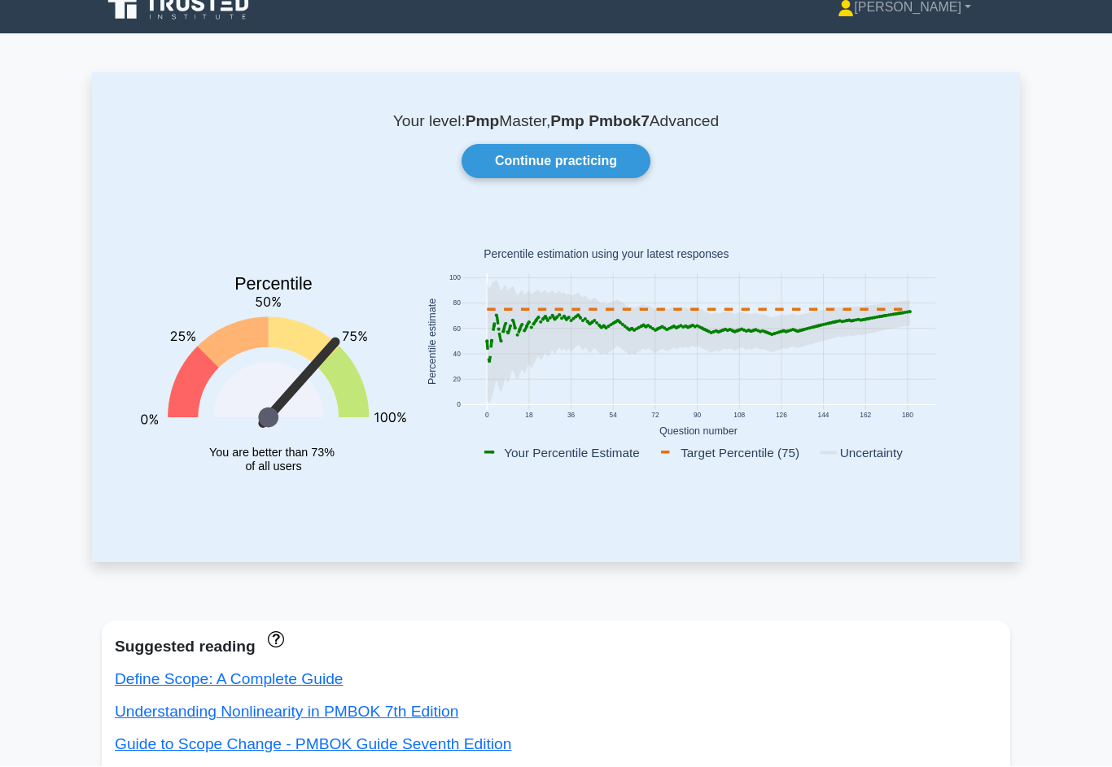
click at [593, 162] on link "Continue practicing" at bounding box center [555, 162] width 189 height 34
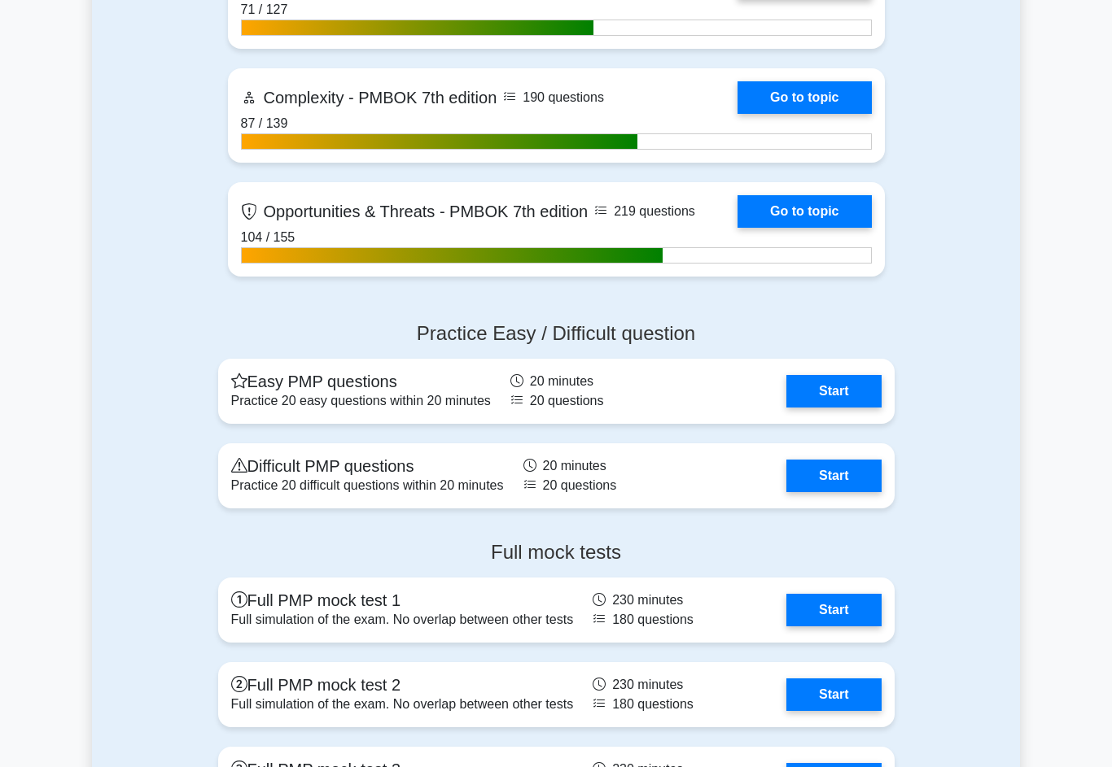
scroll to position [5074, 0]
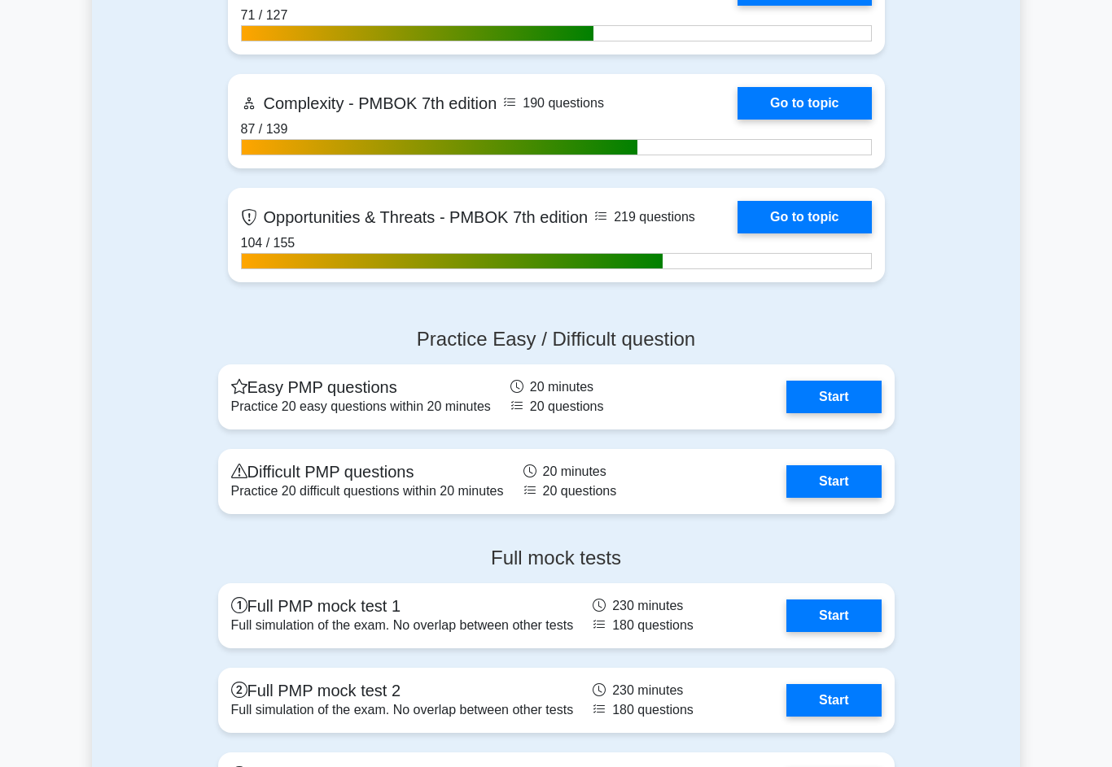
click at [839, 491] on link "Start" at bounding box center [833, 481] width 94 height 33
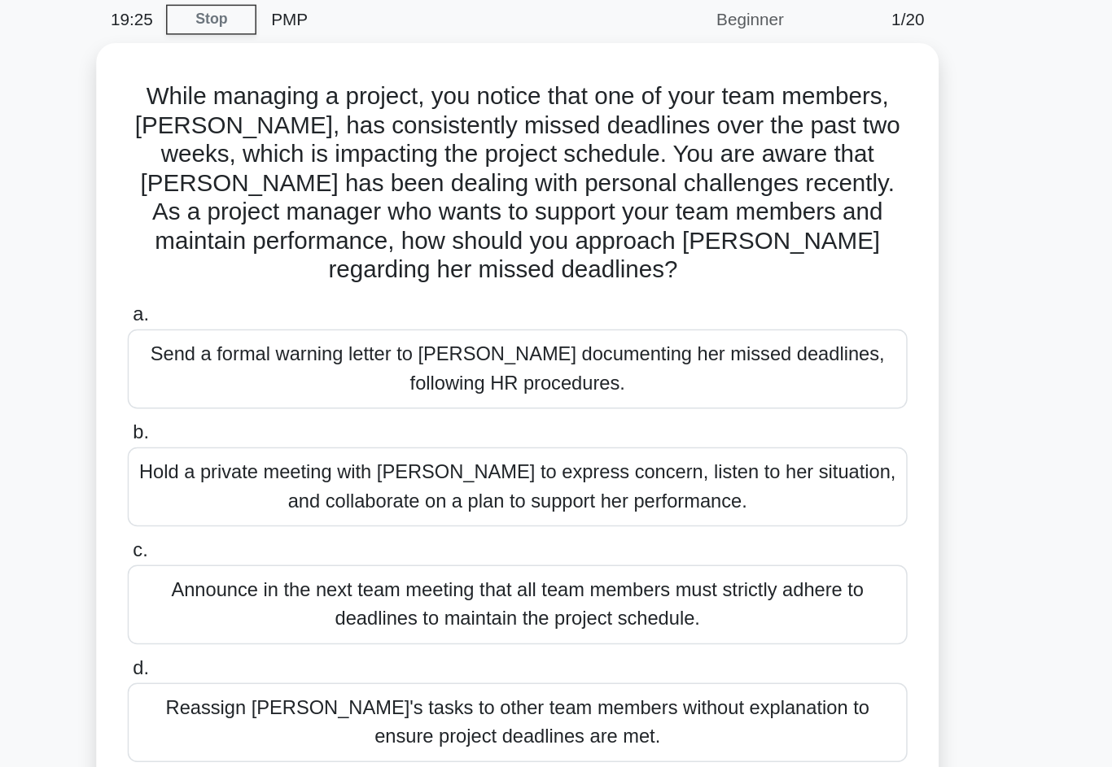
click at [539, 369] on div "Hold a private meeting with [PERSON_NAME] to express concern, listen to her sit…" at bounding box center [555, 396] width 527 height 54
click at [292, 354] on input "b. Hold a private meeting with [PERSON_NAME] to express concern, listen to her …" at bounding box center [292, 359] width 0 height 11
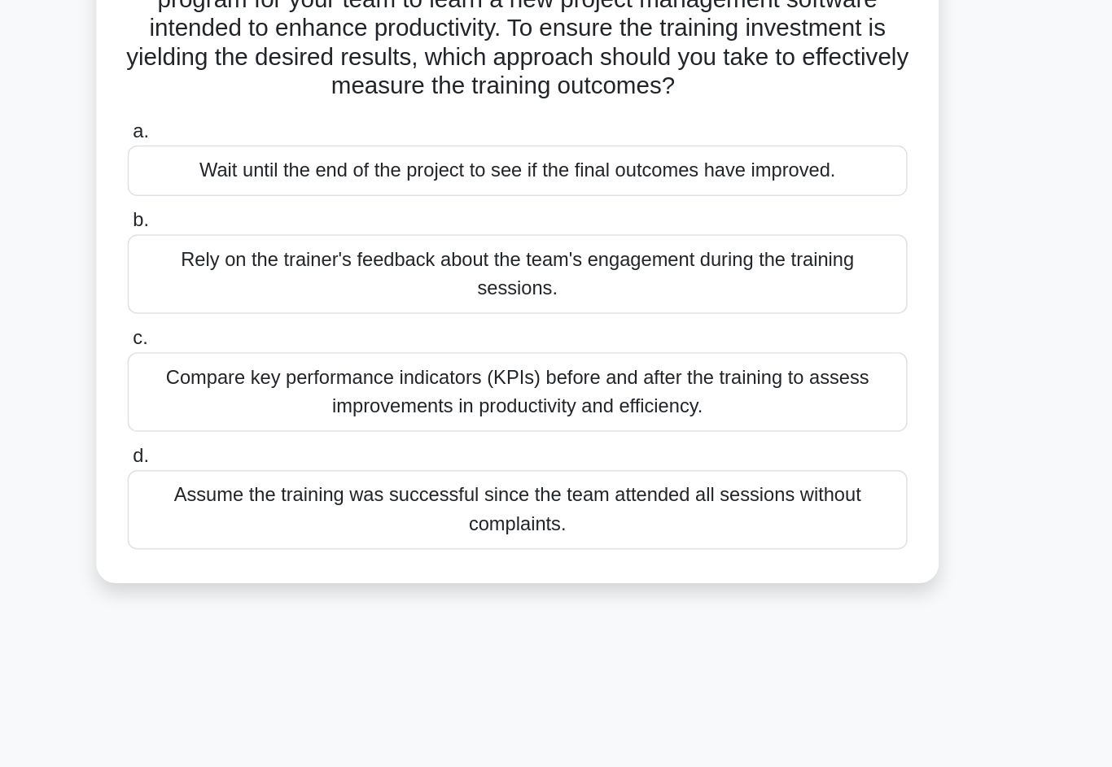
click at [292, 390] on div "Compare key performance indicators (KPIs) before and after the training to asse…" at bounding box center [555, 417] width 527 height 54
click at [292, 375] on input "c. Compare key performance indicators (KPIs) before and after the training to a…" at bounding box center [292, 380] width 0 height 11
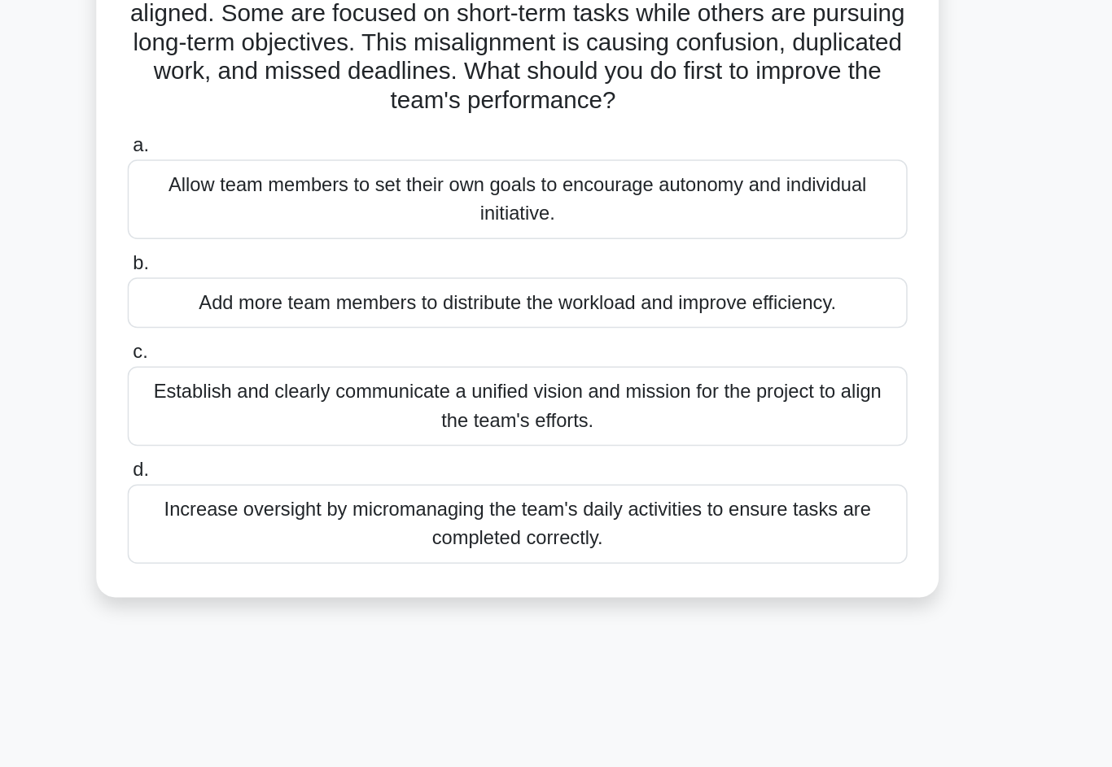
click at [292, 409] on div "Establish and clearly communicate a unified vision and mission for the project …" at bounding box center [555, 436] width 527 height 54
click at [292, 395] on input "c. Establish and clearly communicate a unified vision and mission for the proje…" at bounding box center [292, 400] width 0 height 11
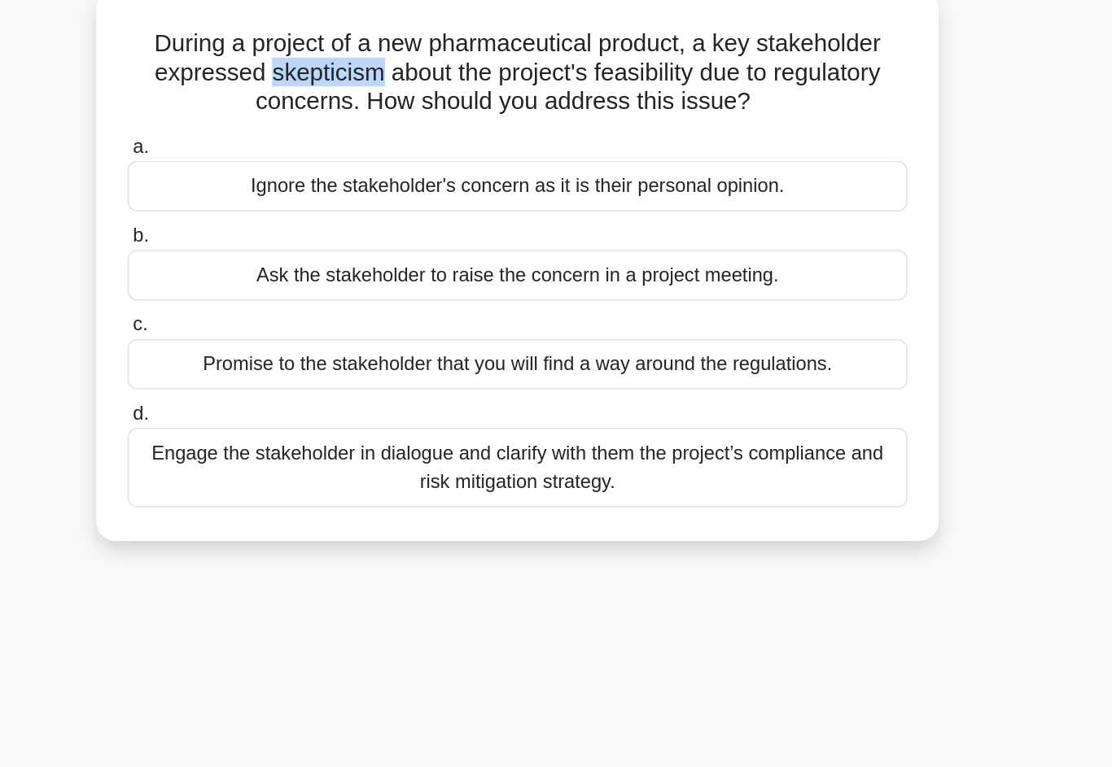
click at [292, 391] on div "Engage the stakeholder in dialogue and clarify with them the project’s complian…" at bounding box center [555, 418] width 527 height 54
click at [292, 377] on input "d. Engage the stakeholder in dialogue and clarify with them the project’s compl…" at bounding box center [292, 382] width 0 height 11
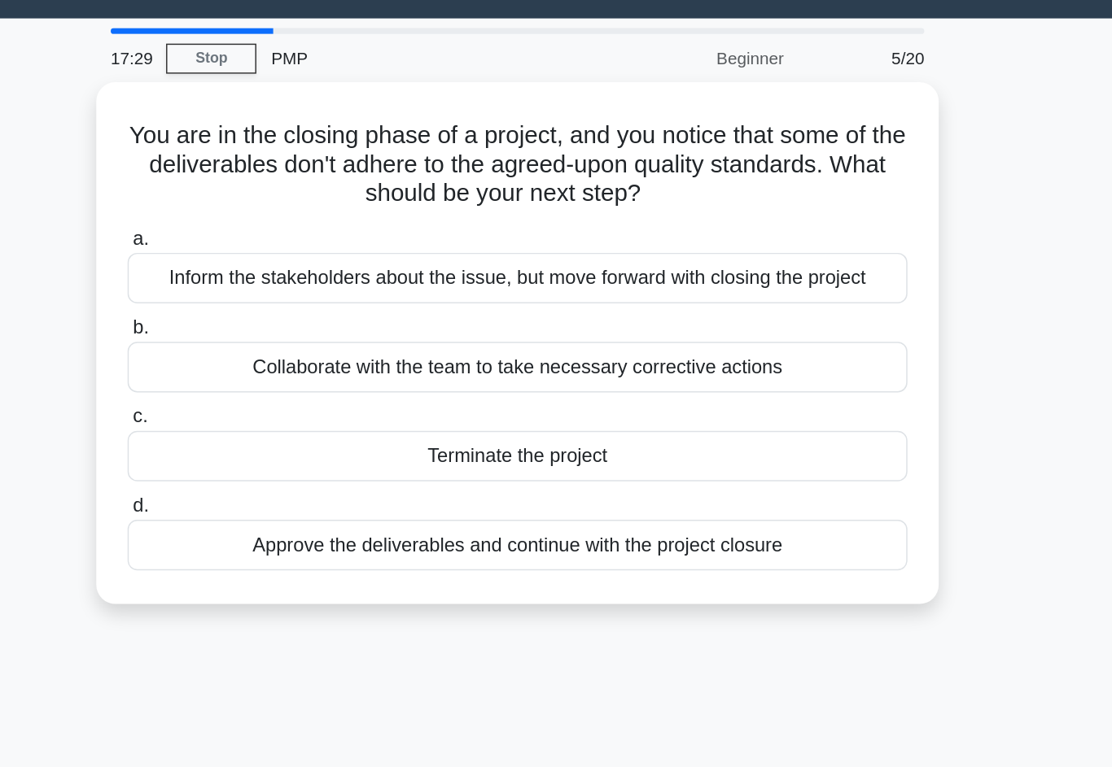
click at [292, 271] on div "Collaborate with the team to take necessary corrective actions" at bounding box center [555, 288] width 527 height 34
click at [292, 264] on input "b. Collaborate with the team to take necessary corrective actions" at bounding box center [292, 261] width 0 height 11
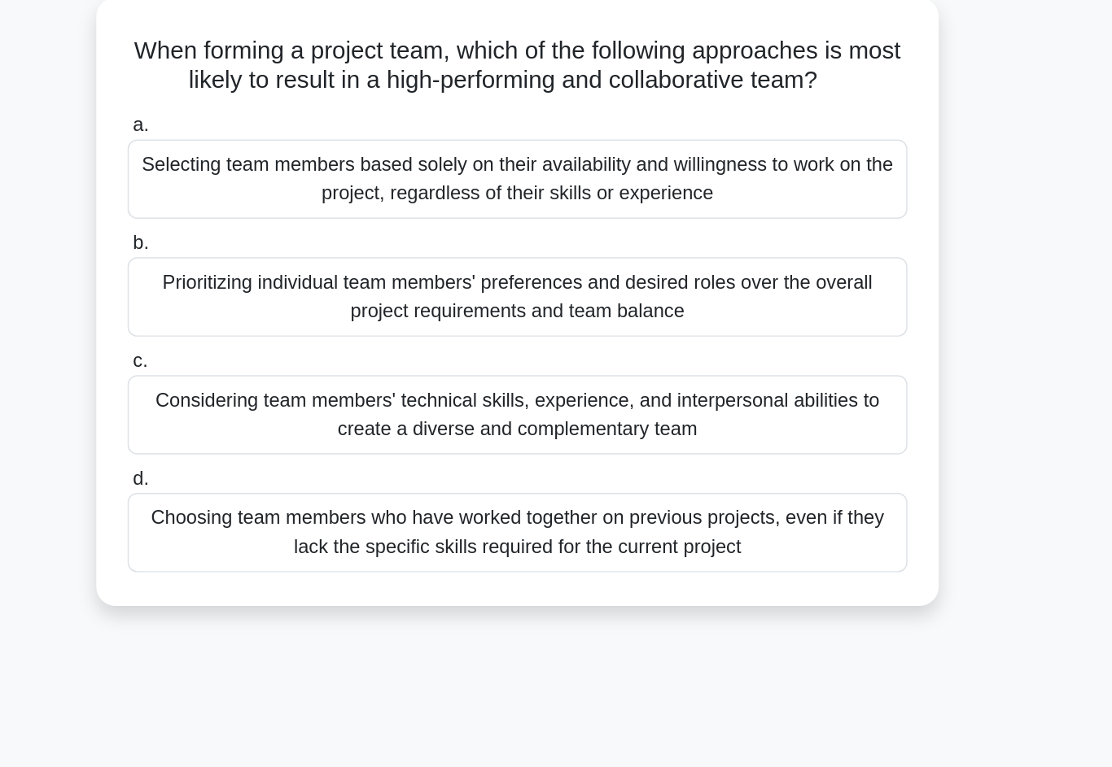
click at [292, 351] on div "Considering team members' technical skills, experience, and interpersonal abili…" at bounding box center [555, 378] width 527 height 54
click at [292, 336] on input "c. Considering team members' technical skills, experience, and interpersonal ab…" at bounding box center [292, 341] width 0 height 11
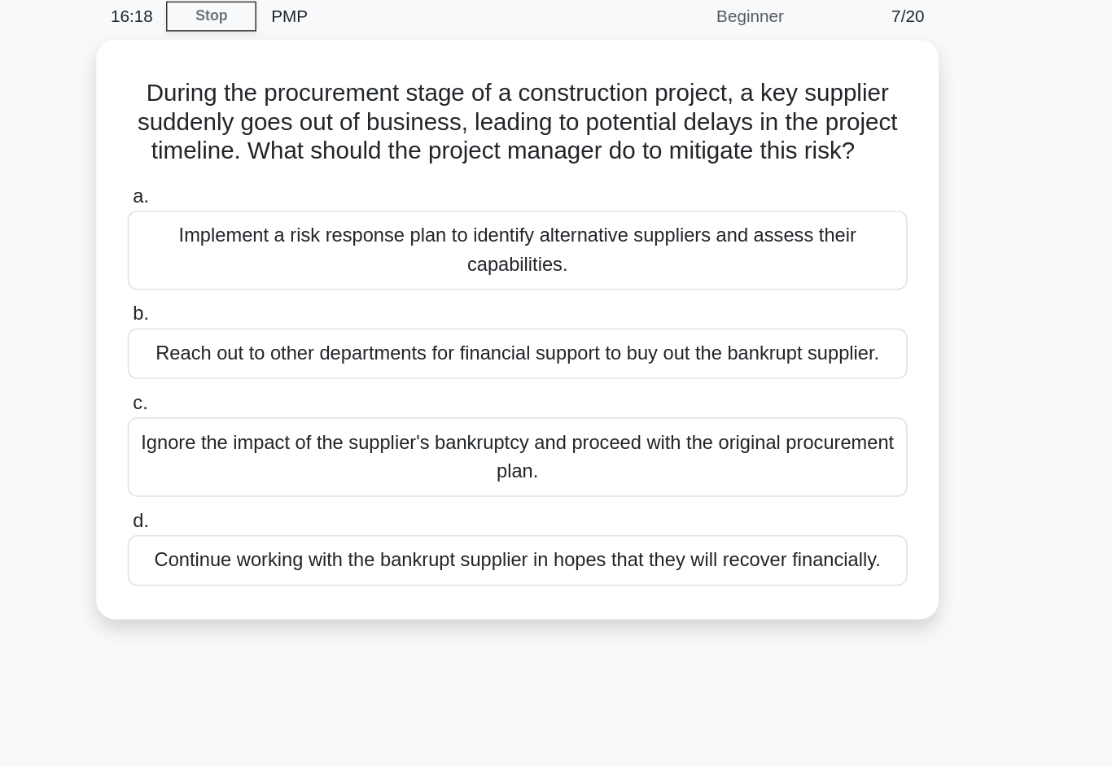
click at [292, 211] on div "Implement a risk response plan to identify alternative suppliers and assess the…" at bounding box center [555, 238] width 527 height 54
click at [292, 196] on input "a. Implement a risk response plan to identify alternative suppliers and assess …" at bounding box center [292, 201] width 0 height 11
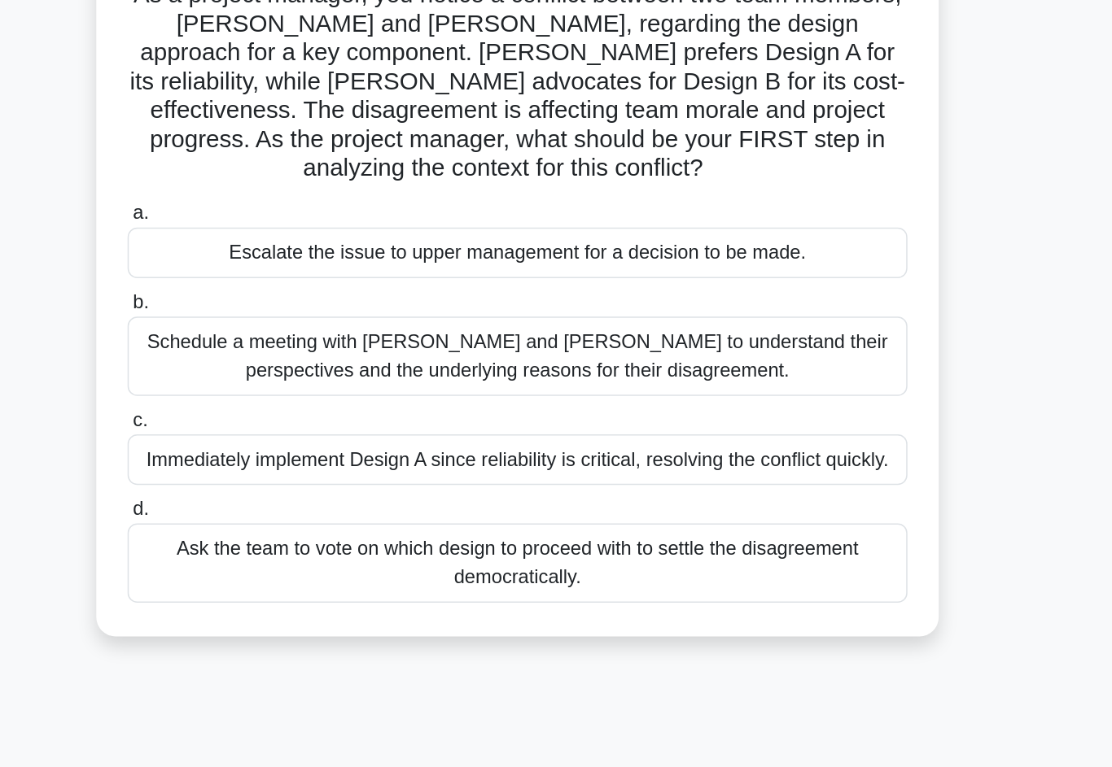
click at [292, 349] on div "Schedule a meeting with [PERSON_NAME] and [PERSON_NAME] to understand their per…" at bounding box center [555, 376] width 527 height 54
click at [292, 334] on input "b. Schedule a meeting with [PERSON_NAME] and [PERSON_NAME] to understand their …" at bounding box center [292, 339] width 0 height 11
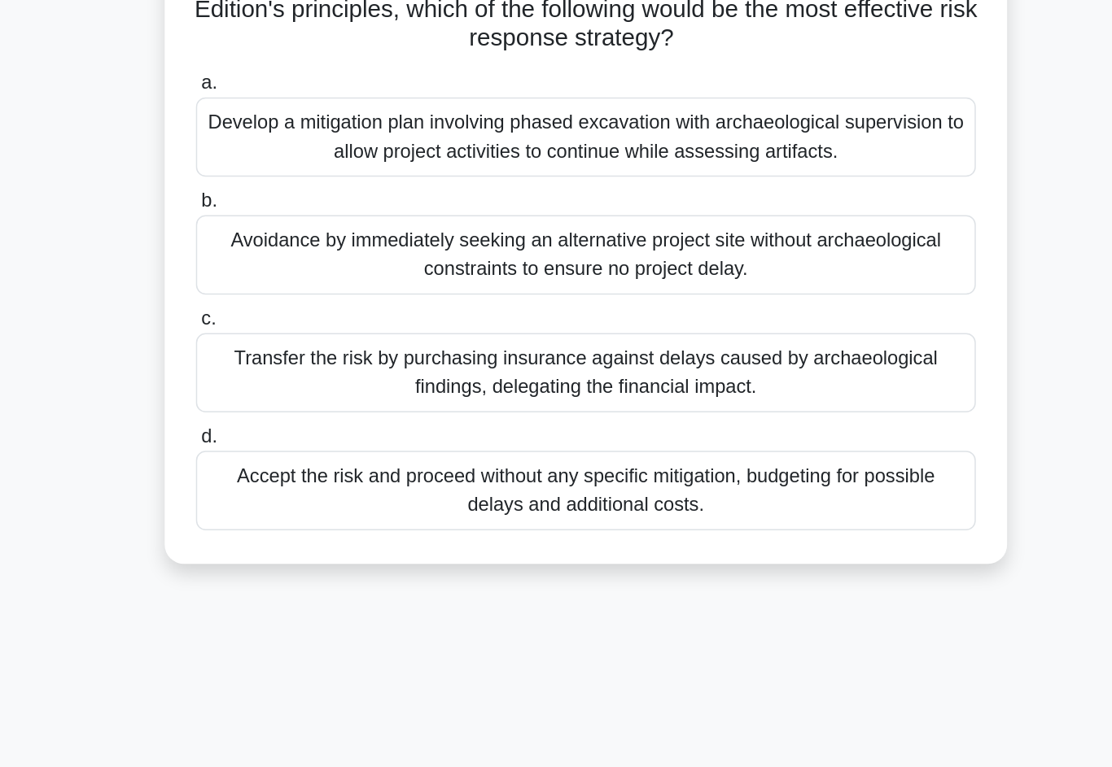
scroll to position [111, 0]
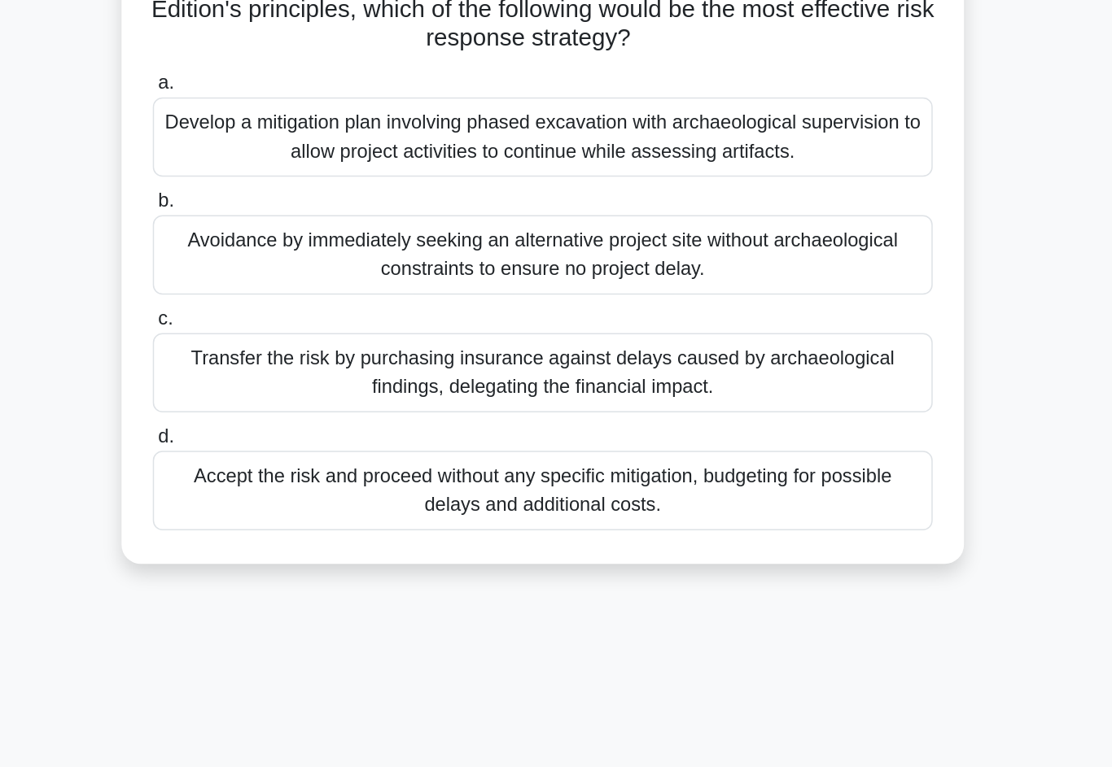
click at [292, 295] on div "Develop a mitigation plan involving phased excavation with archaeological super…" at bounding box center [555, 322] width 527 height 54
click at [292, 280] on input "a. Develop a mitigation plan involving phased excavation with archaeological su…" at bounding box center [292, 285] width 0 height 11
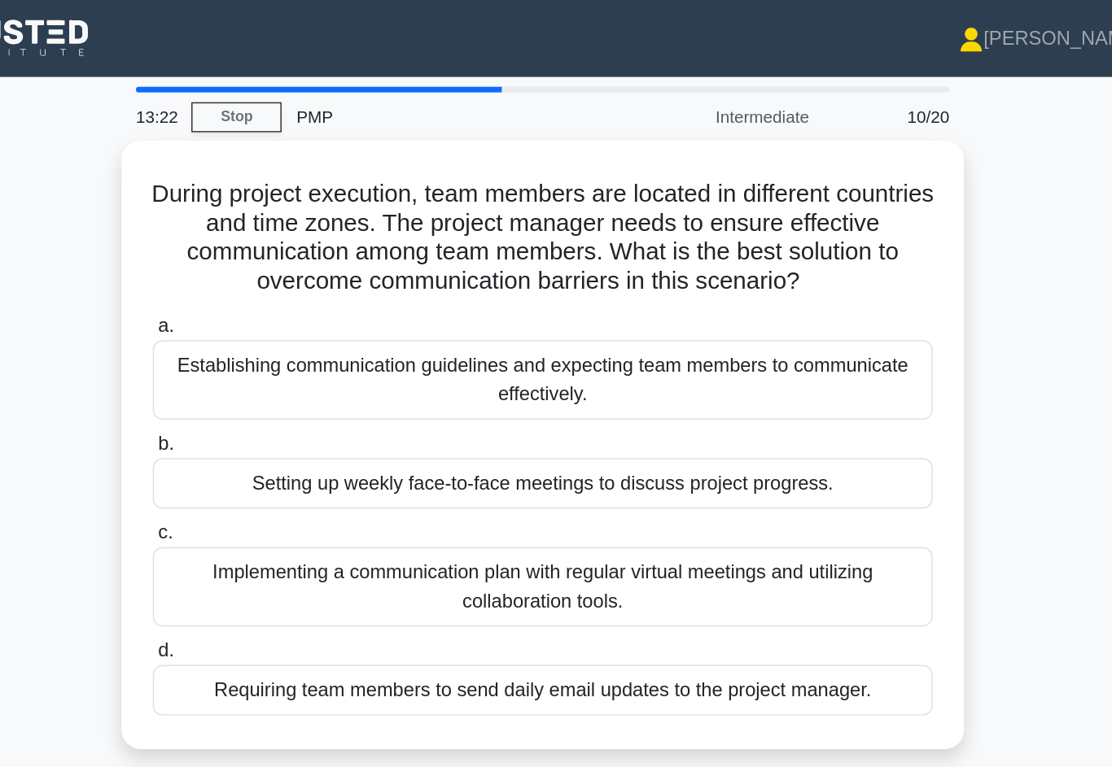
scroll to position [0, 0]
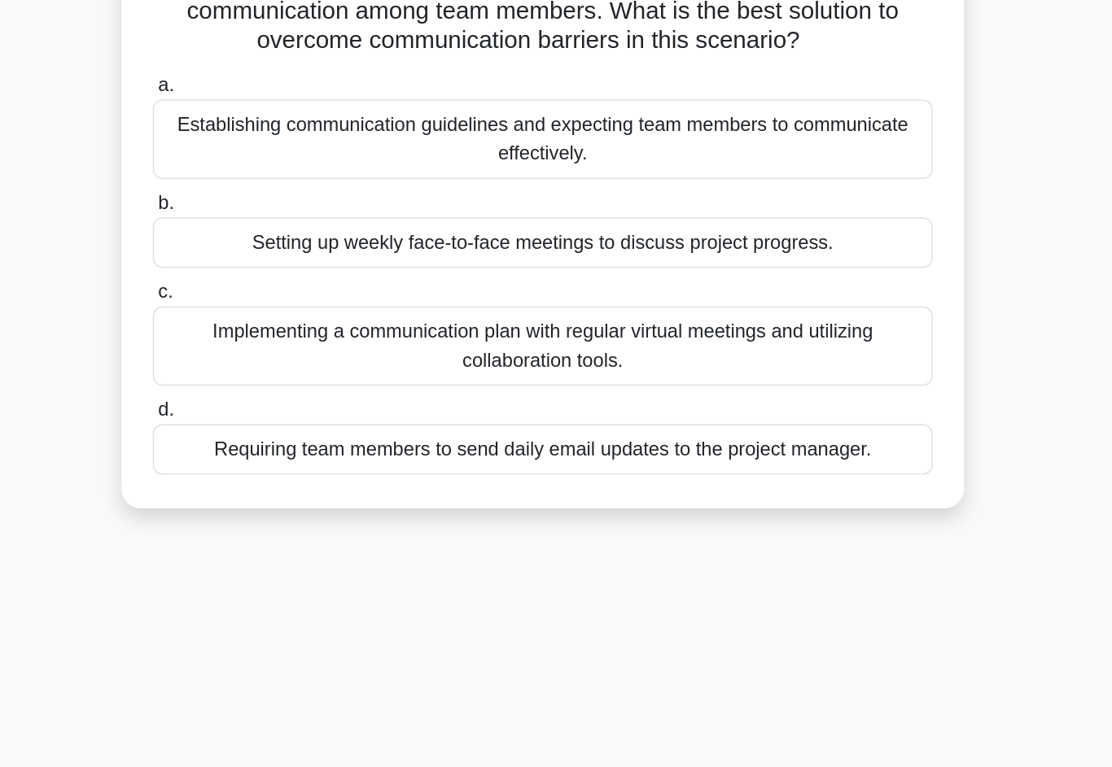
click at [292, 370] on div "Implementing a communication plan with regular virtual meetings and utilizing c…" at bounding box center [555, 397] width 527 height 54
click at [292, 356] on input "c. Implementing a communication plan with regular virtual meetings and utilizin…" at bounding box center [292, 361] width 0 height 11
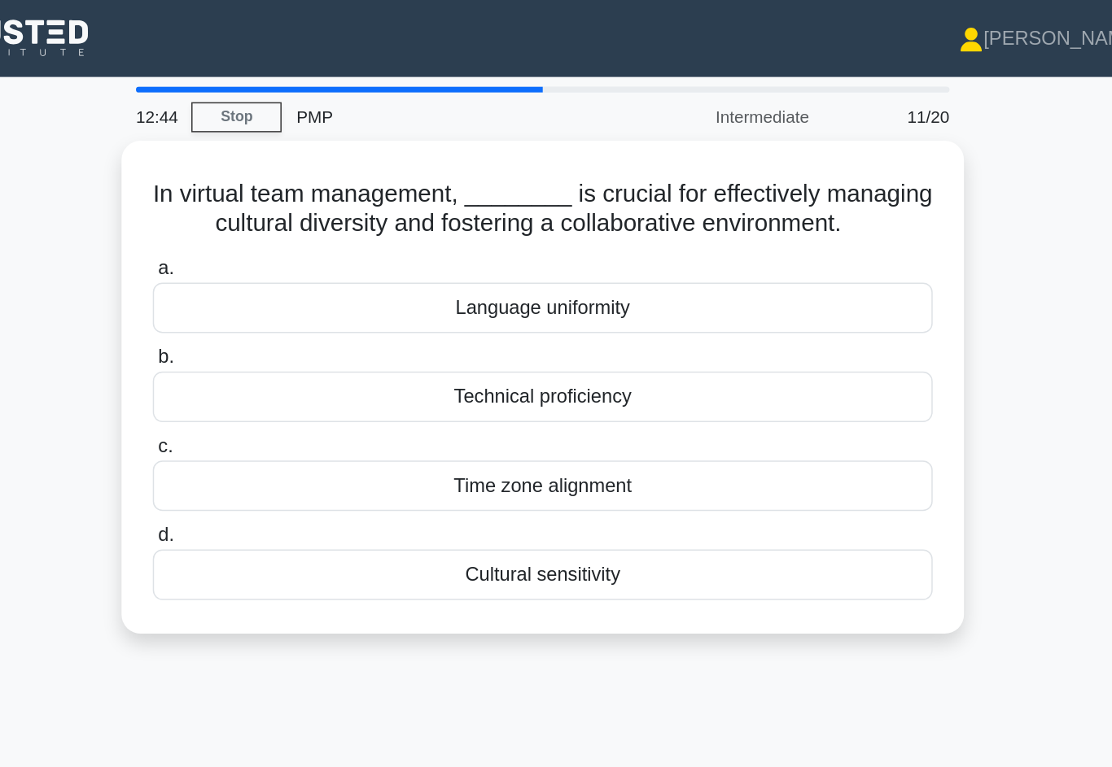
click at [292, 406] on div "Cultural sensitivity" at bounding box center [555, 389] width 527 height 34
click at [292, 368] on input "d. Cultural sensitivity" at bounding box center [292, 362] width 0 height 11
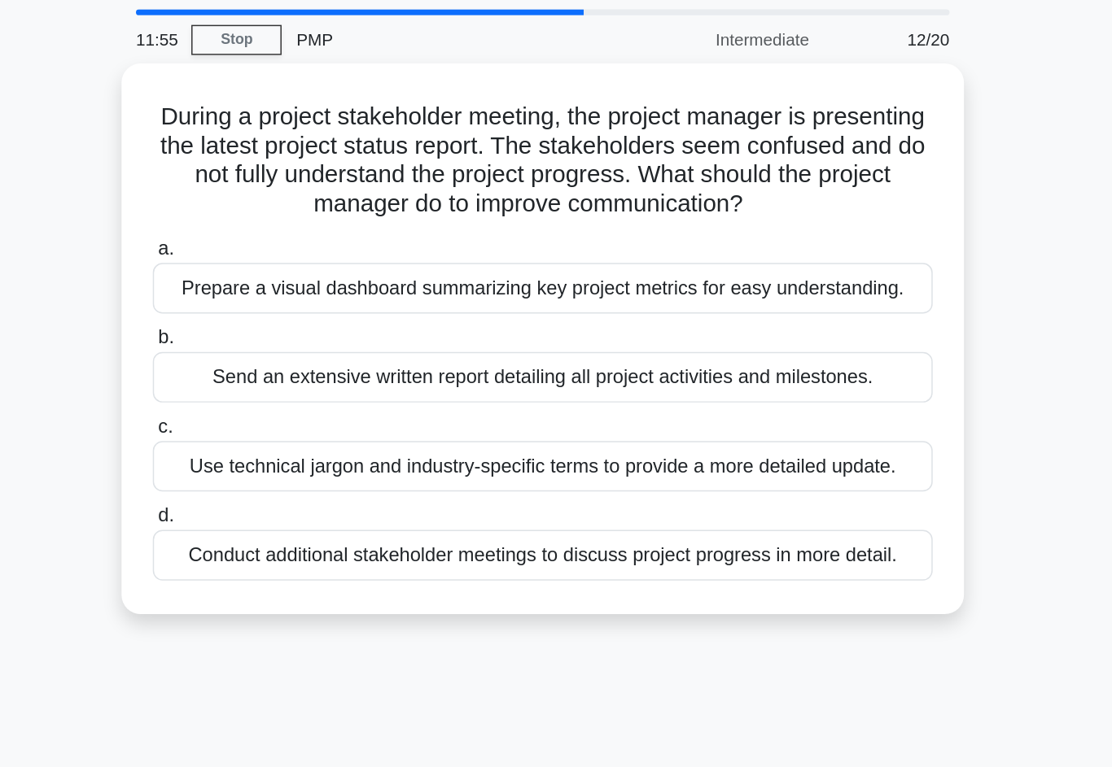
click at [567, 242] on div "Prepare a visual dashboard summarizing key project metrics for easy understandi…" at bounding box center [555, 247] width 527 height 34
click at [292, 226] on input "a. Prepare a visual dashboard summarizing key project metrics for easy understa…" at bounding box center [292, 221] width 0 height 11
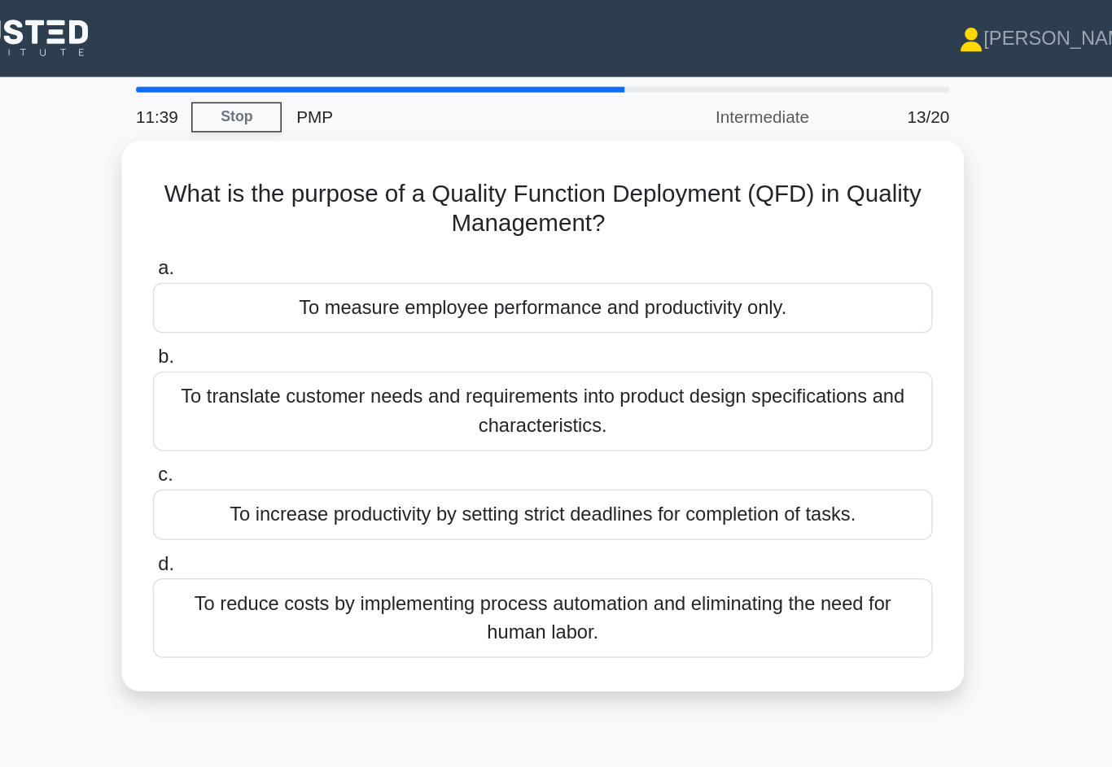
click at [480, 418] on div "To reduce costs by implementing process automation and eliminating the need for…" at bounding box center [555, 418] width 527 height 54
click at [292, 387] on input "d. To reduce costs by implementing process automation and eliminating the need …" at bounding box center [292, 382] width 0 height 11
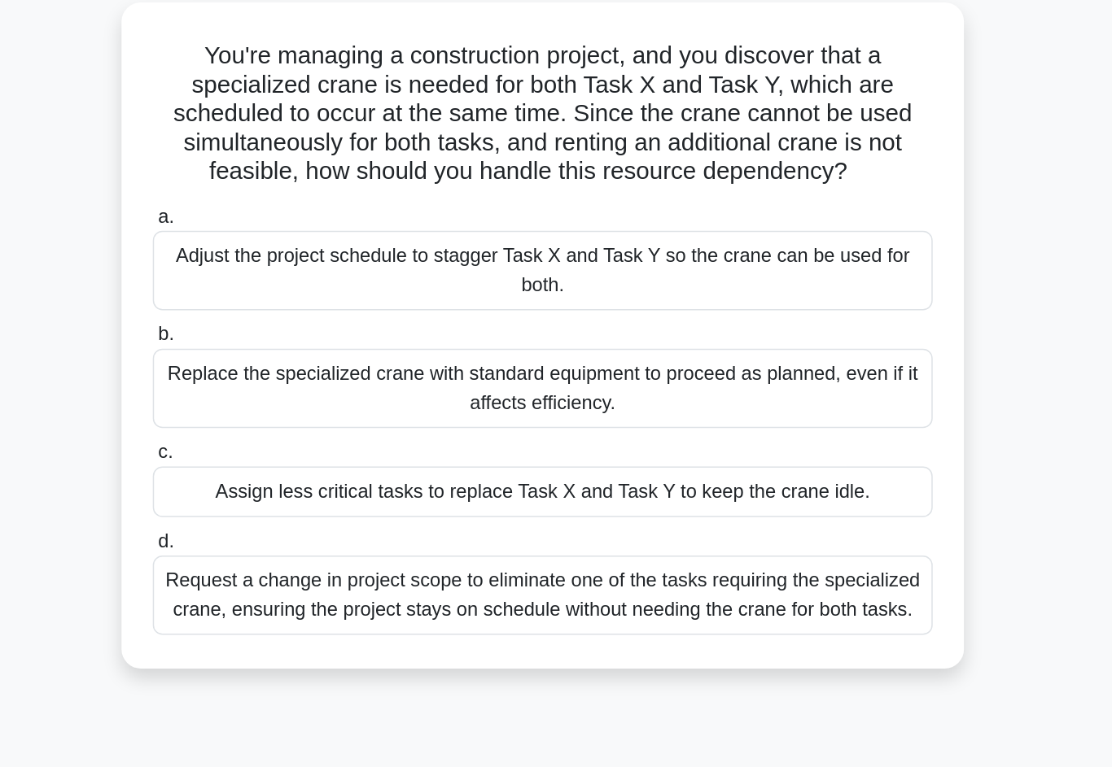
click at [321, 230] on label "a. Adjust the project schedule to stagger Task X and Task Y so the crane can be…" at bounding box center [555, 266] width 527 height 73
click at [292, 235] on input "a. Adjust the project schedule to stagger Task X and Task Y so the crane can be…" at bounding box center [292, 240] width 0 height 11
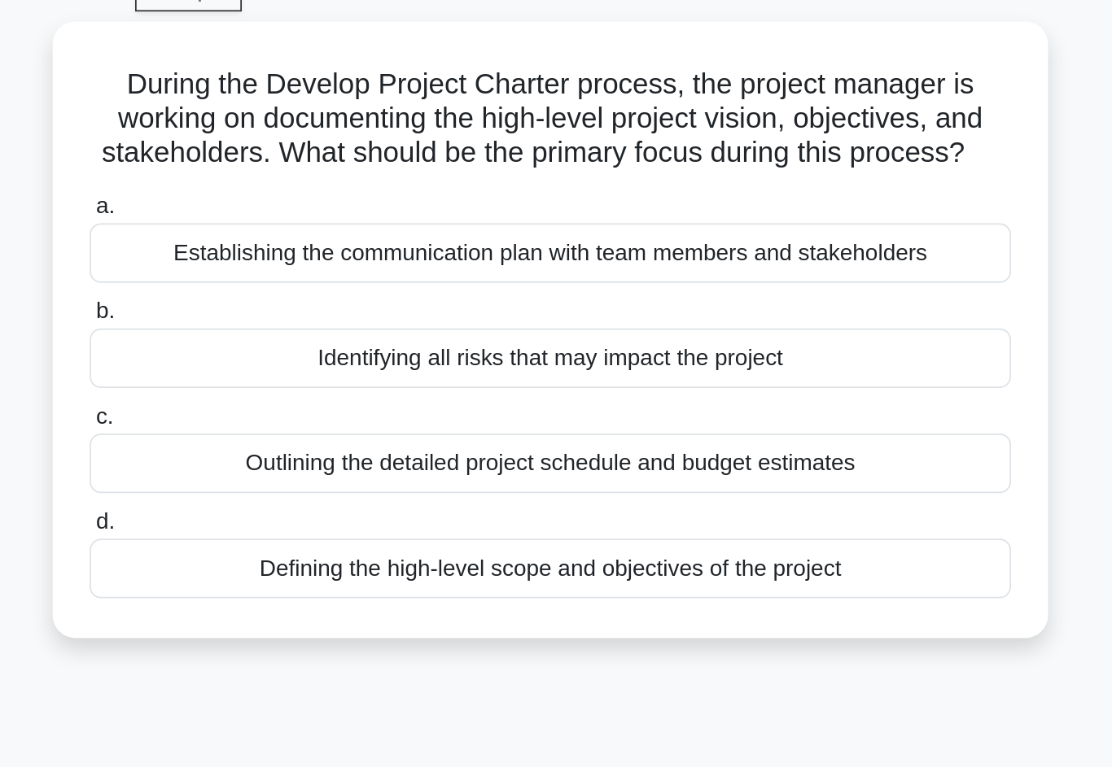
click at [452, 391] on div "Defining the high-level scope and objectives of the project" at bounding box center [555, 408] width 527 height 34
click at [292, 377] on input "d. Defining the high-level scope and objectives of the project" at bounding box center [292, 382] width 0 height 11
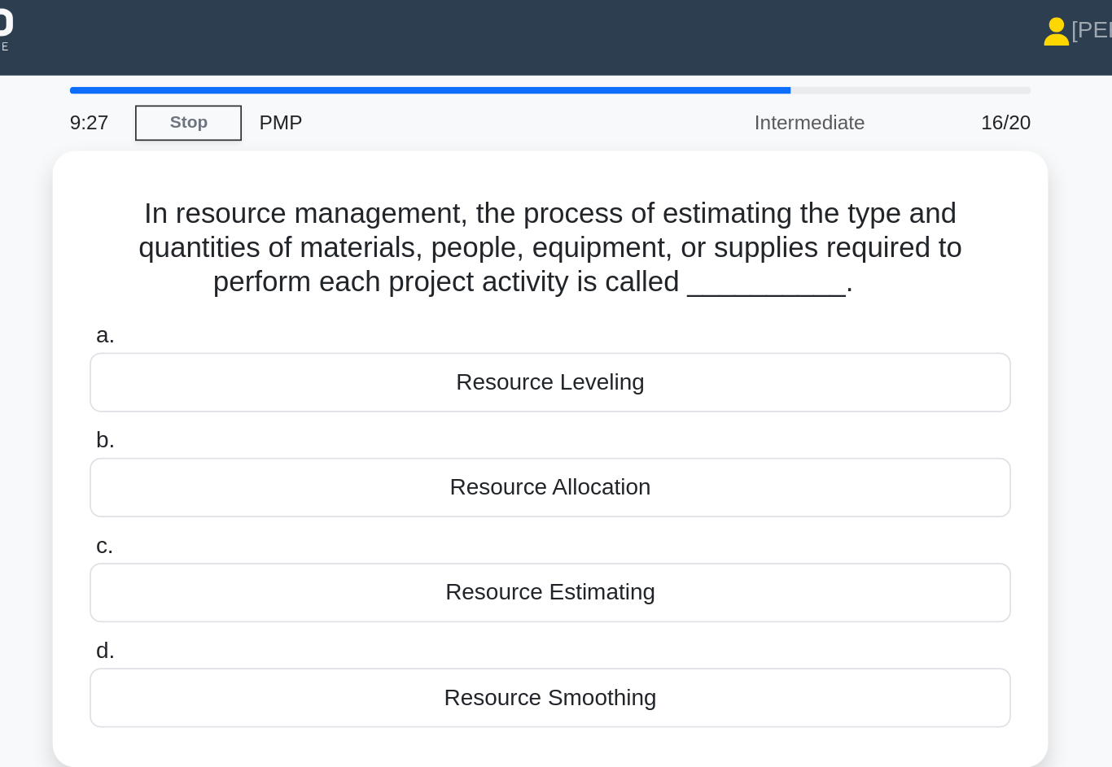
click at [433, 358] on div "Resource Estimating" at bounding box center [555, 348] width 527 height 34
click at [292, 327] on input "c. Resource Estimating" at bounding box center [292, 322] width 0 height 11
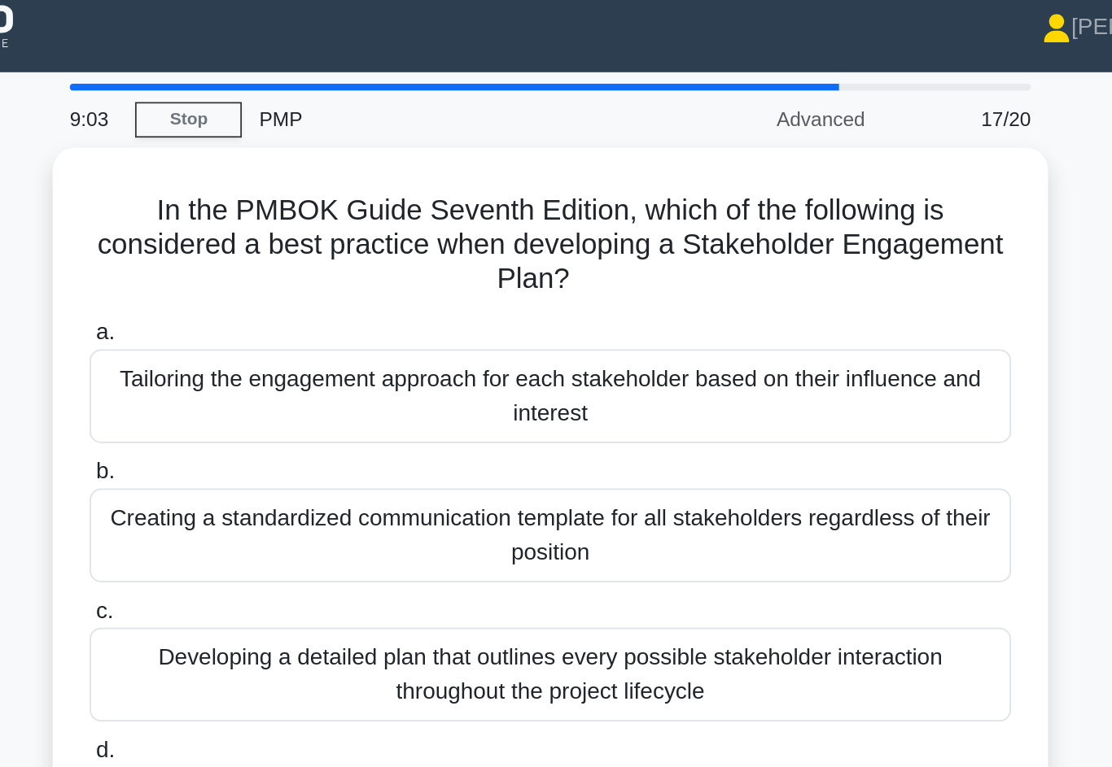
click at [292, 217] on div "Tailoring the engagement approach for each stakeholder based on their influence…" at bounding box center [555, 238] width 527 height 54
click at [292, 207] on input "a. Tailoring the engagement approach for each stakeholder based on their influe…" at bounding box center [292, 201] width 0 height 11
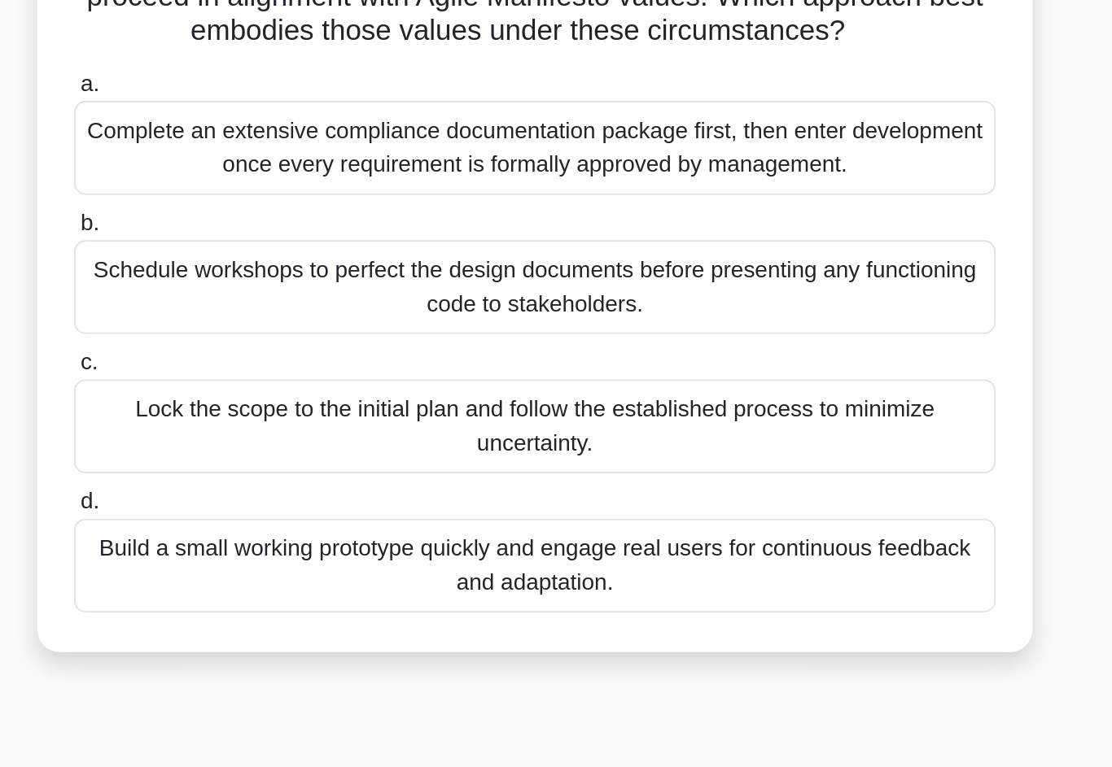
click at [292, 448] on div "Lock the scope to the initial plan and follow the established process to minimi…" at bounding box center [555, 475] width 527 height 54
click at [292, 434] on input "c. Lock the scope to the initial plan and follow the established process to min…" at bounding box center [292, 439] width 0 height 11
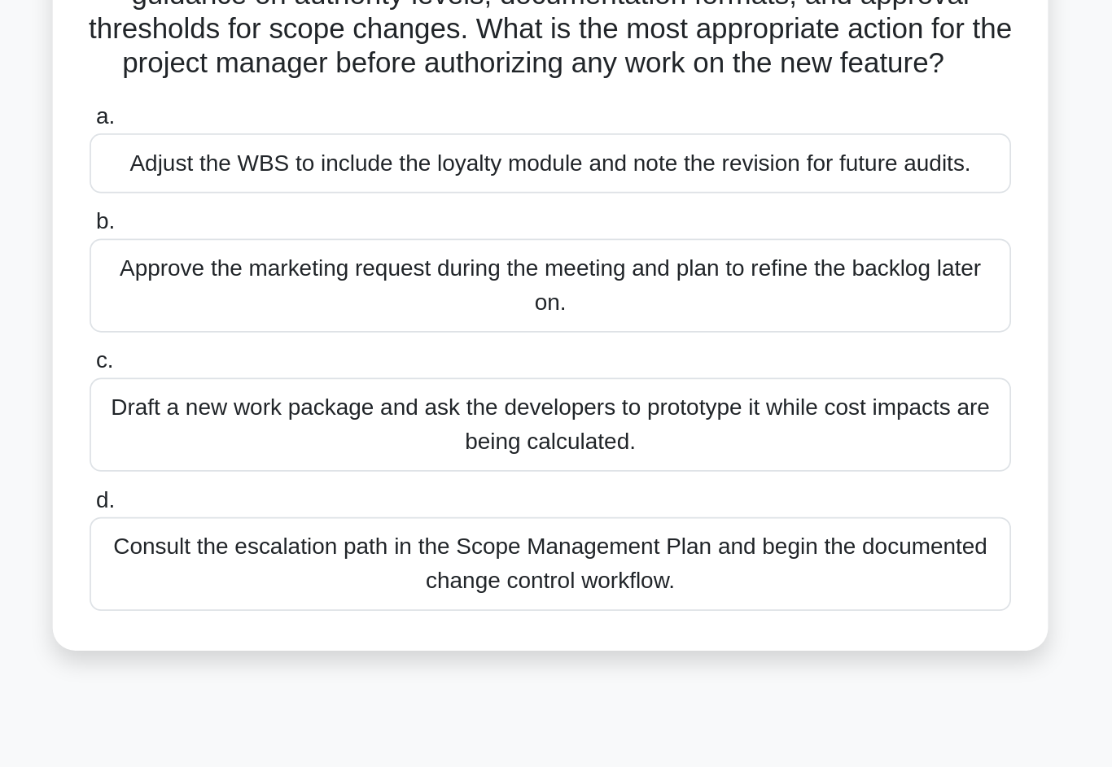
click at [563, 509] on div "Consult the escalation path in the Scope Management Plan and begin the document…" at bounding box center [555, 536] width 527 height 54
click at [292, 494] on input "d. Consult the escalation path in the Scope Management Plan and begin the docum…" at bounding box center [292, 499] width 0 height 11
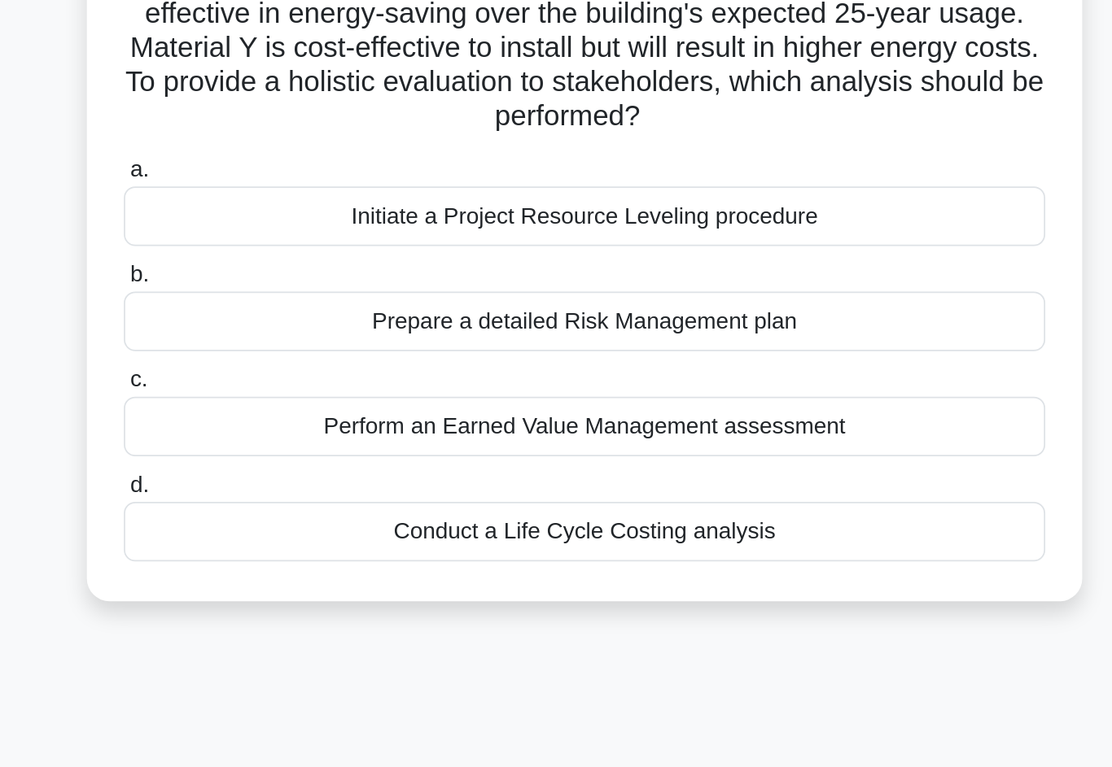
click at [539, 450] on div "Conduct a Life Cycle Costing analysis" at bounding box center [555, 467] width 527 height 34
click at [292, 435] on input "d. Conduct a Life Cycle Costing analysis" at bounding box center [292, 440] width 0 height 11
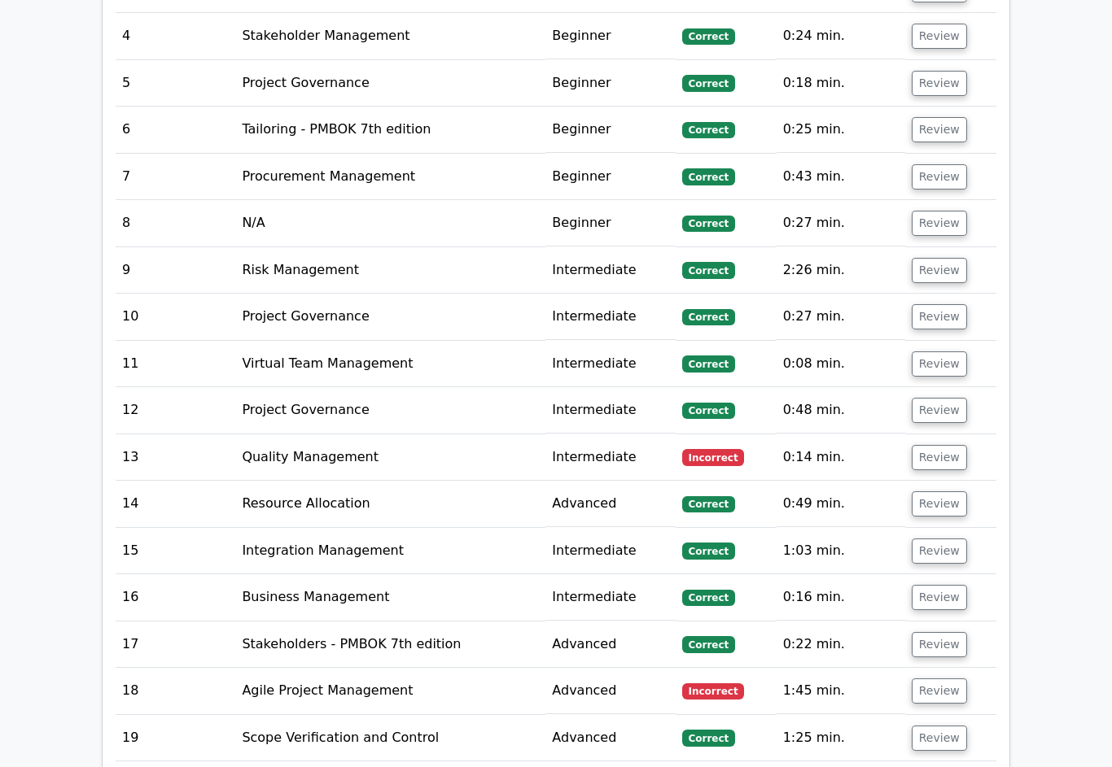
click at [963, 679] on button "Review" at bounding box center [938, 691] width 55 height 25
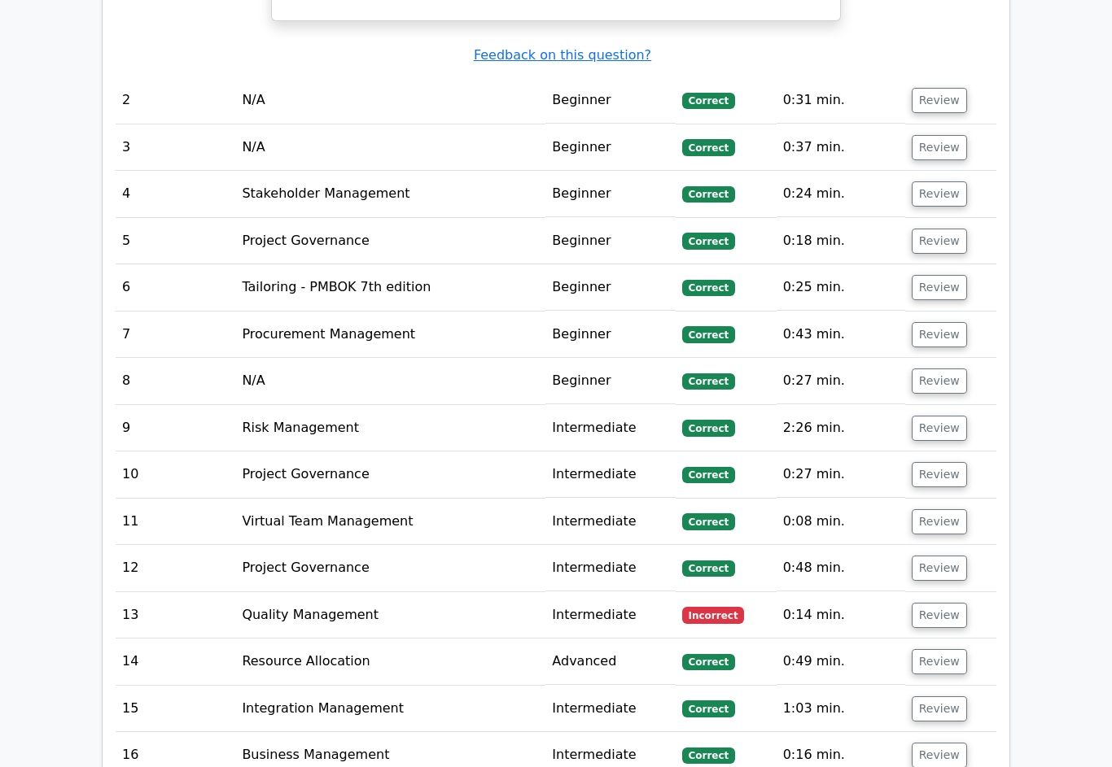
scroll to position [2000, 0]
click at [961, 603] on button "Review" at bounding box center [938, 615] width 55 height 25
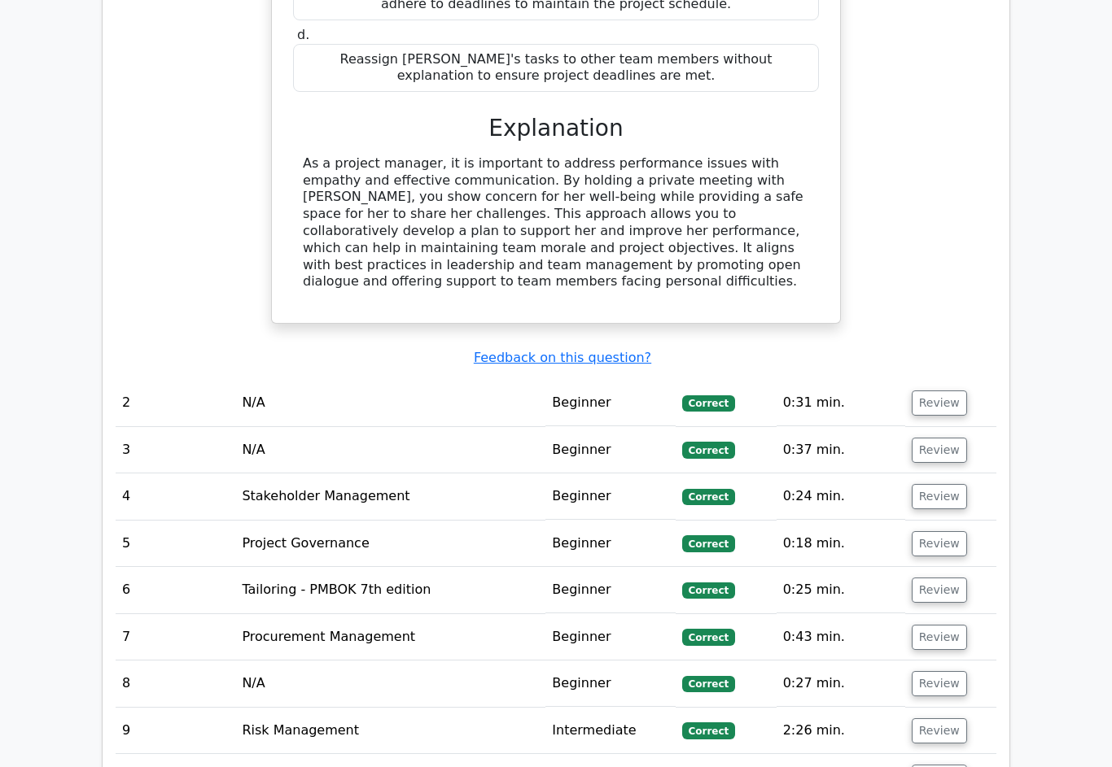
scroll to position [1693, 0]
